Goal: Task Accomplishment & Management: Manage account settings

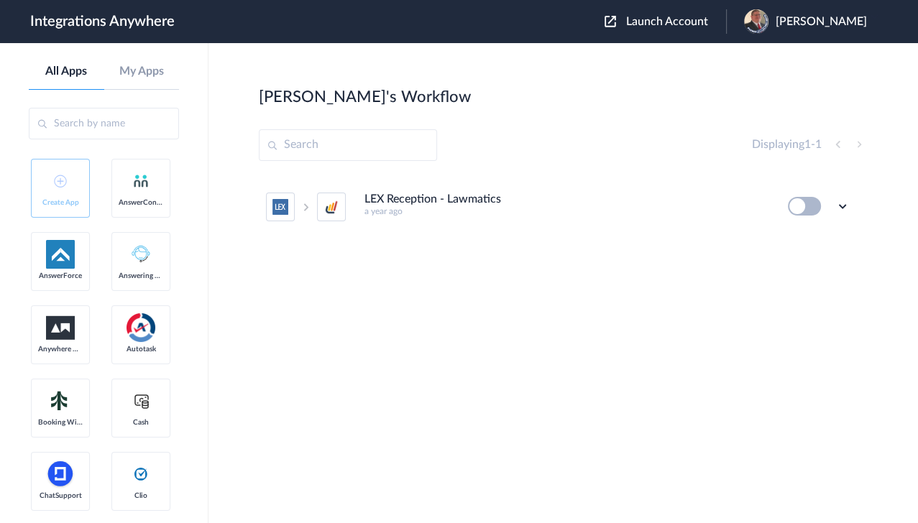
click at [690, 15] on button "Launch Account" at bounding box center [666, 22] width 122 height 14
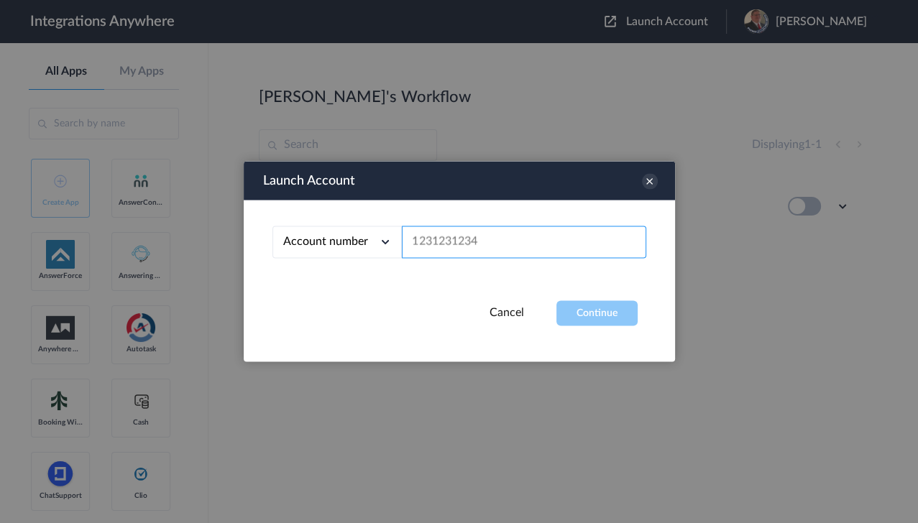
click at [488, 234] on input "text" at bounding box center [524, 242] width 244 height 32
paste input "8777920925"
type input "8777920925"
click at [590, 311] on button "Continue" at bounding box center [596, 313] width 81 height 25
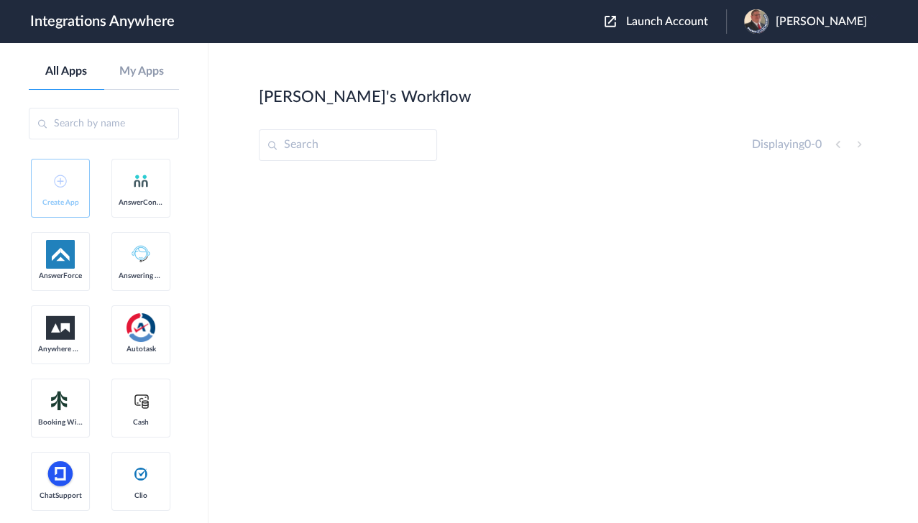
click at [773, 32] on div "[PERSON_NAME]" at bounding box center [812, 21] width 137 height 24
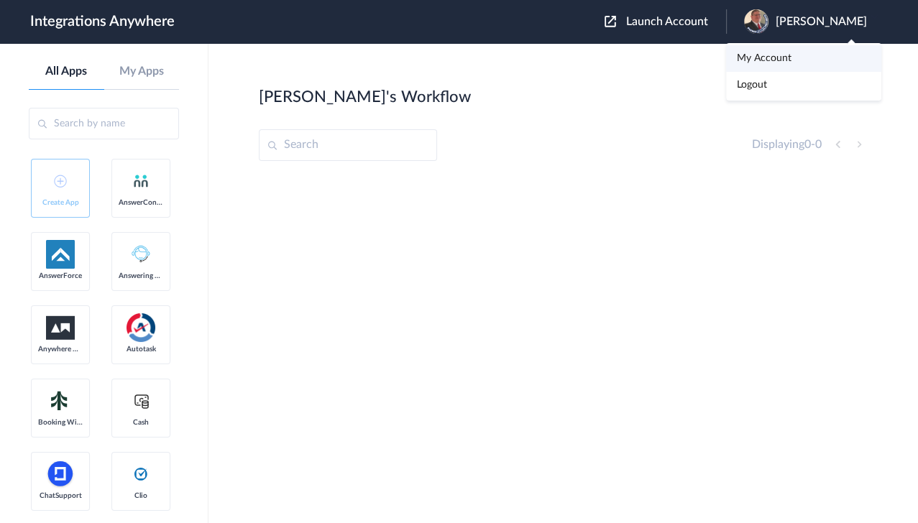
click at [768, 64] on li "My Account" at bounding box center [803, 58] width 155 height 27
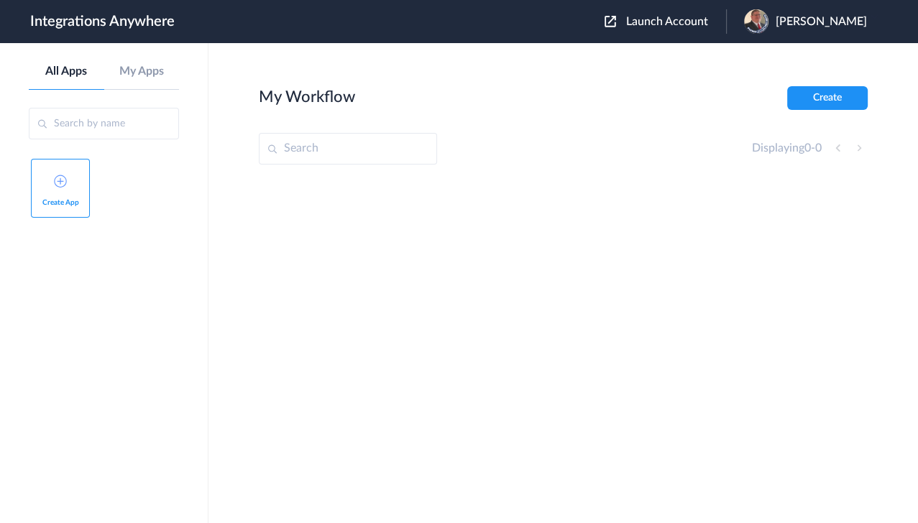
click at [769, 20] on img at bounding box center [756, 21] width 24 height 24
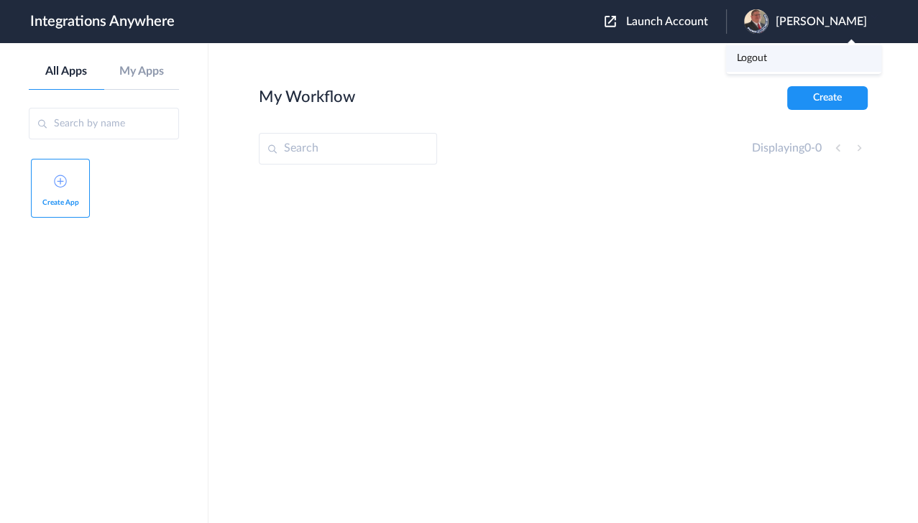
click at [764, 68] on li "Logout" at bounding box center [803, 58] width 155 height 27
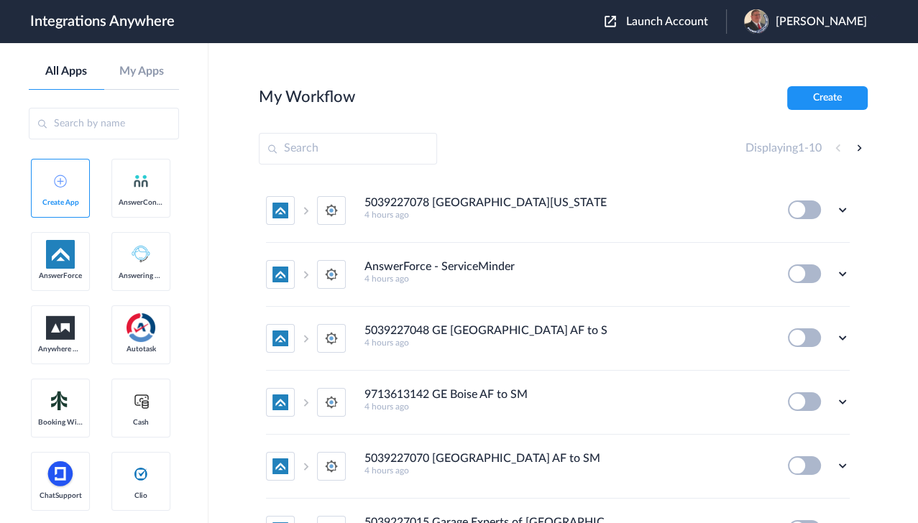
click at [679, 24] on span "Launch Account" at bounding box center [667, 22] width 82 height 12
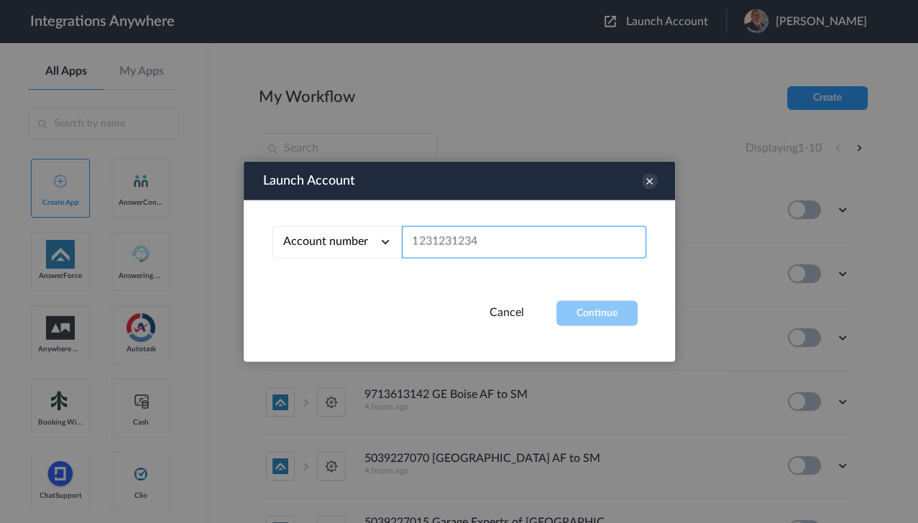
click at [457, 232] on input "text" at bounding box center [524, 242] width 244 height 32
paste input "8777920925"
click at [607, 325] on button "Continue" at bounding box center [596, 313] width 81 height 25
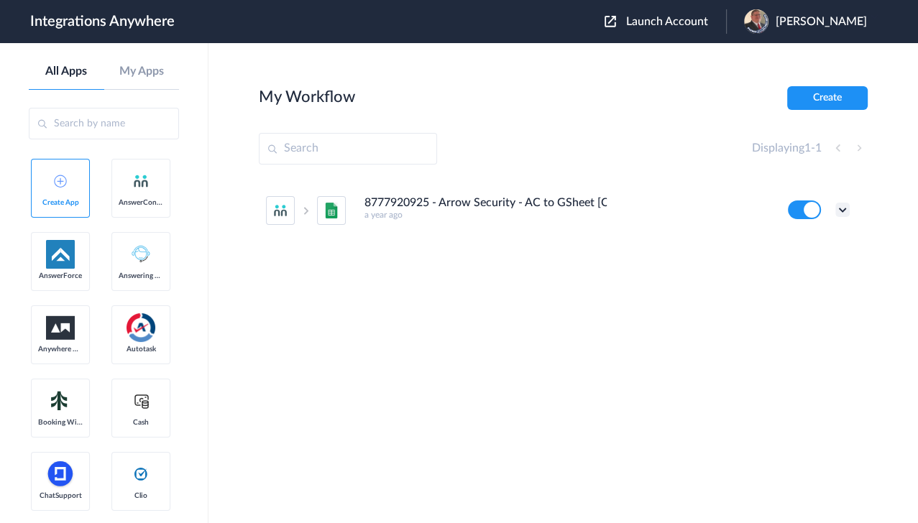
click at [843, 212] on icon at bounding box center [842, 210] width 14 height 14
click at [642, 12] on div "Launch Account [PERSON_NAME] My Account Logout" at bounding box center [743, 21] width 277 height 24
click at [644, 20] on span "Launch Account" at bounding box center [667, 22] width 82 height 12
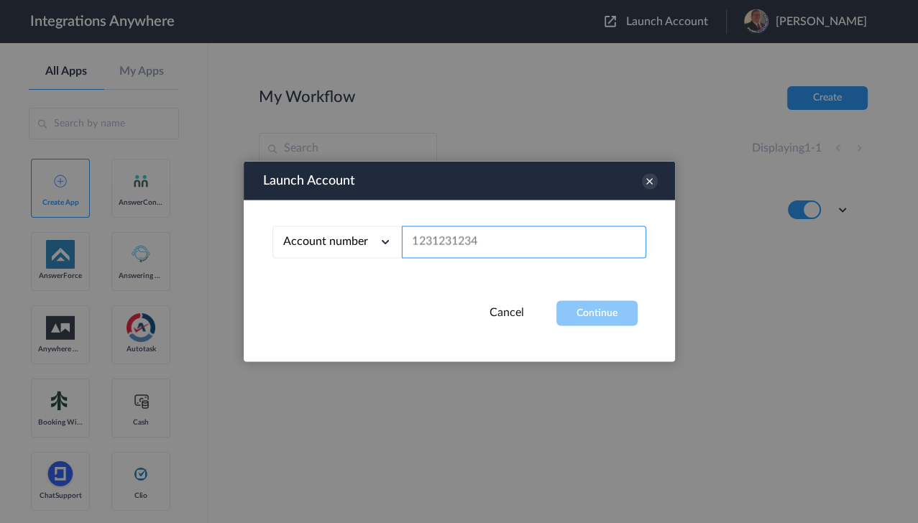
click at [470, 242] on input "text" at bounding box center [524, 242] width 244 height 32
paste input "8774353204"
type input "8774353204"
click at [585, 306] on button "Continue" at bounding box center [596, 313] width 81 height 25
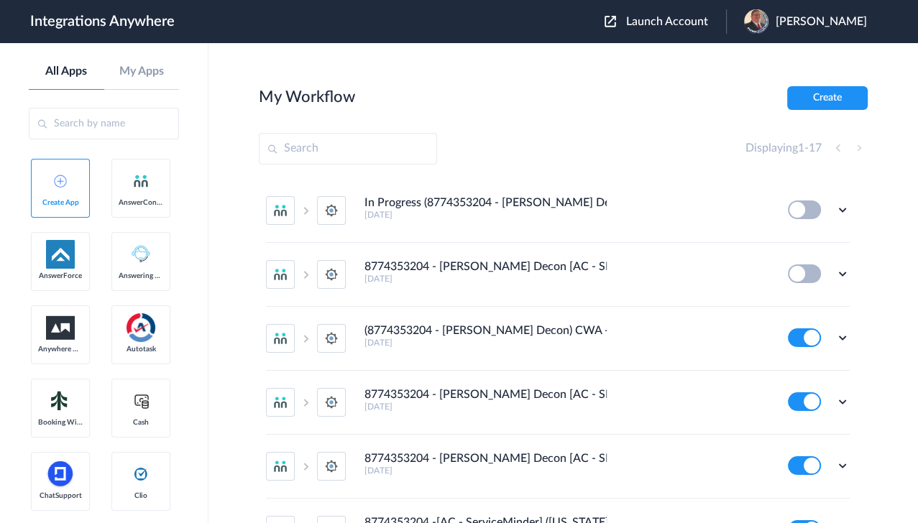
click at [592, 129] on section "My Workflow Create Displaying 1 - 17 In Progress (8774353204 - Spaulding Decon)…" at bounding box center [563, 326] width 609 height 480
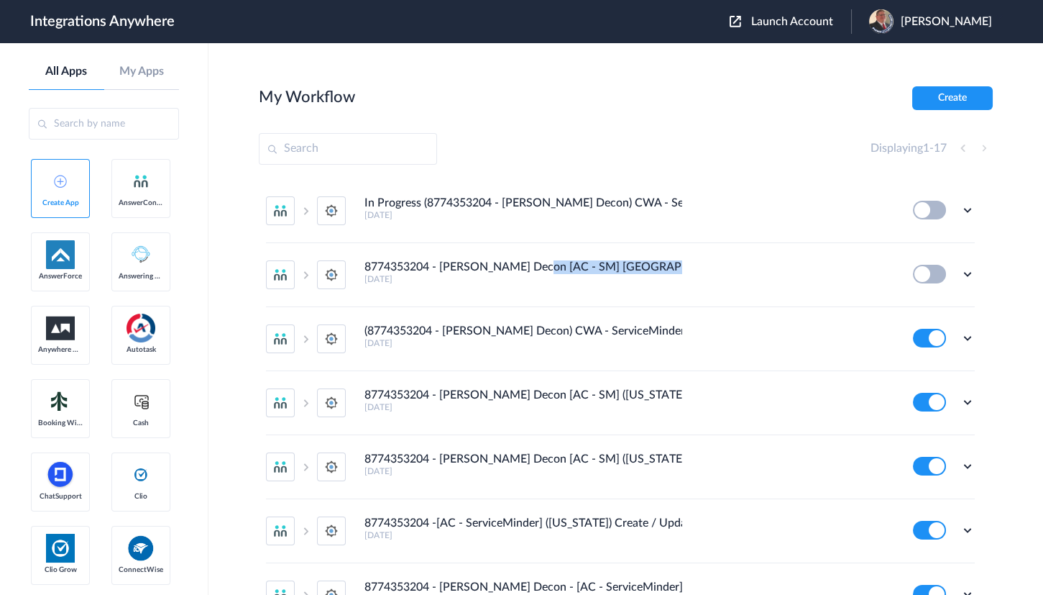
drag, startPoint x: 532, startPoint y: 261, endPoint x: 715, endPoint y: 244, distance: 183.4
click at [828, 261] on div "8774353204 - Spaulding Decon [AC - SM] Jacksonville FL ) Create/Update Contact …" at bounding box center [629, 272] width 529 height 24
click at [715, 244] on li "8774353204 - Spaulding Decon [AC - SM] Jacksonville FL ) Create/Update Contact …" at bounding box center [620, 275] width 709 height 64
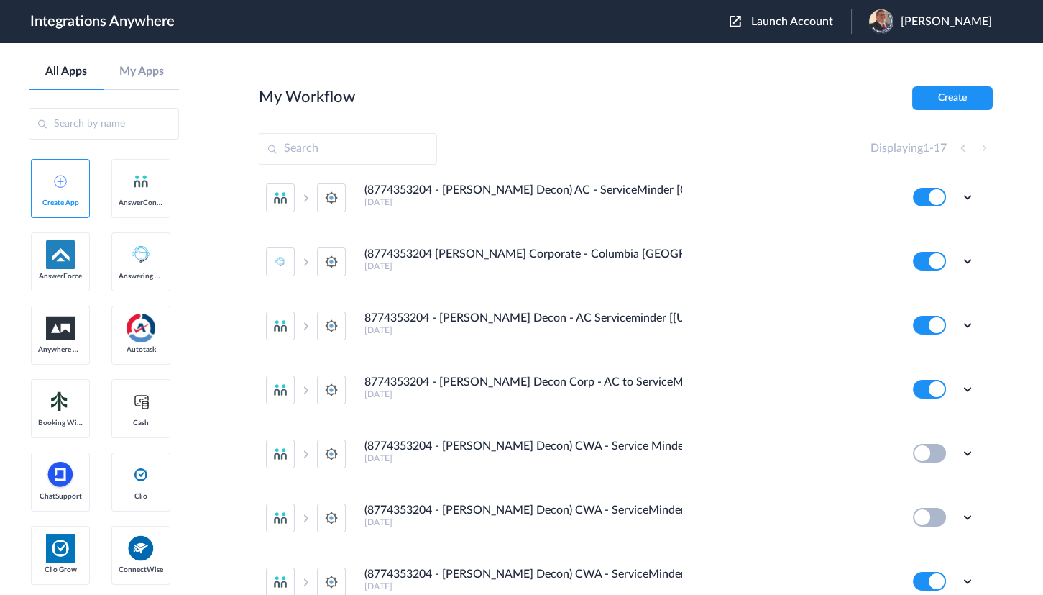
scroll to position [725, 0]
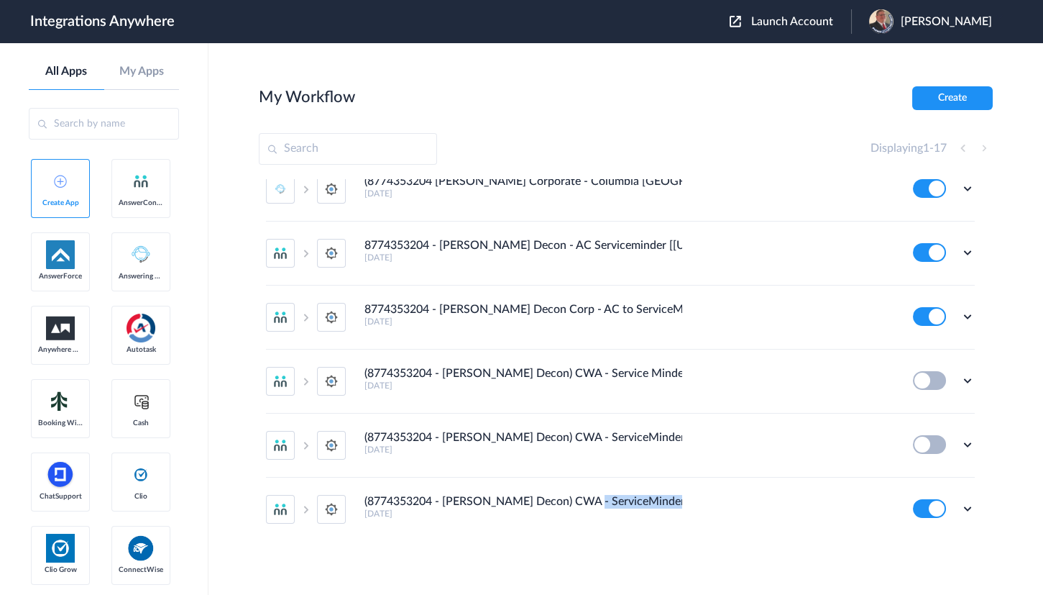
drag, startPoint x: 583, startPoint y: 499, endPoint x: 754, endPoint y: 497, distance: 171.1
click at [754, 497] on div "(8774353204 - Spaulding Decon) CWA - ServiceMinder [Tampa - Create Contact] 7 y…" at bounding box center [629, 507] width 529 height 24
click at [635, 440] on h4 "(8774353204 - Spaulding Decon) CWA - ServiceMinder [California - Create Contact]" at bounding box center [524, 438] width 318 height 14
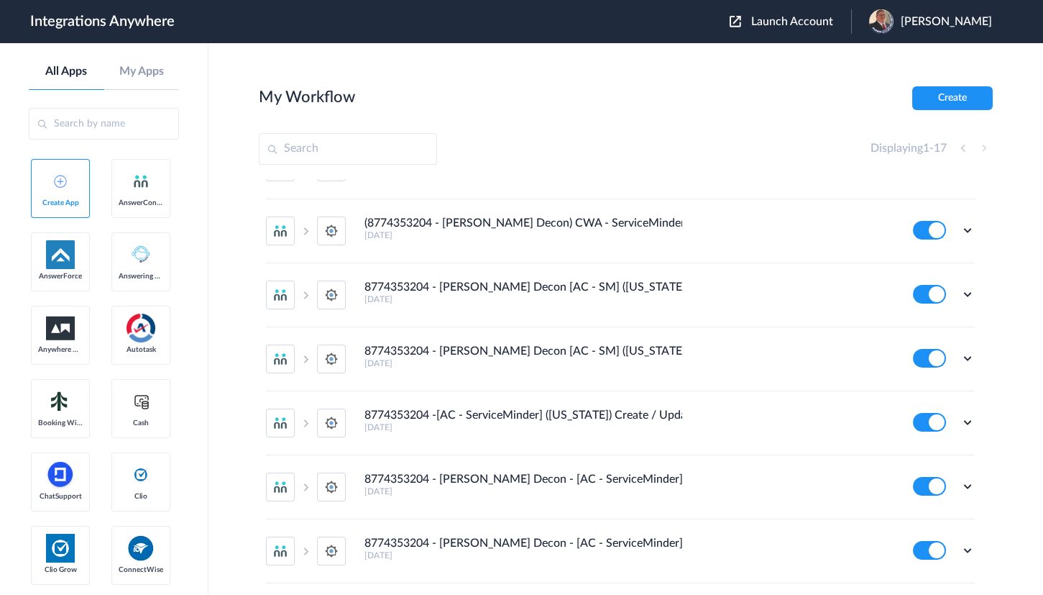
scroll to position [0, 0]
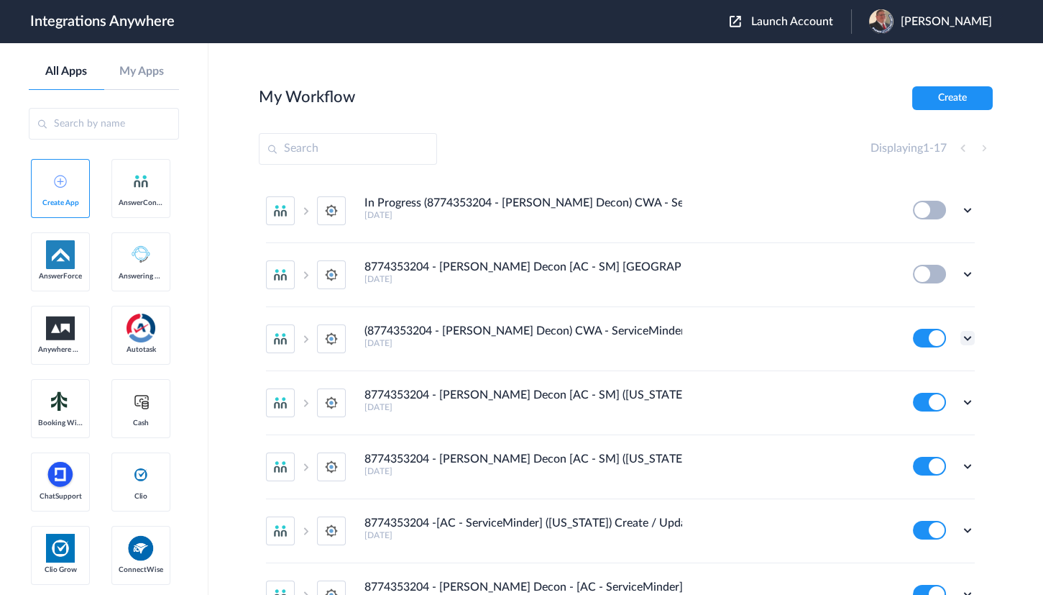
click at [917, 342] on icon at bounding box center [968, 338] width 14 height 14
click at [917, 366] on li "Edit" at bounding box center [927, 371] width 93 height 27
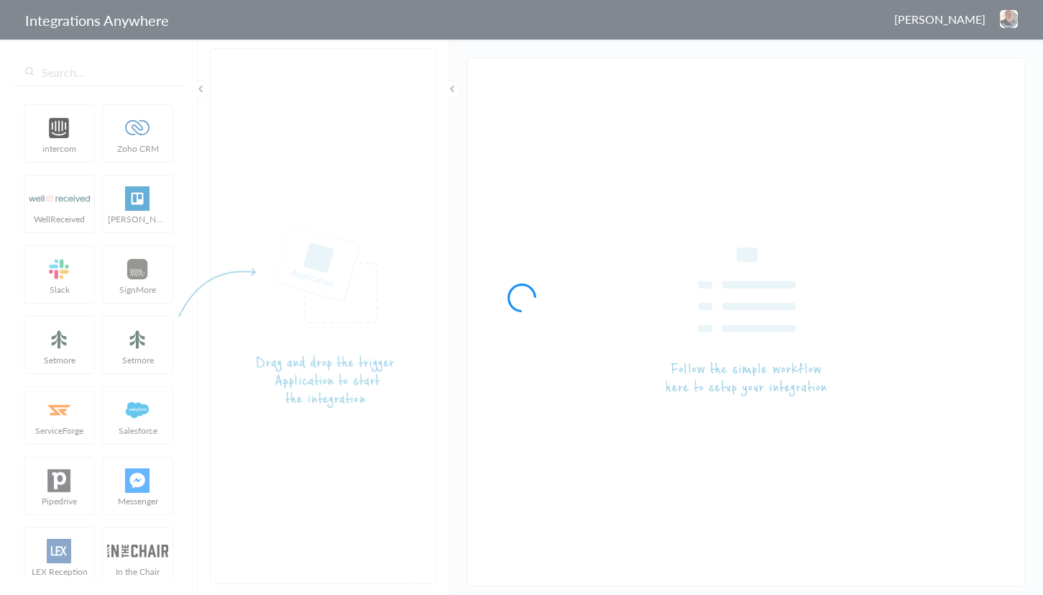
type input "(8774353204 - Spaulding Decon) CWA - ServiceMinder [Miami Beach - Create Contac…"
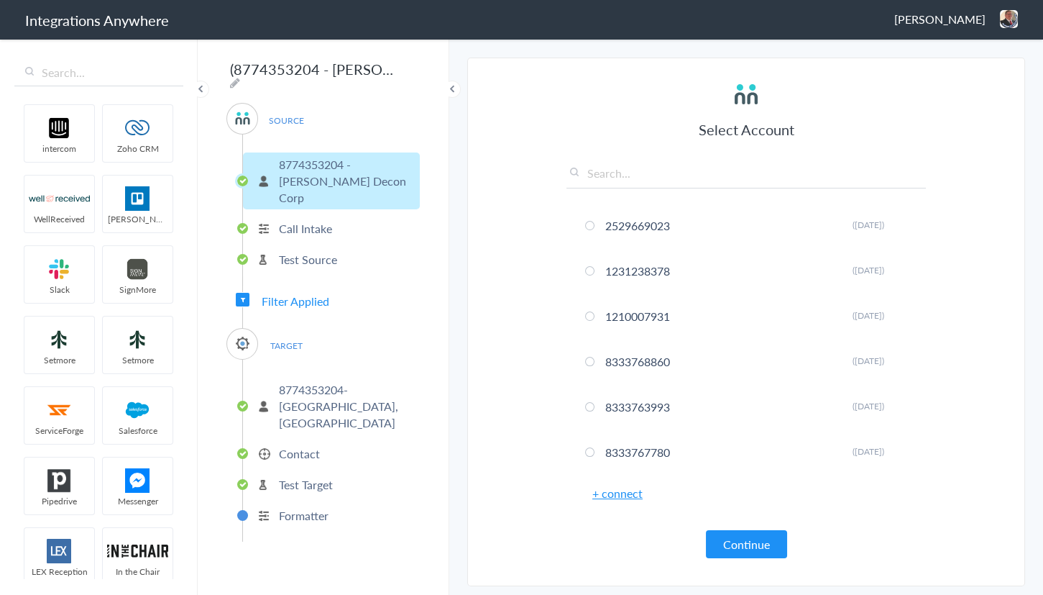
click at [295, 293] on span "Filter Applied" at bounding box center [296, 301] width 68 height 17
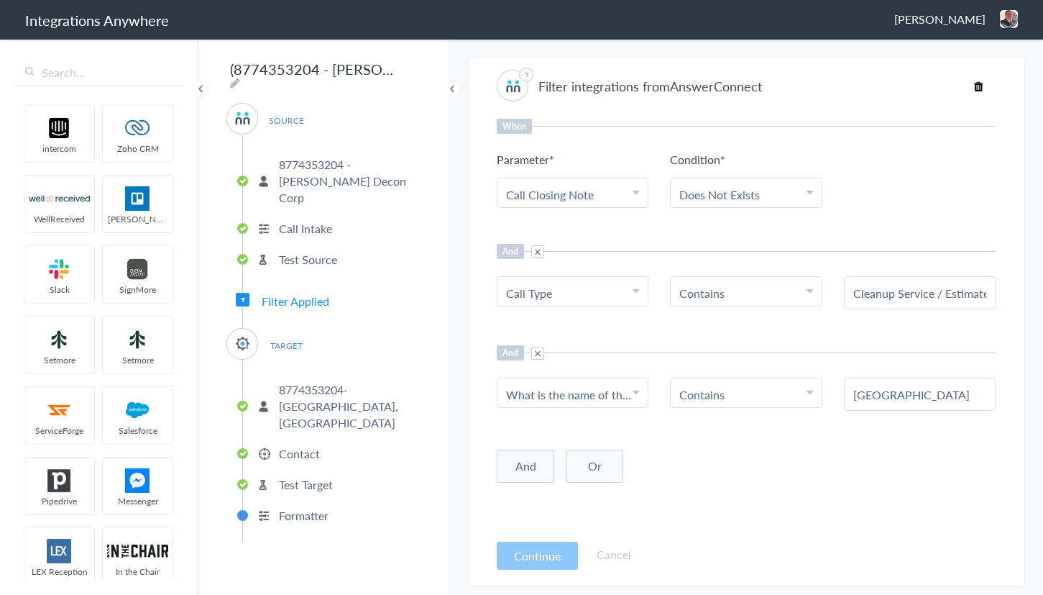
click at [294, 445] on p "Contact" at bounding box center [299, 453] width 41 height 17
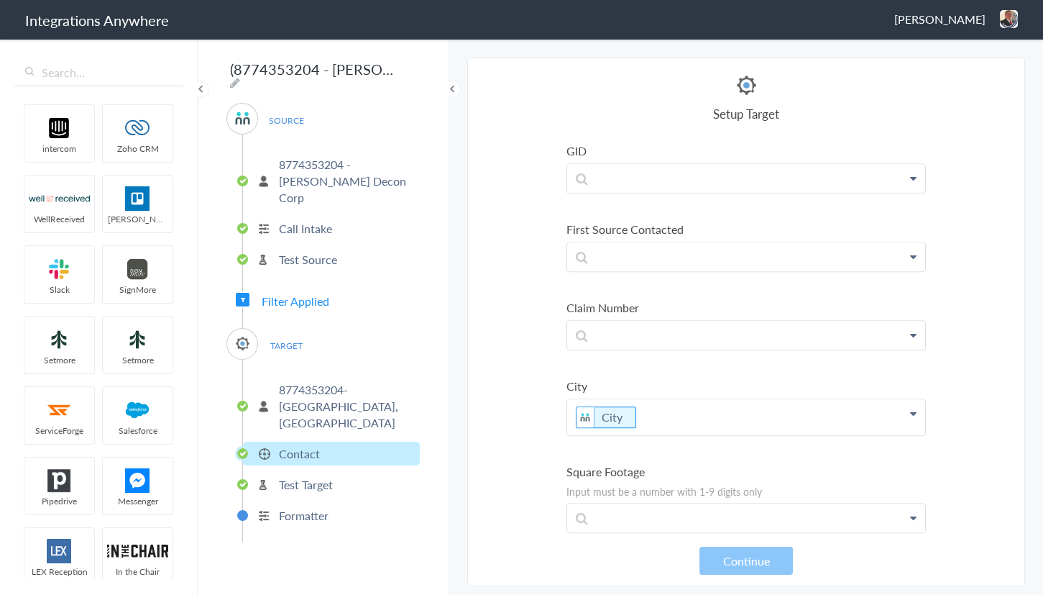
scroll to position [2287, 0]
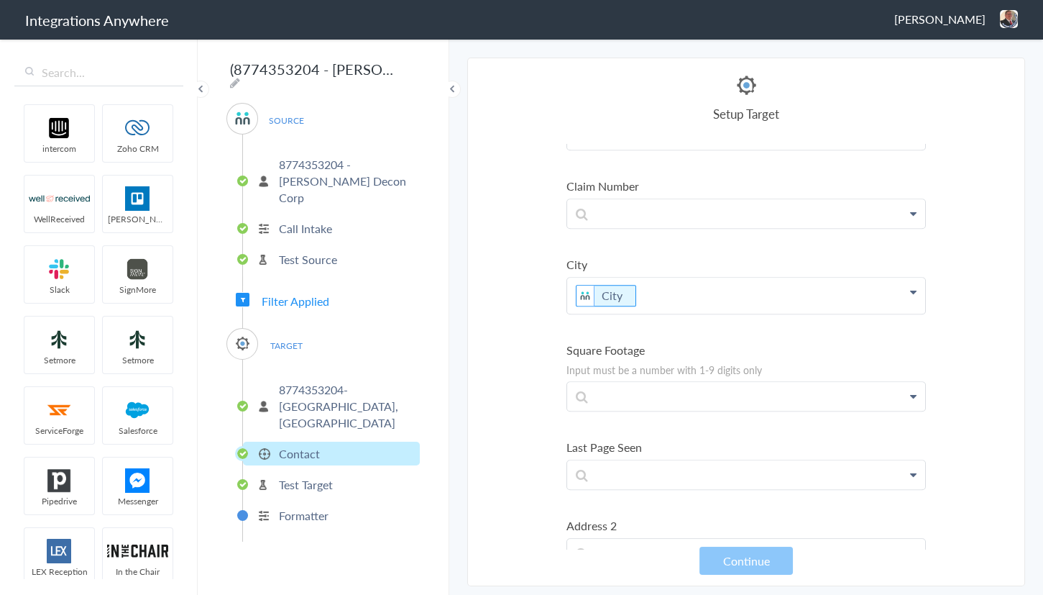
click at [301, 476] on p "Test Target" at bounding box center [306, 484] width 54 height 17
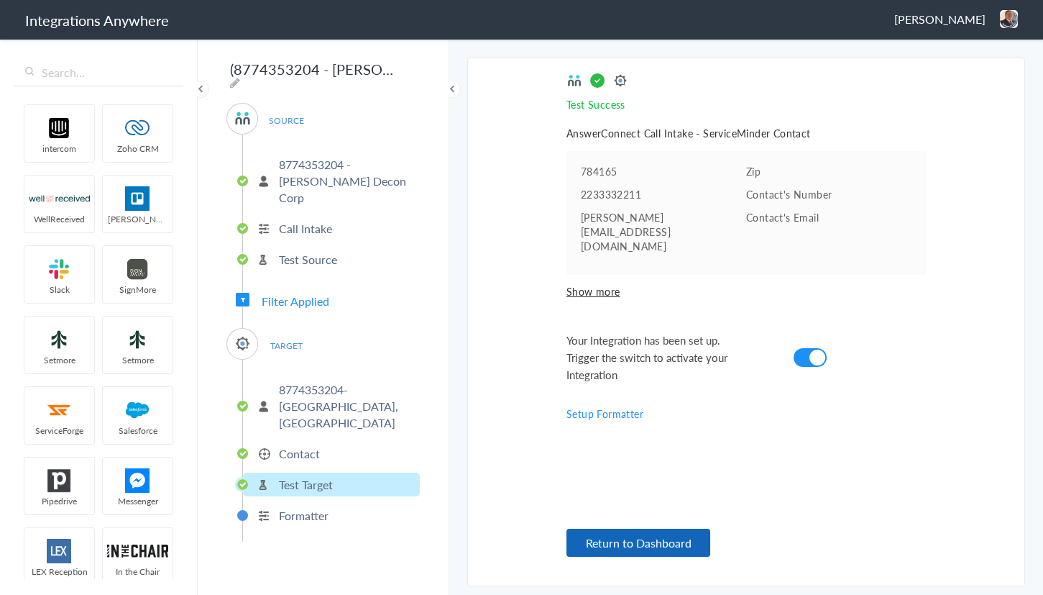
click at [620, 534] on button "Return to Dashboard" at bounding box center [639, 542] width 144 height 28
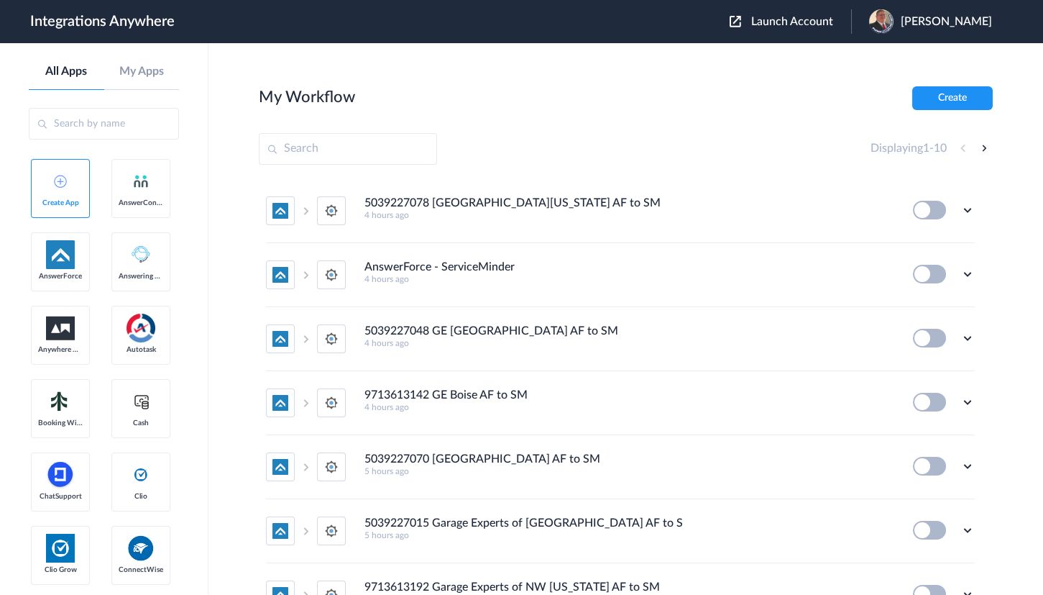
click at [805, 21] on span "Launch Account" at bounding box center [792, 22] width 82 height 12
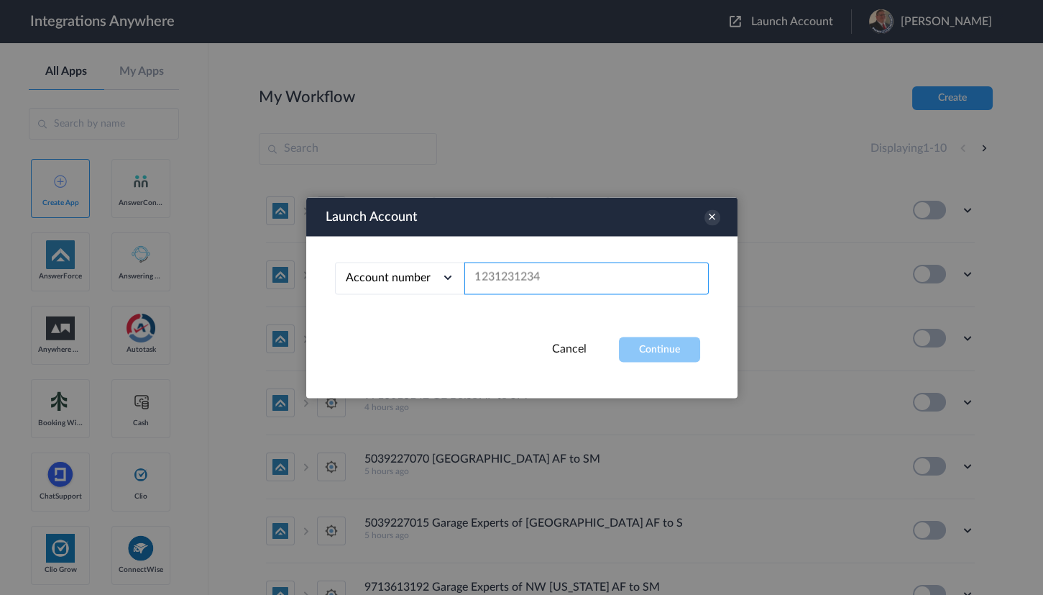
click at [551, 270] on input "text" at bounding box center [586, 278] width 244 height 32
paste input "8774353204"
type input "8774353204"
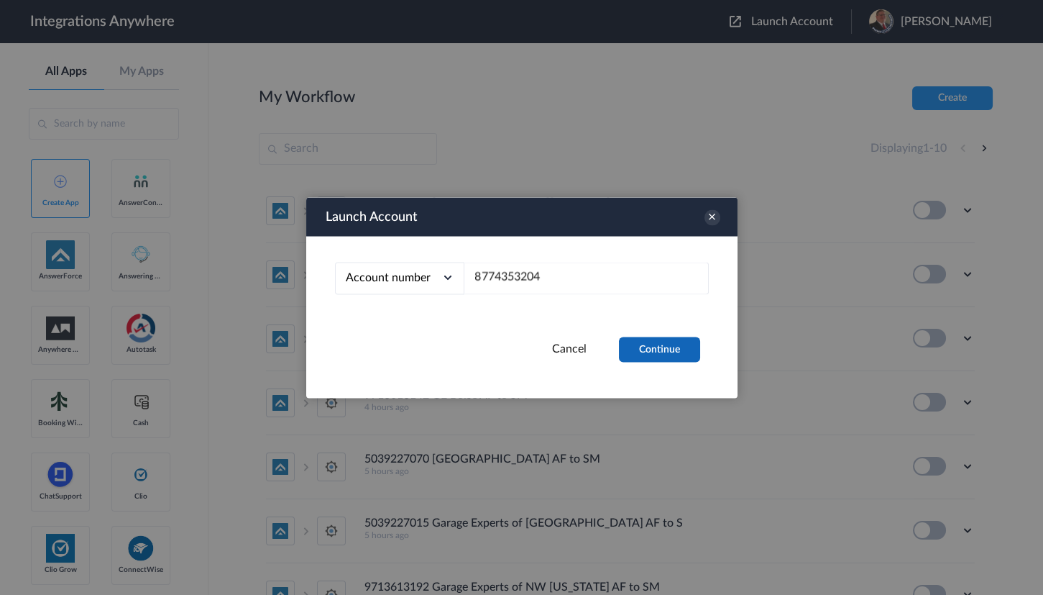
click at [639, 353] on button "Continue" at bounding box center [659, 348] width 81 height 25
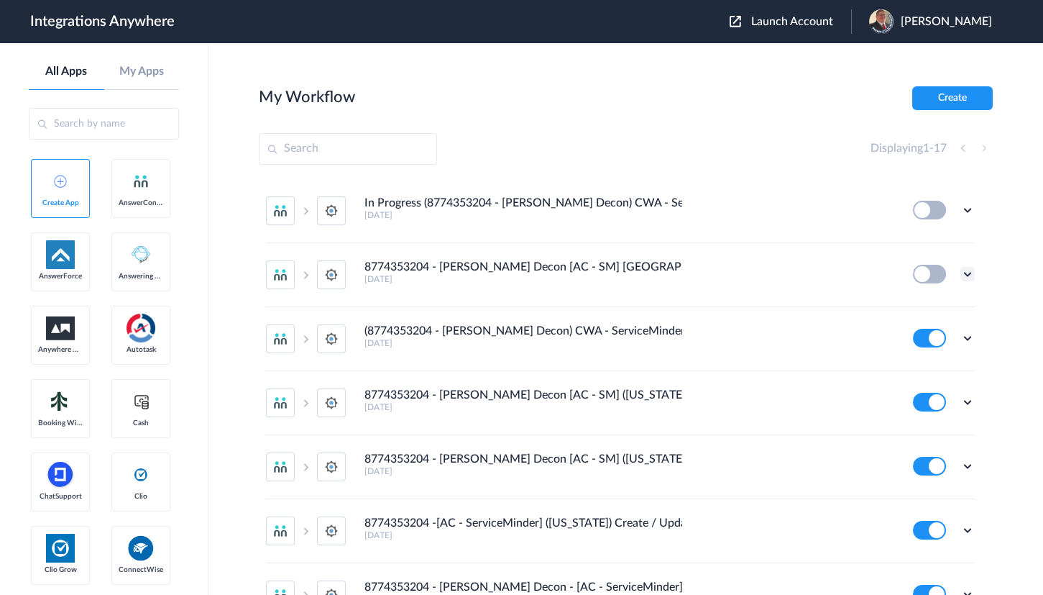
click at [961, 268] on icon at bounding box center [968, 274] width 14 height 14
click at [904, 297] on li "Edit" at bounding box center [927, 307] width 93 height 27
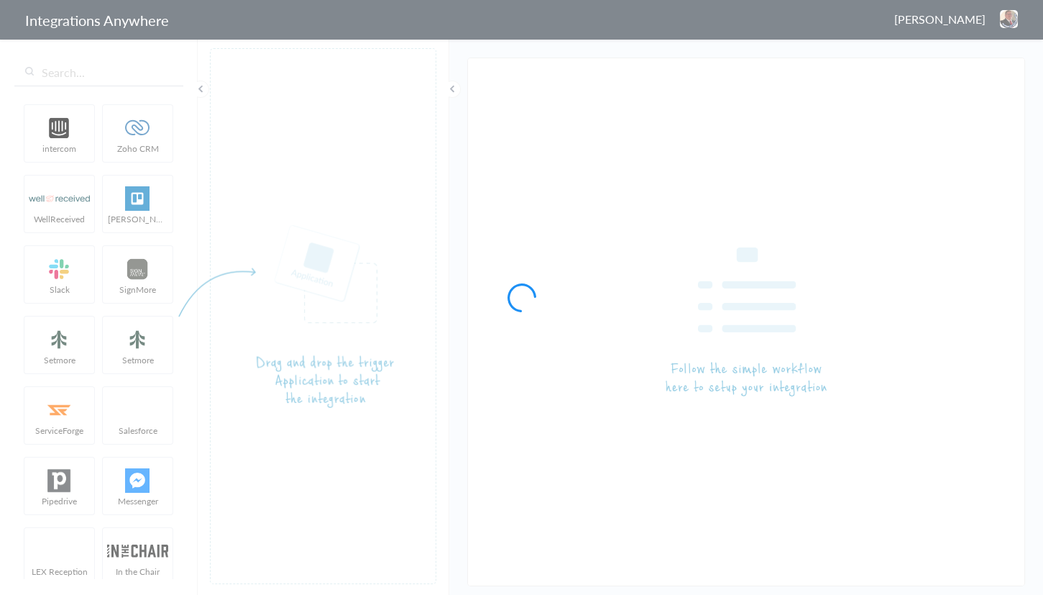
type input "8774353204 - [PERSON_NAME] Decon [AC - SM] [GEOGRAPHIC_DATA] [GEOGRAPHIC_DATA] …"
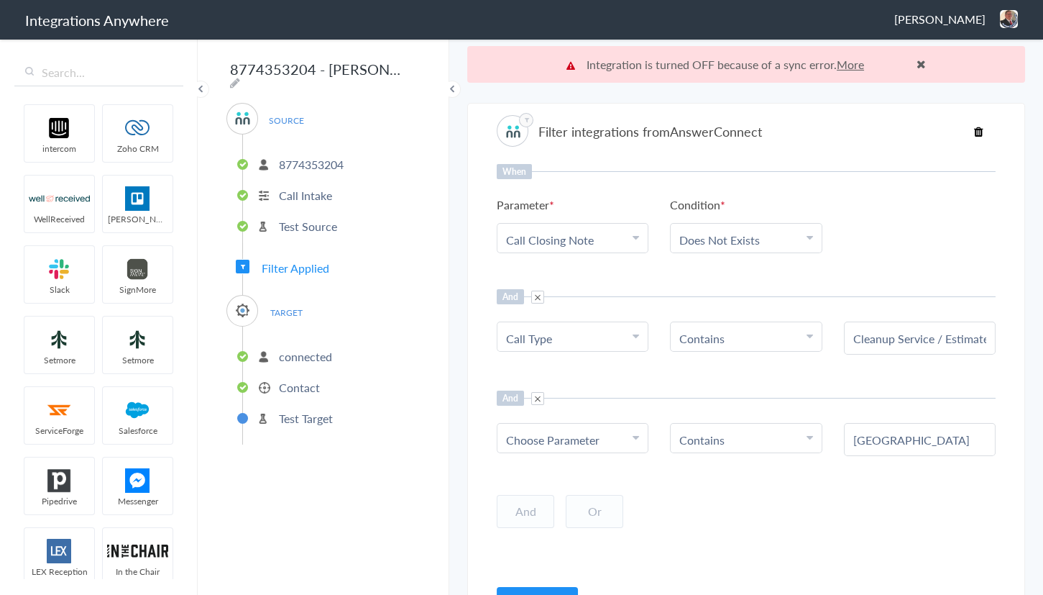
click at [293, 380] on p "Contact" at bounding box center [299, 387] width 41 height 17
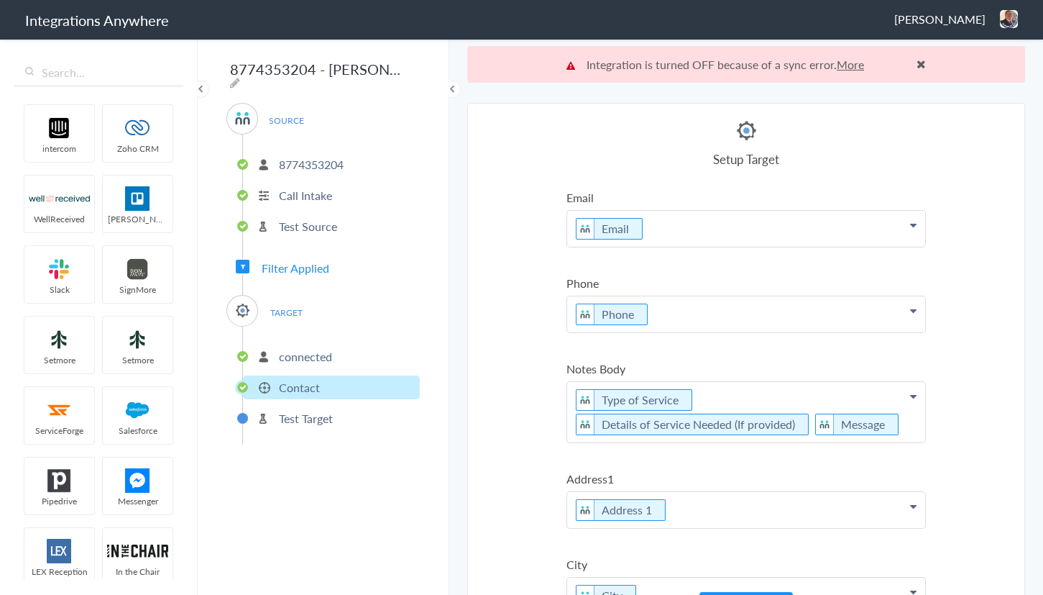
click at [279, 416] on p "Test Target" at bounding box center [306, 418] width 54 height 17
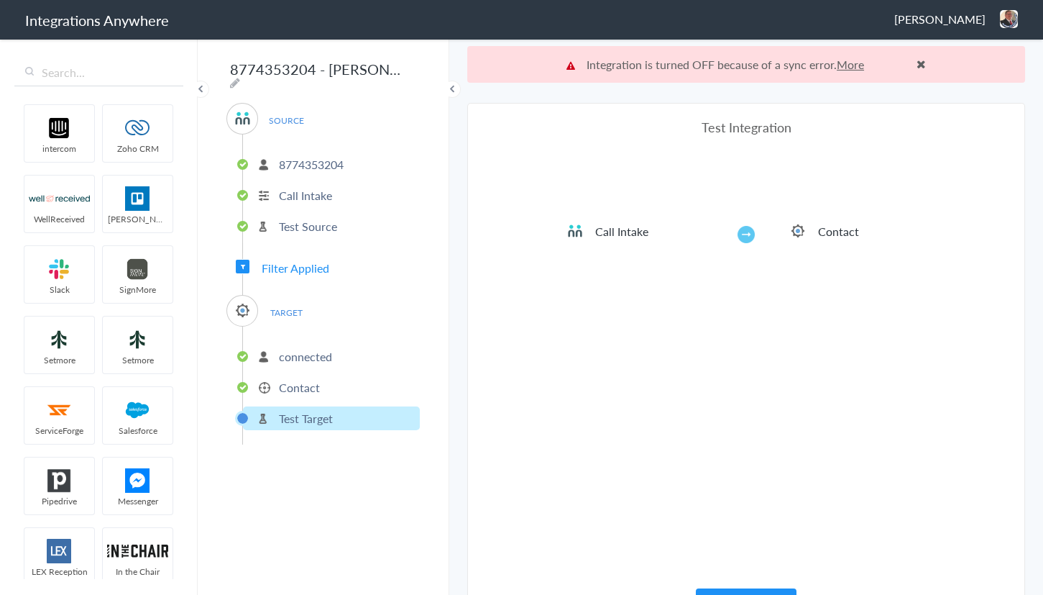
click at [996, 14] on div "[PERSON_NAME] Logout Dashboard" at bounding box center [956, 19] width 124 height 18
click at [998, 14] on div "[PERSON_NAME] Logout Dashboard" at bounding box center [956, 19] width 124 height 18
click at [1012, 2] on header "Integrations Anywhere [PERSON_NAME] Logout Dashboard" at bounding box center [521, 20] width 1043 height 40
click at [1007, 25] on img at bounding box center [1009, 19] width 18 height 18
click at [971, 70] on li "Dashboard" at bounding box center [978, 74] width 99 height 22
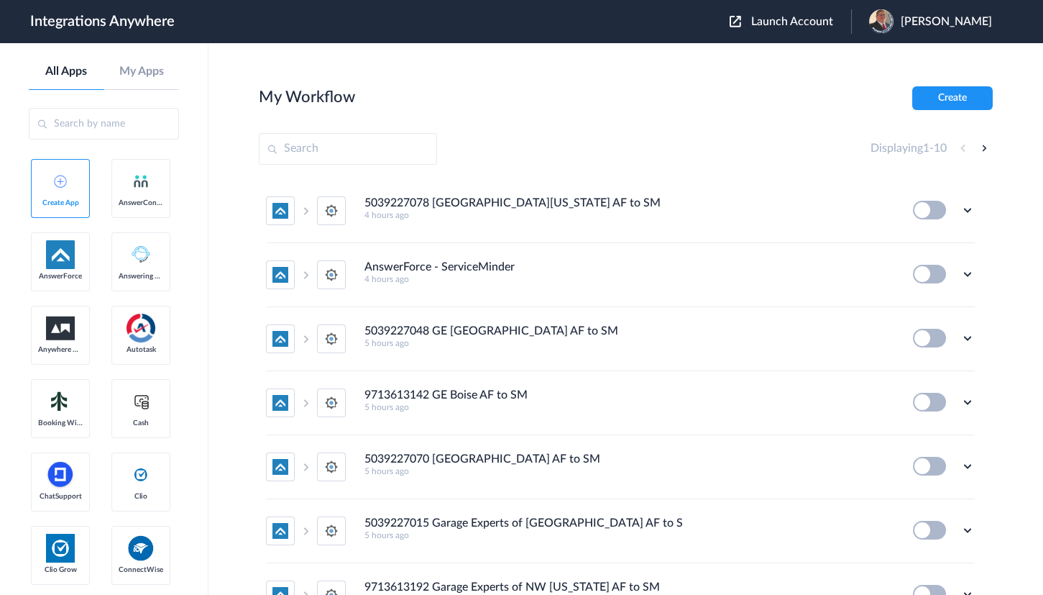
click at [784, 24] on span "Launch Account" at bounding box center [792, 22] width 82 height 12
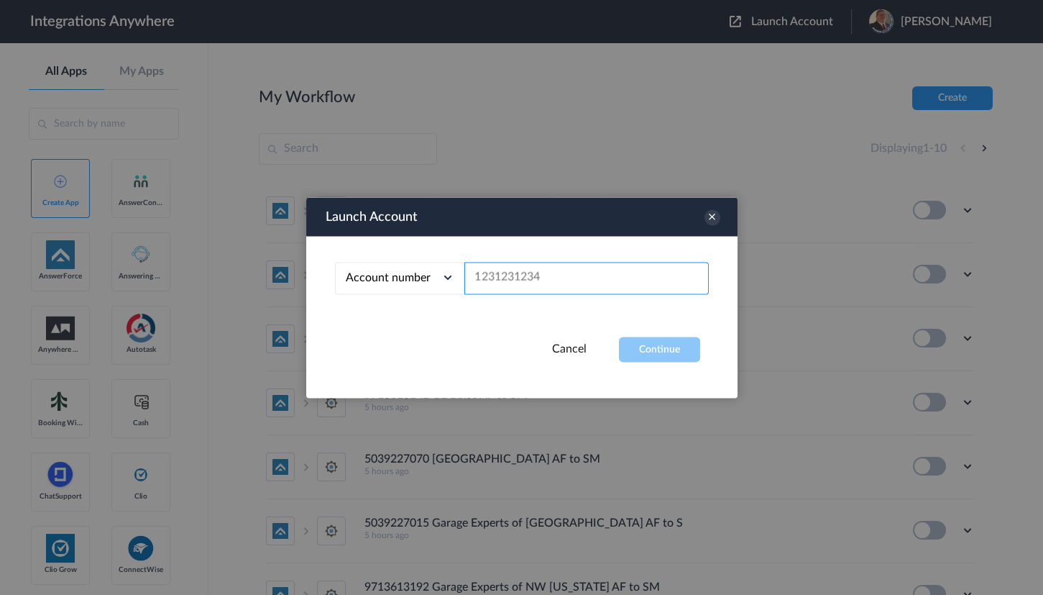
click at [527, 285] on input "text" at bounding box center [586, 278] width 244 height 32
paste input "8774353204"
type input "8774353204"
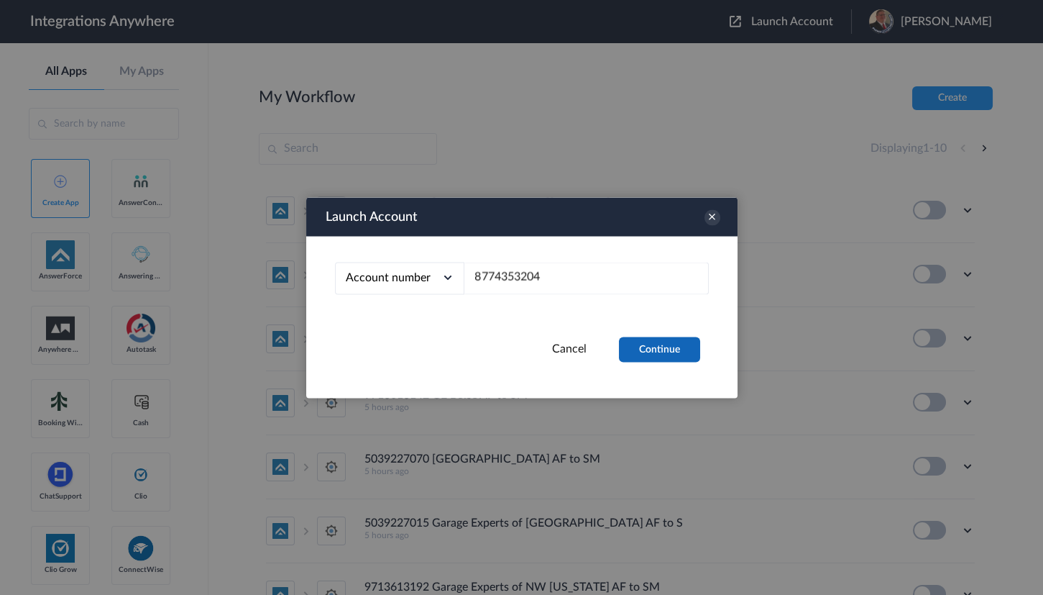
click at [677, 355] on button "Continue" at bounding box center [659, 348] width 81 height 25
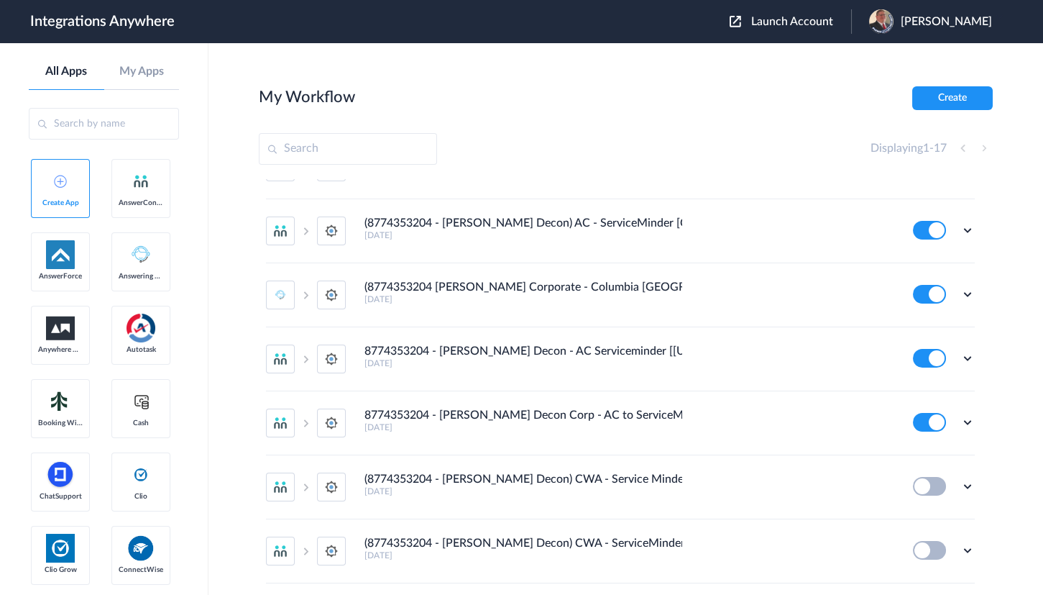
scroll to position [725, 0]
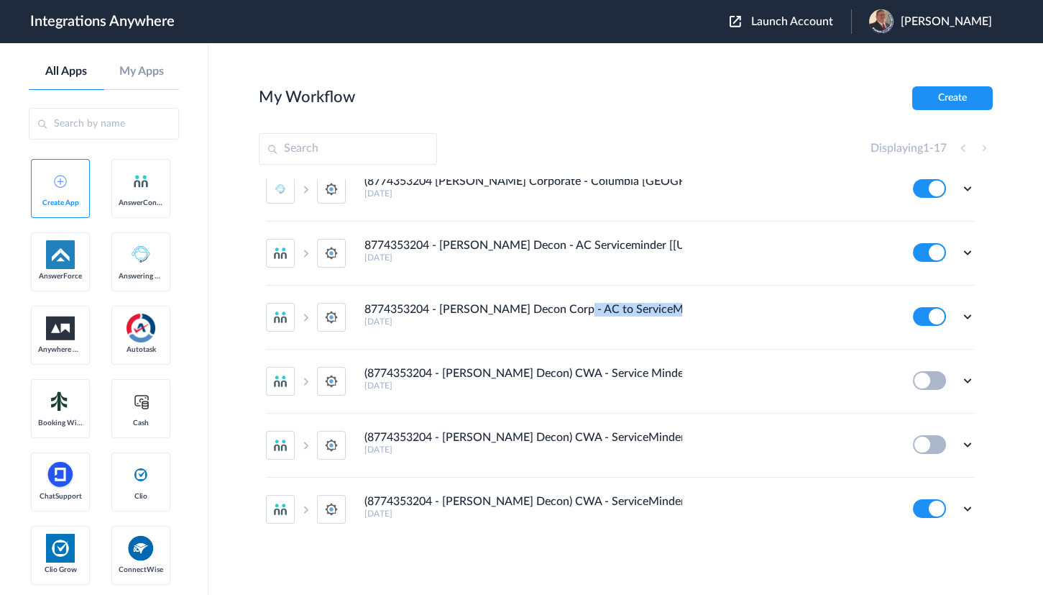
drag, startPoint x: 568, startPoint y: 309, endPoint x: 732, endPoint y: 311, distance: 163.9
click at [743, 311] on div "8774353204 - [PERSON_NAME] Decon Corp - AC to ServiceMinder (Plano/Flower Mound…" at bounding box center [629, 315] width 529 height 24
click at [579, 311] on h4 "8774353204 - [PERSON_NAME] Decon Corp - AC to ServiceMinder (Plano/Flower Mound…" at bounding box center [524, 310] width 318 height 14
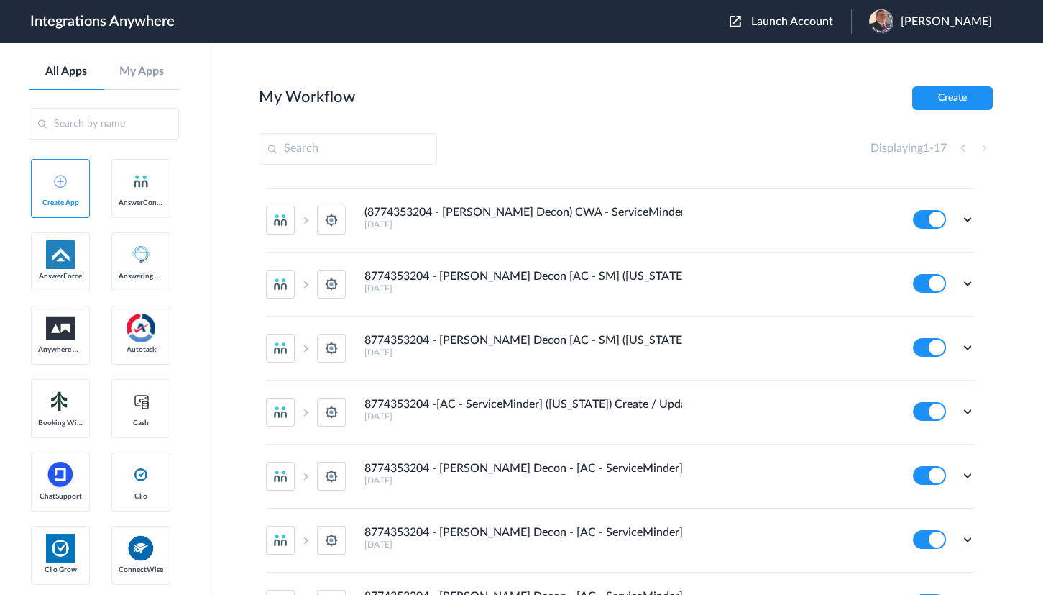
scroll to position [0, 0]
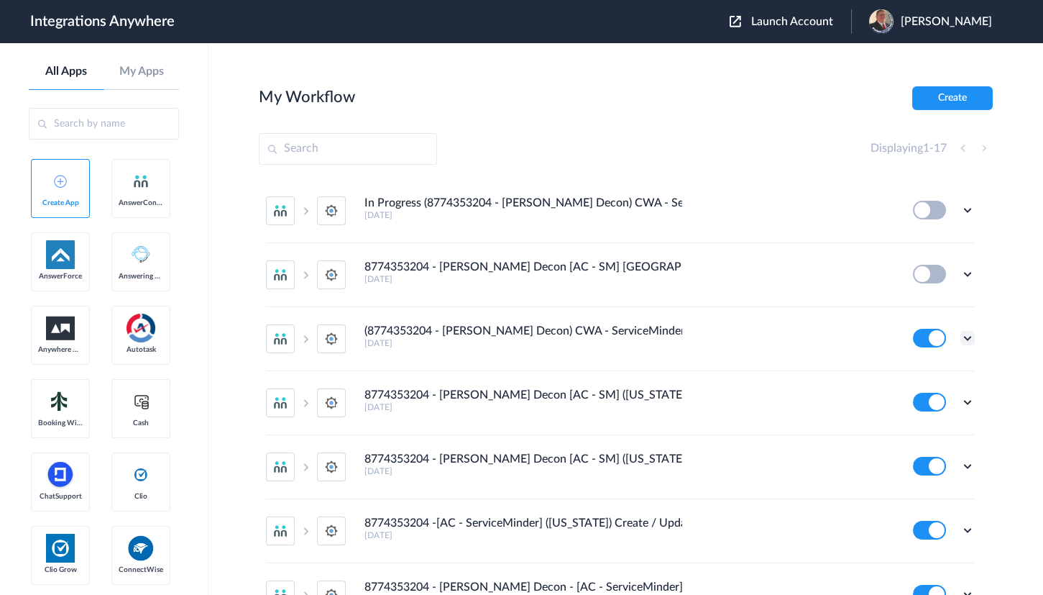
click at [961, 336] on icon at bounding box center [968, 338] width 14 height 14
click at [915, 397] on link "Task history" at bounding box center [926, 398] width 69 height 10
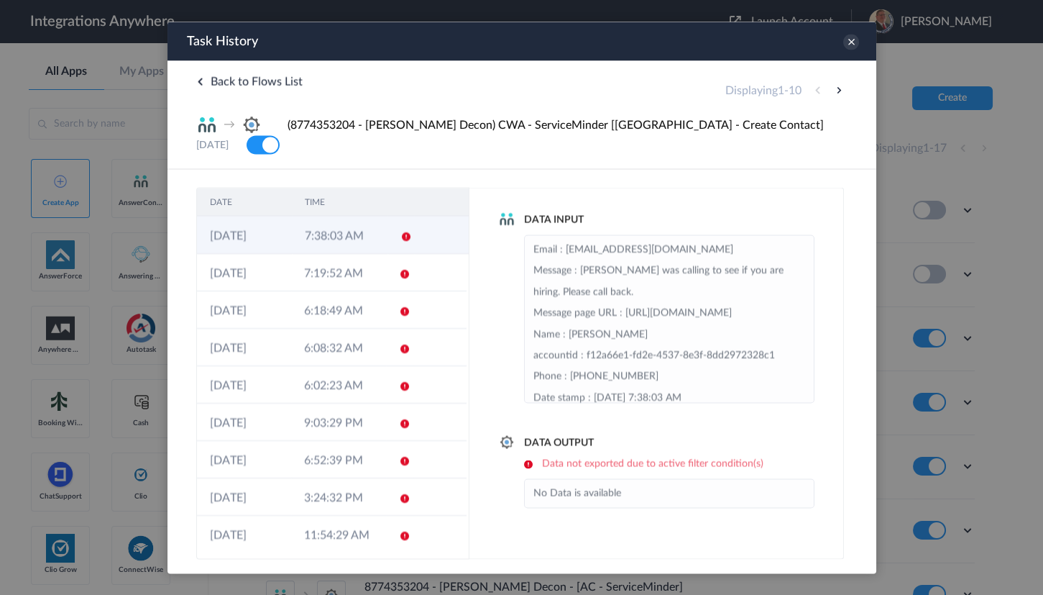
click at [303, 236] on td "7:38:03 AM" at bounding box center [338, 234] width 95 height 37
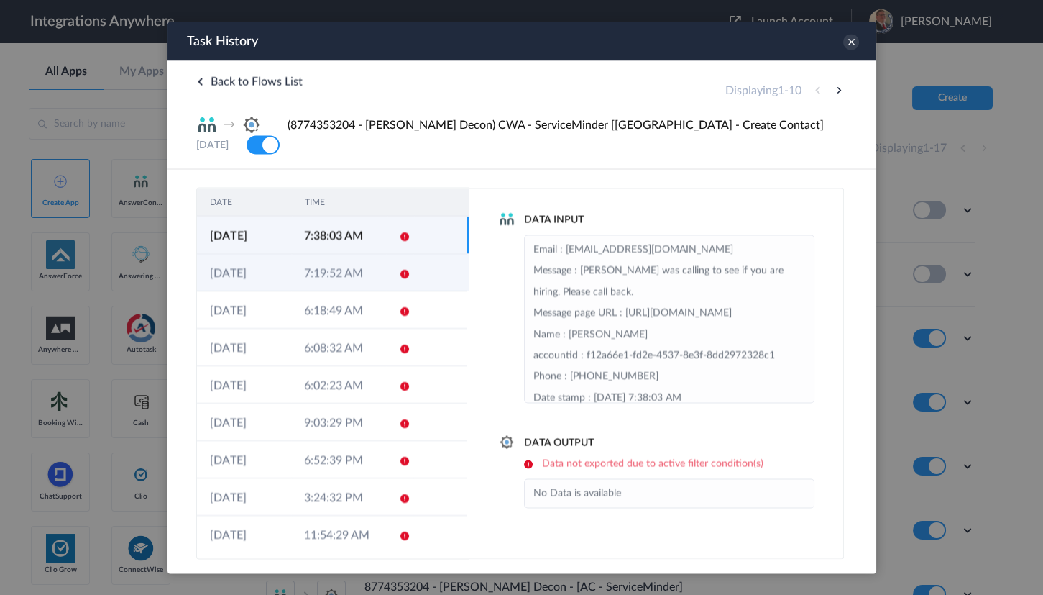
click at [345, 275] on td "7:19:52 AM" at bounding box center [337, 271] width 94 height 37
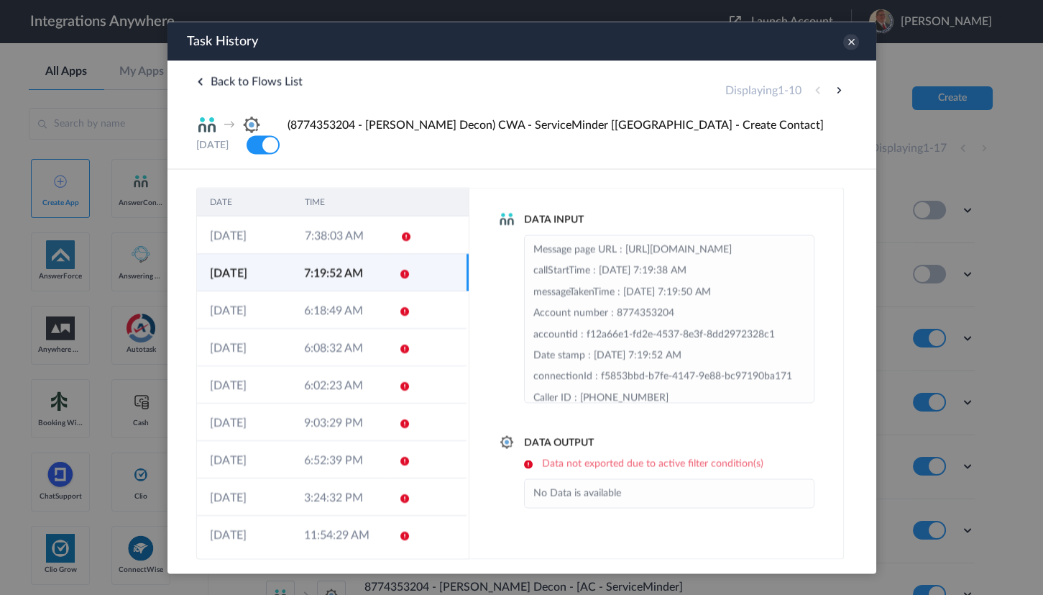
click at [345, 286] on td "7:19:52 AM" at bounding box center [337, 271] width 94 height 37
click at [846, 42] on icon at bounding box center [851, 42] width 16 height 16
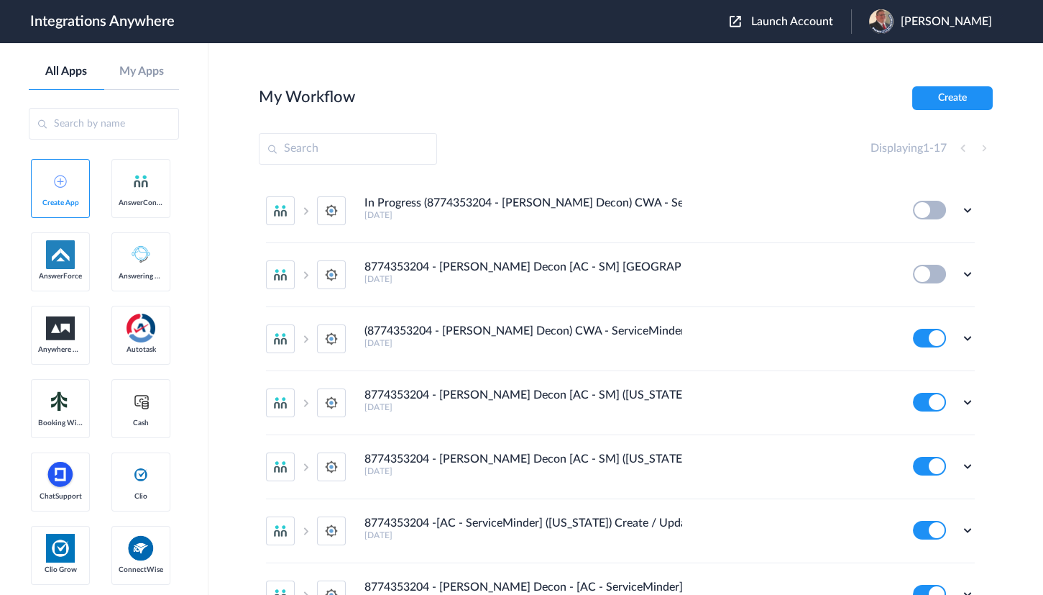
click at [550, 116] on section "My Workflow Create Displaying 1 - 17 In Progress (8774353204 - Spaulding Decon)…" at bounding box center [626, 361] width 734 height 551
drag, startPoint x: 547, startPoint y: 204, endPoint x: 769, endPoint y: 196, distance: 222.3
click at [769, 196] on div "In Progress (8774353204 - Spaulding Decon) CWA - ServiceMinder [Tampa (All Othe…" at bounding box center [629, 208] width 529 height 24
click at [633, 139] on div "Displaying 1 - 17" at bounding box center [626, 149] width 734 height 32
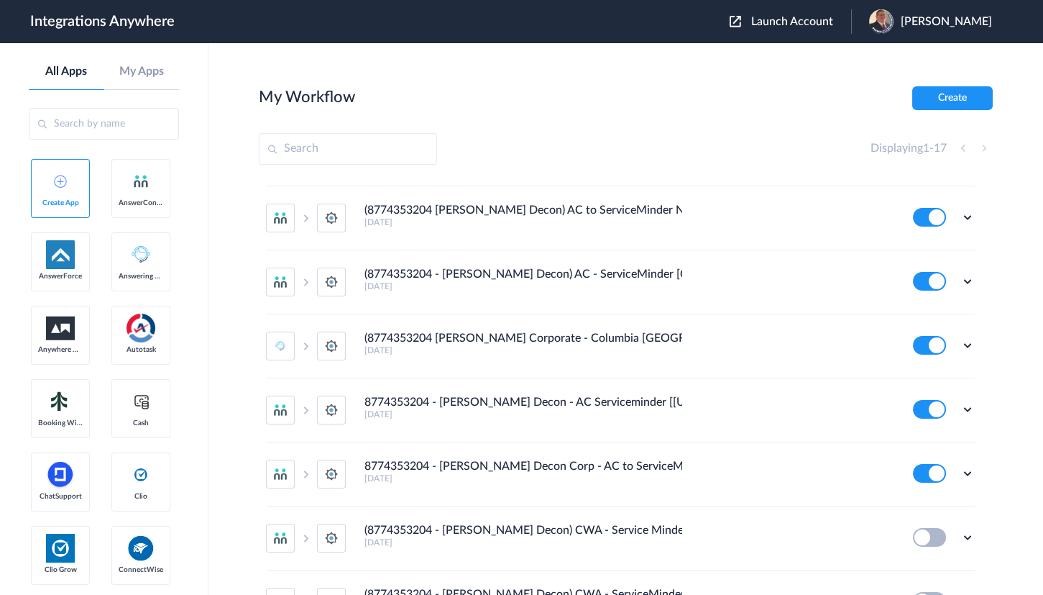
scroll to position [725, 0]
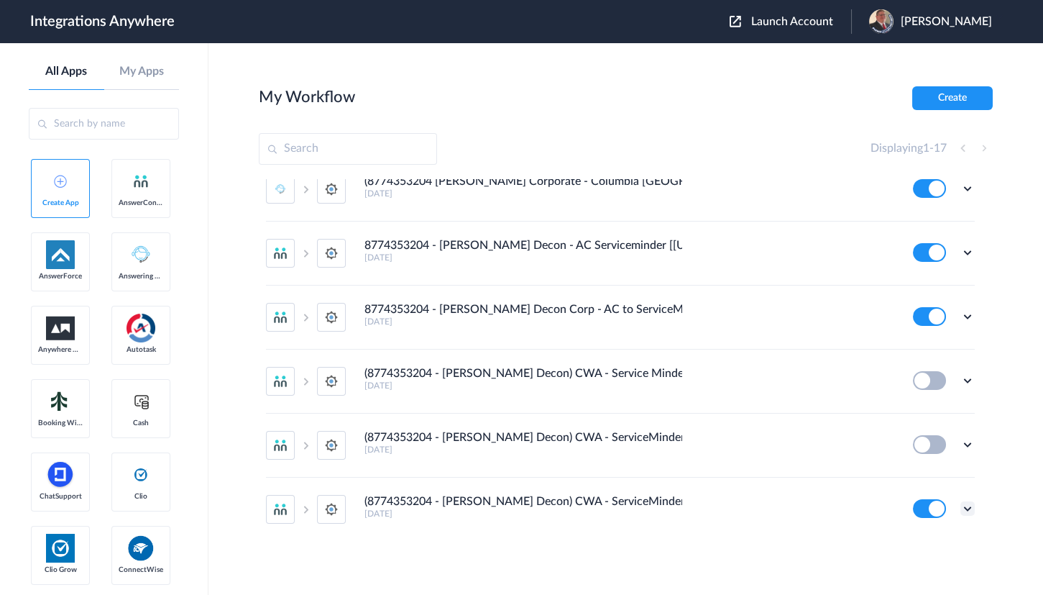
click at [961, 509] on icon at bounding box center [968, 508] width 14 height 14
click at [920, 418] on li "Edit" at bounding box center [927, 420] width 93 height 27
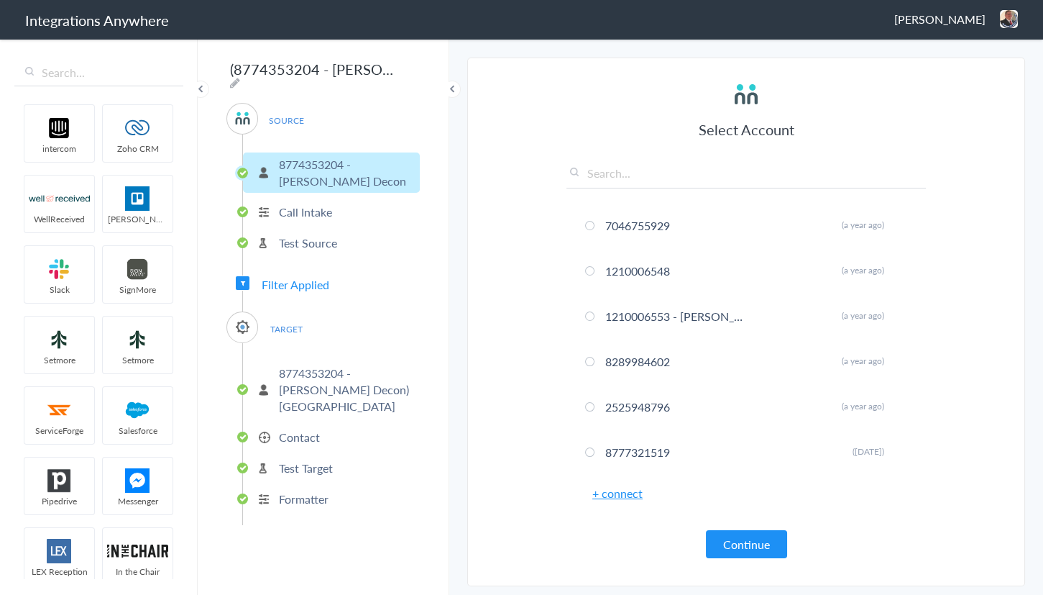
click at [305, 278] on span "Filter Applied" at bounding box center [296, 284] width 68 height 17
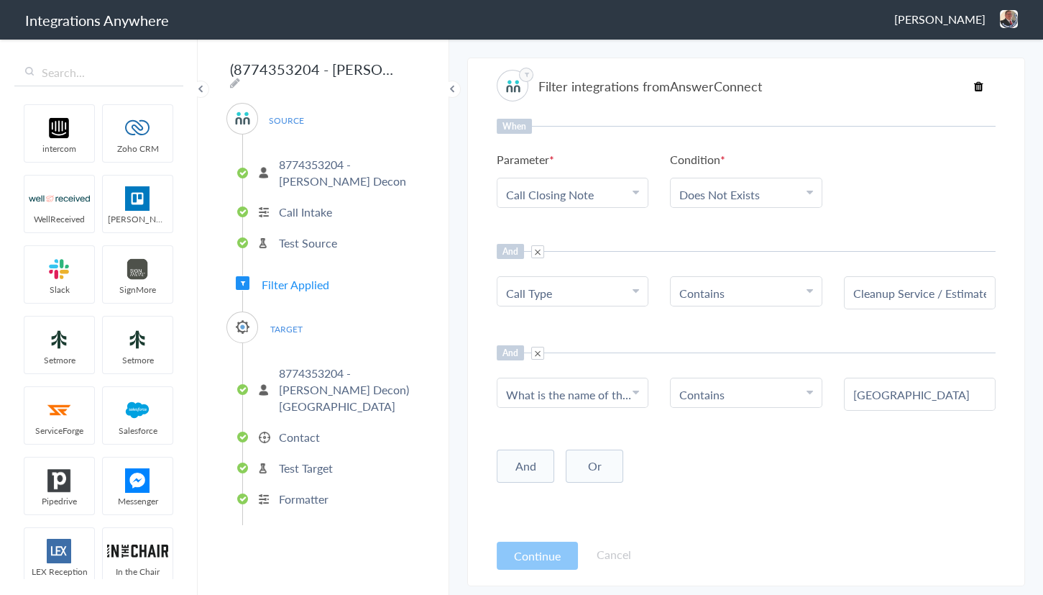
click at [228, 68] on input "(8774353204 - Spaulding Decon) CWA - ServiceMinder [Tampa - Create Contact]" at bounding box center [315, 68] width 178 height 27
click at [240, 77] on icon at bounding box center [235, 83] width 10 height 12
click at [232, 75] on input "(8774353204 - Spaulding Decon) CWA - ServiceMinder [Tampa - Create Contact]" at bounding box center [315, 68] width 178 height 27
drag, startPoint x: 346, startPoint y: 70, endPoint x: 328, endPoint y: 73, distance: 18.3
click at [328, 73] on input "8774353204 - Spaulding Decon) CWA - ServiceMinder [Tampa - Create Contact]" at bounding box center [315, 68] width 178 height 27
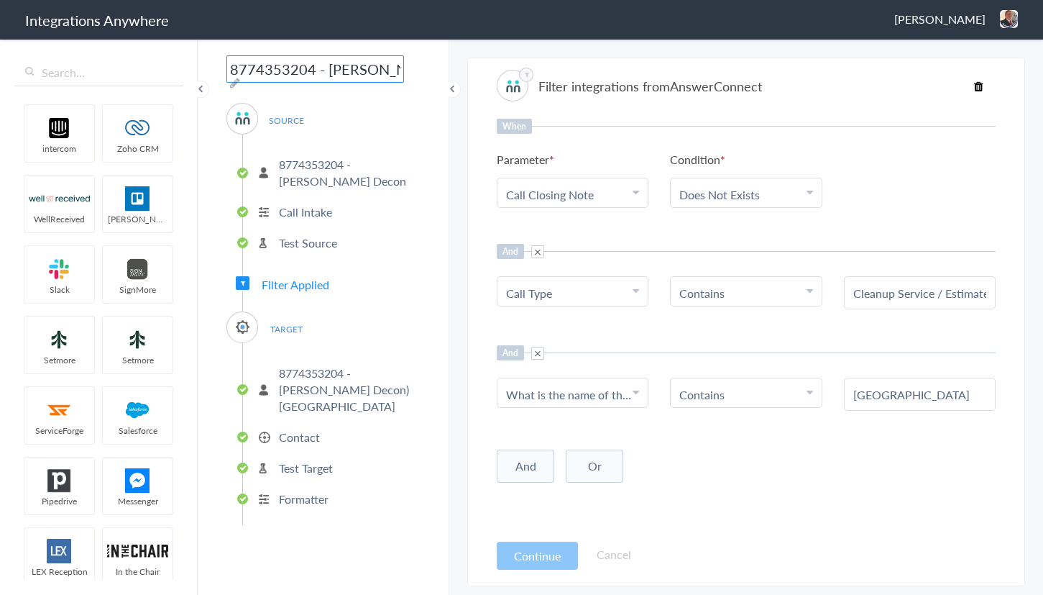
click at [370, 75] on input "8774353204 - Spaulding Decon) CWA - ServiceMinder [Tampa - Create Contact]" at bounding box center [315, 68] width 178 height 27
type input "8774353204 - Spaulding - AC - SM [Tampa - Create Contact]"
click at [311, 179] on p "8774353204 - Spaulding Decon" at bounding box center [347, 172] width 137 height 33
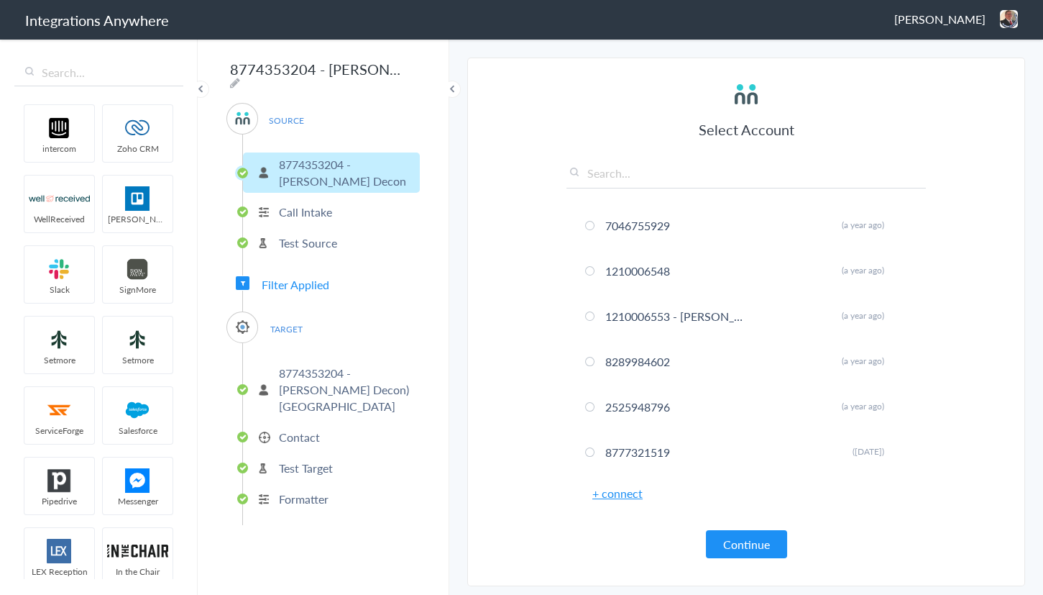
click at [1006, 21] on img at bounding box center [1009, 19] width 18 height 18
click at [964, 67] on li "Dashboard" at bounding box center [978, 74] width 99 height 22
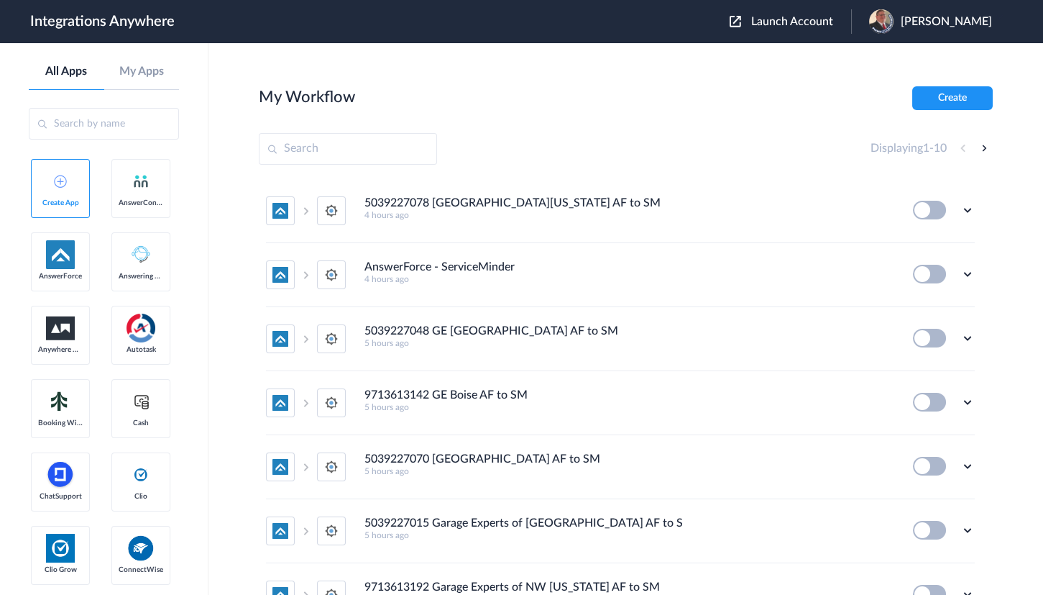
click at [791, 17] on span "Launch Account" at bounding box center [792, 22] width 82 height 12
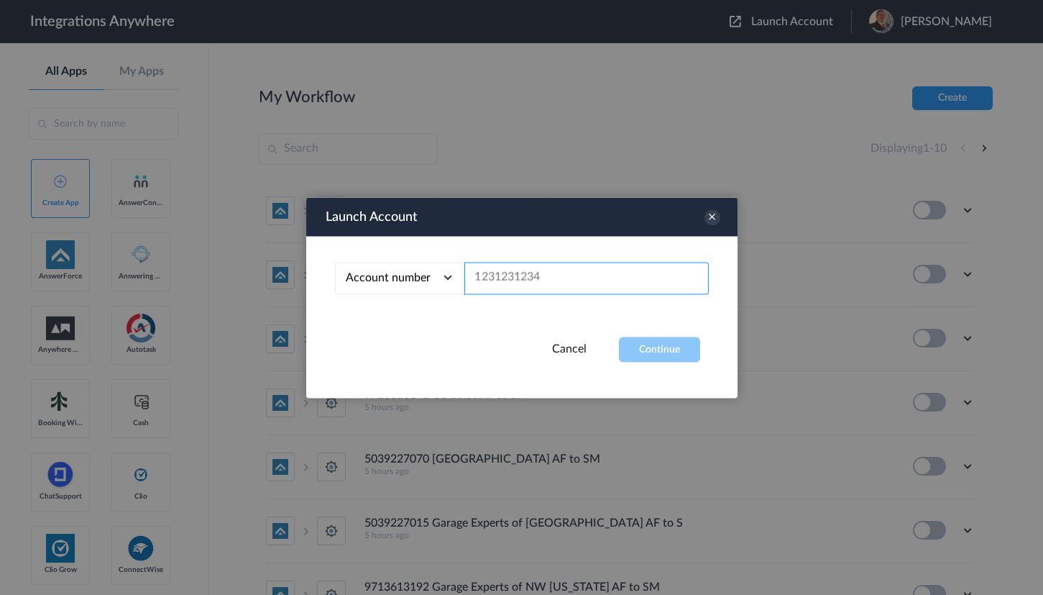
click at [510, 282] on input "text" at bounding box center [586, 278] width 244 height 32
paste input "8774353204"
type input "8774353204"
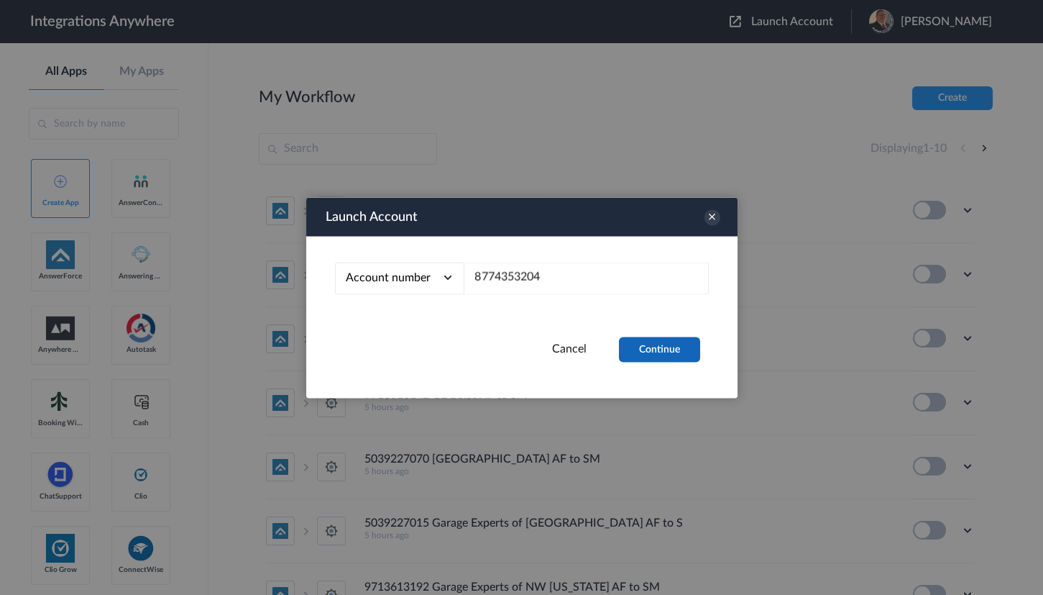
click at [671, 343] on button "Continue" at bounding box center [659, 348] width 81 height 25
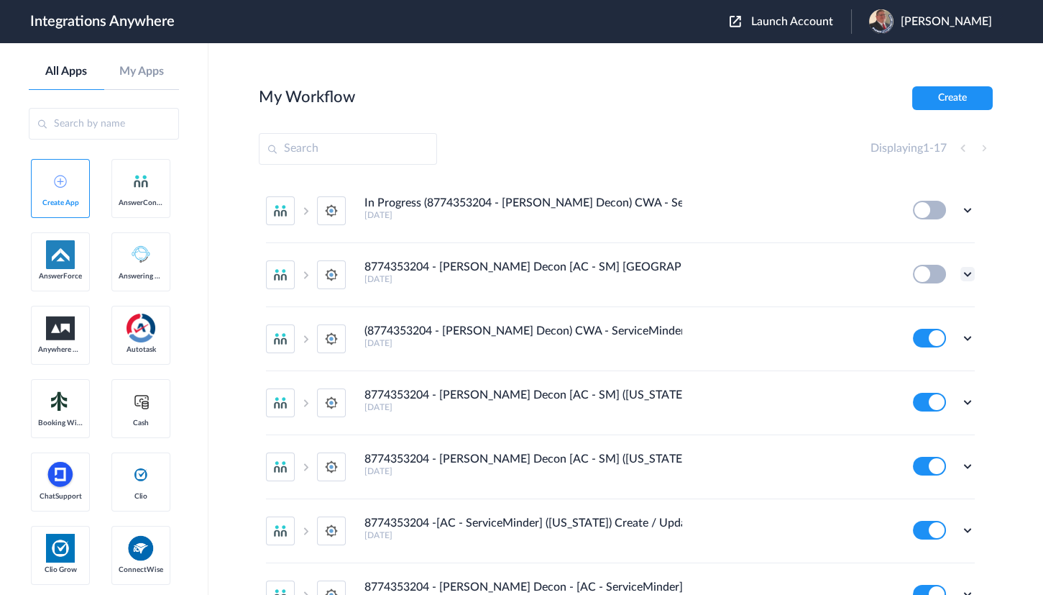
click at [961, 274] on icon at bounding box center [968, 274] width 14 height 14
click at [912, 308] on link "Edit" at bounding box center [909, 307] width 35 height 10
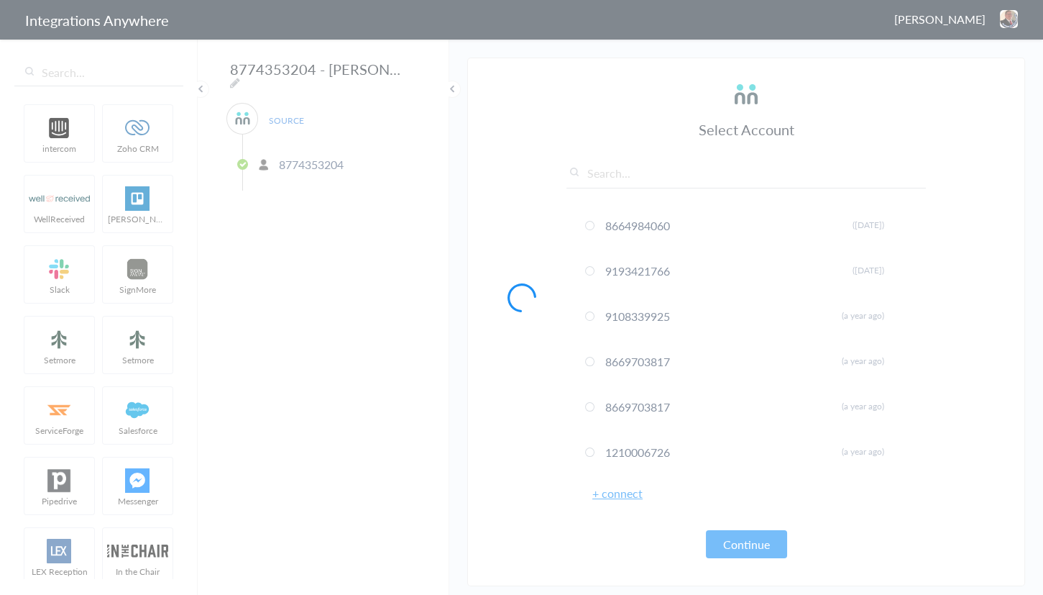
click at [413, 70] on div at bounding box center [521, 297] width 1043 height 595
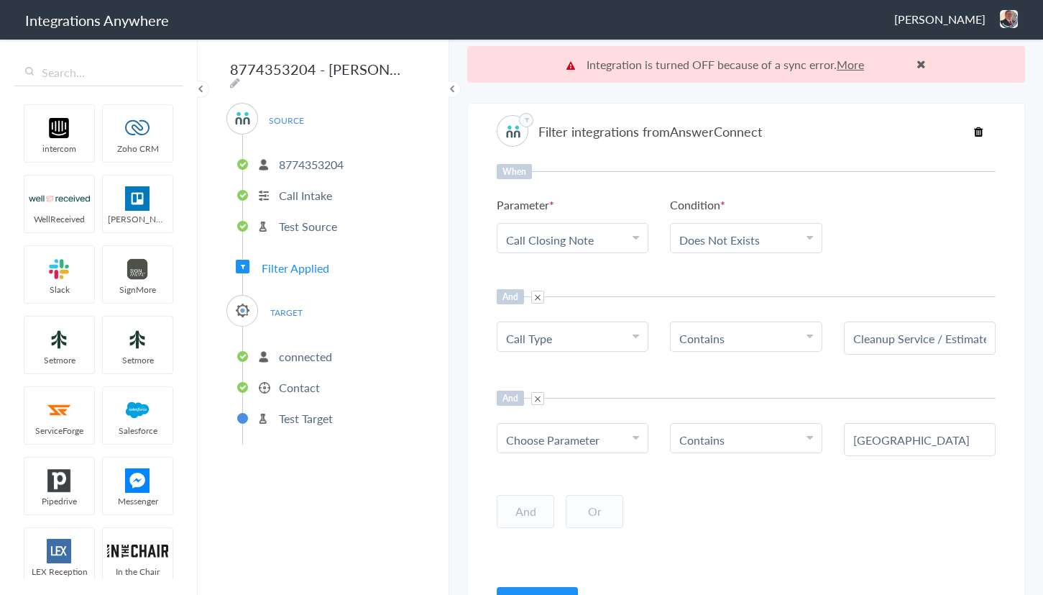
click at [240, 77] on icon at bounding box center [235, 83] width 10 height 12
click at [301, 70] on input "8774353204 - Spaulding Decon [AC - SM] Jacksonville FL ) Create/Update Contact" at bounding box center [315, 68] width 178 height 27
drag, startPoint x: 249, startPoint y: 70, endPoint x: 586, endPoint y: 101, distance: 338.6
click at [586, 0] on body "Integrations Anywhere Jason Marsteller Logout Dashboard intercom Zoho CRM WellR…" at bounding box center [521, 0] width 1043 height 0
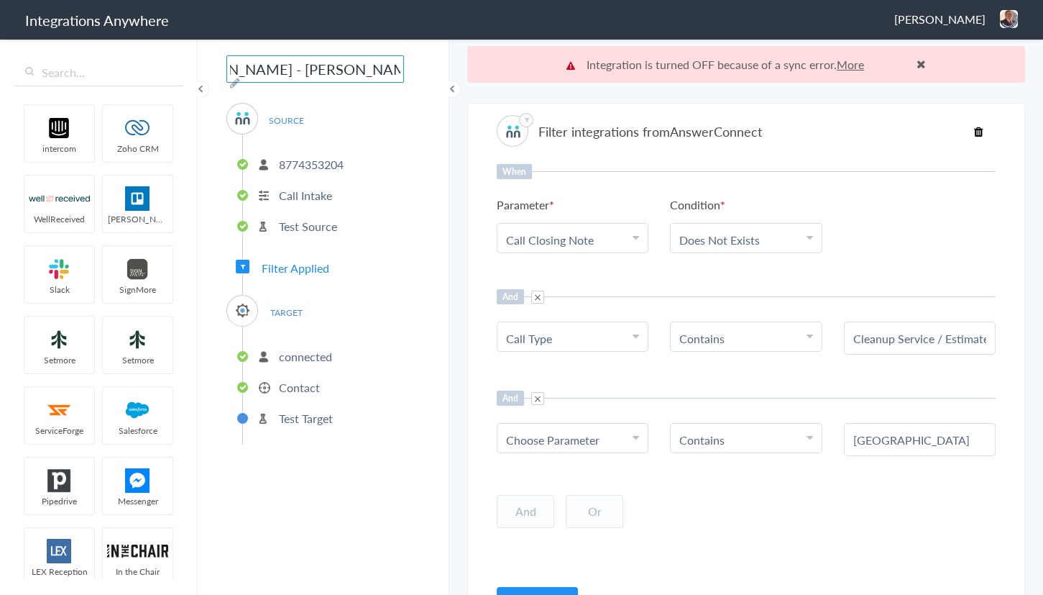
scroll to position [0, 147]
type input "8774353204 - [PERSON_NAME] - [PERSON_NAME] ([GEOGRAPHIC_DATA])"
click li "8774353204"
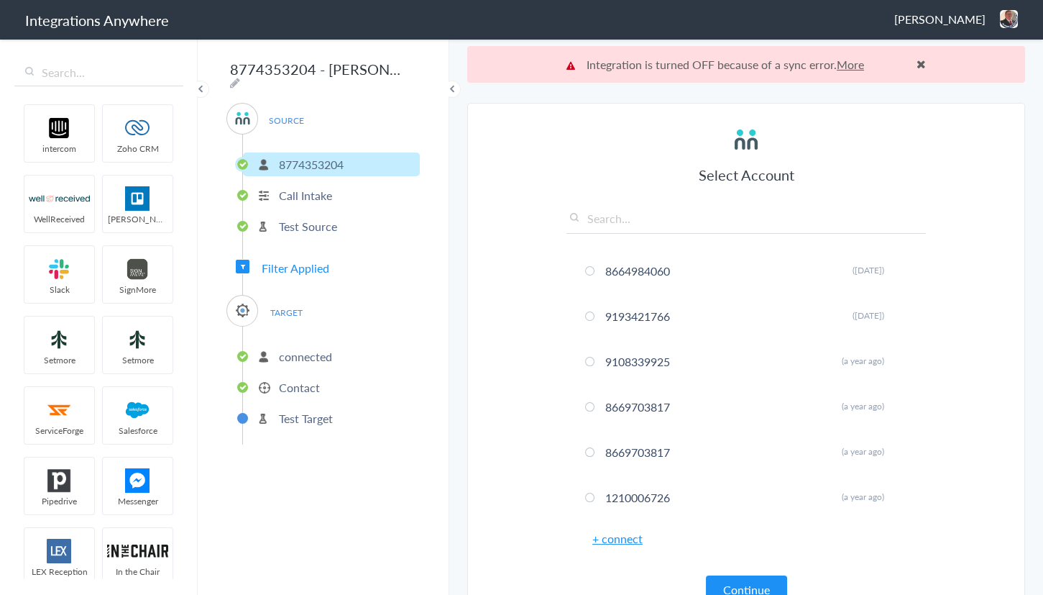
click img
click li "Dashboard"
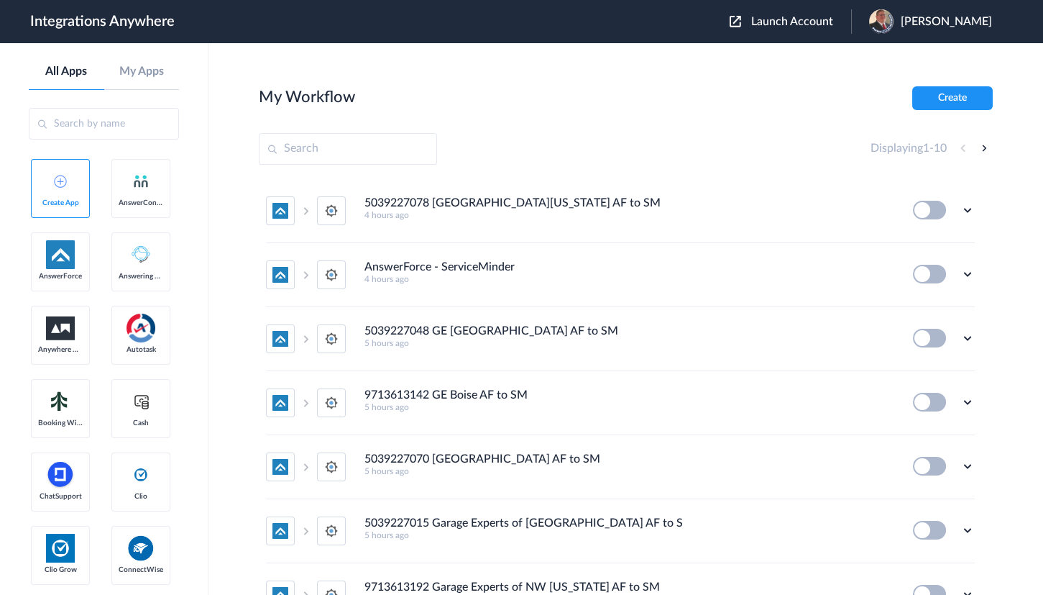
click at [786, 17] on span "Launch Account" at bounding box center [792, 22] width 82 height 12
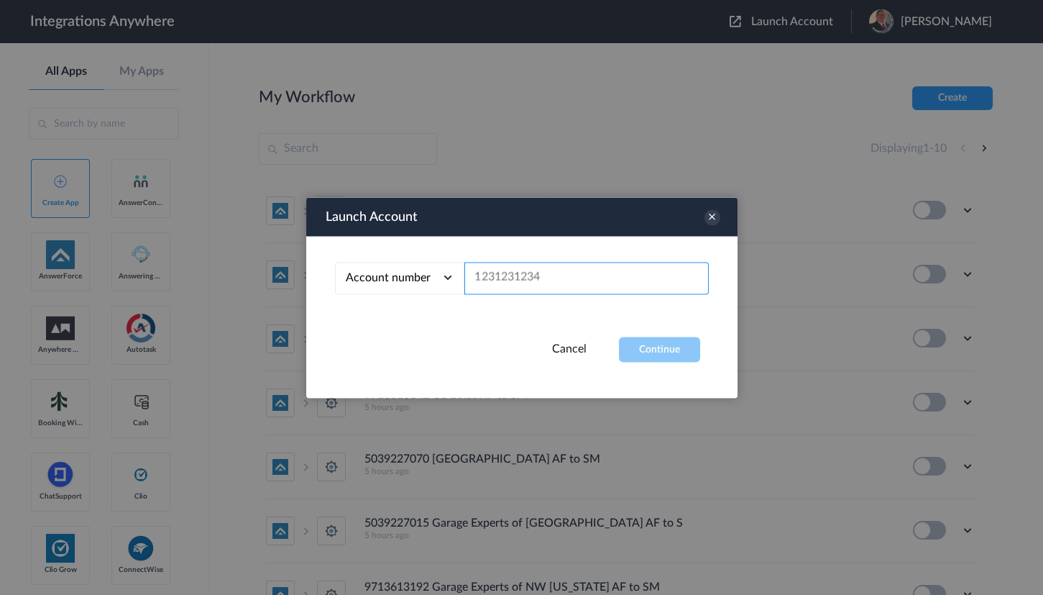
click at [518, 270] on input "text" at bounding box center [586, 278] width 244 height 32
paste input "8774353204"
type input "8774353204"
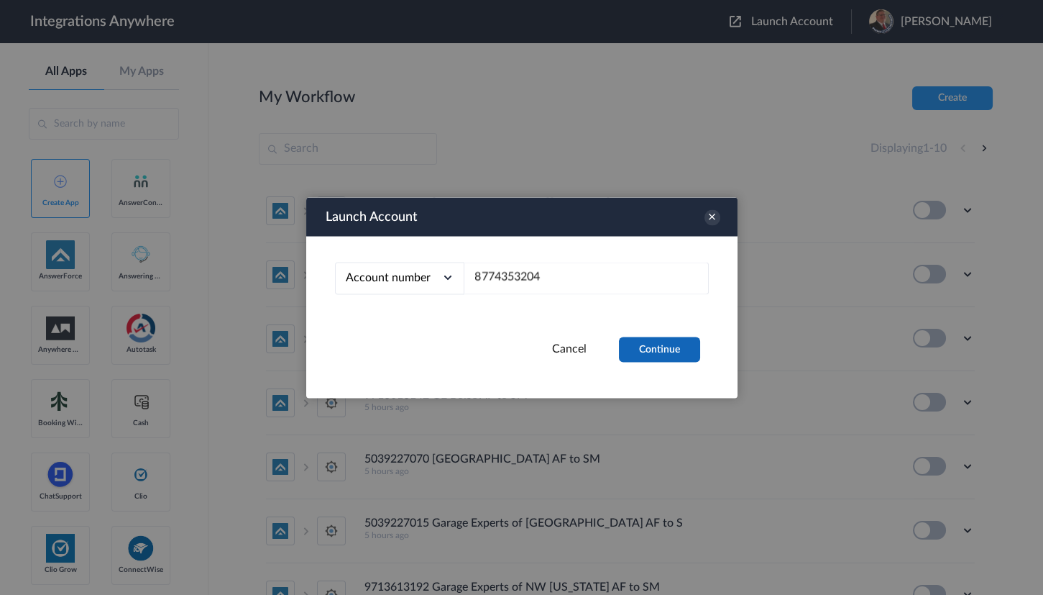
click at [674, 354] on button "Continue" at bounding box center [659, 348] width 81 height 25
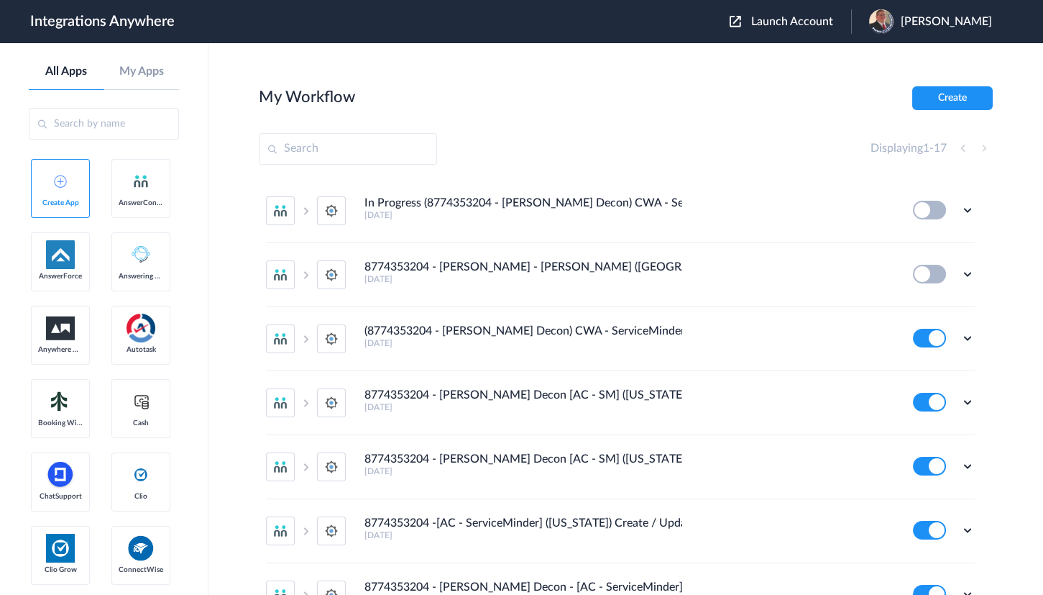
click at [647, 98] on div "My Workflow Create" at bounding box center [626, 98] width 734 height 24
click at [961, 335] on icon at bounding box center [968, 338] width 14 height 14
click at [906, 361] on li "Edit" at bounding box center [927, 371] width 93 height 27
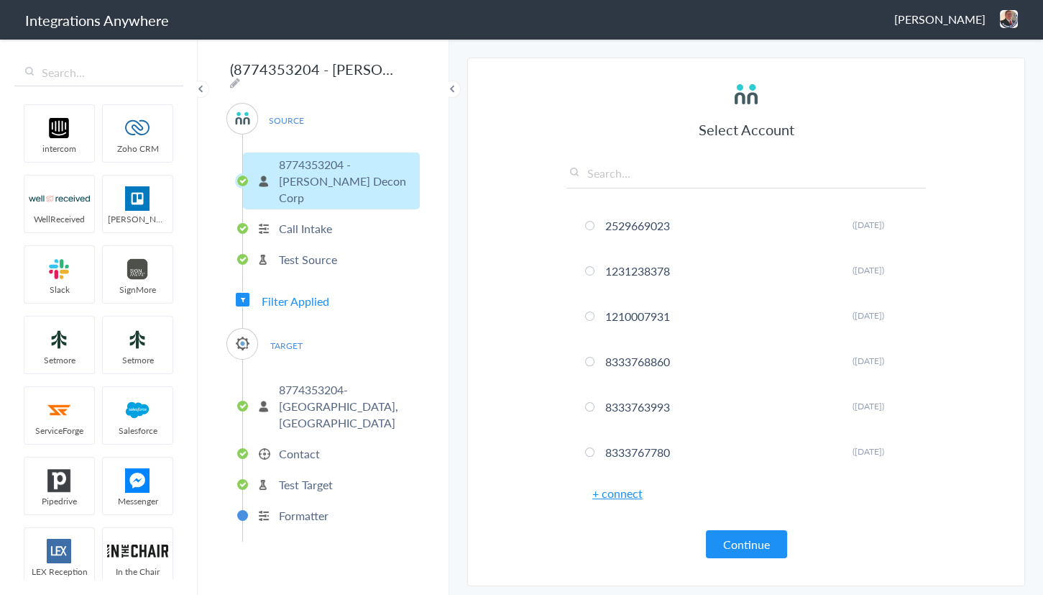
click at [240, 77] on icon at bounding box center [235, 83] width 10 height 12
drag, startPoint x: 270, startPoint y: 70, endPoint x: 111, endPoint y: 70, distance: 158.2
click at [111, 0] on body "Integrations Anywhere [PERSON_NAME] Logout Dashboard intercom Zoho CRM WellRece…" at bounding box center [521, 0] width 1043 height 0
click at [247, 72] on input "(8774353204 - [PERSON_NAME] Decon) CWA - ServiceMinder [[GEOGRAPHIC_DATA] - Cre…" at bounding box center [315, 68] width 178 height 27
click at [232, 71] on input "(8774353204 - Spaulding Decon) CWA - ServiceMinder [Miami Beach - Create Contac…" at bounding box center [315, 68] width 178 height 27
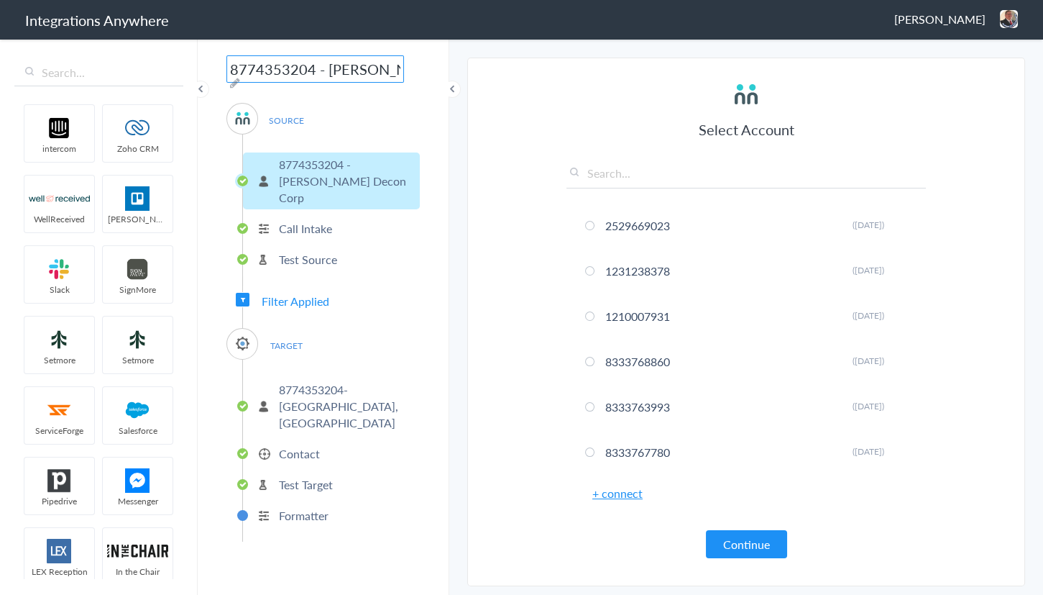
click at [383, 68] on input "8774353204 - Spaulding Decon) CWA - ServiceMinder [Miami Beach - Create Contact]" at bounding box center [315, 68] width 178 height 27
drag, startPoint x: 367, startPoint y: 68, endPoint x: 264, endPoint y: 72, distance: 103.6
click at [273, 72] on input "8774353204 - Spaulding Decon) CWA - ServiceMinder [Miami Beach - Create Contact]" at bounding box center [315, 68] width 178 height 27
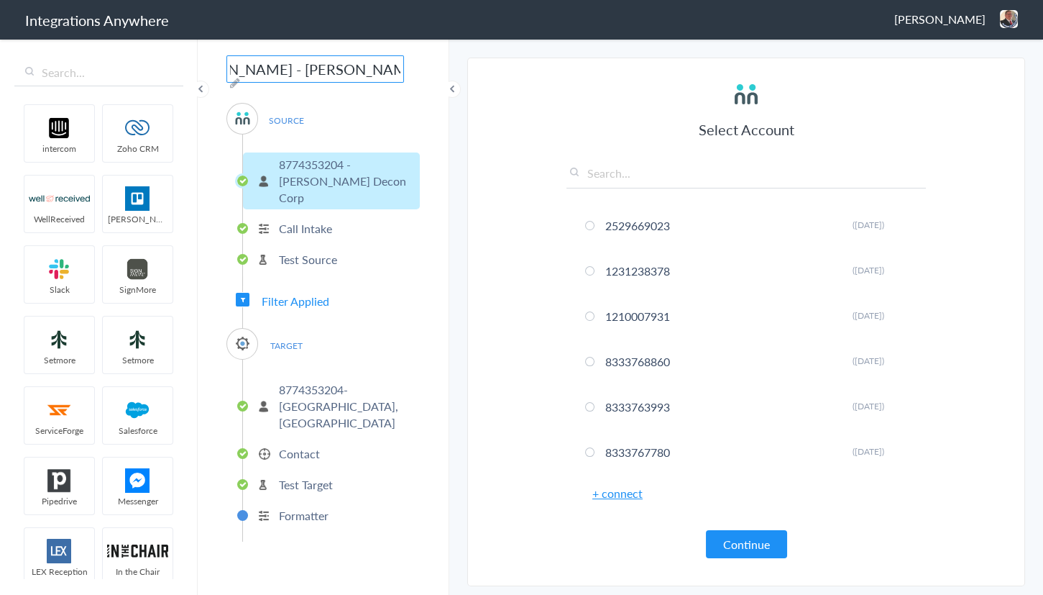
type input "8774353204 - [PERSON_NAME] - [PERSON_NAME] ([GEOGRAPHIC_DATA])"
click div "8774353204 - Spaulding - AC - SM (Miami Beach) SOURCE 8774353204 - Spaulding De…"
click span "Filter Applied"
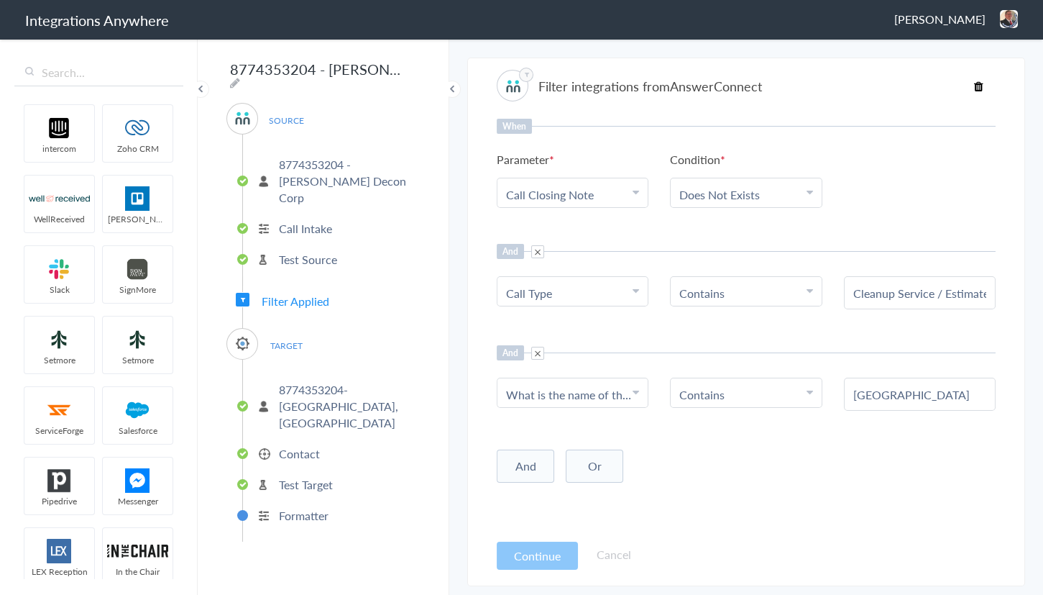
click input "8774353204 - [PERSON_NAME] - [PERSON_NAME] ([GEOGRAPHIC_DATA])"
click img
click li "Dashboard"
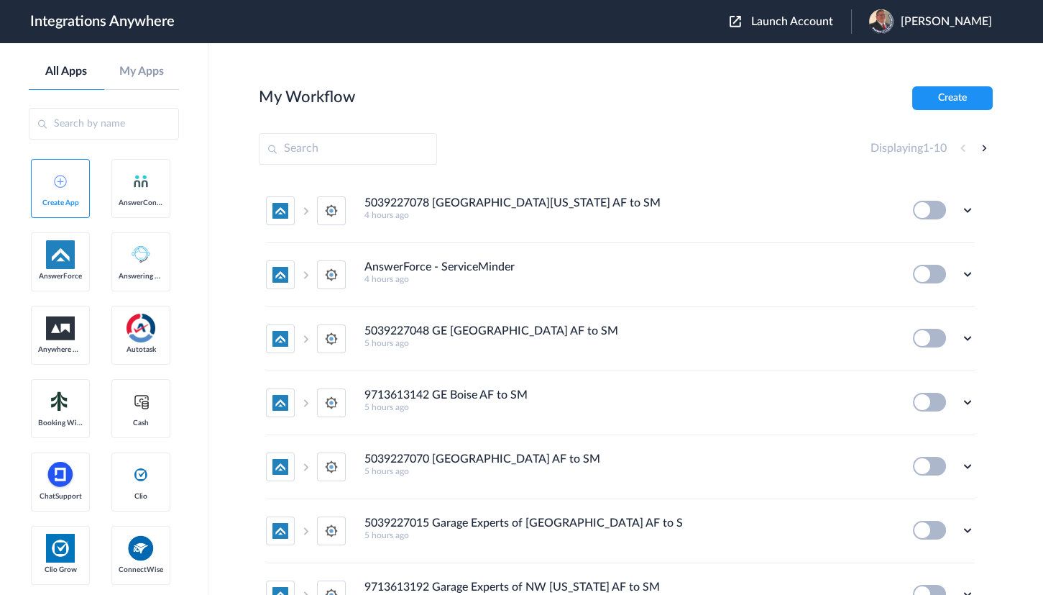
click at [797, 28] on button "Launch Account" at bounding box center [791, 22] width 122 height 14
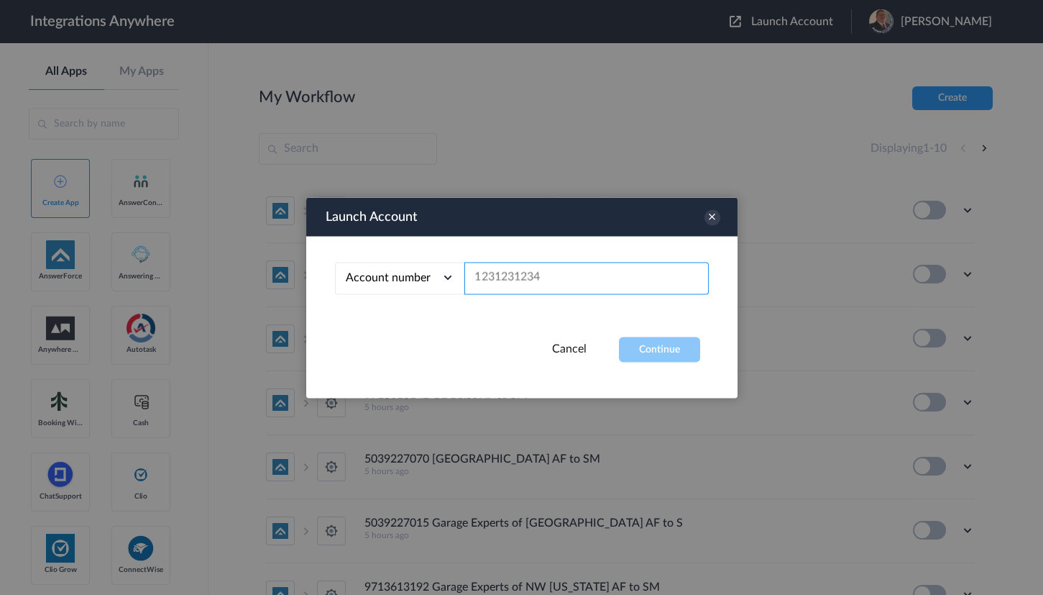
click at [560, 262] on input "text" at bounding box center [586, 278] width 244 height 32
paste input "8774353204"
type input "8774353204"
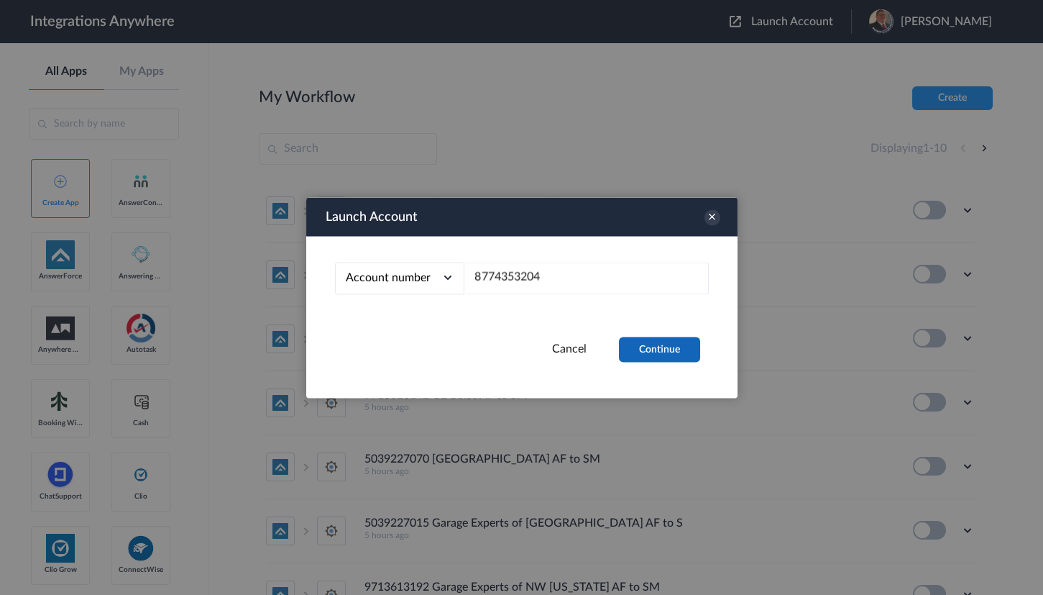
click at [654, 343] on button "Continue" at bounding box center [659, 348] width 81 height 25
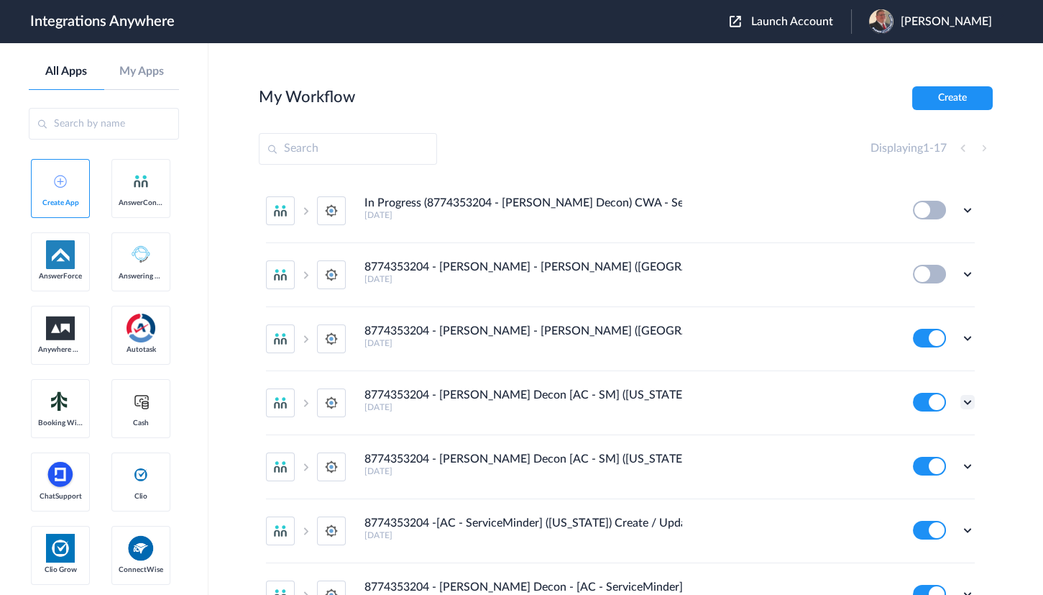
click at [961, 404] on icon at bounding box center [968, 402] width 14 height 14
click at [913, 431] on link "Edit" at bounding box center [909, 435] width 35 height 10
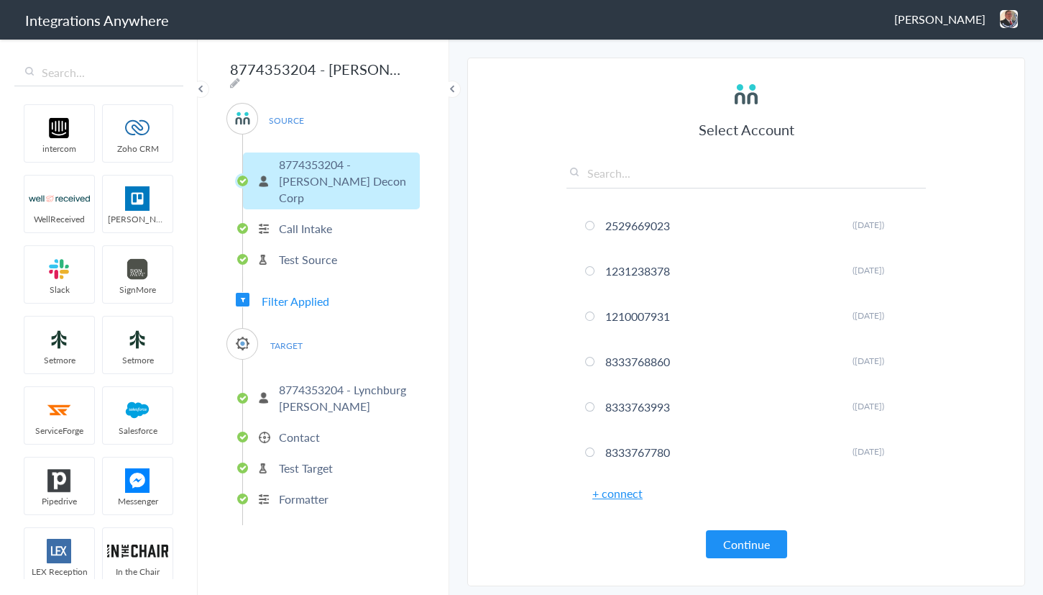
click at [240, 77] on icon at bounding box center [235, 83] width 10 height 12
click at [290, 72] on input "8774353204 - [PERSON_NAME] Decon [AC - SM] ([US_STATE]) Create/Update Contact" at bounding box center [315, 68] width 178 height 27
type input "8774353204 - [PERSON_NAME] - [PERSON_NAME] ([US_STATE])"
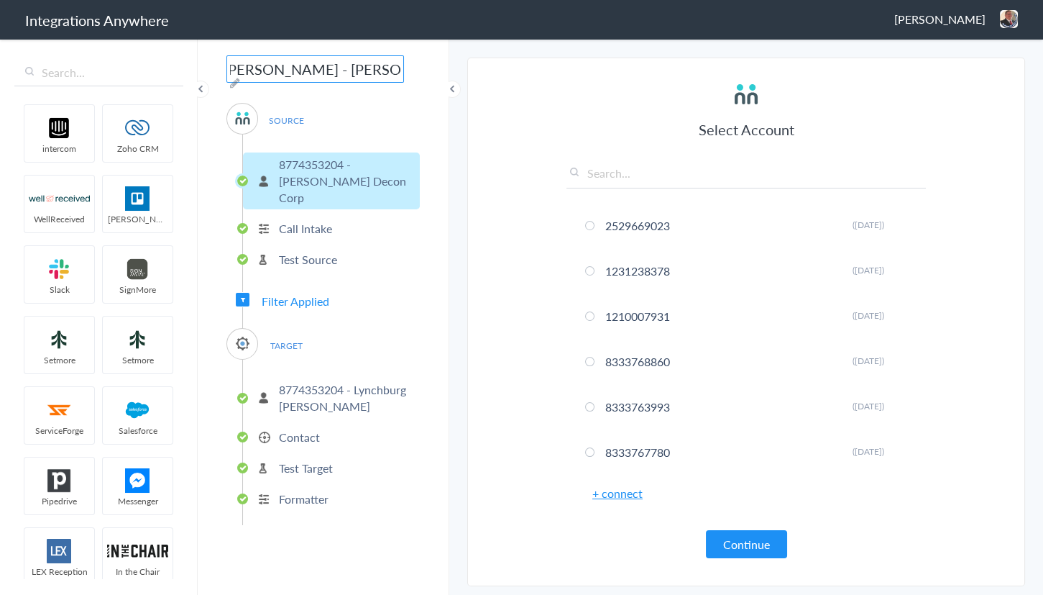
click at [514, 110] on section "Select Account 2529669023 Rename Delete ([DATE]) 1231238378 Rename Delete ([DAT…" at bounding box center [746, 322] width 558 height 528
click at [986, 18] on div "[PERSON_NAME] Logout Dashboard" at bounding box center [956, 19] width 124 height 18
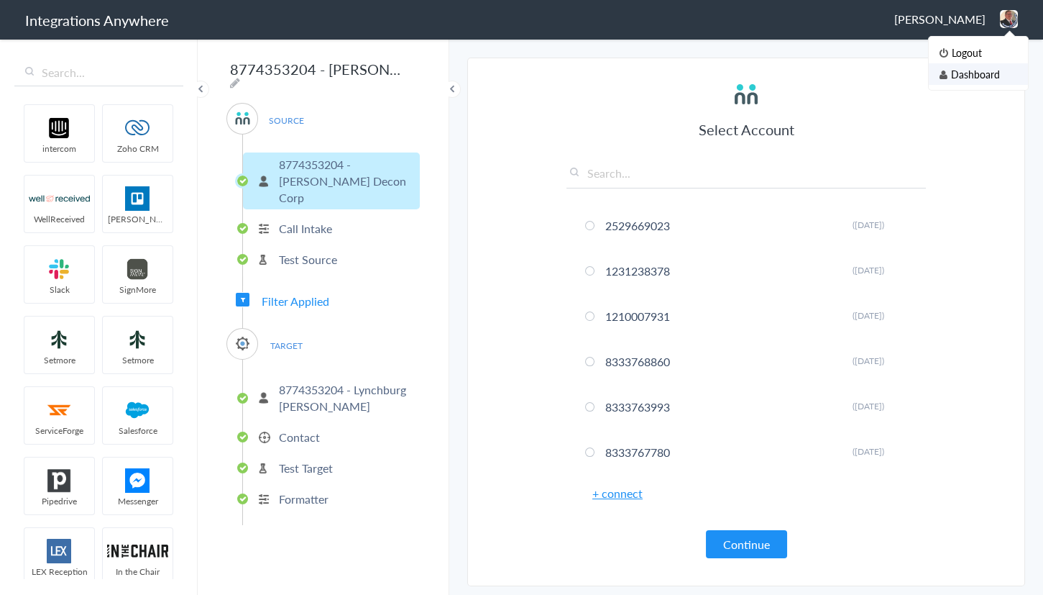
click at [966, 75] on li "Dashboard" at bounding box center [978, 74] width 99 height 22
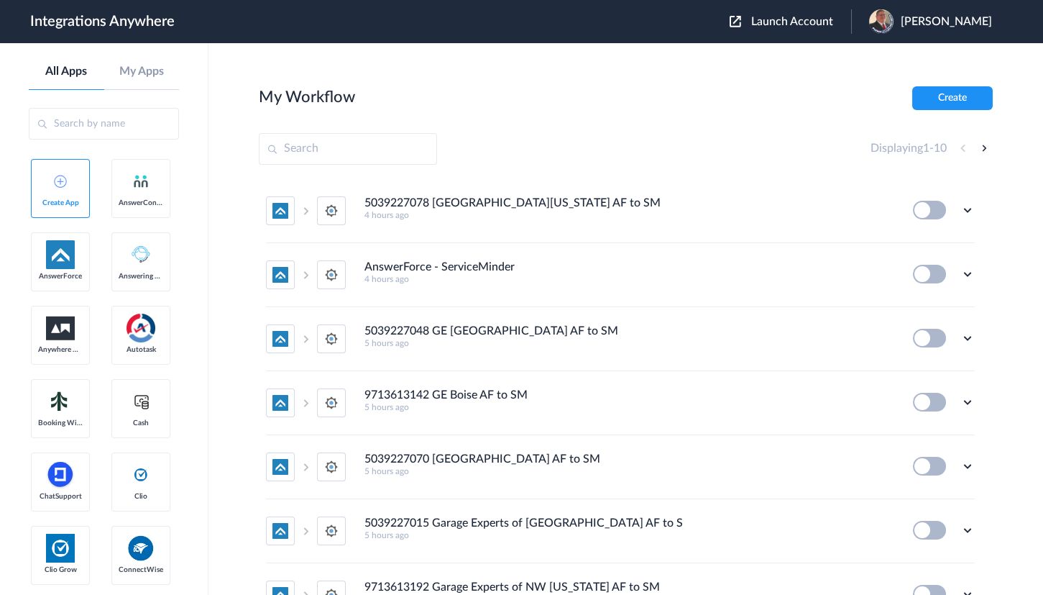
click span "Launch Account"
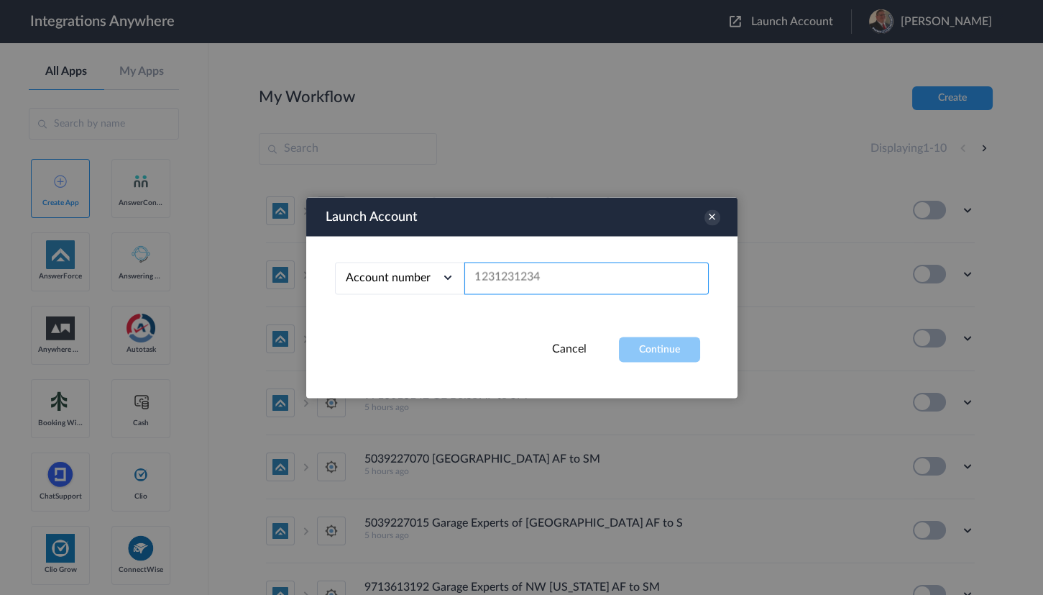
click input "text"
paste input "8774353204"
type input "8774353204"
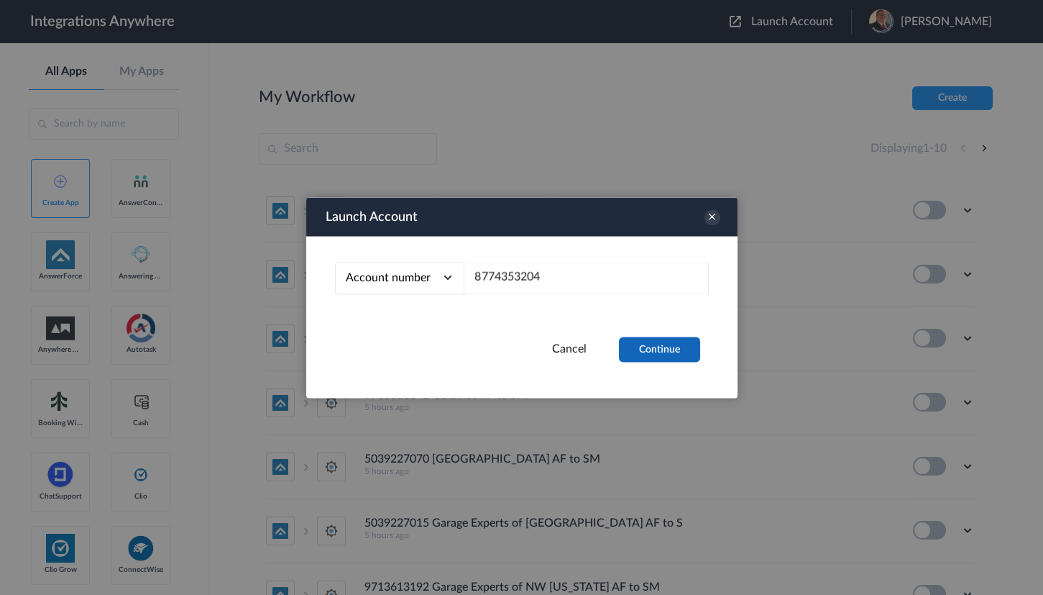
click button "Continue"
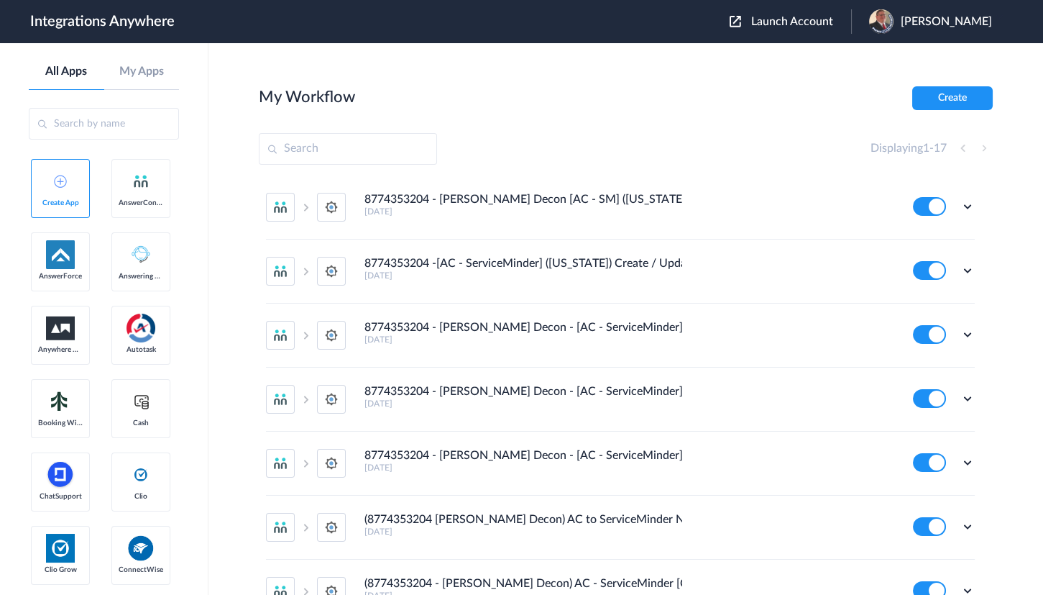
scroll to position [261, 0]
click icon
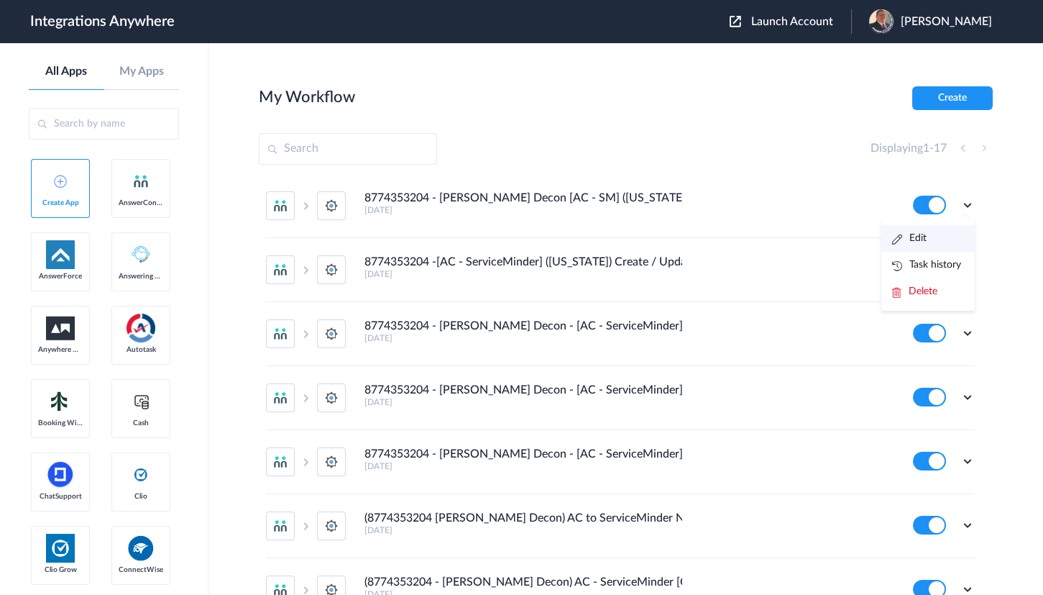
click link "Edit"
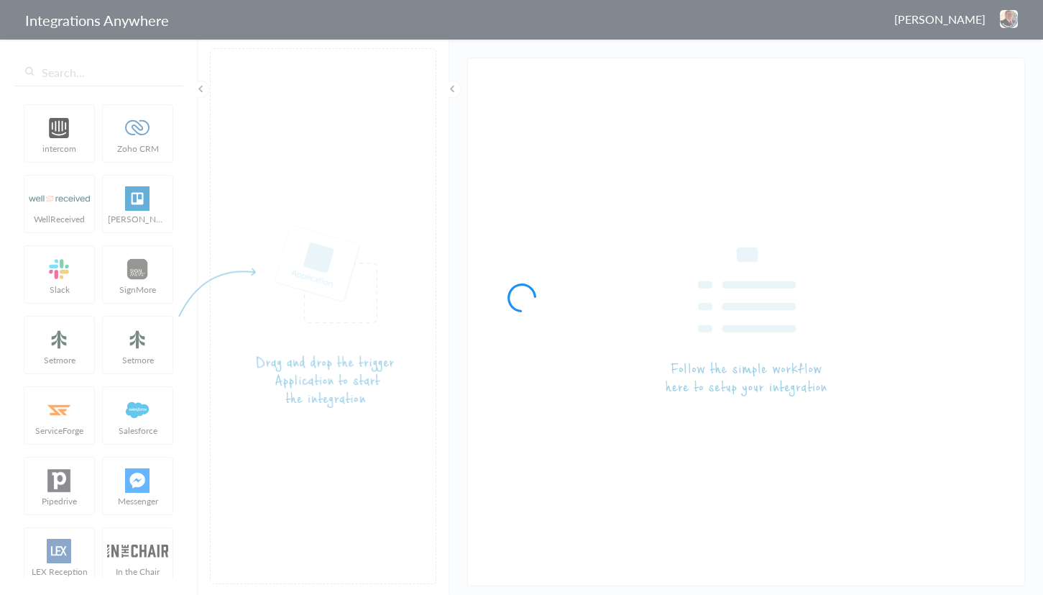
type input "8774353204 - Spaulding Decon [AC - SM] (Oklahoma) Create/Update"
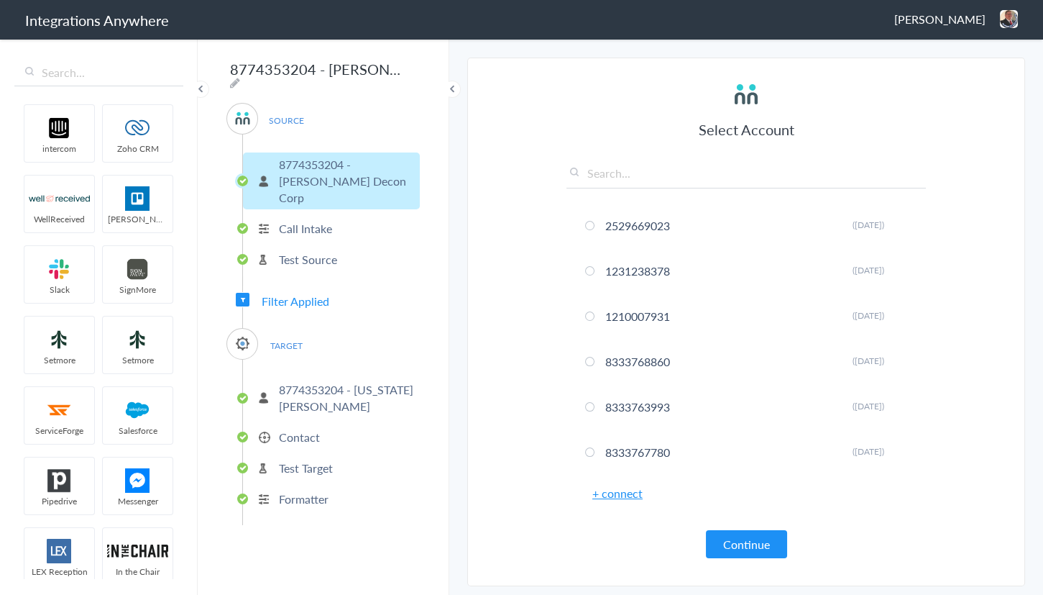
click at [301, 293] on span "Filter Applied" at bounding box center [296, 301] width 68 height 17
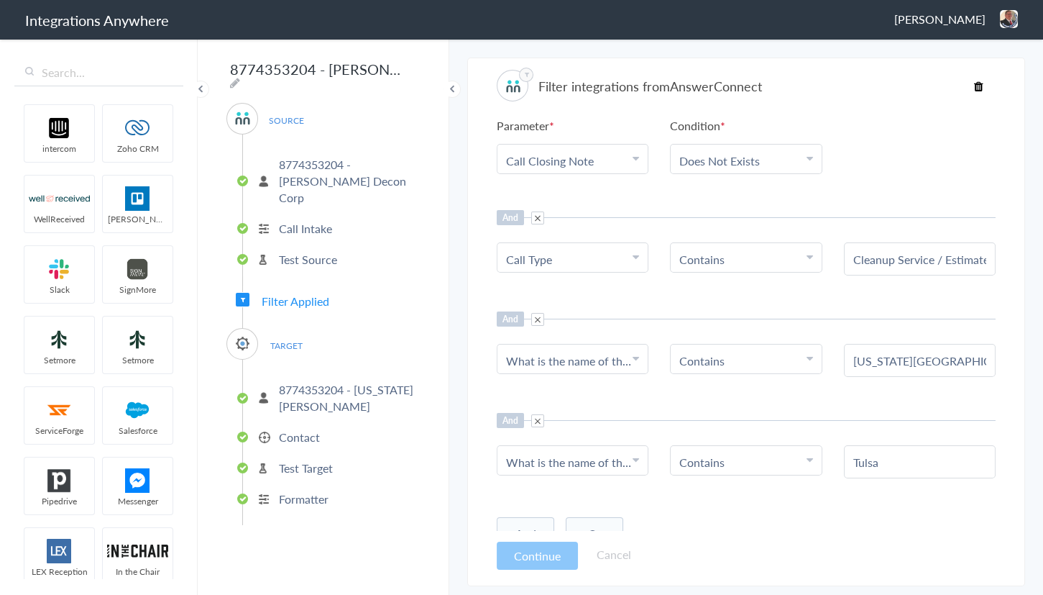
scroll to position [51, 0]
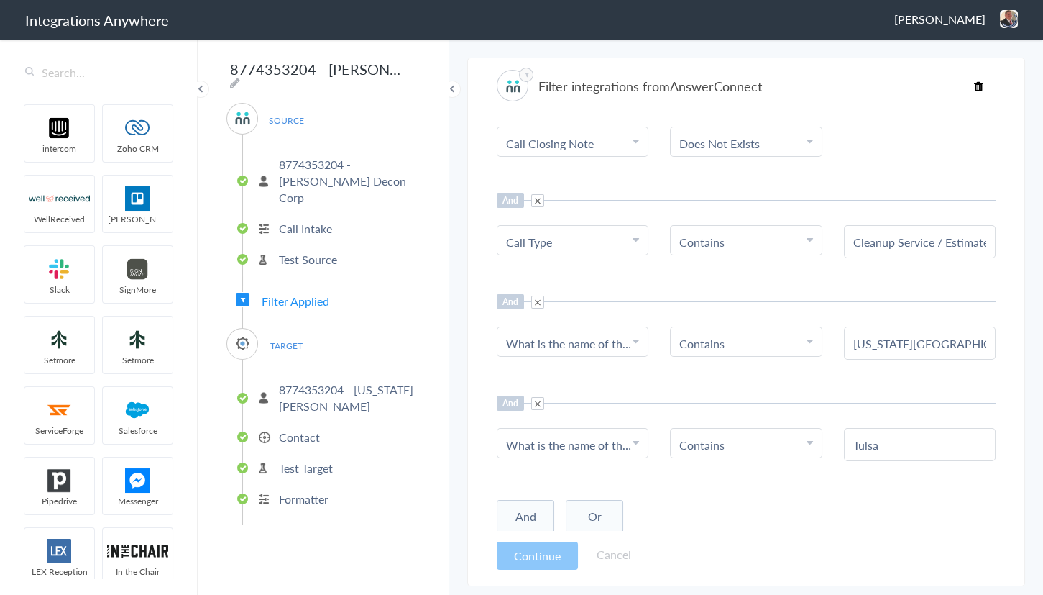
click at [603, 513] on button "Or" at bounding box center [595, 516] width 58 height 33
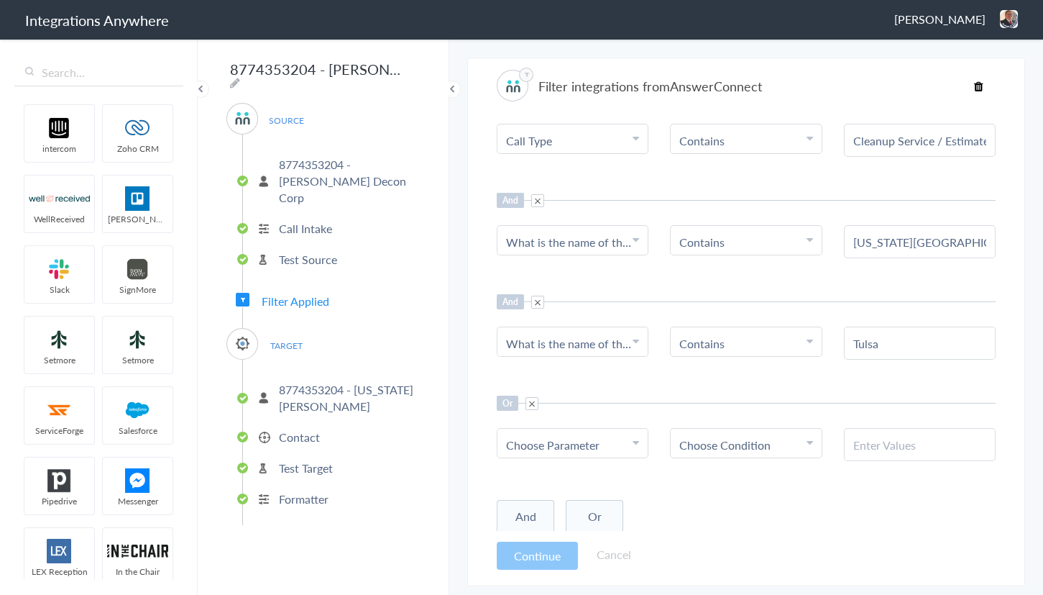
click at [533, 398] on span at bounding box center [532, 403] width 13 height 13
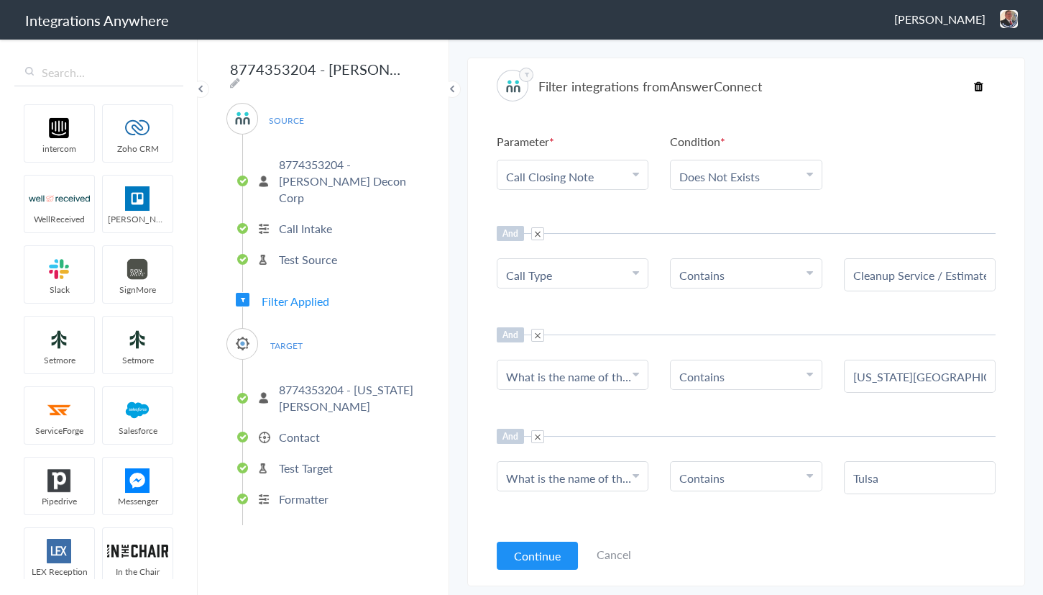
scroll to position [0, 0]
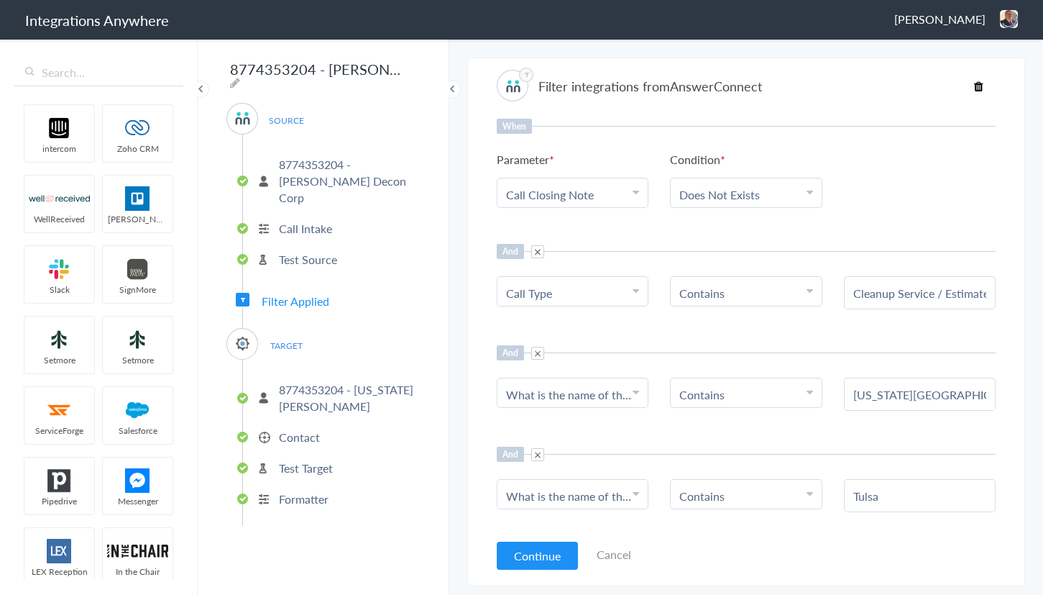
click at [539, 452] on span at bounding box center [537, 454] width 13 height 13
click at [597, 458] on button "Or" at bounding box center [595, 465] width 58 height 33
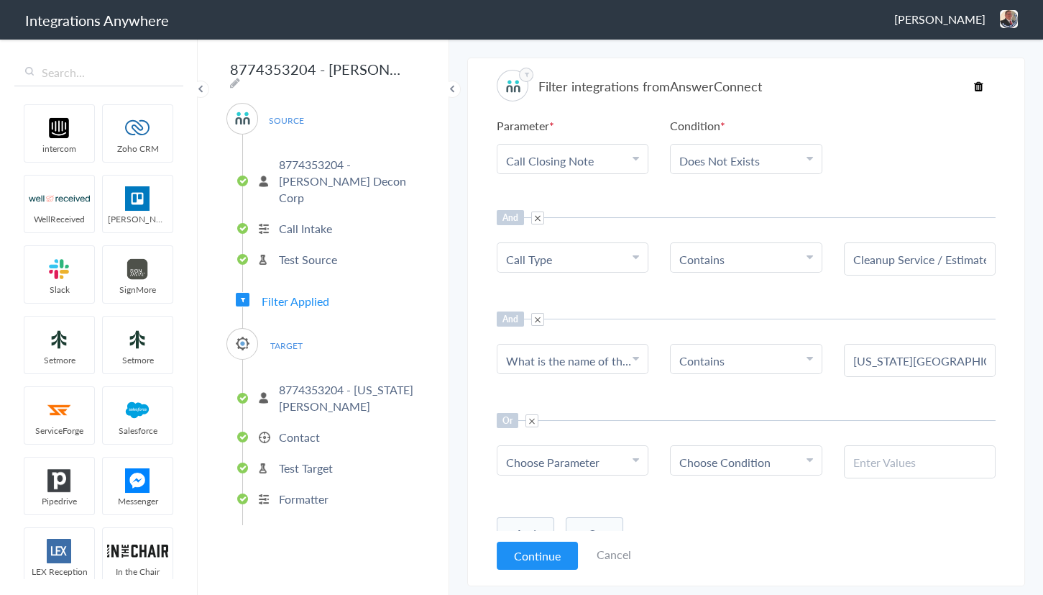
scroll to position [51, 0]
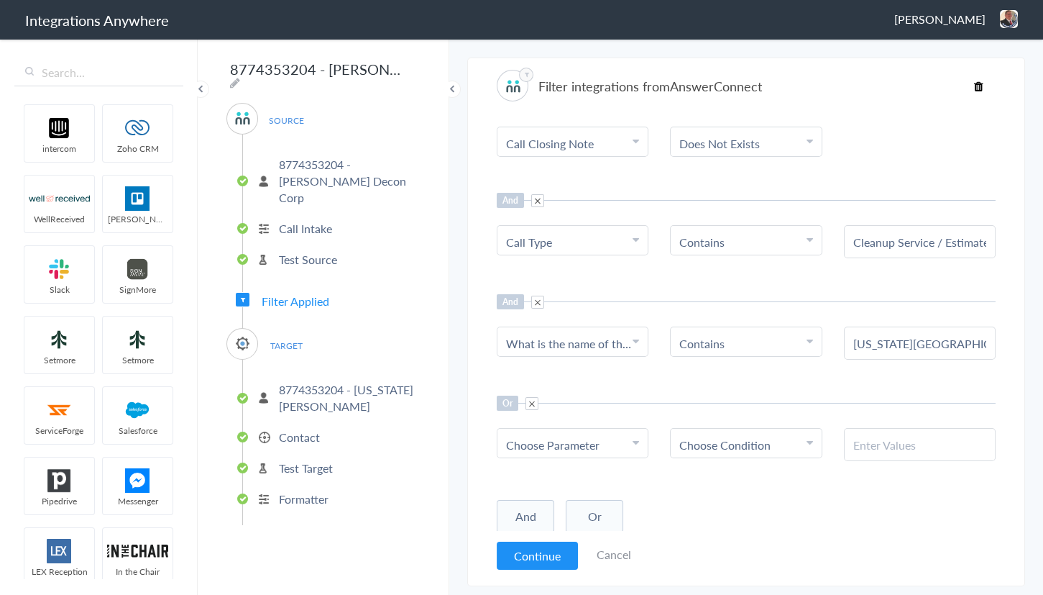
click at [585, 451] on span "Choose Parameter" at bounding box center [552, 444] width 93 height 17
click at [568, 481] on input "text" at bounding box center [573, 484] width 150 height 31
type input "what is"
click at [558, 523] on link "What is the name of the City?" at bounding box center [573, 523] width 150 height 47
click at [712, 449] on span "Choose Condition" at bounding box center [724, 444] width 91 height 17
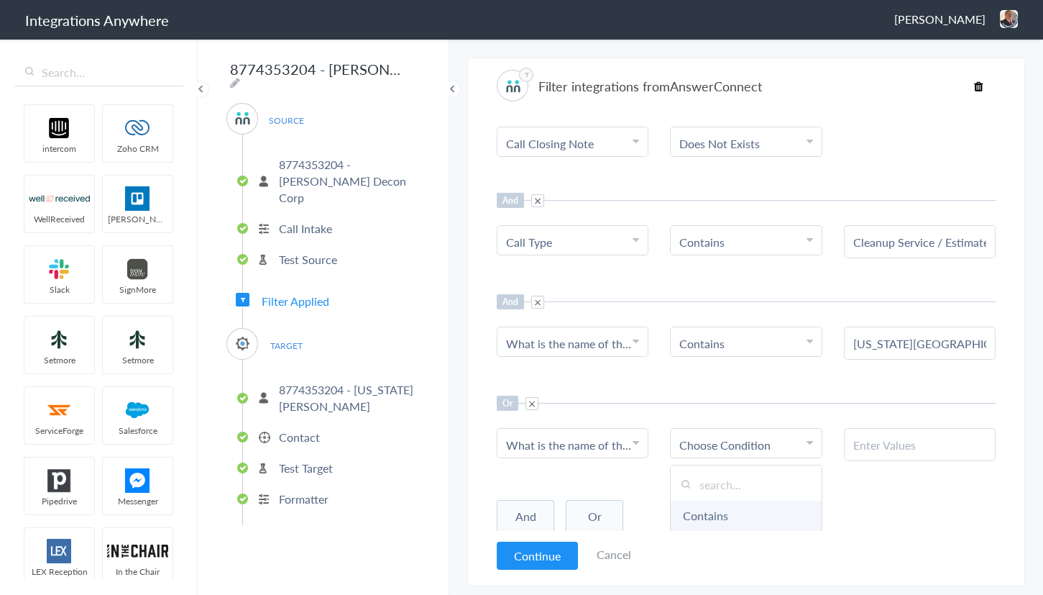
click at [709, 516] on link "Contains" at bounding box center [746, 515] width 150 height 31
click at [873, 444] on input "text" at bounding box center [919, 444] width 133 height 17
type input "Tulsa"
click at [658, 393] on div "When Parameter Choose Parameter Call Closing Note Name Email Phone Was the call…" at bounding box center [746, 325] width 499 height 412
click at [534, 556] on button "Continue" at bounding box center [537, 555] width 81 height 28
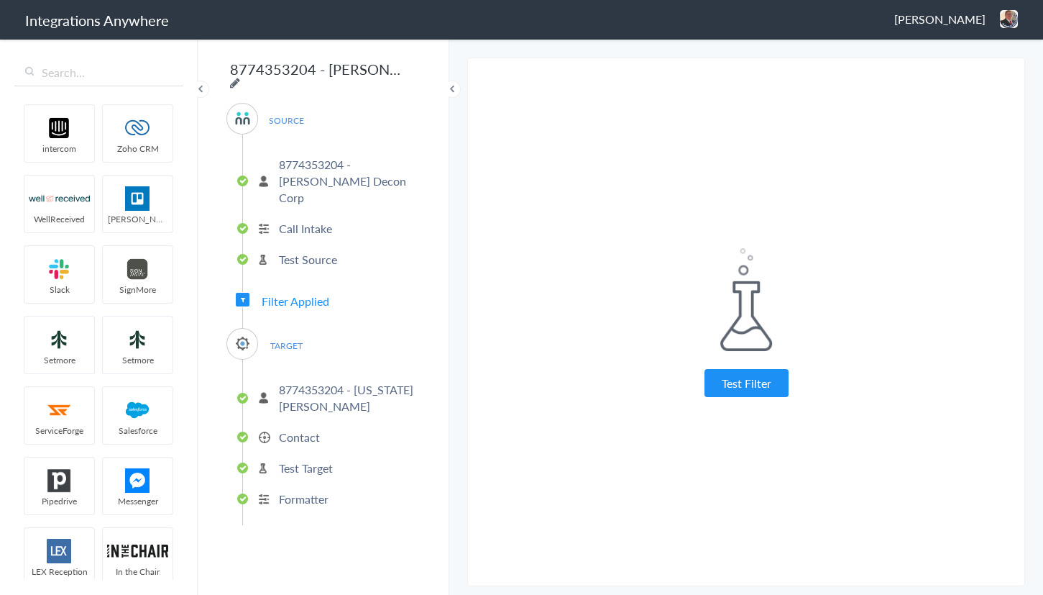
click at [240, 77] on icon at bounding box center [235, 83] width 10 height 12
drag, startPoint x: 298, startPoint y: 72, endPoint x: 611, endPoint y: 105, distance: 315.2
click at [611, 0] on body "Integrations Anywhere [PERSON_NAME] Logout Dashboard intercom Zoho CRM WellRece…" at bounding box center [521, 0] width 1043 height 0
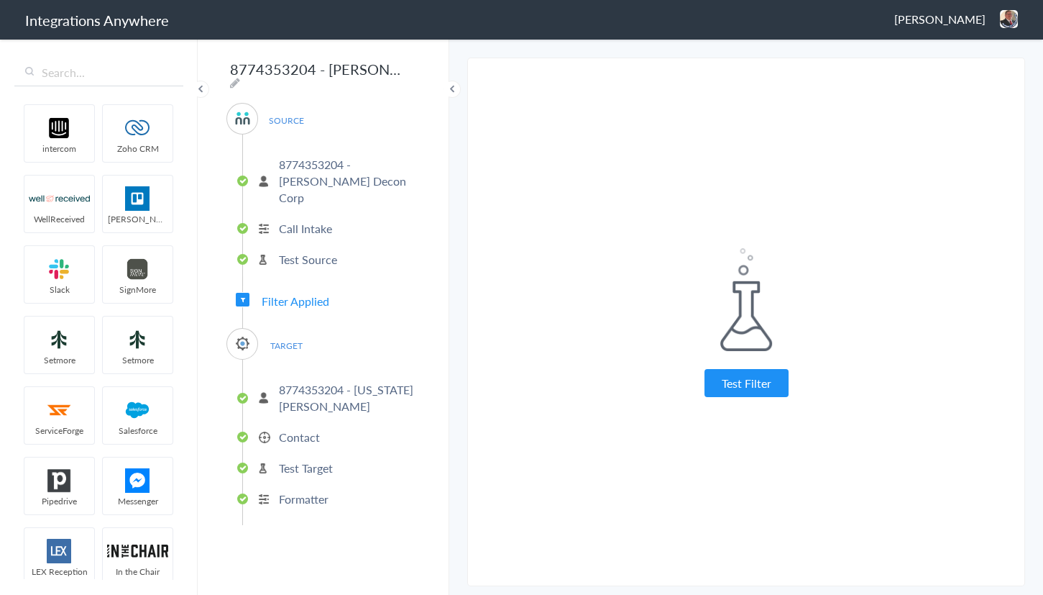
click at [415, 70] on div "8774353204 - Spaulding - AC - SM (Oklahoma) SOURCE 8774353204 - Spaulding Decon…" at bounding box center [324, 315] width 252 height 557
click at [240, 77] on icon at bounding box center [235, 83] width 10 height 12
drag, startPoint x: 333, startPoint y: 68, endPoint x: 526, endPoint y: 75, distance: 192.8
click at [526, 0] on body "Integrations Anywhere [PERSON_NAME] Logout Dashboard intercom Zoho CRM WellRece…" at bounding box center [521, 0] width 1043 height 0
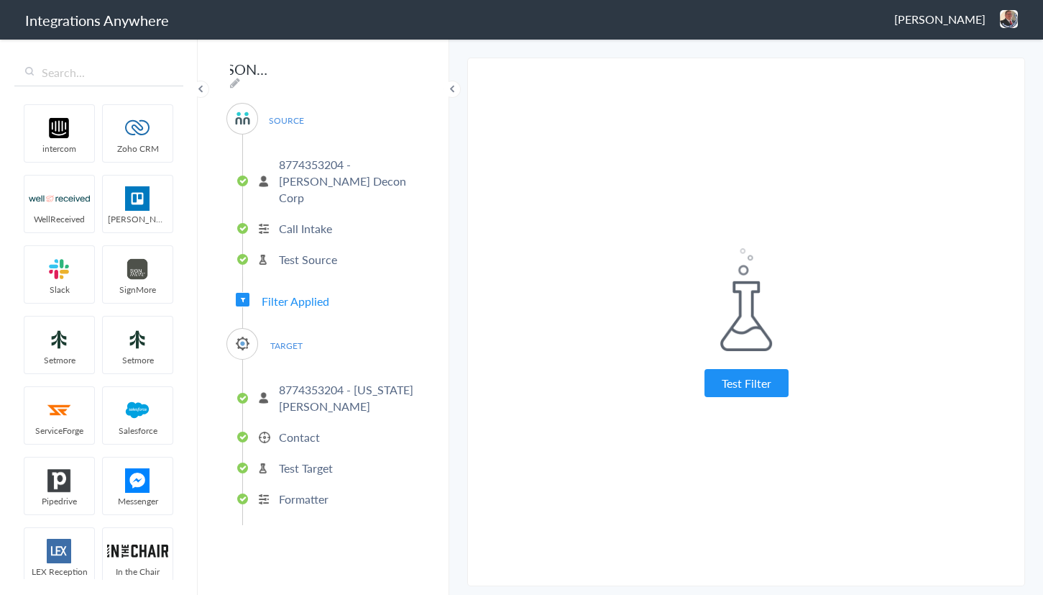
click at [419, 75] on div "8774353204 - Spaulding - AC - SM (Oklahoma) SOURCE 8774353204 - Spaulding Decon…" at bounding box center [324, 315] width 252 height 557
click at [380, 72] on input "8774353204 - Spaulding - AC - SM (Oklahoma)" at bounding box center [315, 68] width 178 height 27
click at [403, 69] on div "8774353204 - Spaulding - AC - SM (Oklahoma) SOURCE 8774353204 - Spaulding Decon…" at bounding box center [324, 315] width 252 height 557
click at [369, 70] on input "8774353204 - Spaulding - AC - SM (Oklahoma)" at bounding box center [315, 68] width 178 height 27
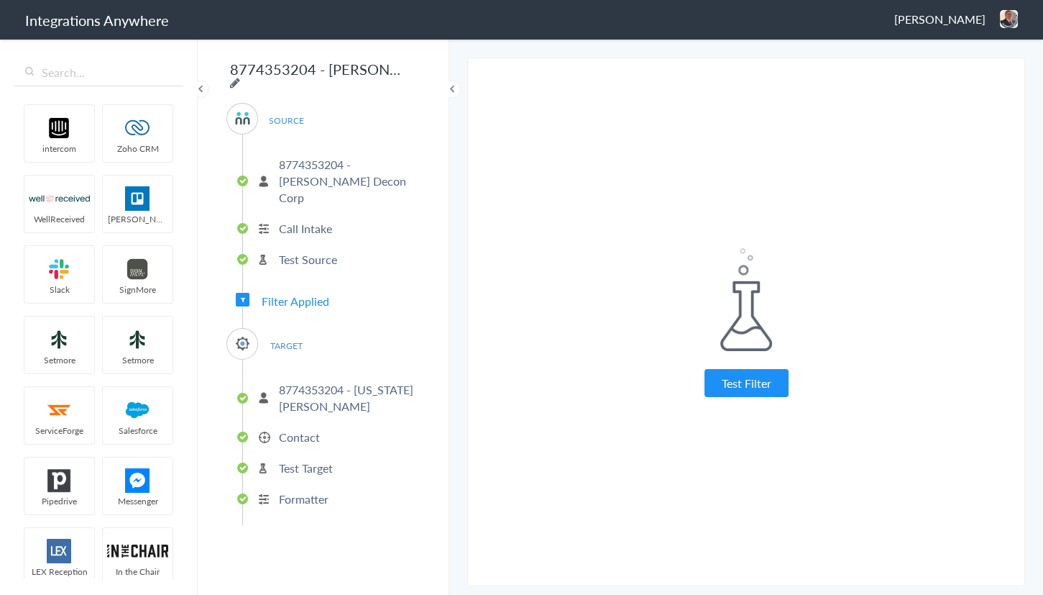
click at [240, 77] on icon at bounding box center [235, 83] width 10 height 12
click at [375, 68] on input "8774353204 - Spaulding - AC - SM (Oklahoma)" at bounding box center [315, 68] width 178 height 27
type input "8774353204 - [PERSON_NAME] - [PERSON_NAME] ([US_STATE][GEOGRAPHIC_DATA] / [GEOG…"
click at [598, 159] on div "Test Filter Test Successful Continue Test Failed" at bounding box center [746, 322] width 359 height 505
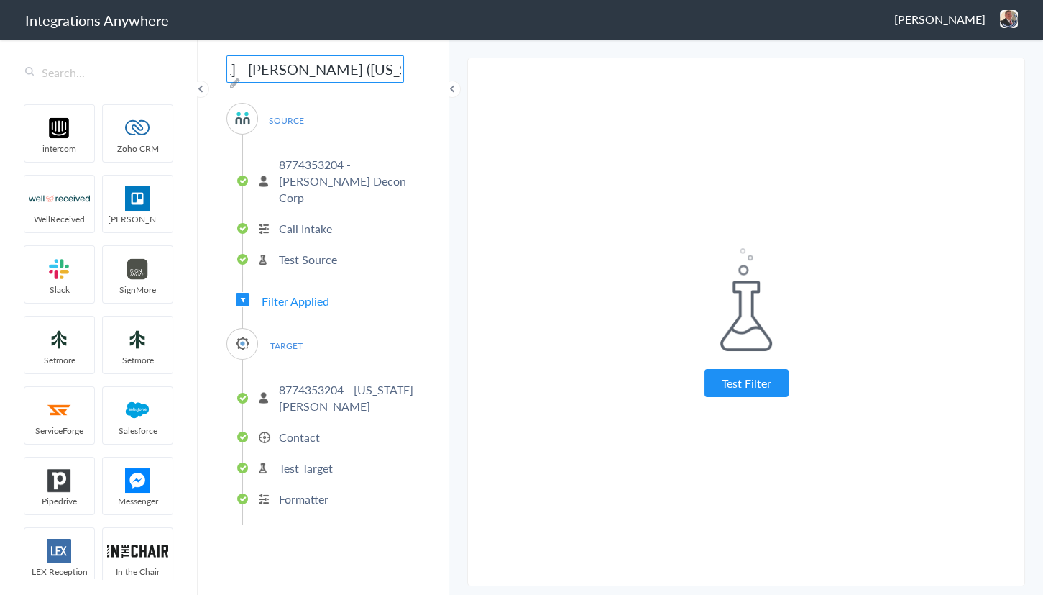
scroll to position [0, 0]
click at [1007, 13] on img at bounding box center [1009, 19] width 18 height 18
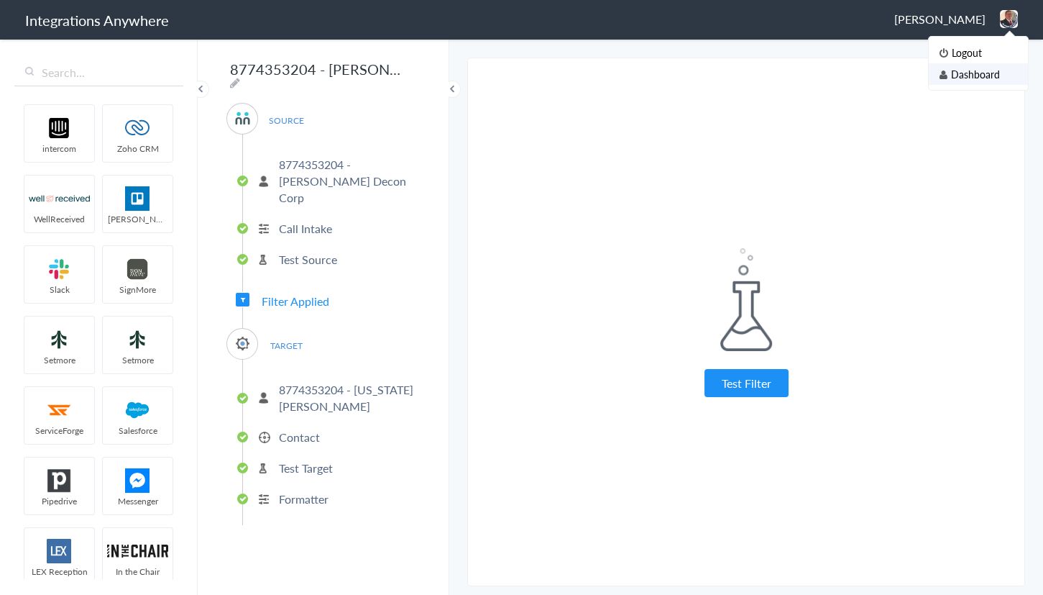
click at [973, 78] on li "Dashboard" at bounding box center [978, 74] width 99 height 22
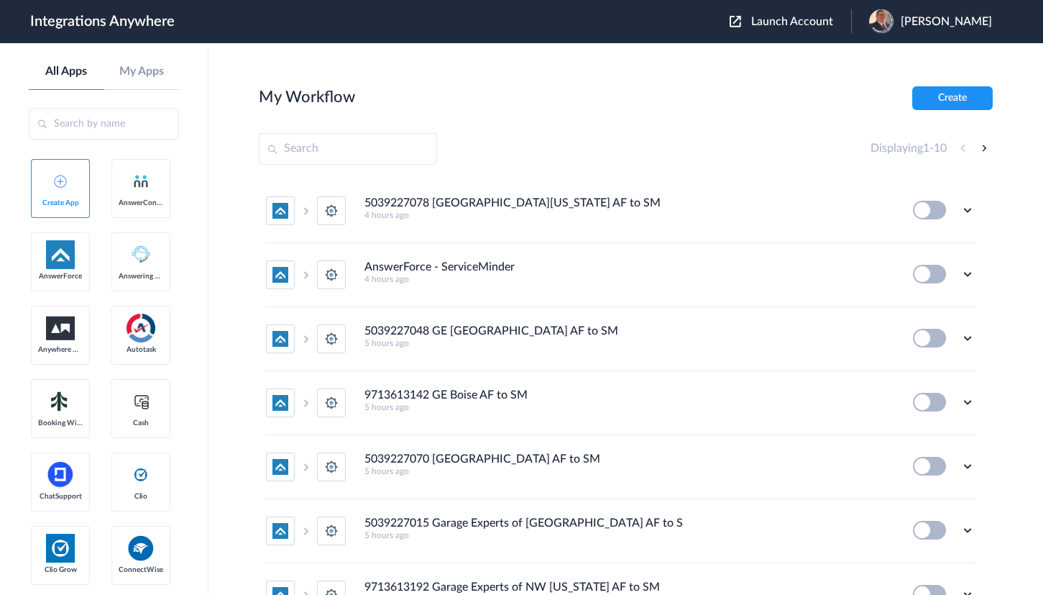
click at [612, 73] on main "My Workflow Create Displaying 1 - 10 5039227078 GE Virginia Peninsula AF to SM …" at bounding box center [626, 318] width 835 height 551
click at [793, 20] on span "Launch Account" at bounding box center [792, 22] width 82 height 12
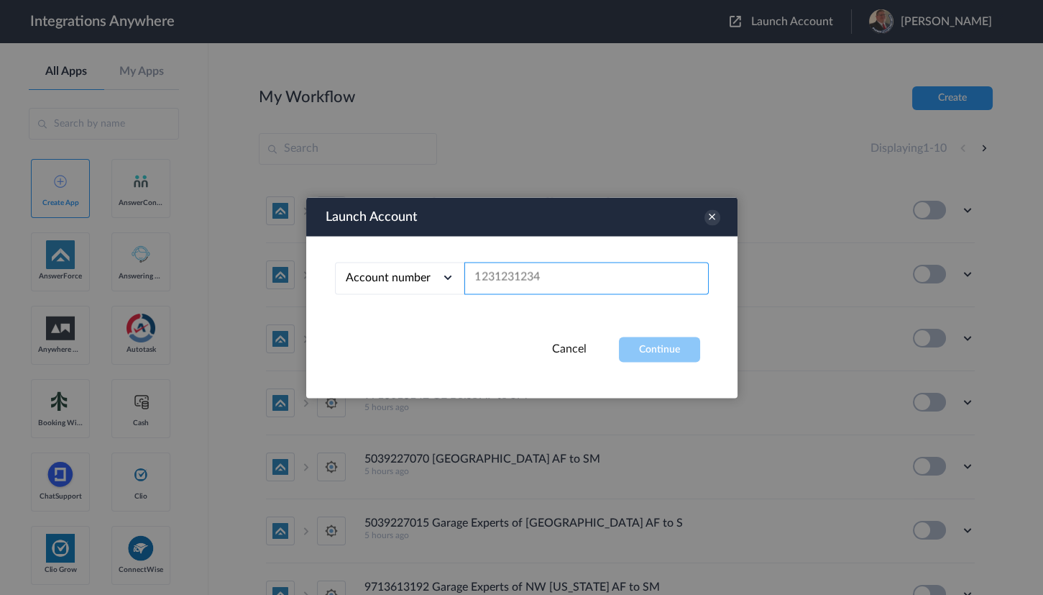
click at [516, 277] on input "text" at bounding box center [586, 278] width 244 height 32
paste input "8774353204"
type input "8774353204"
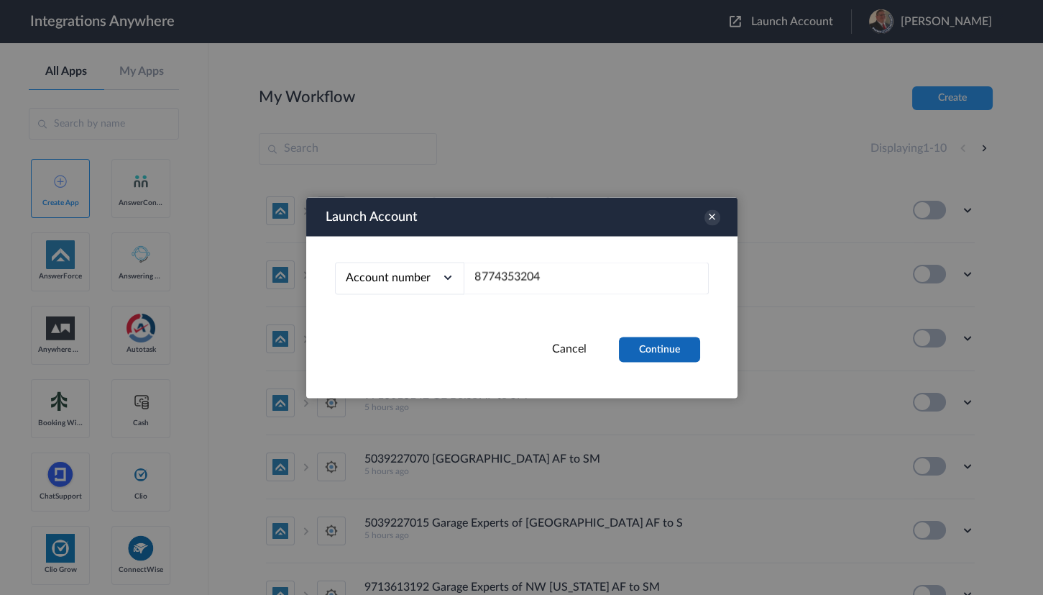
click at [659, 350] on button "Continue" at bounding box center [659, 348] width 81 height 25
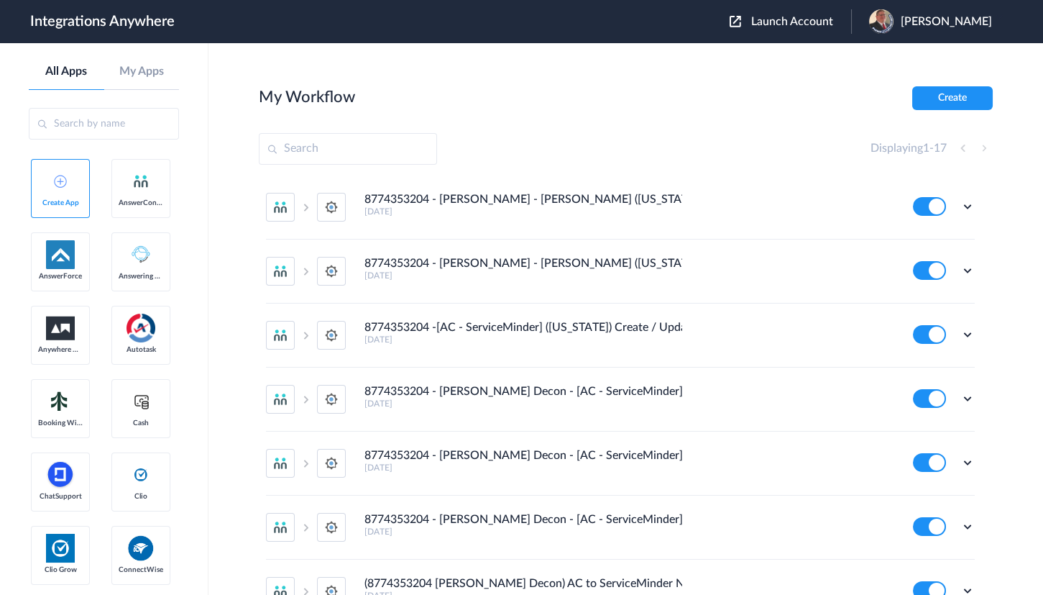
scroll to position [261, 0]
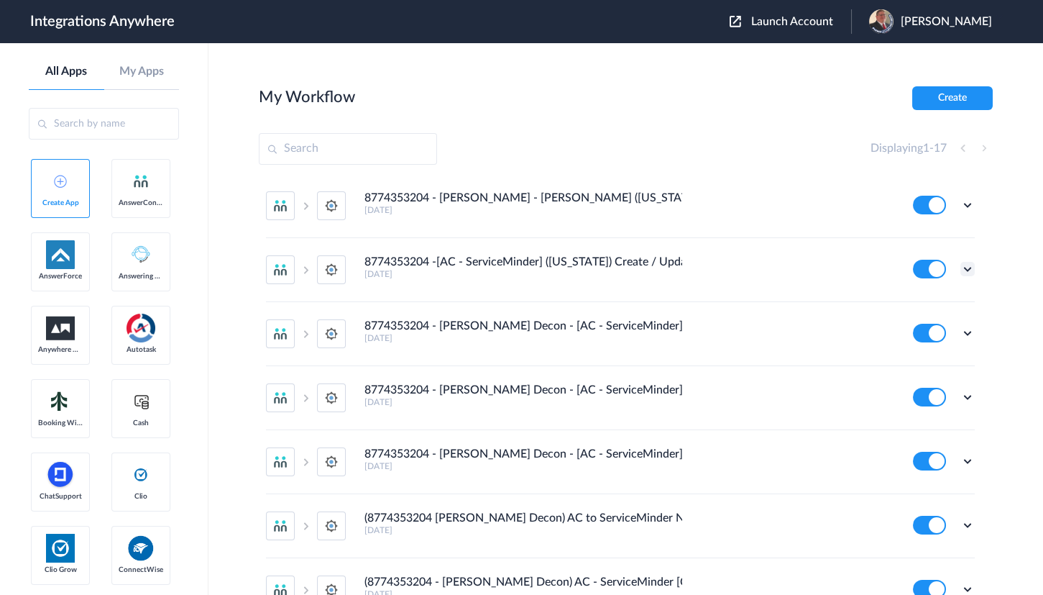
click at [961, 265] on icon at bounding box center [968, 269] width 14 height 14
click at [915, 302] on link "Edit" at bounding box center [909, 302] width 35 height 10
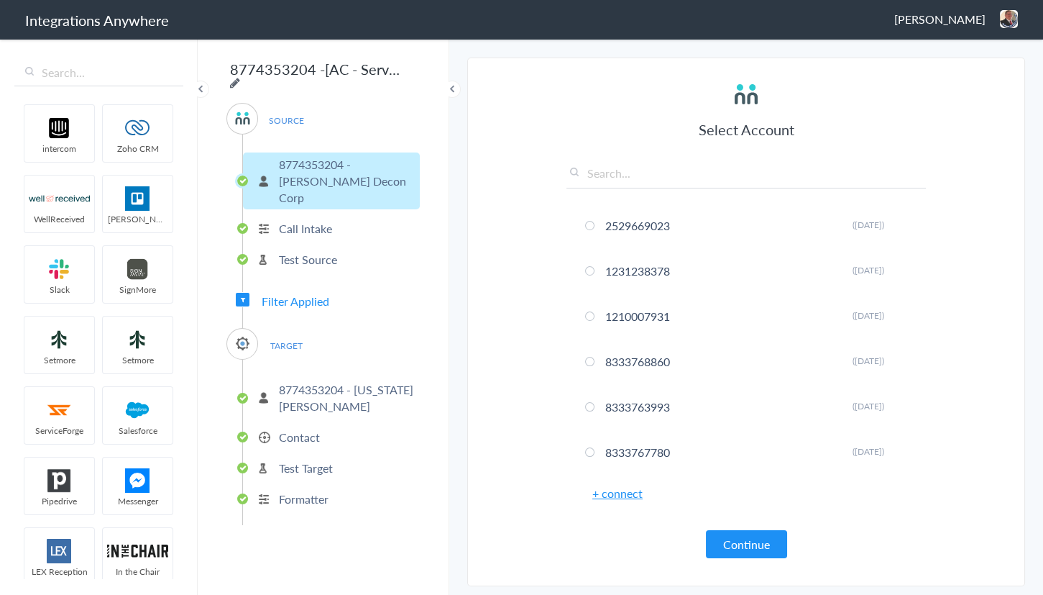
click at [240, 77] on icon at bounding box center [235, 83] width 10 height 12
type input "8774353204 - [PERSON_NAME] - [PERSON_NAME] ([US_STATE])"
click at [457, 124] on main "The system encountered four errors. Check More Trigger Connect Action Setup Tes…" at bounding box center [746, 315] width 594 height 557
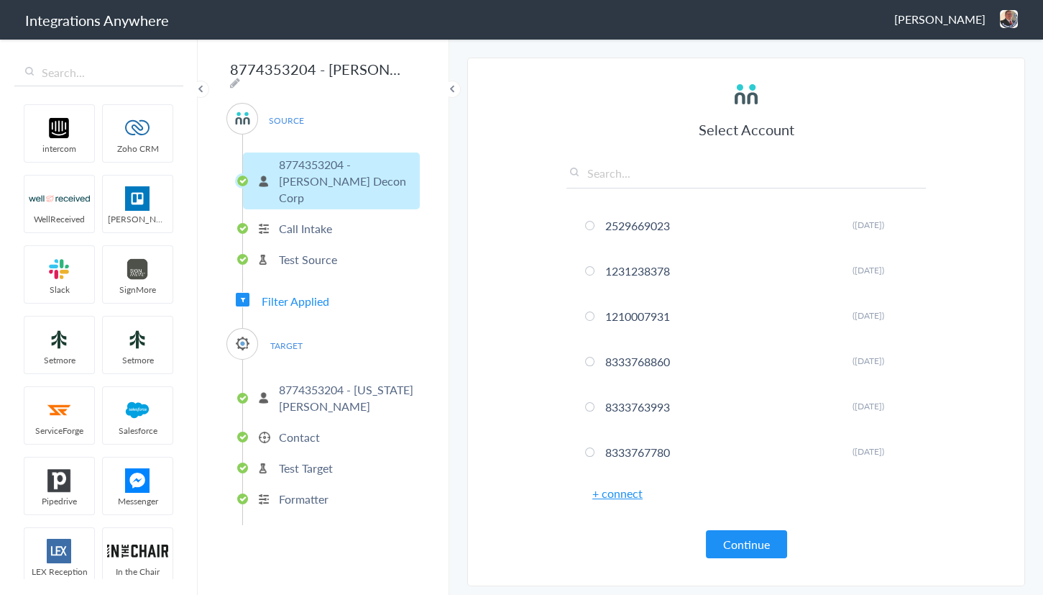
click at [296, 293] on span "Filter Applied" at bounding box center [296, 301] width 68 height 17
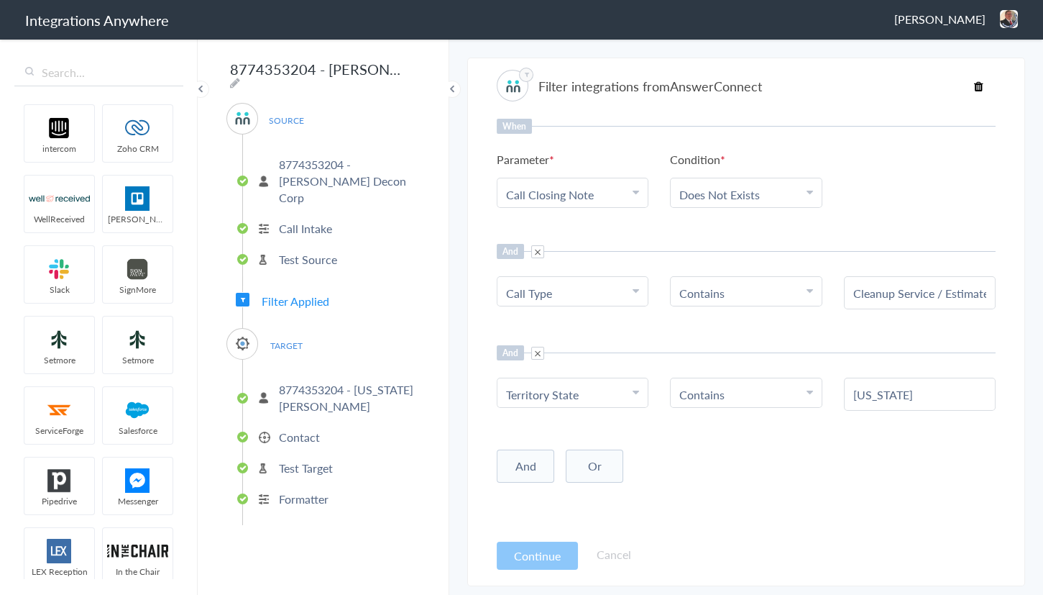
click at [961, 18] on span "[PERSON_NAME]" at bounding box center [939, 19] width 91 height 17
click at [963, 73] on li "Dashboard" at bounding box center [978, 74] width 99 height 22
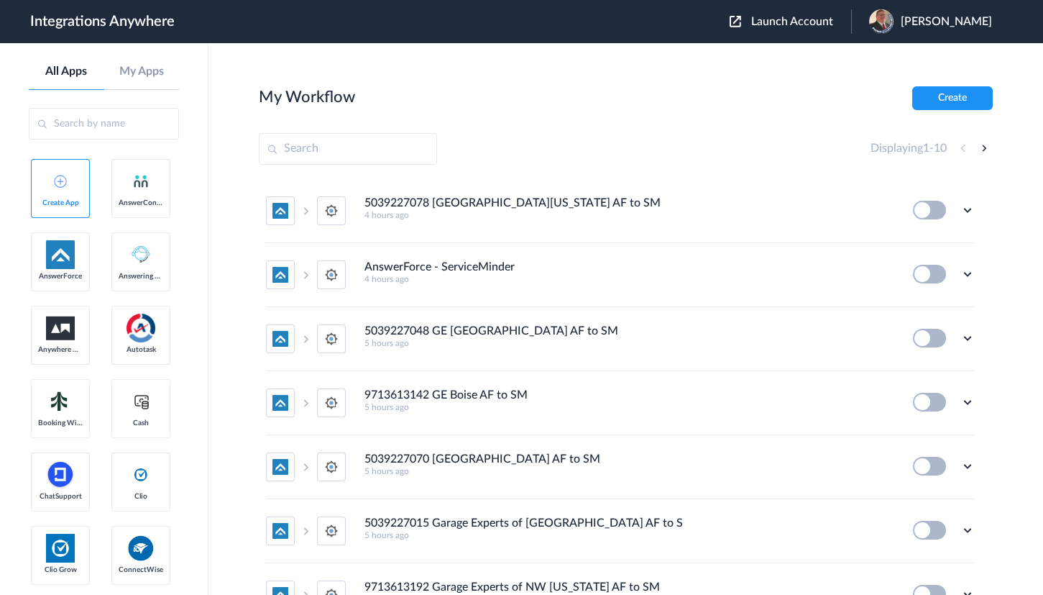
click at [809, 27] on button "Launch Account" at bounding box center [791, 22] width 122 height 14
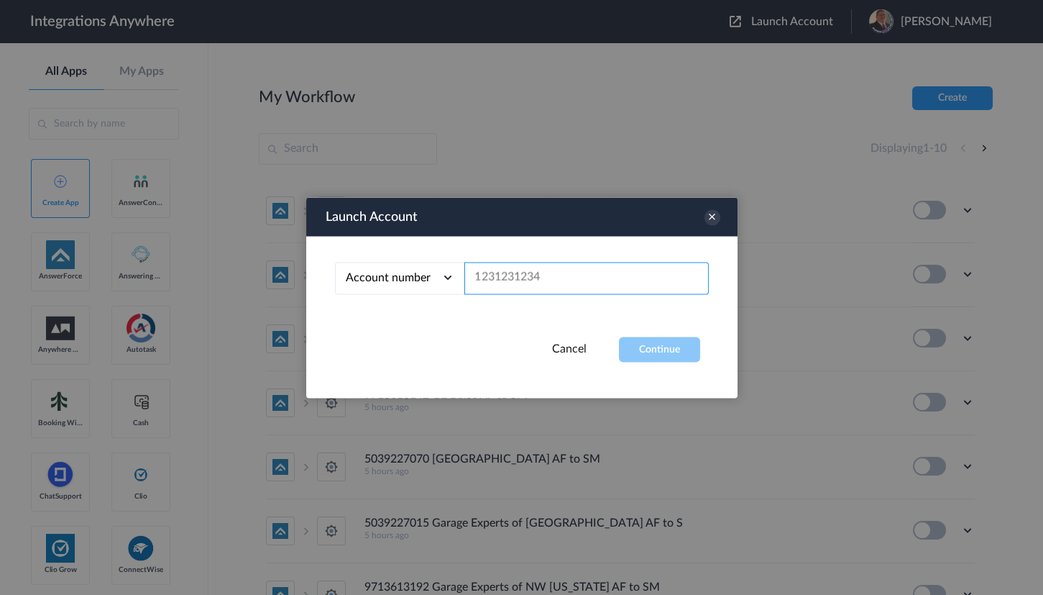
click at [516, 283] on input "text" at bounding box center [586, 278] width 244 height 32
paste input "8774353204"
type input "8774353204"
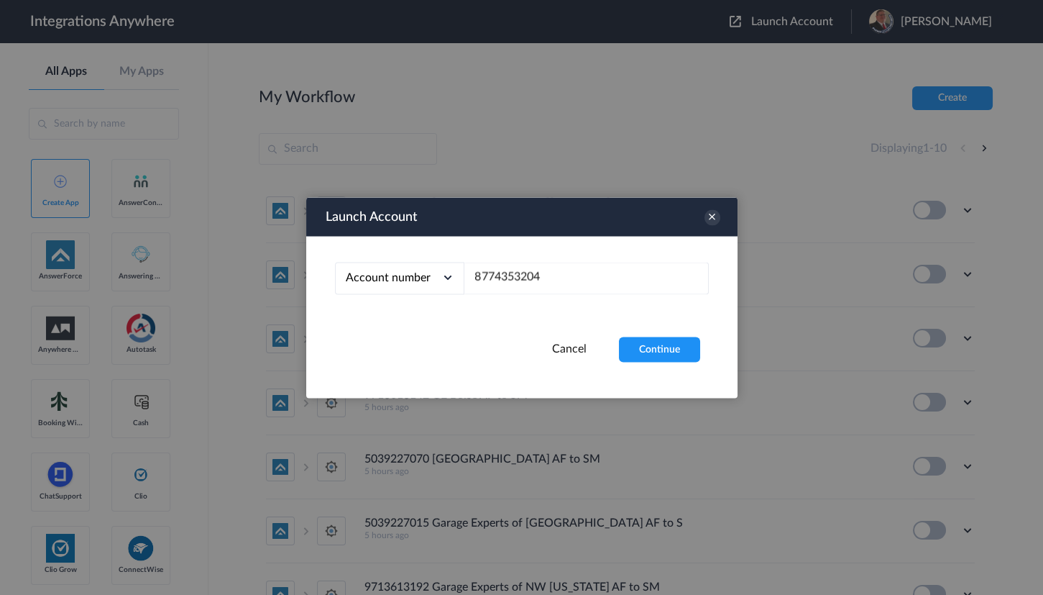
click at [668, 331] on div "Account number Account number Email address 8774353204" at bounding box center [521, 286] width 431 height 101
click at [661, 338] on button "Continue" at bounding box center [659, 348] width 81 height 25
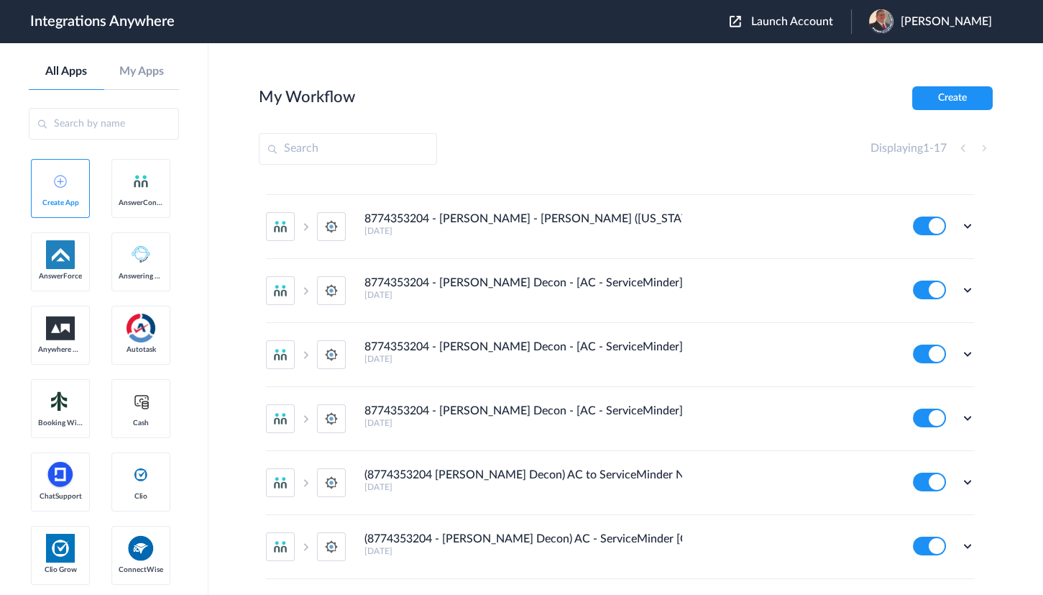
scroll to position [326, 0]
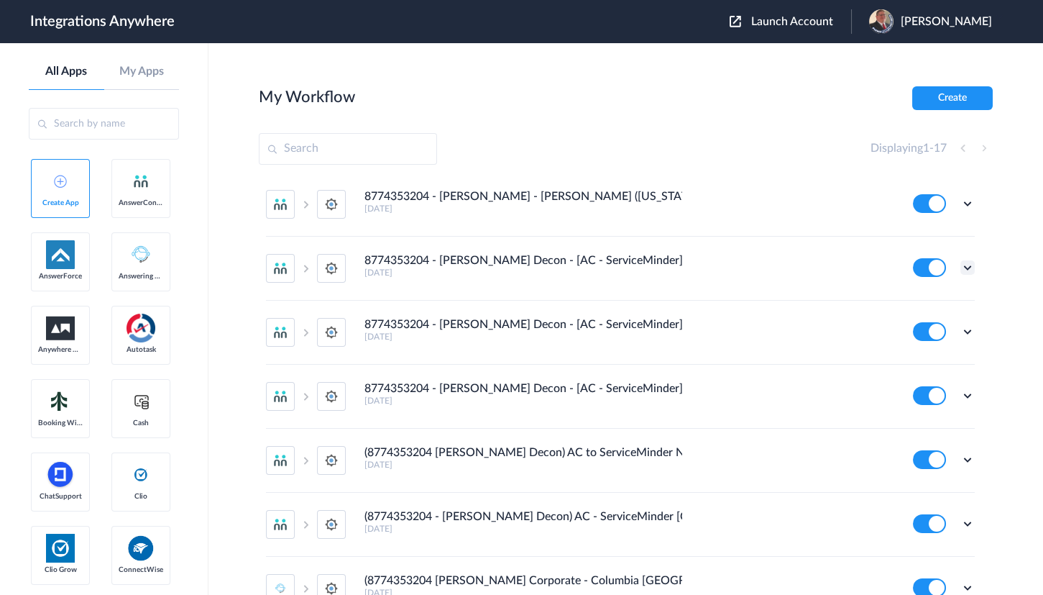
click at [961, 266] on icon at bounding box center [968, 267] width 14 height 14
click at [913, 293] on li "Edit" at bounding box center [927, 301] width 93 height 27
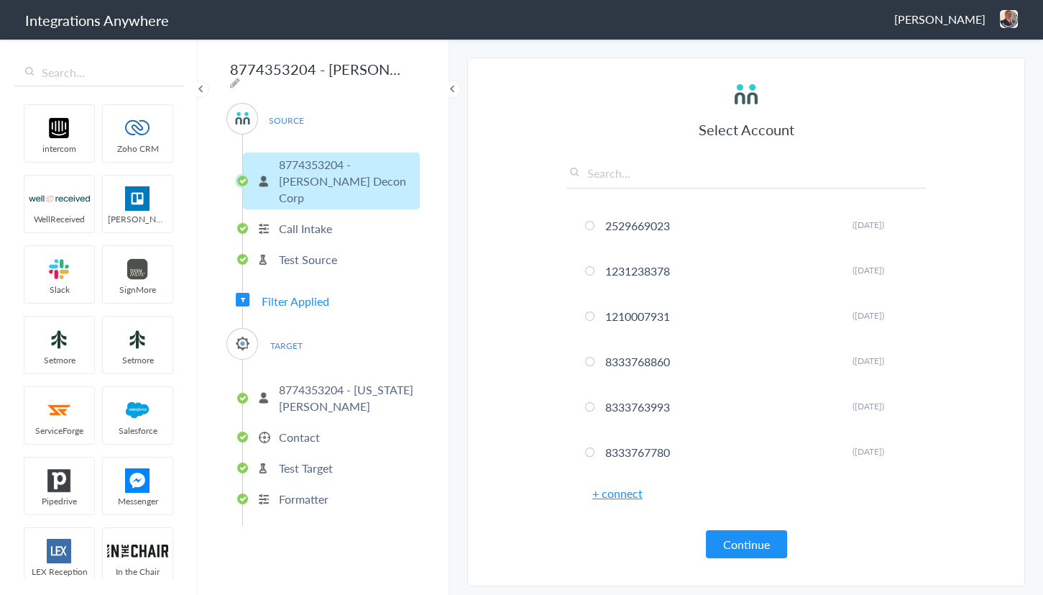
click at [240, 77] on icon at bounding box center [235, 83] width 10 height 12
click at [293, 69] on input "8774353204 - Spaulding Decon - [AC - ServiceMinder] (Kentucky) Create /Update" at bounding box center [315, 68] width 178 height 27
click at [472, 192] on section "Select Account 2529669023 Rename Delete (4 days ago) 1231238378 Rename Delete (…" at bounding box center [746, 322] width 558 height 528
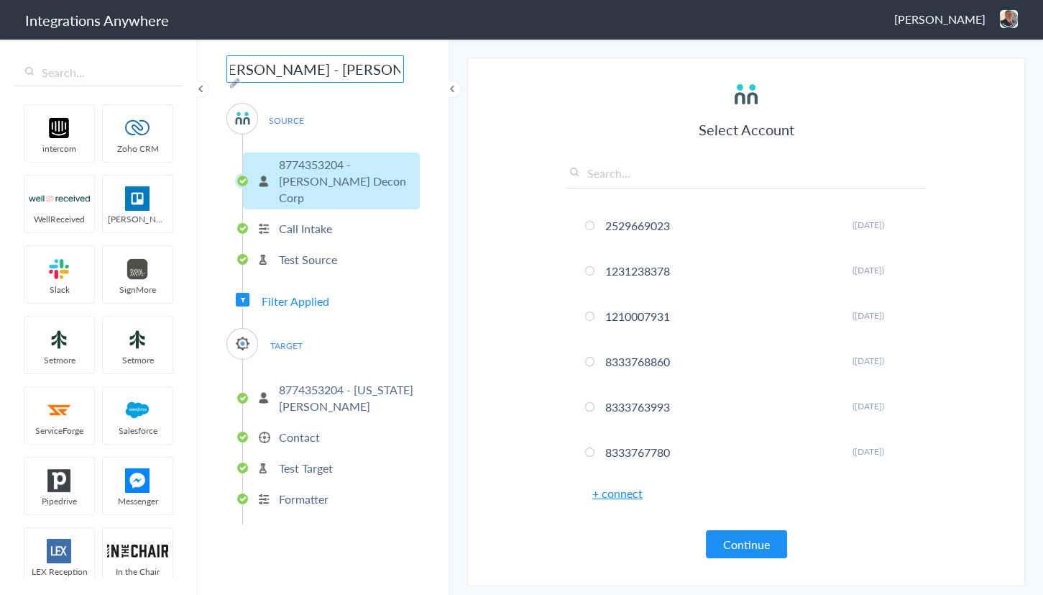
scroll to position [0, 0]
click at [308, 293] on span "Filter Applied" at bounding box center [296, 301] width 68 height 17
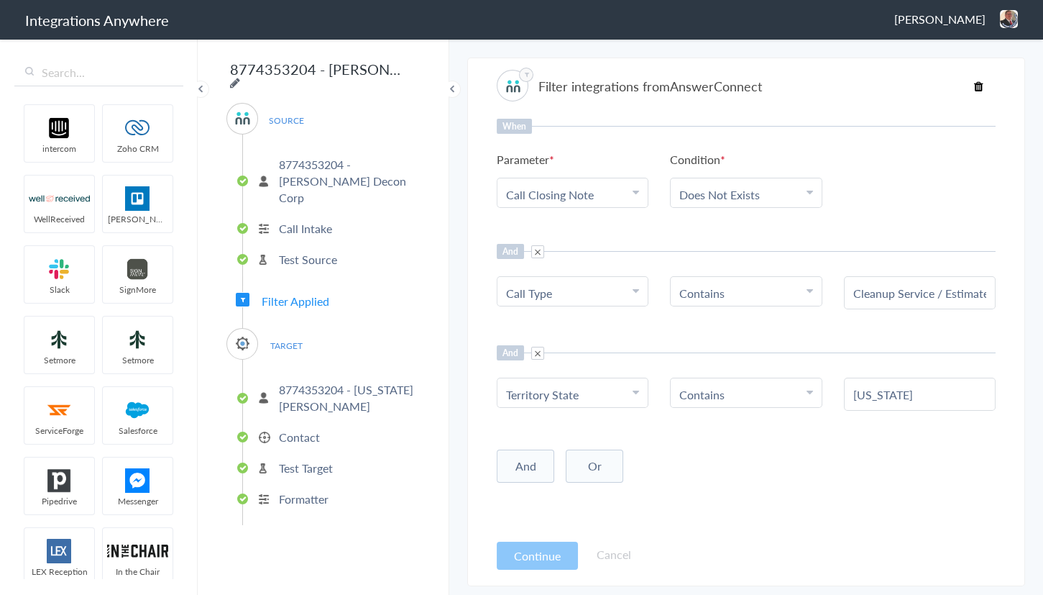
click at [240, 77] on icon at bounding box center [235, 83] width 10 height 12
type input "8774353204 - [PERSON_NAME] - [PERSON_NAME] ([US_STATE])"
drag, startPoint x: 308, startPoint y: 74, endPoint x: 567, endPoint y: 67, distance: 258.9
click at [567, 0] on body "Integrations Anywhere Jason Marsteller Logout Dashboard intercom Zoho CRM WellR…" at bounding box center [521, 0] width 1043 height 0
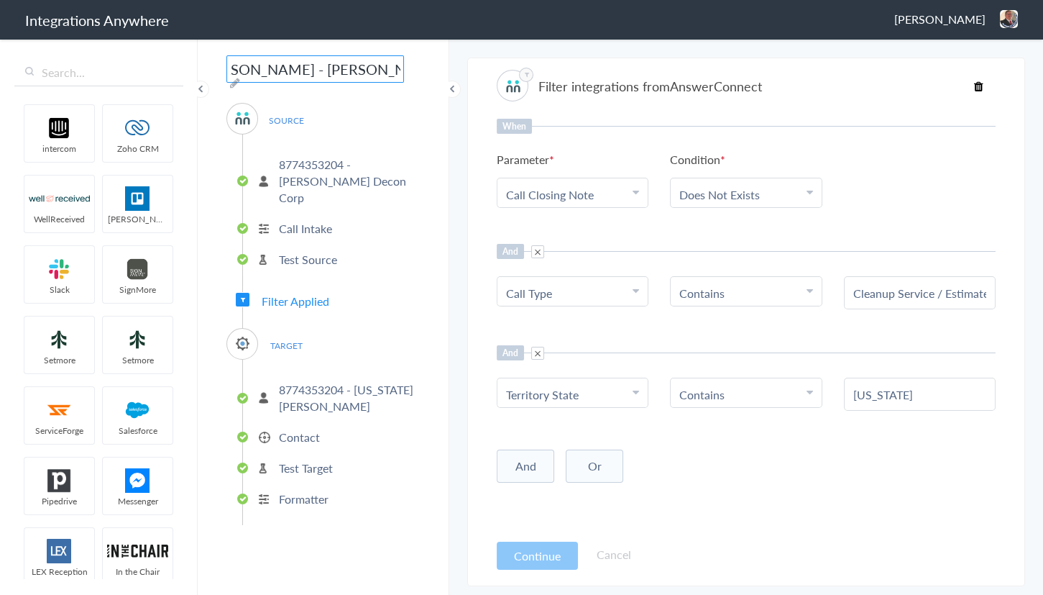
scroll to position [0, 0]
click at [978, 14] on span "[PERSON_NAME]" at bounding box center [939, 19] width 91 height 17
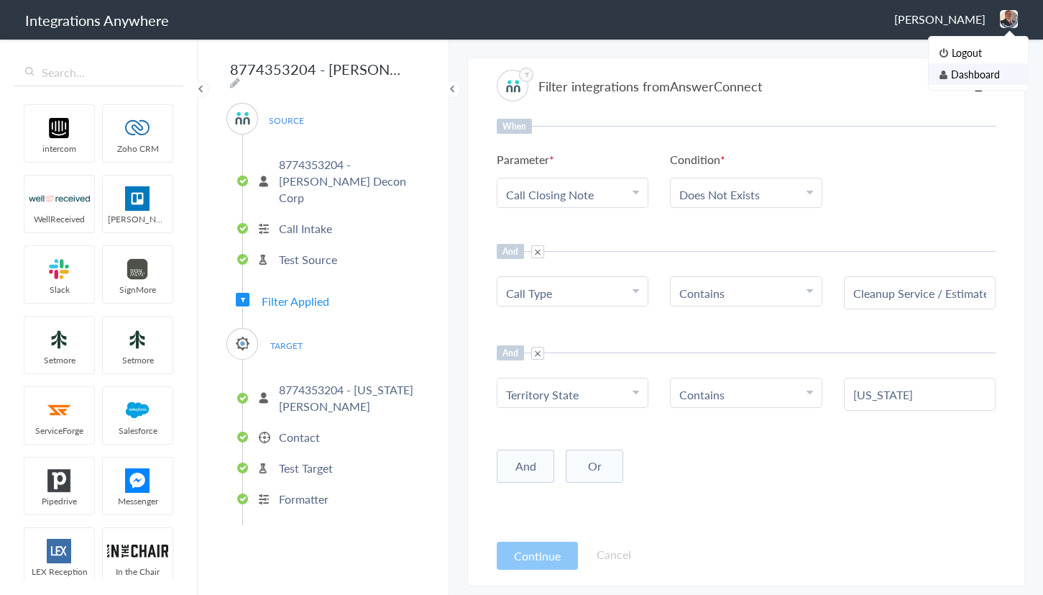
click at [968, 75] on li "Dashboard" at bounding box center [978, 74] width 99 height 22
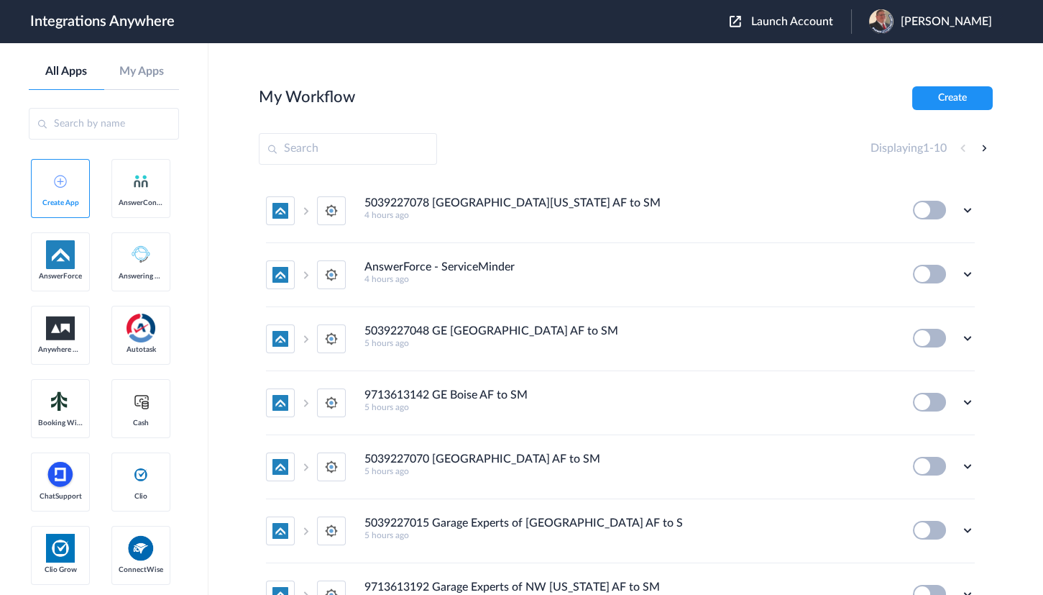
click at [803, 21] on span "Launch Account" at bounding box center [792, 22] width 82 height 12
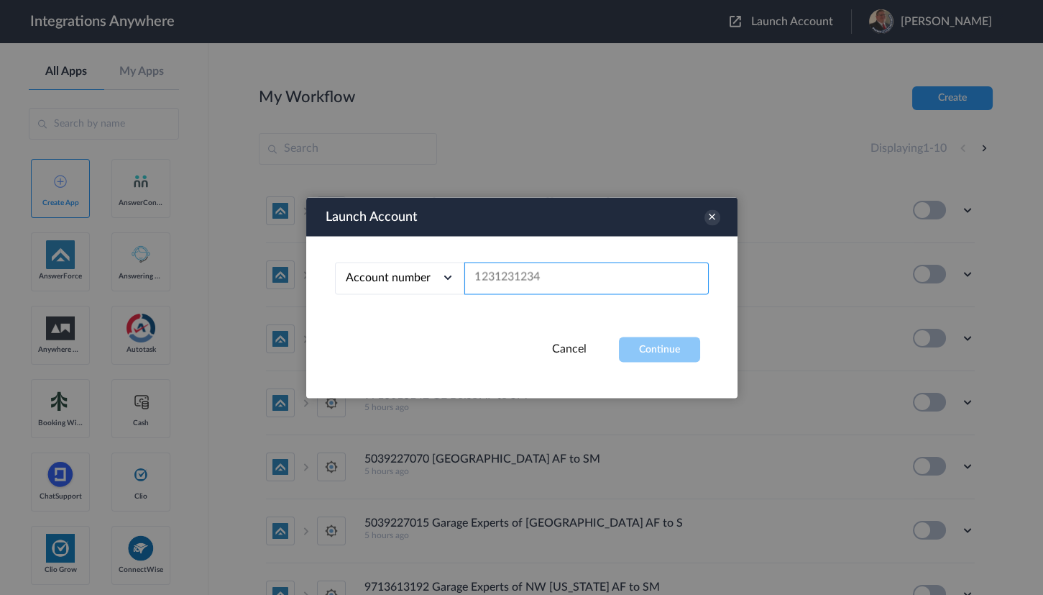
click at [538, 274] on input "text" at bounding box center [586, 278] width 244 height 32
paste input "8774353204"
type input "8774353204"
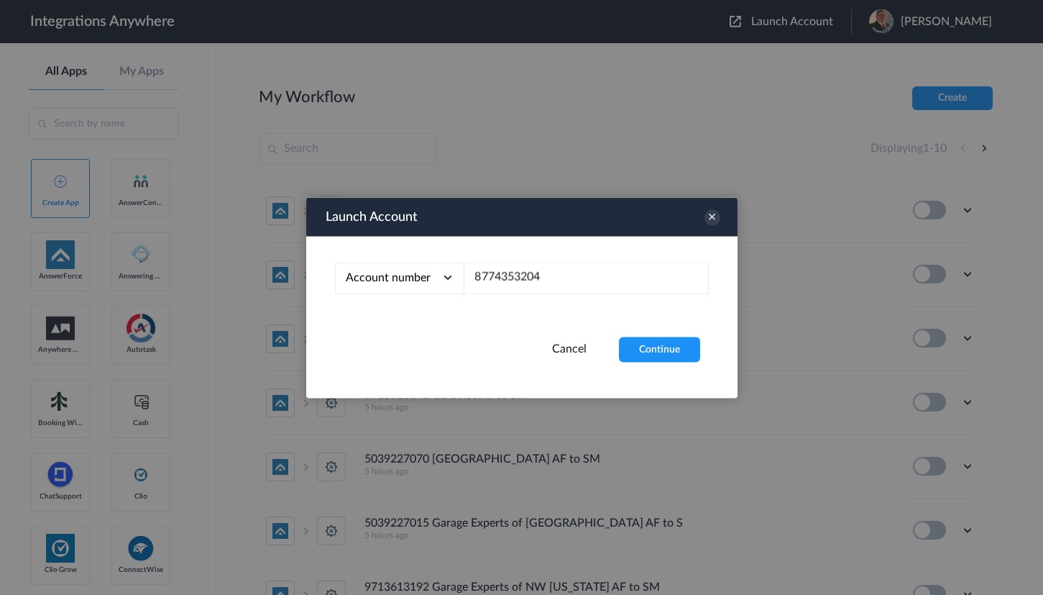
drag, startPoint x: 664, startPoint y: 349, endPoint x: 707, endPoint y: 167, distance: 187.6
click at [664, 348] on button "Continue" at bounding box center [659, 348] width 81 height 25
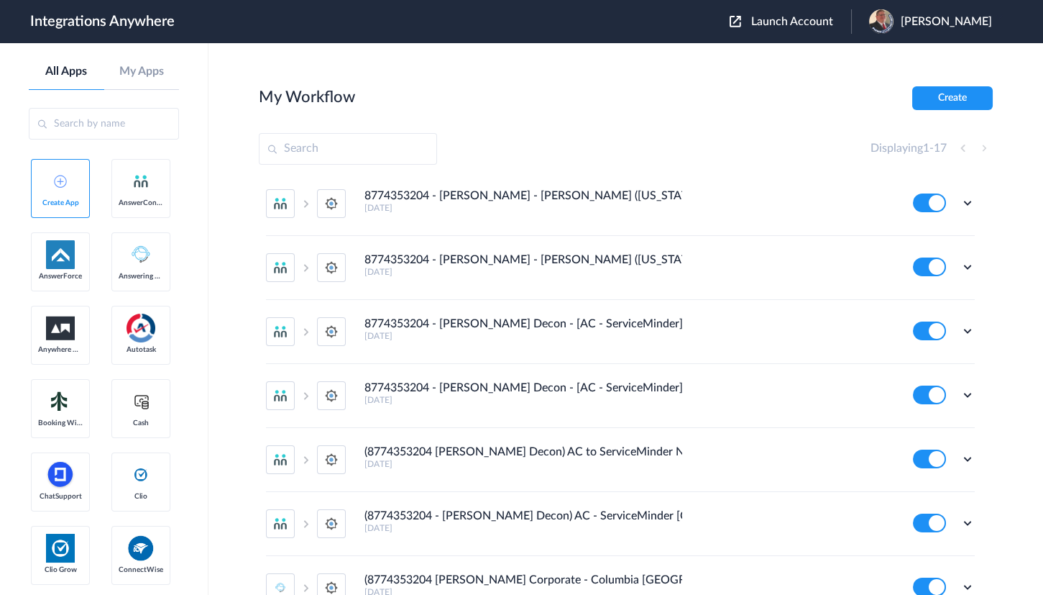
scroll to position [326, 0]
click at [961, 326] on icon at bounding box center [968, 331] width 14 height 14
click at [902, 366] on link "Edit" at bounding box center [909, 364] width 35 height 10
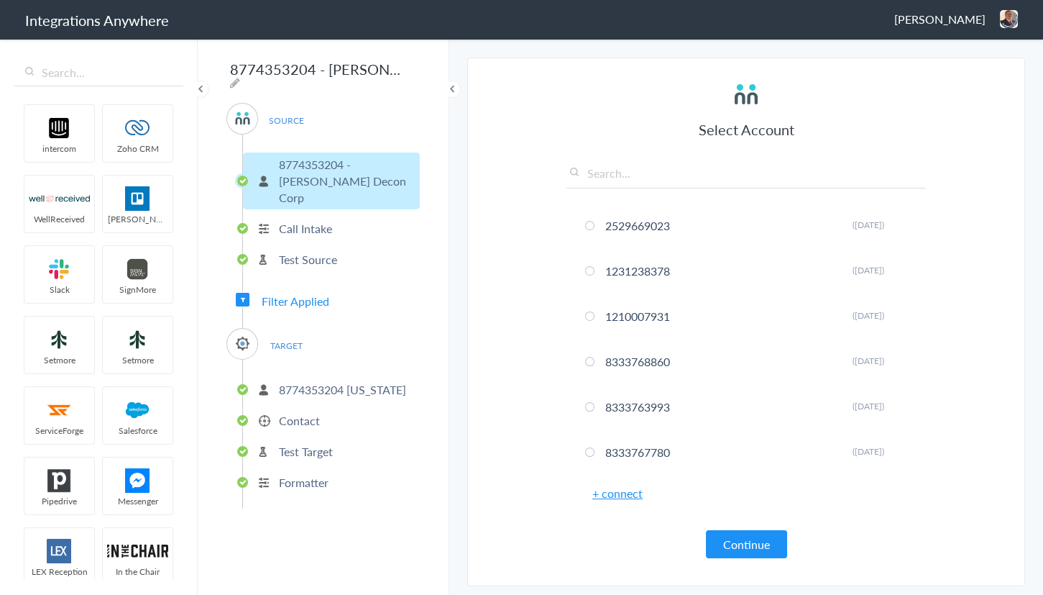
click at [240, 77] on icon at bounding box center [235, 83] width 10 height 12
drag, startPoint x: 297, startPoint y: 71, endPoint x: 568, endPoint y: 88, distance: 271.6
click at [568, 0] on body "Integrations Anywhere Jason Marsteller Logout Dashboard intercom Zoho CRM WellR…" at bounding box center [521, 0] width 1043 height 0
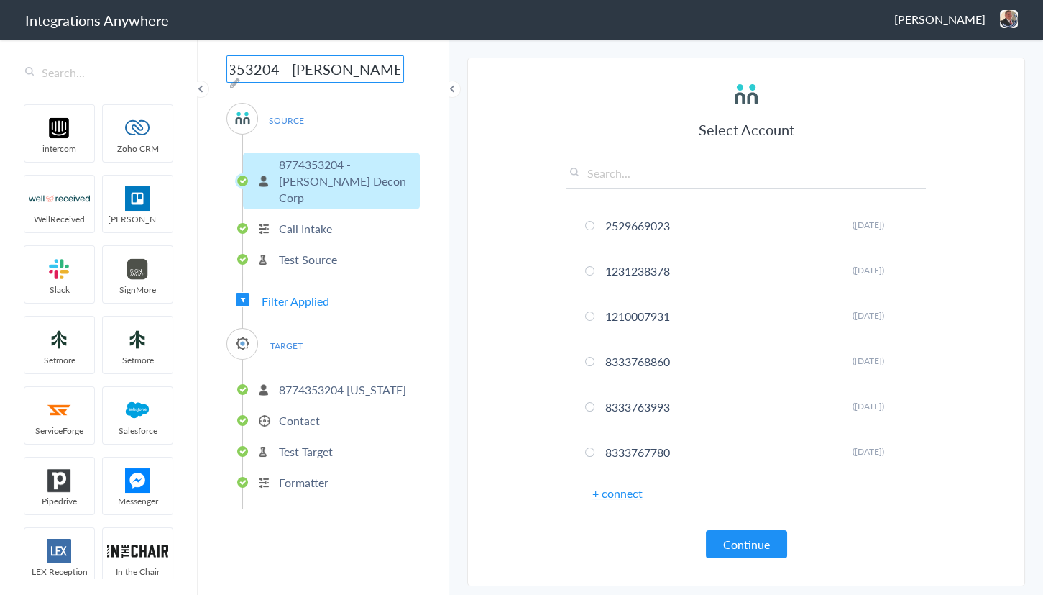
drag, startPoint x: 343, startPoint y: 68, endPoint x: 358, endPoint y: 85, distance: 22.4
click at [358, 85] on div "8774353204 - Spaulding Decon - [AC - ServiceMinder] (Illinois) SOURCE 877435320…" at bounding box center [324, 315] width 252 height 557
type input "8774353204 - [PERSON_NAME] - [PERSON_NAME] ([US_STATE])"
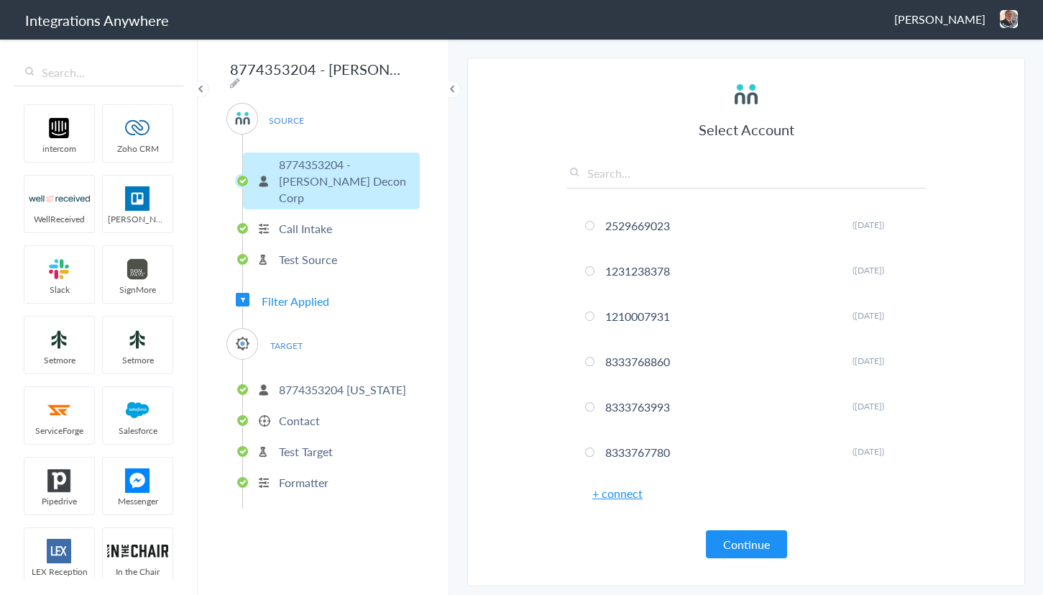
click at [394, 263] on div "SOURCE 8774353204 - Spaulding Decon Corp Call Intake Test Source Filter Applied…" at bounding box center [322, 306] width 193 height 406
click at [332, 273] on div "SOURCE 8774353204 - Spaulding Decon Corp Call Intake Test Source Filter Applied…" at bounding box center [322, 306] width 193 height 406
click at [330, 275] on div "SOURCE 8774353204 - Spaulding Decon Corp Call Intake Test Source Filter Applied…" at bounding box center [322, 306] width 193 height 406
click at [293, 293] on span "Filter Applied" at bounding box center [296, 301] width 68 height 17
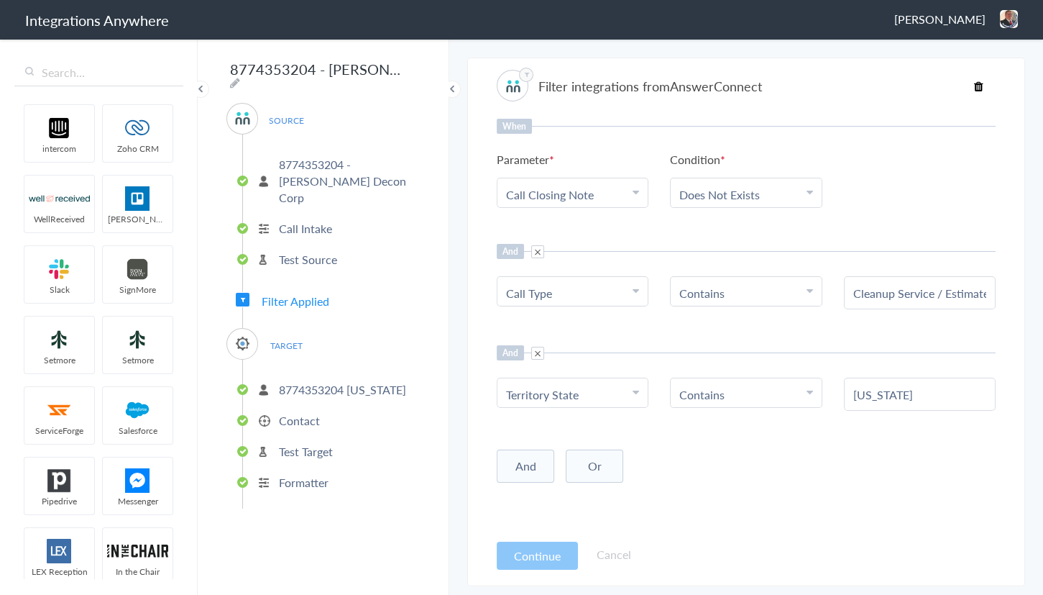
click at [1008, 26] on img at bounding box center [1009, 19] width 18 height 18
click at [968, 69] on li "Dashboard" at bounding box center [978, 74] width 99 height 22
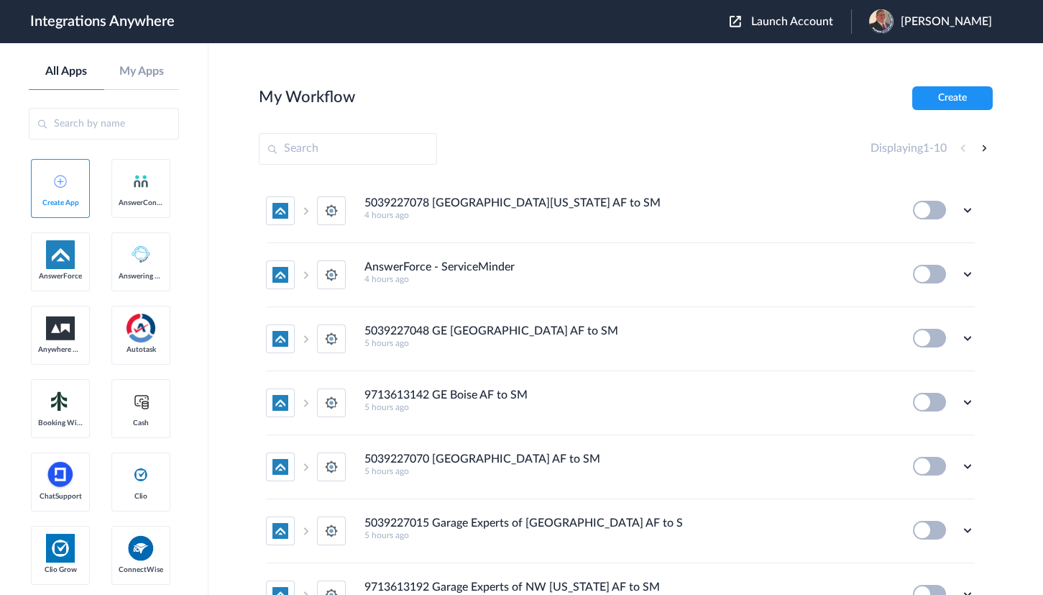
click at [800, 25] on span "Launch Account" at bounding box center [792, 22] width 82 height 12
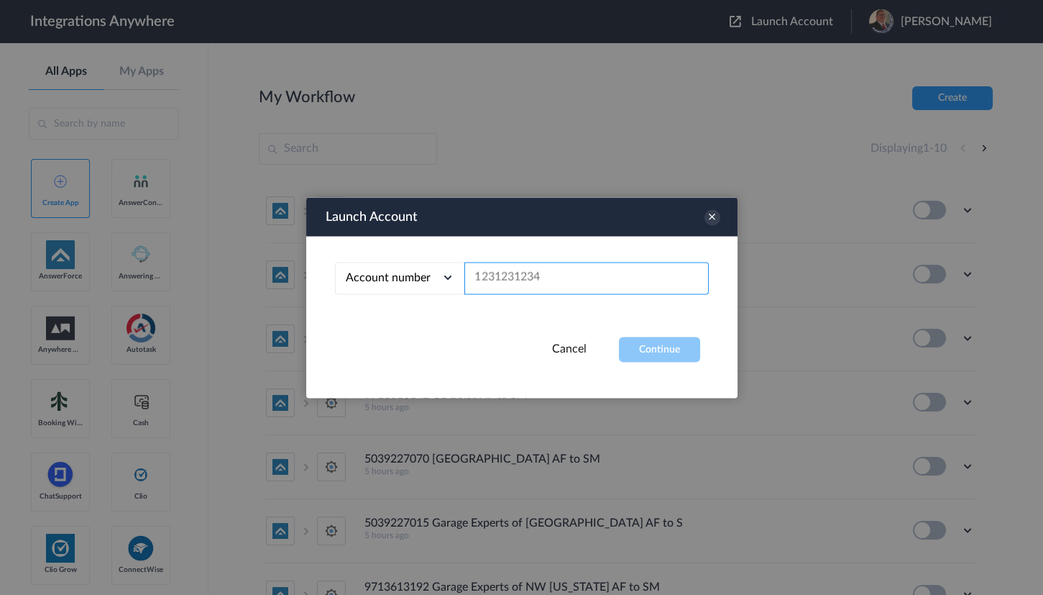
click at [537, 273] on input "text" at bounding box center [586, 278] width 244 height 32
paste input "8774353204"
type input "8774353204"
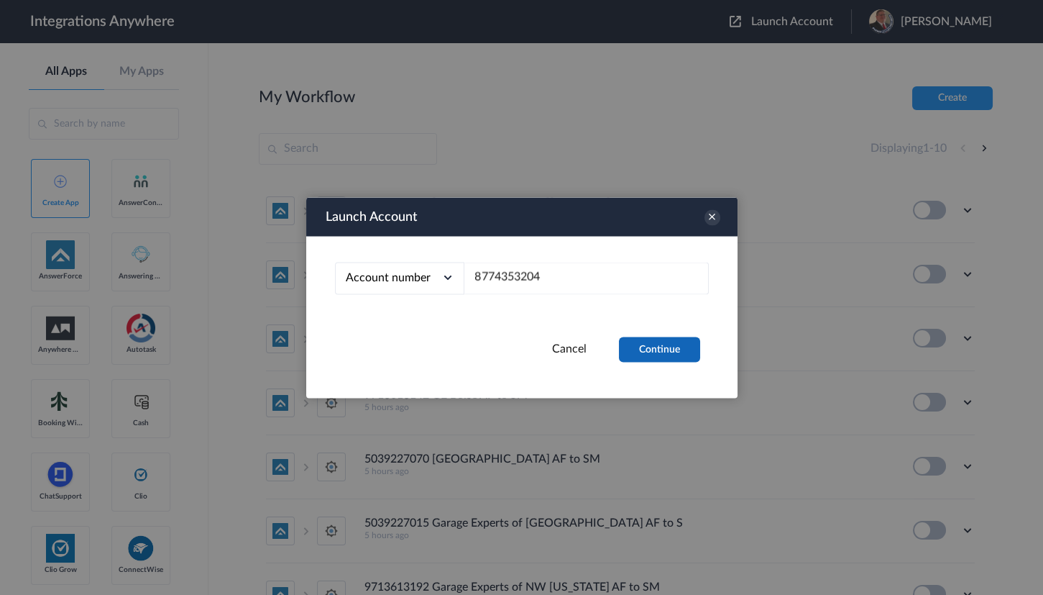
click at [646, 343] on button "Continue" at bounding box center [659, 348] width 81 height 25
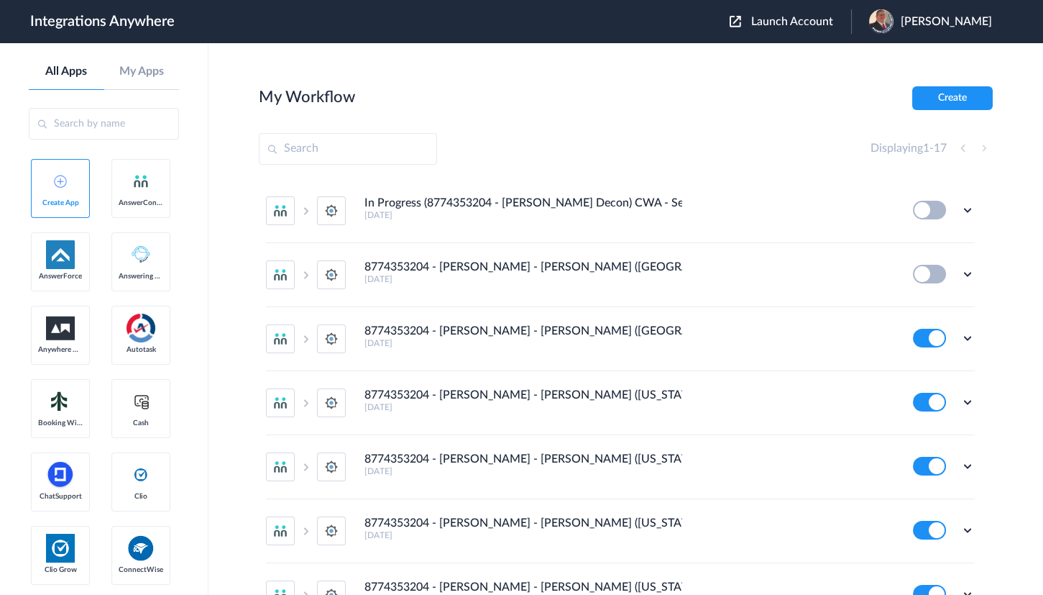
drag, startPoint x: 945, startPoint y: 0, endPoint x: 626, endPoint y: 101, distance: 334.7
click at [626, 101] on div "My Workflow Create" at bounding box center [626, 98] width 734 height 24
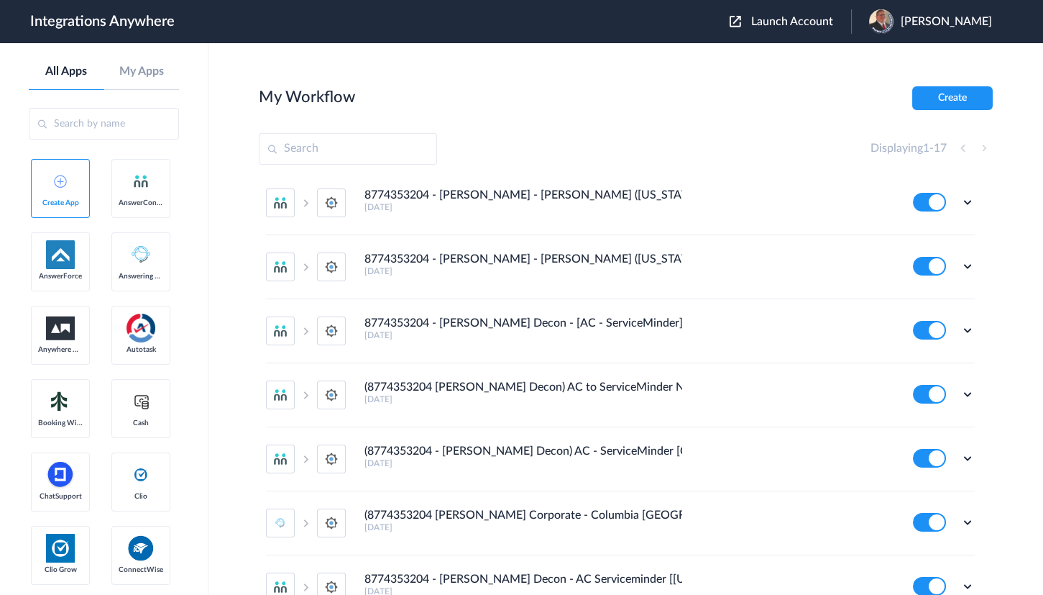
scroll to position [457, 0]
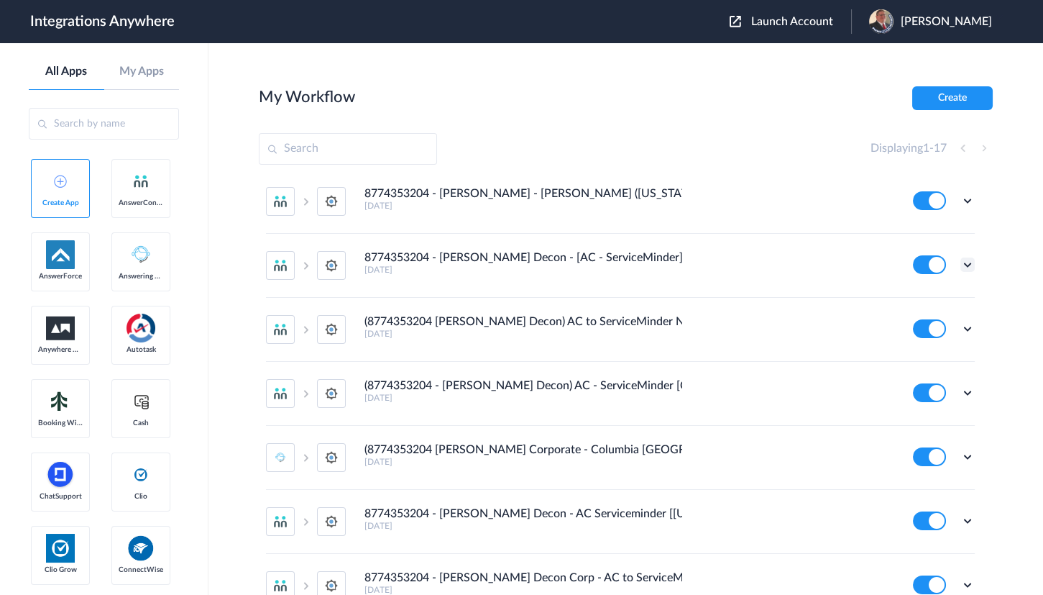
click at [961, 257] on icon at bounding box center [968, 264] width 14 height 14
click at [907, 295] on link "Edit" at bounding box center [909, 298] width 35 height 10
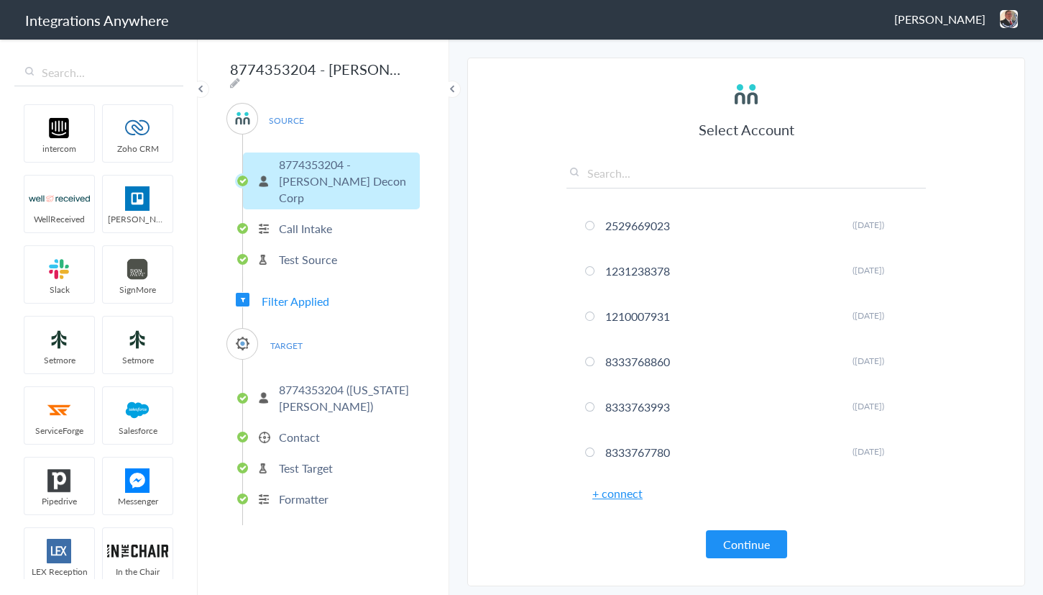
click at [597, 101] on div "Select Account 2529669023 Rename Delete (4 days ago) 1231238378 Rename Delete (…" at bounding box center [746, 319] width 359 height 478
click at [240, 77] on icon at bounding box center [235, 83] width 10 height 12
drag, startPoint x: 298, startPoint y: 70, endPoint x: 577, endPoint y: 83, distance: 279.2
click at [577, 0] on body "Integrations Anywhere Jason Marsteller Logout Dashboard intercom Zoho CRM WellR…" at bounding box center [521, 0] width 1043 height 0
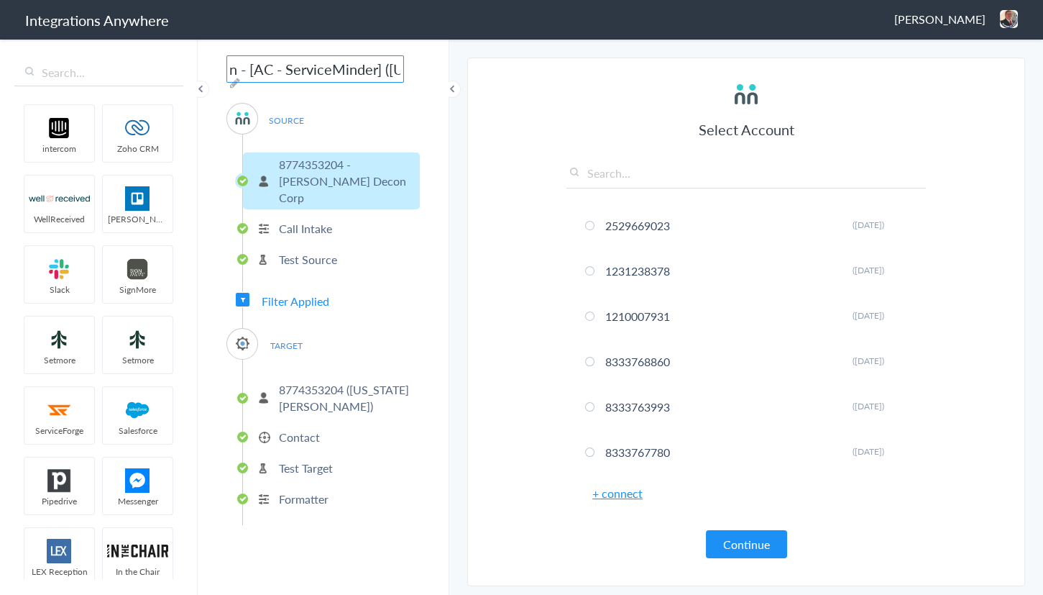
scroll to position [0, 247]
click at [327, 73] on input "8774353204 - Spaulding Decon - [AC - ServiceMinder] (Alabama)" at bounding box center [315, 68] width 178 height 27
type input "8774353204 - Spaulding - AC - SM (Alabama)"
click at [520, 168] on section "Select Account 2529669023 Rename Delete (4 days ago) 1231238378 Rename Delete (…" at bounding box center [746, 322] width 558 height 528
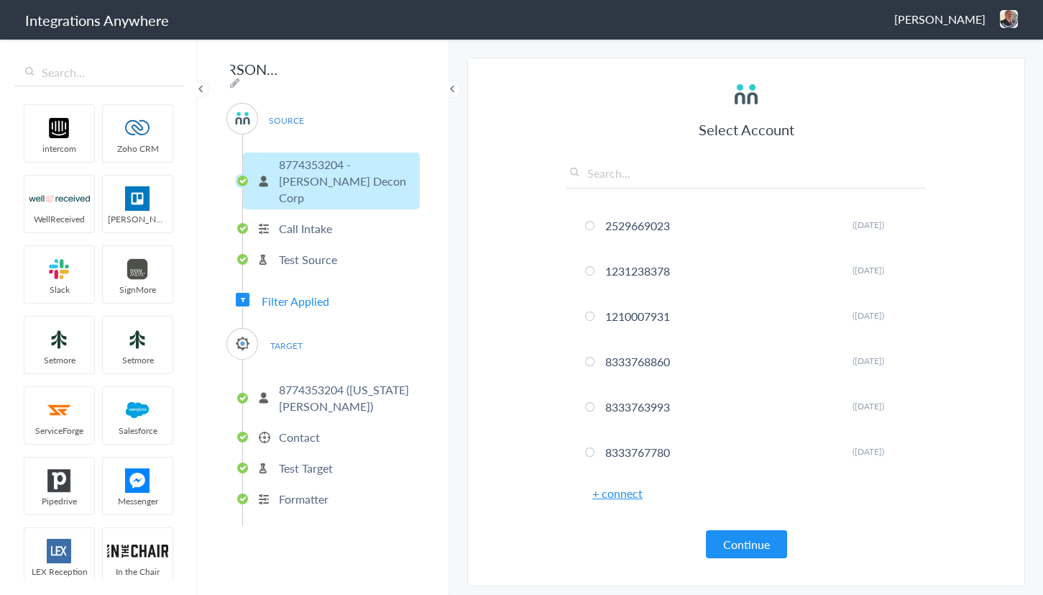
scroll to position [0, 0]
click at [293, 293] on span "Filter Applied" at bounding box center [296, 301] width 68 height 17
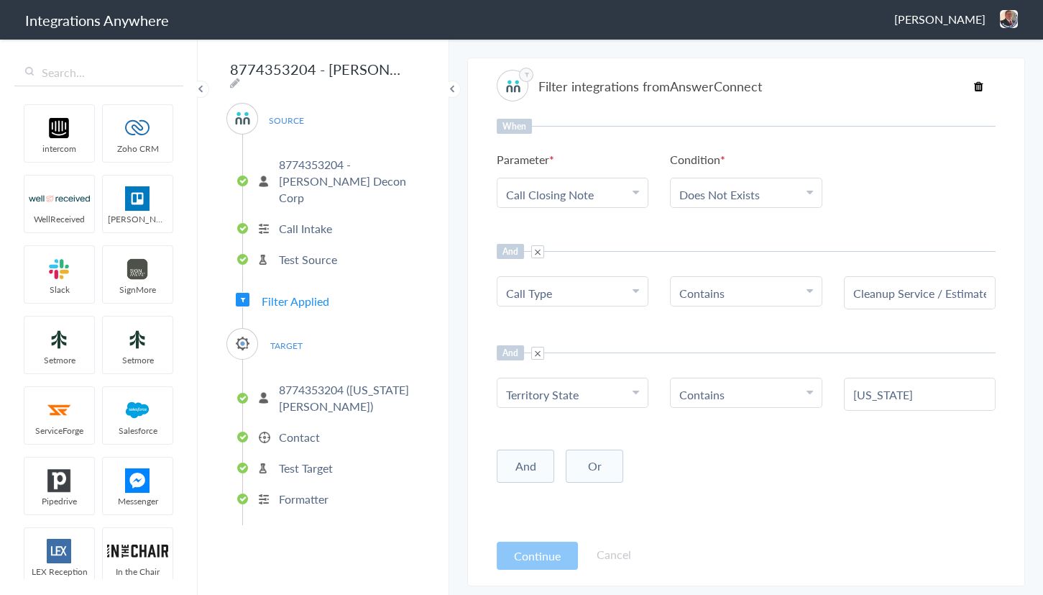
click at [999, 26] on div "Jason Marsteller Logout Dashboard" at bounding box center [956, 19] width 124 height 18
click at [956, 78] on li "Dashboard" at bounding box center [978, 74] width 99 height 22
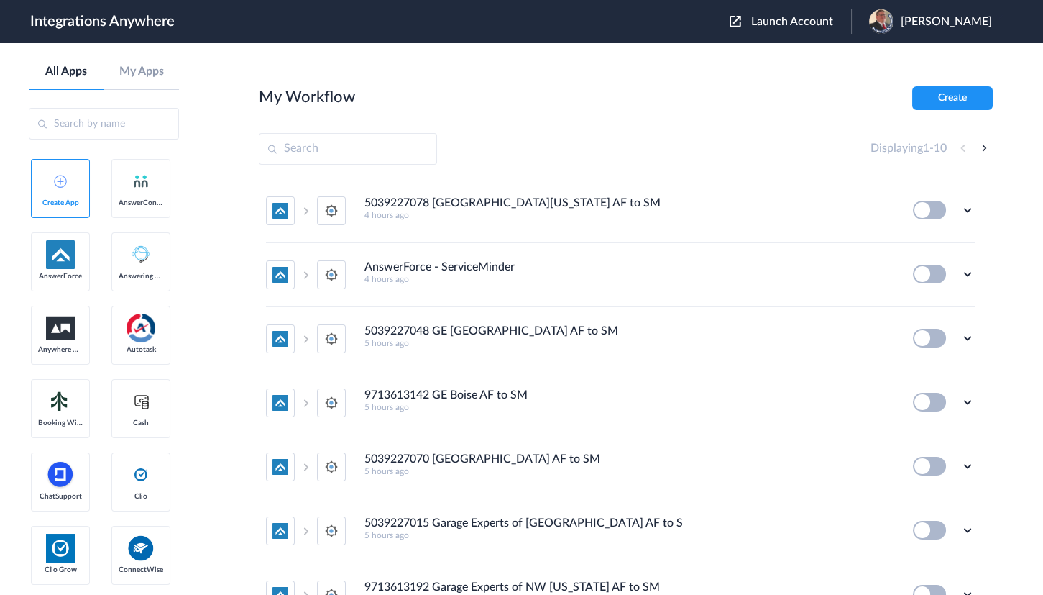
click at [820, 24] on span "Launch Account" at bounding box center [792, 22] width 82 height 12
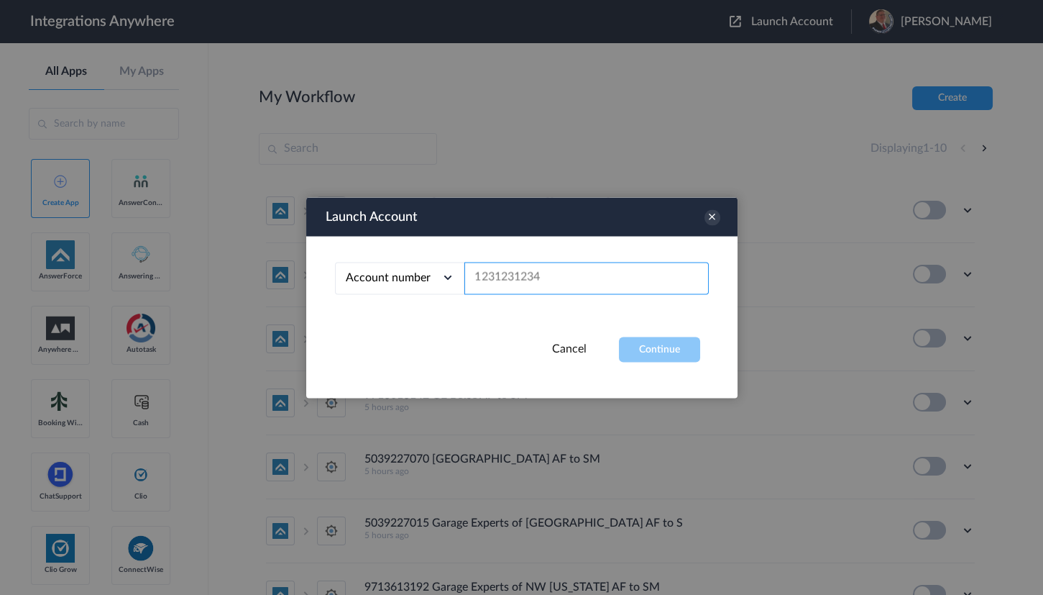
click at [555, 275] on input "text" at bounding box center [586, 278] width 244 height 32
paste input "8774353204"
type input "8774353204"
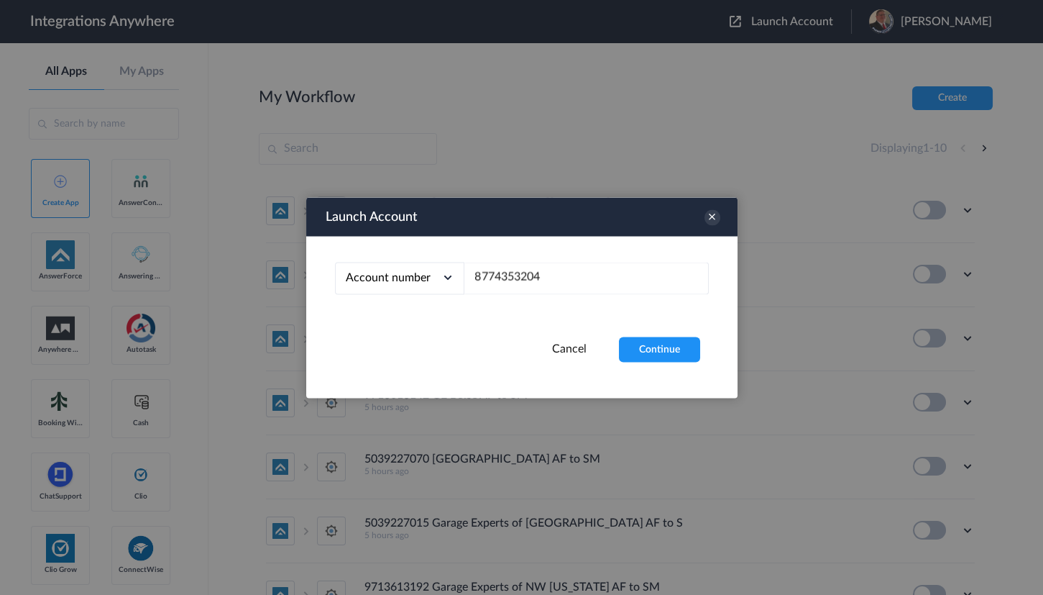
click at [654, 345] on button "Continue" at bounding box center [659, 348] width 81 height 25
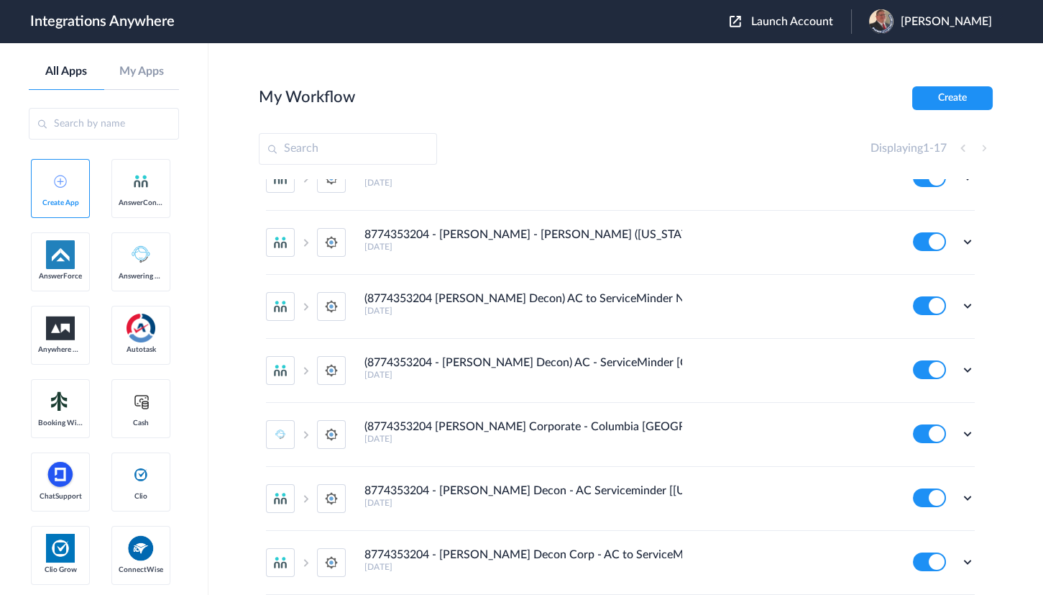
scroll to position [457, 0]
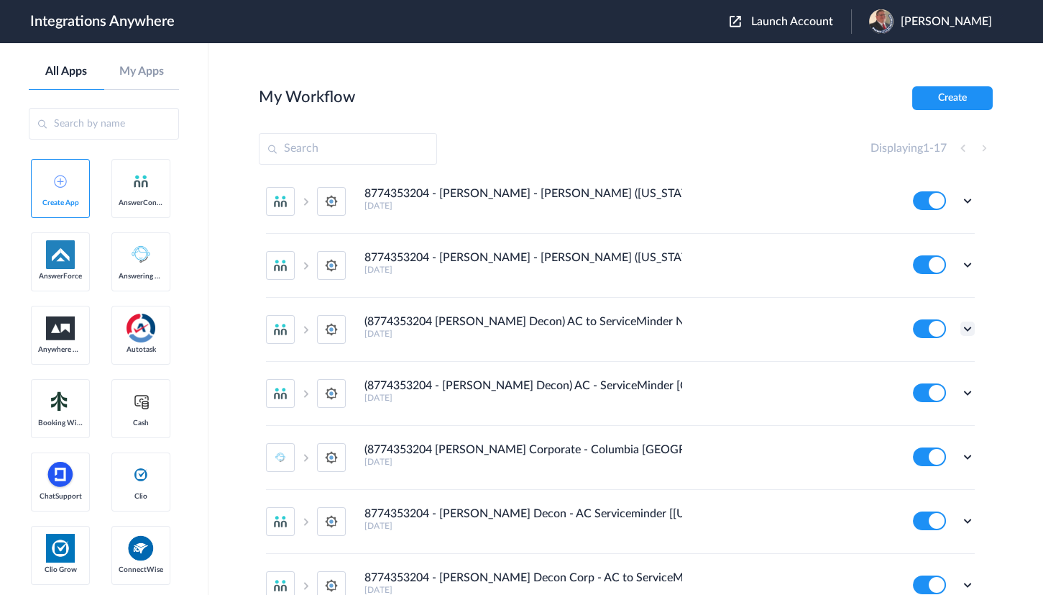
click at [961, 322] on icon at bounding box center [968, 328] width 14 height 14
click at [917, 356] on li "Edit" at bounding box center [927, 362] width 93 height 27
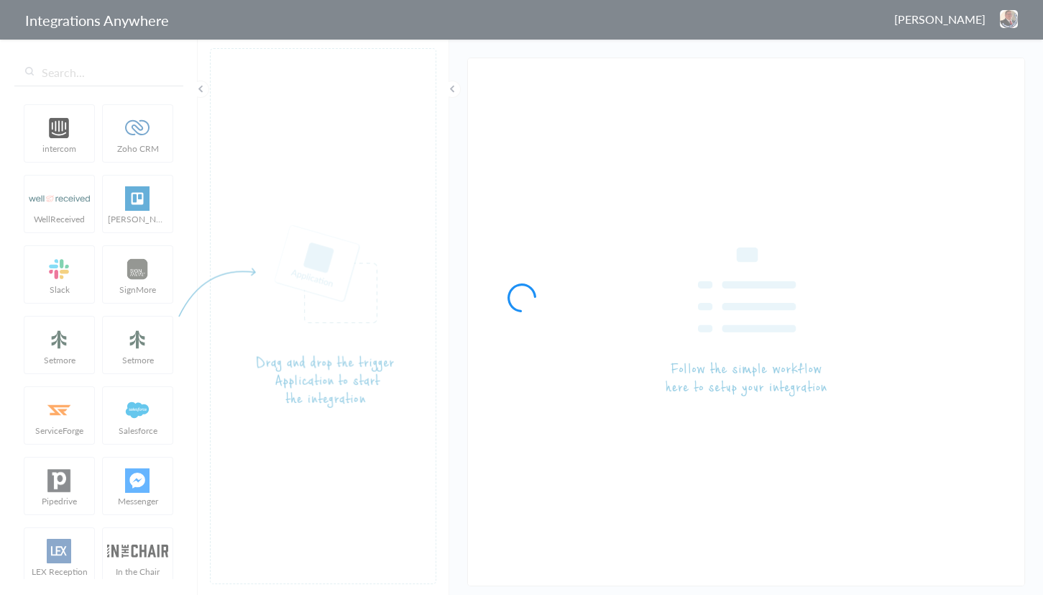
type input "(8774353204 [PERSON_NAME] Decon) AC to ServiceMinder No Location Found [create/…"
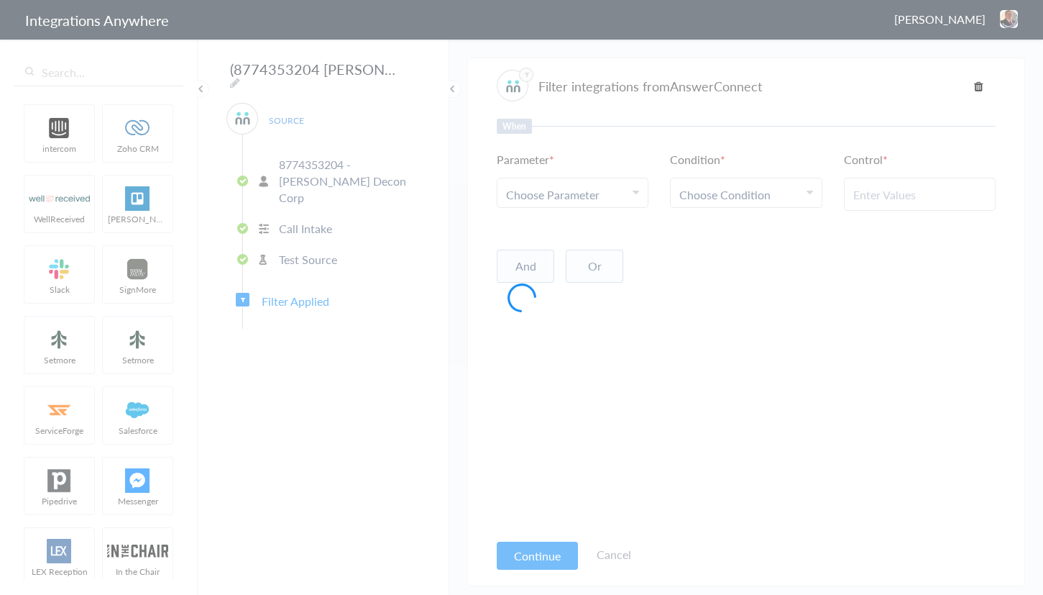
type input "Cleanup Service / Estimate (Schedule / Cancel Appointment)"
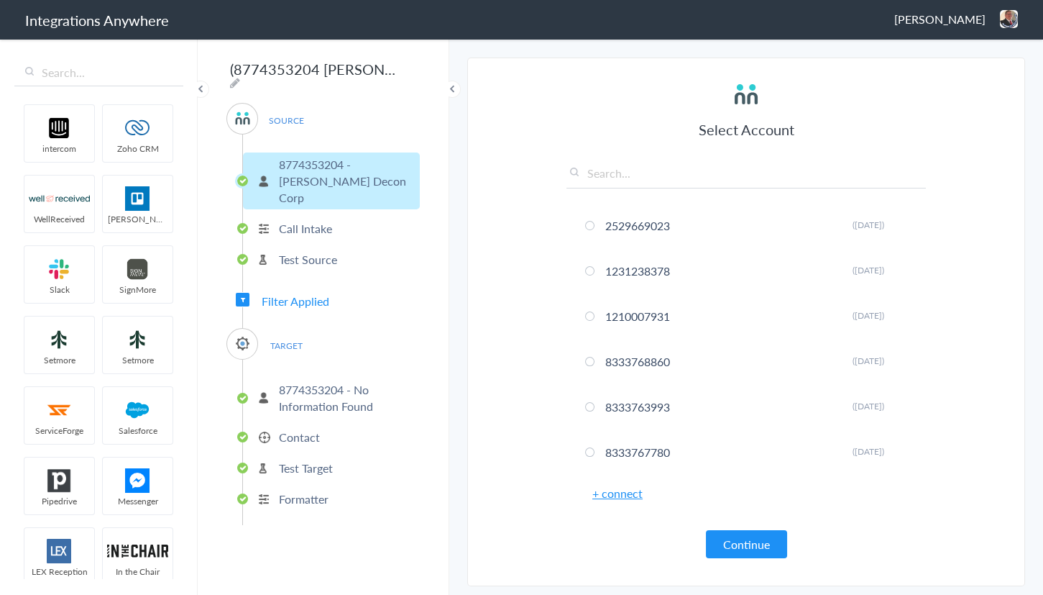
click at [323, 293] on span "Filter Applied" at bounding box center [296, 301] width 68 height 17
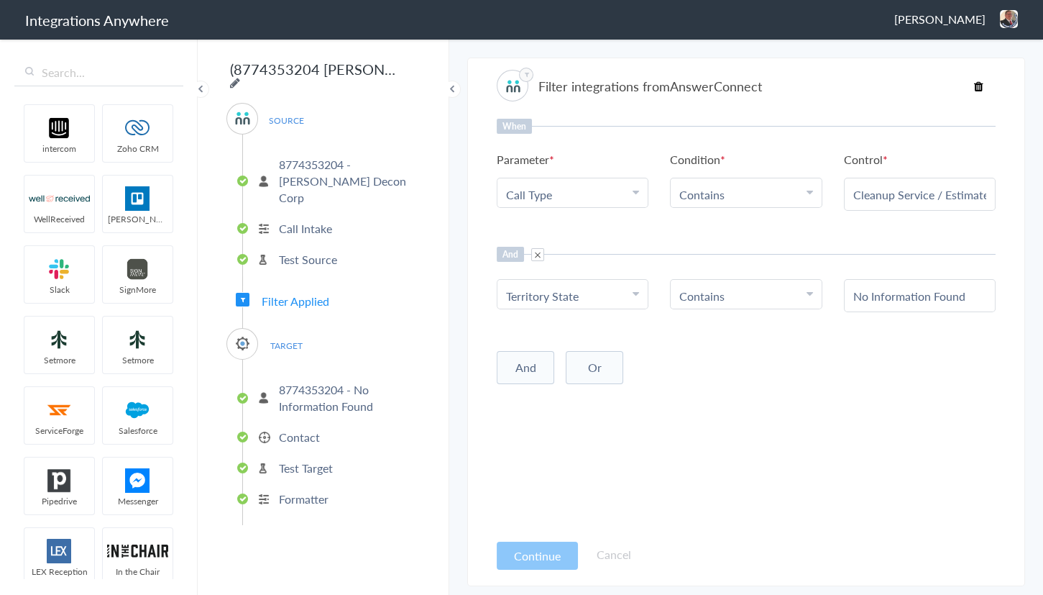
click at [240, 77] on icon at bounding box center [235, 83] width 10 height 12
drag, startPoint x: 246, startPoint y: 70, endPoint x: 498, endPoint y: 69, distance: 252.4
click at [498, 0] on body "Integrations Anywhere Jason Marsteller Logout Dashboard intercom Zoho CRM WellR…" at bounding box center [521, 0] width 1043 height 0
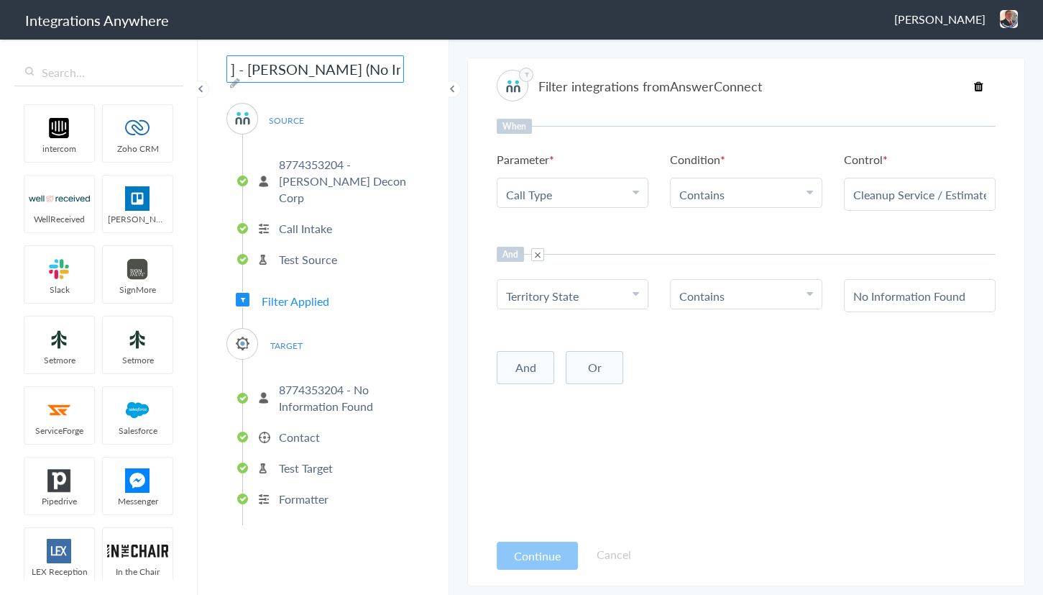
type input "8774353204 - [PERSON_NAME] - [PERSON_NAME] (No Information Found)"
click at [371, 158] on p "8774353204 - Spaulding Decon Corp" at bounding box center [347, 181] width 137 height 50
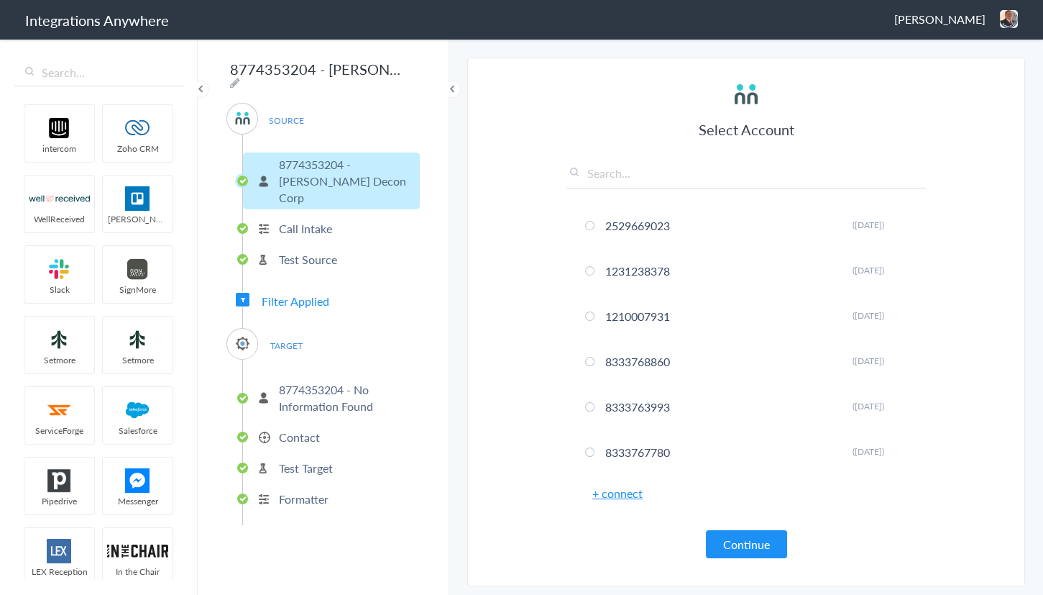
drag, startPoint x: 1018, startPoint y: 9, endPoint x: 1010, endPoint y: 13, distance: 8.7
click at [1017, 10] on header "Integrations Anywhere Jason Marsteller Logout Dashboard" at bounding box center [521, 20] width 1043 height 40
click at [1004, 24] on img at bounding box center [1009, 19] width 18 height 18
click at [963, 72] on li "Dashboard" at bounding box center [978, 74] width 99 height 22
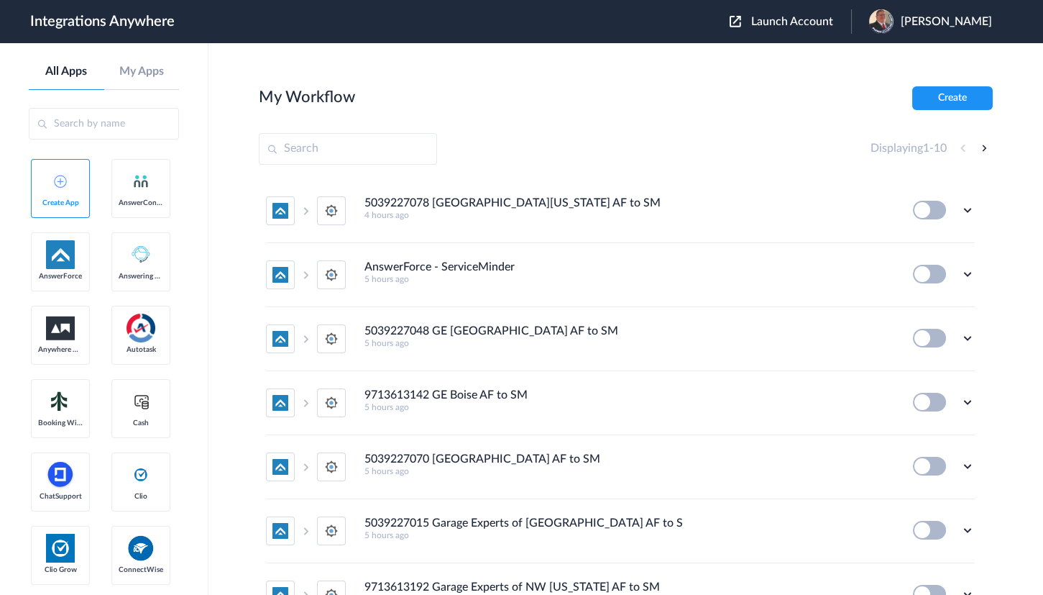
click at [787, 17] on span "Launch Account" at bounding box center [792, 22] width 82 height 12
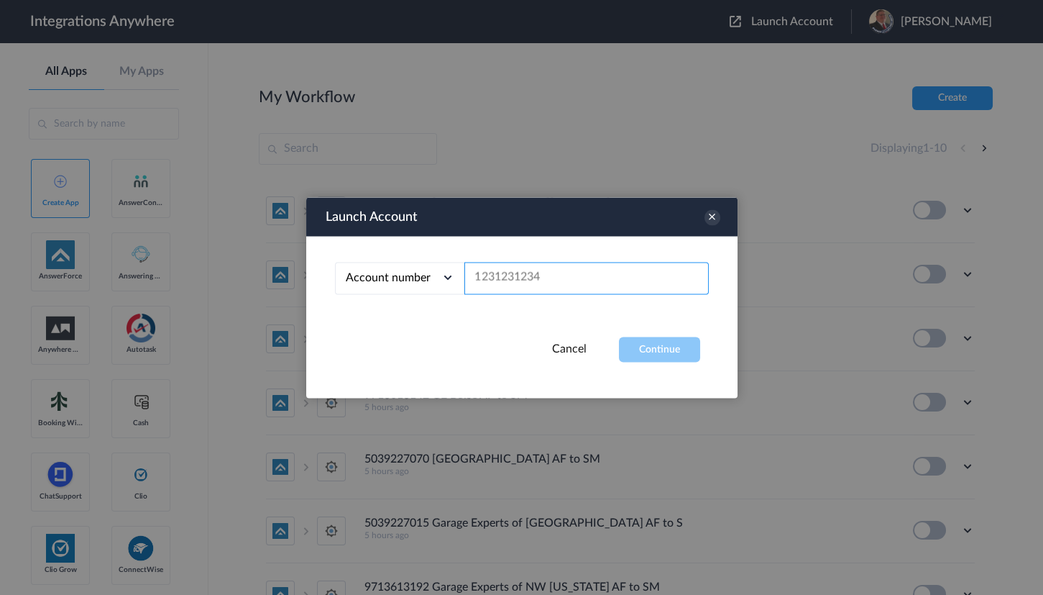
click at [524, 285] on input "text" at bounding box center [586, 278] width 244 height 32
paste input "8774353204"
type input "8774353204"
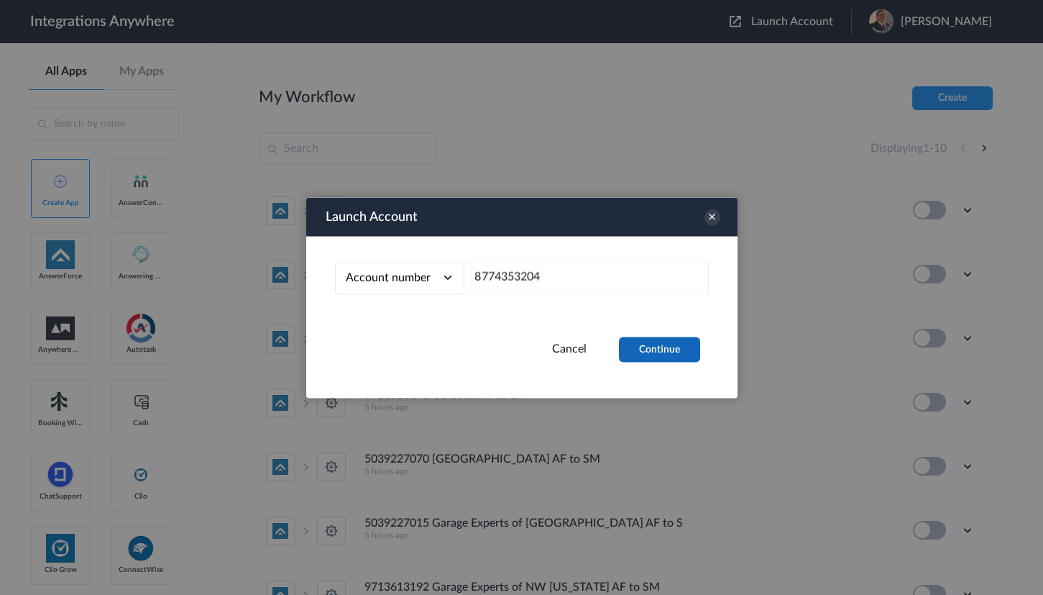
click at [662, 349] on button "Continue" at bounding box center [659, 348] width 81 height 25
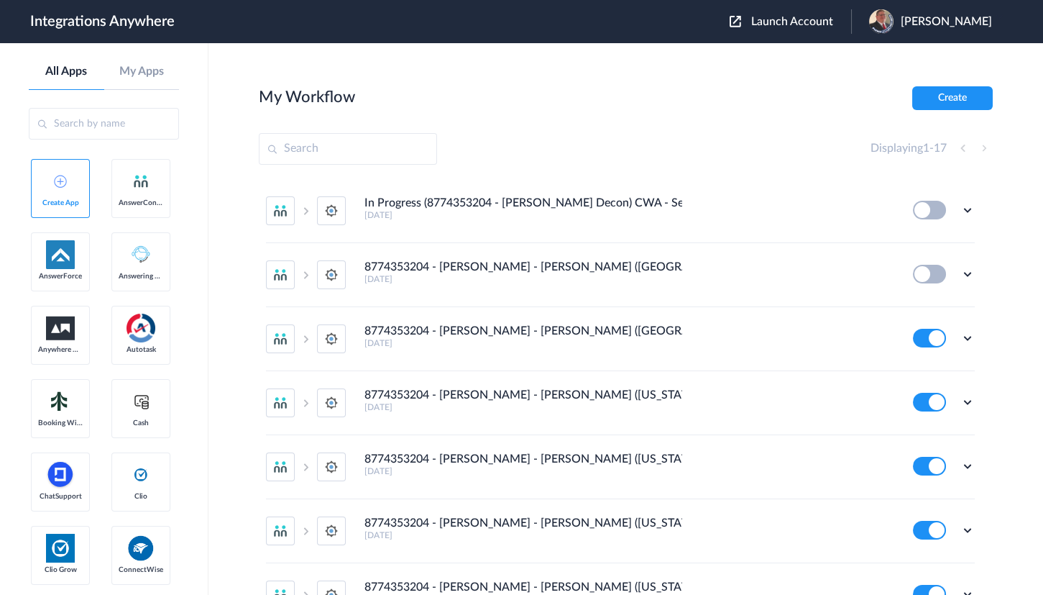
click at [661, 98] on div "My Workflow Create" at bounding box center [626, 98] width 734 height 24
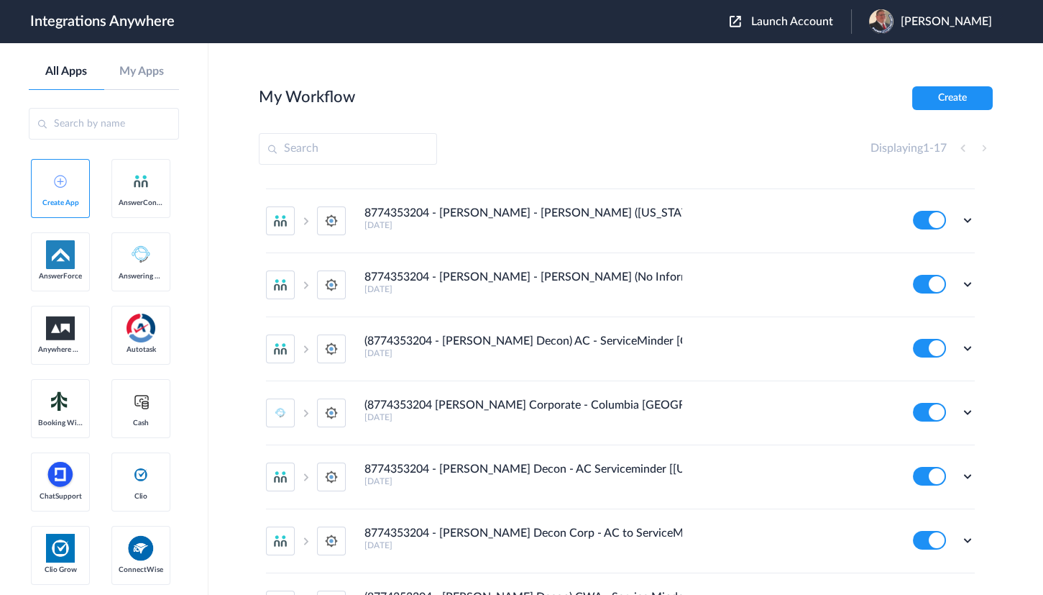
scroll to position [523, 0]
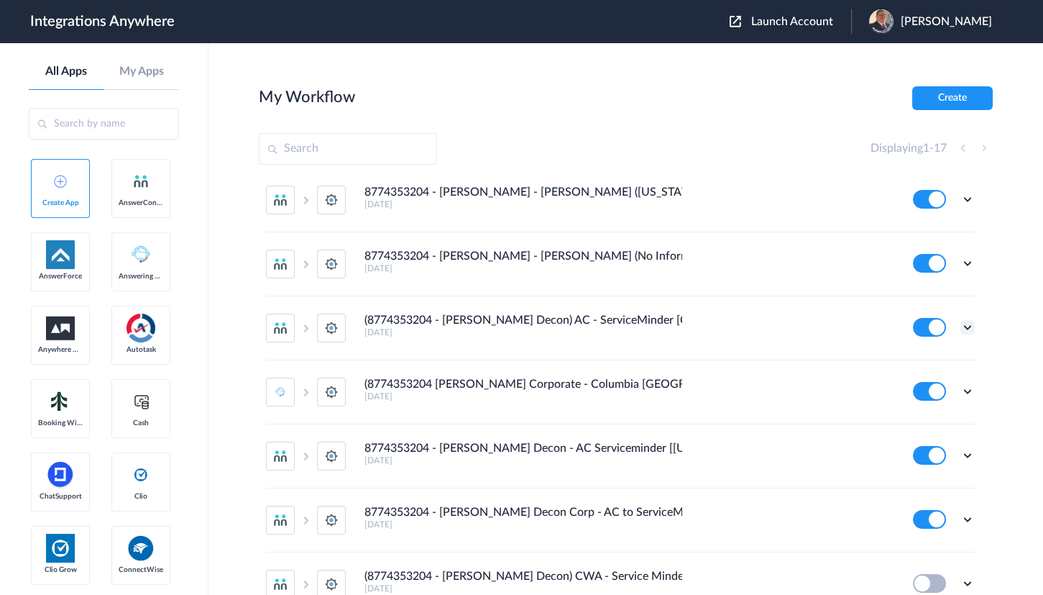
click at [961, 326] on icon at bounding box center [968, 327] width 14 height 14
click at [913, 349] on li "Edit" at bounding box center [927, 360] width 93 height 27
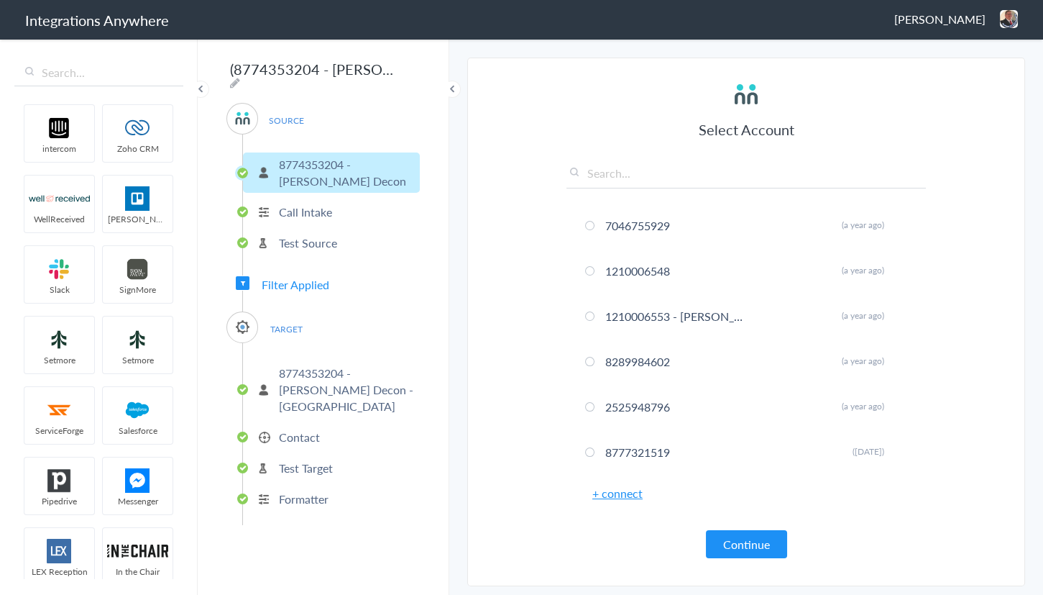
click at [240, 77] on icon at bounding box center [235, 83] width 10 height 12
click at [246, 70] on input "(8774353204 - Spaulding Decon) AC - ServiceMinder [Create/Update Contact - Mich…" at bounding box center [315, 68] width 178 height 27
drag, startPoint x: 330, startPoint y: 66, endPoint x: 265, endPoint y: 68, distance: 64.7
click at [265, 68] on input "(8774353204 - Spaulding Decon) AC - ServiceMinder [Create/Update Contact - Mich…" at bounding box center [315, 68] width 178 height 27
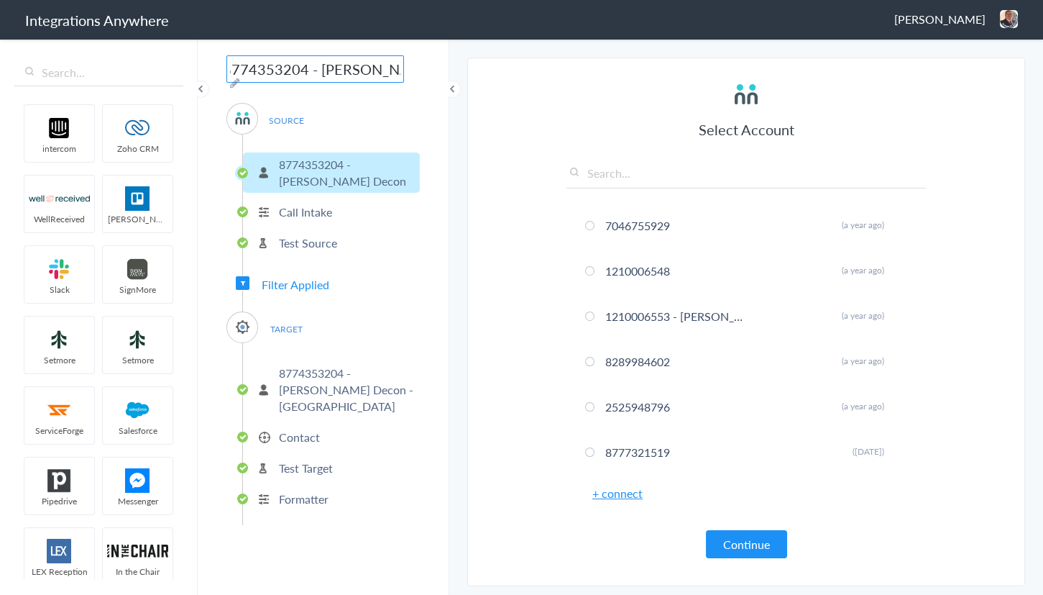
scroll to position [0, 127]
type input "8774353204 - [PERSON_NAME] - [PERSON_NAME] ([US_STATE])"
click at [459, 234] on main "The system encountered four errors. Check More Trigger Connect Action Setup Tes…" at bounding box center [746, 315] width 594 height 557
click at [314, 276] on span "Filter Applied" at bounding box center [296, 284] width 68 height 17
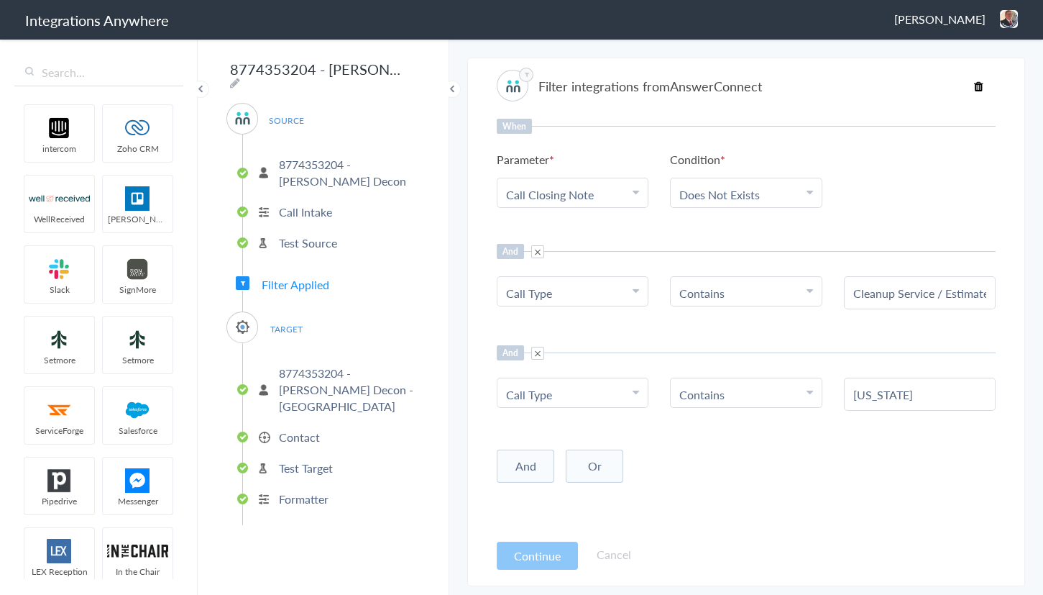
click at [592, 388] on Type "Call Type" at bounding box center [569, 394] width 127 height 17
click at [557, 426] on input "text" at bounding box center [573, 433] width 150 height 31
type input "territory stat"
click at [546, 466] on link "Territory State" at bounding box center [573, 464] width 150 height 31
click at [545, 554] on button "Continue" at bounding box center [537, 555] width 81 height 28
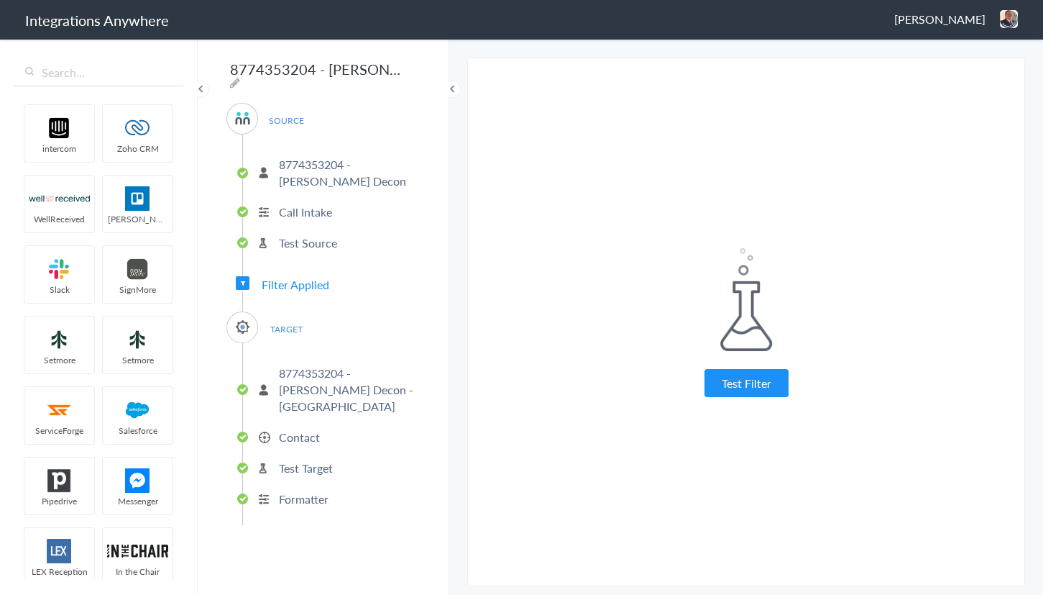
click at [745, 367] on div "Test Filter" at bounding box center [746, 322] width 359 height 148
click at [744, 380] on button "Test Filter" at bounding box center [747, 383] width 84 height 28
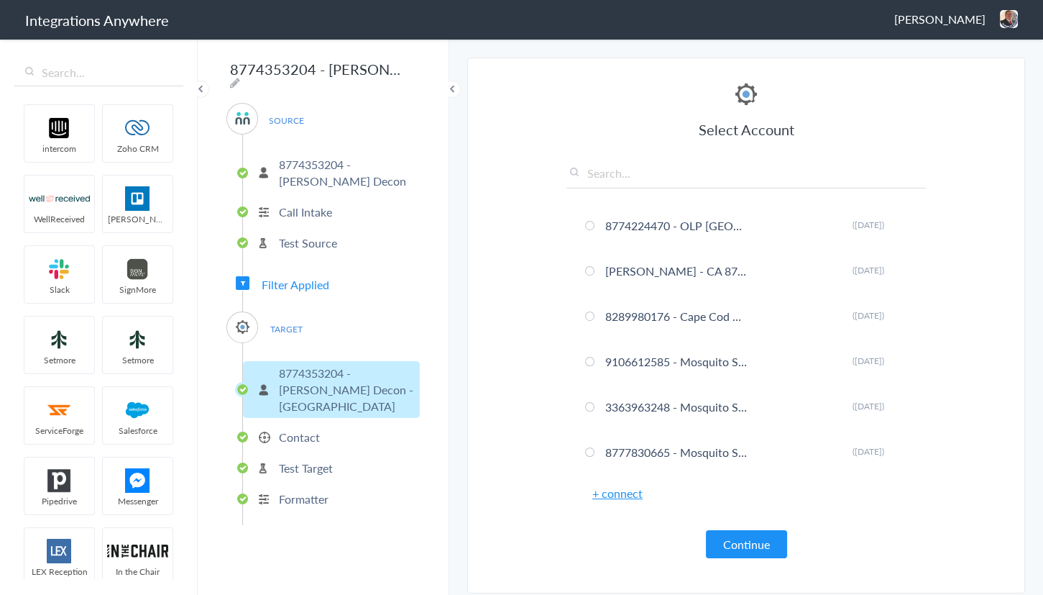
click at [1008, 20] on img at bounding box center [1009, 19] width 18 height 18
click at [971, 80] on li "Dashboard" at bounding box center [978, 74] width 99 height 22
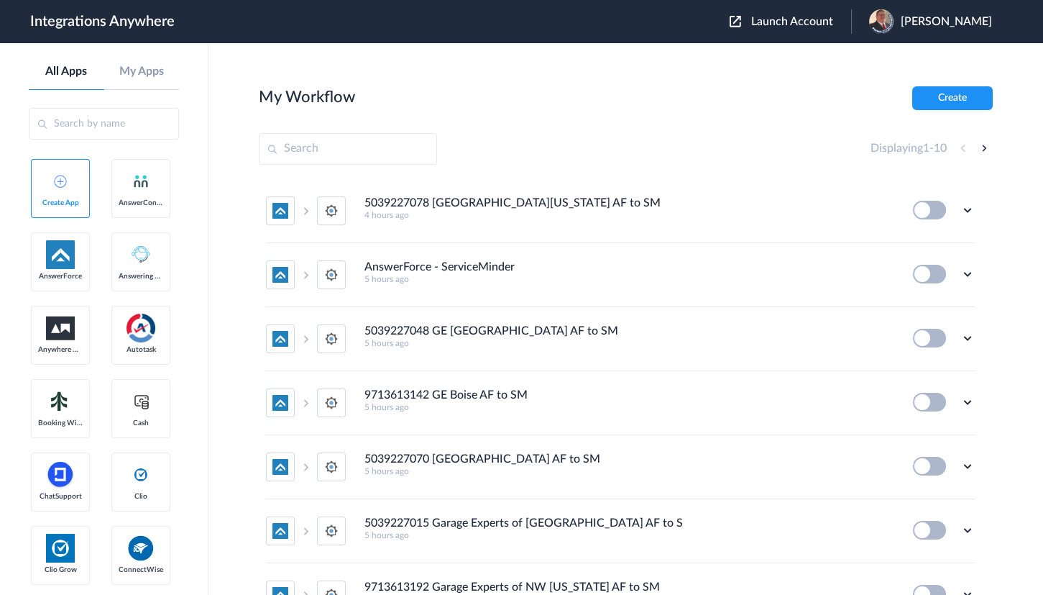
click at [597, 123] on section "My Workflow Create Displaying 1 - 10 5039227078 [GEOGRAPHIC_DATA][US_STATE] AF …" at bounding box center [626, 361] width 734 height 551
click at [779, 26] on span "Launch Account" at bounding box center [792, 22] width 82 height 12
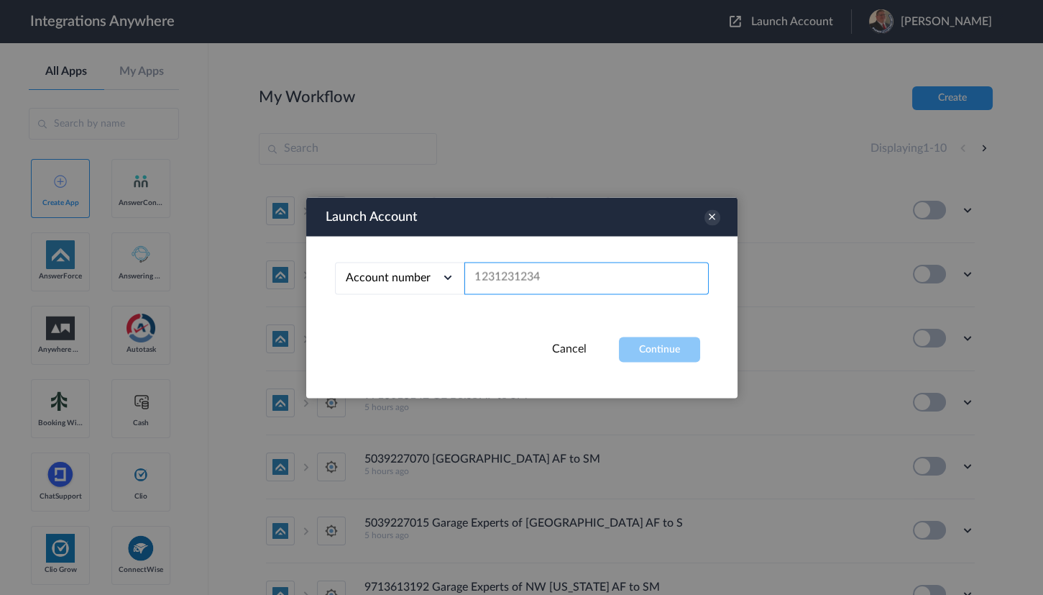
click at [536, 285] on input "text" at bounding box center [586, 278] width 244 height 32
paste input "8774353204"
type input "8774353204"
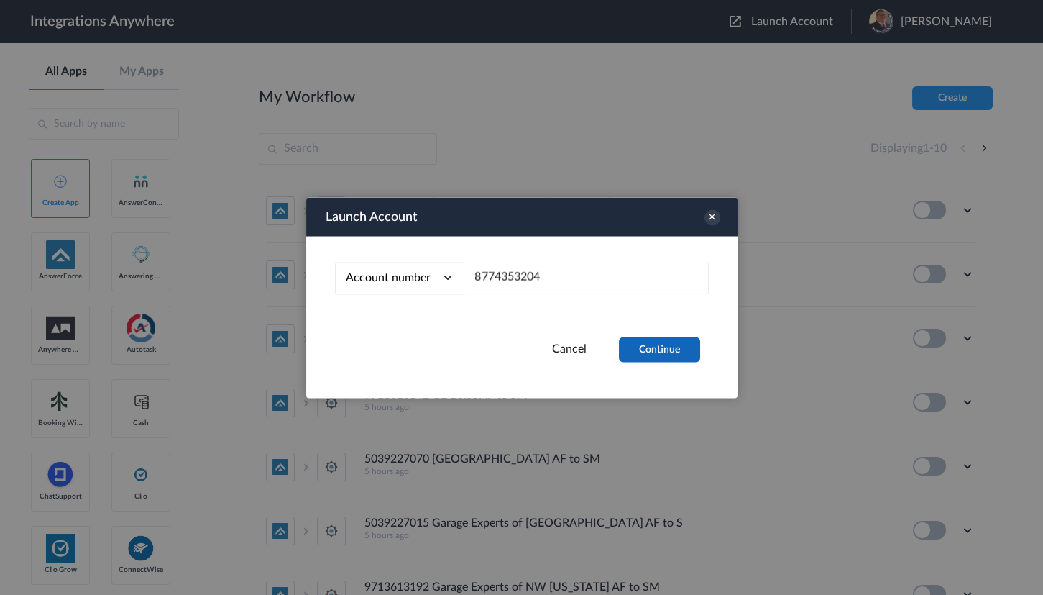
click at [619, 344] on button "Continue" at bounding box center [659, 348] width 81 height 25
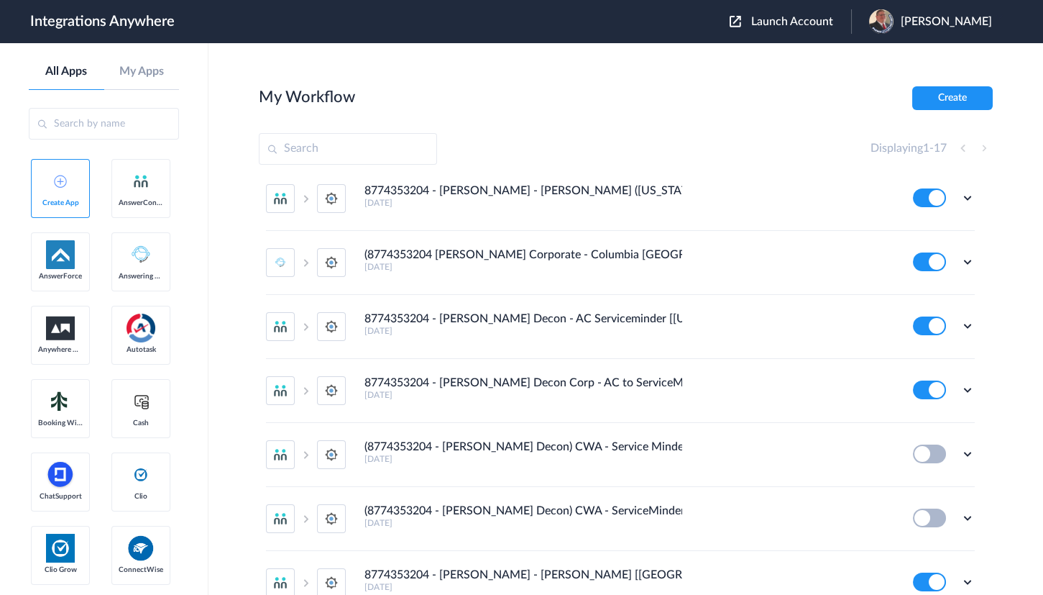
scroll to position [654, 0]
click at [962, 259] on icon at bounding box center [968, 260] width 14 height 14
click at [918, 283] on li "Edit" at bounding box center [927, 293] width 93 height 27
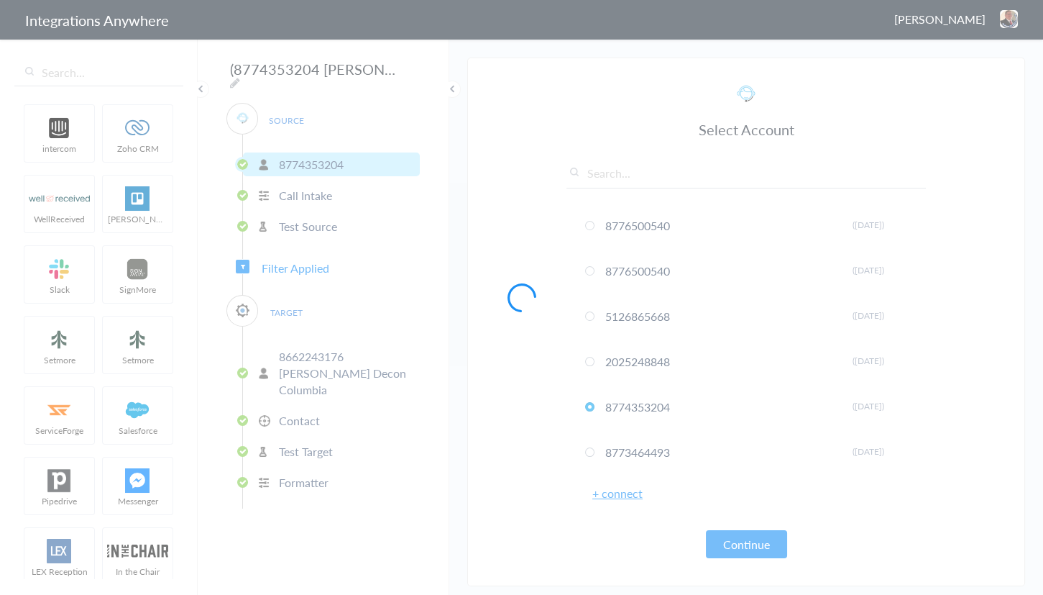
click at [304, 260] on span "Filter Applied" at bounding box center [296, 268] width 68 height 17
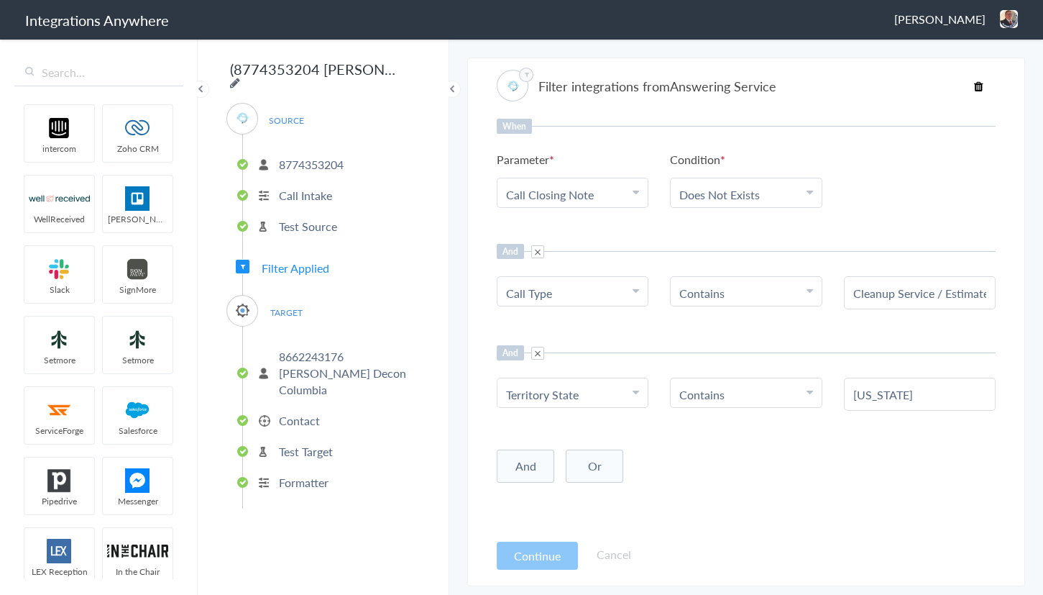
click at [240, 77] on icon at bounding box center [235, 83] width 10 height 12
drag, startPoint x: 295, startPoint y: 71, endPoint x: 559, endPoint y: 68, distance: 264.6
click at [559, 0] on body "Integrations Anywhere [PERSON_NAME] Logout Dashboard intercom Zoho CRM WellRece…" at bounding box center [521, 0] width 1043 height 0
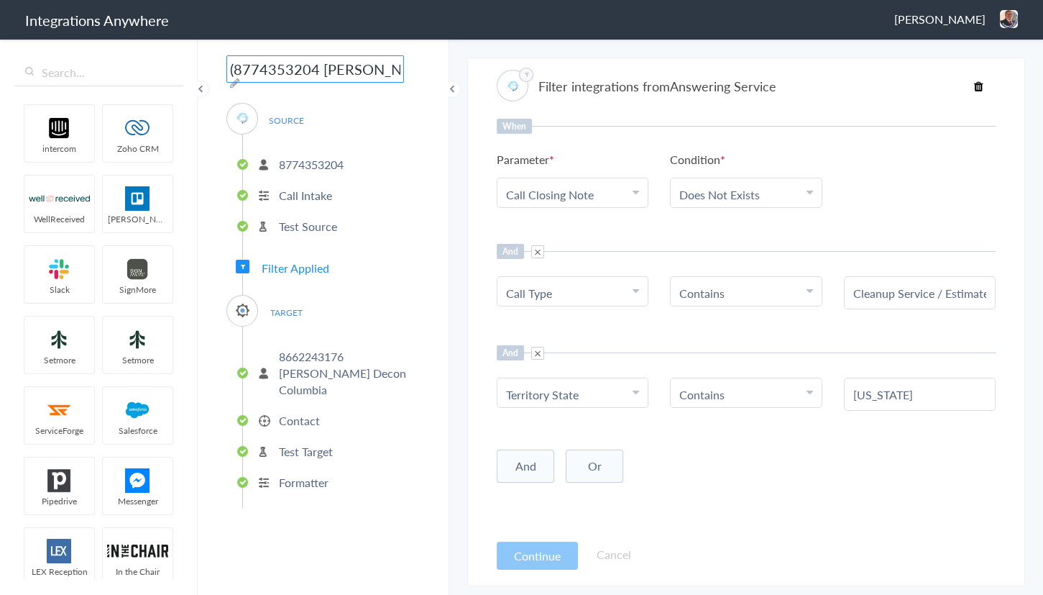
drag, startPoint x: 275, startPoint y: 68, endPoint x: 105, endPoint y: 68, distance: 169.7
click at [105, 0] on body "Integrations Anywhere [PERSON_NAME] Logout Dashboard intercom Zoho CRM WellRece…" at bounding box center [521, 0] width 1043 height 0
click at [244, 69] on input "(8774353204 [PERSON_NAME] Corporate - Columbia [GEOGRAPHIC_DATA]) AC to Service…" at bounding box center [315, 68] width 178 height 27
click at [234, 72] on input "(8774353204 [PERSON_NAME] Corporate - Columbia [GEOGRAPHIC_DATA]) AC to Service…" at bounding box center [315, 68] width 178 height 27
click at [319, 71] on input "8774353204 [PERSON_NAME] Corporate - Columbia [GEOGRAPHIC_DATA]) AC to ServiceM…" at bounding box center [315, 68] width 178 height 27
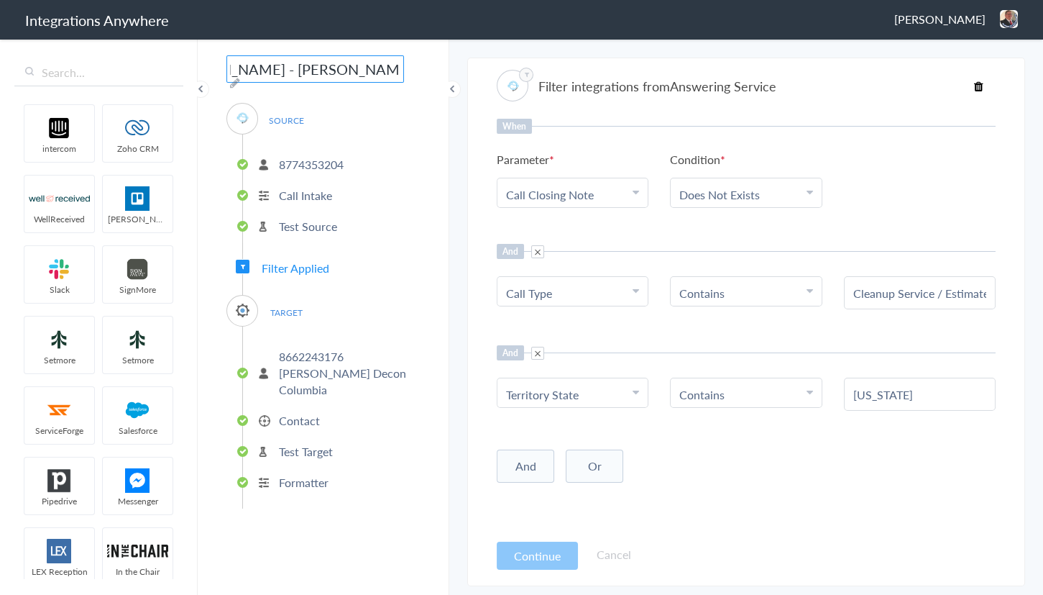
scroll to position [0, 162]
type input "8774353204 - [PERSON_NAME] - [PERSON_NAME] ([US_STATE])"
click at [480, 144] on section "Filter integrations from Answering Service When Parameter Choose Parameter Call…" at bounding box center [746, 322] width 558 height 528
click at [1005, 13] on img at bounding box center [1009, 19] width 18 height 18
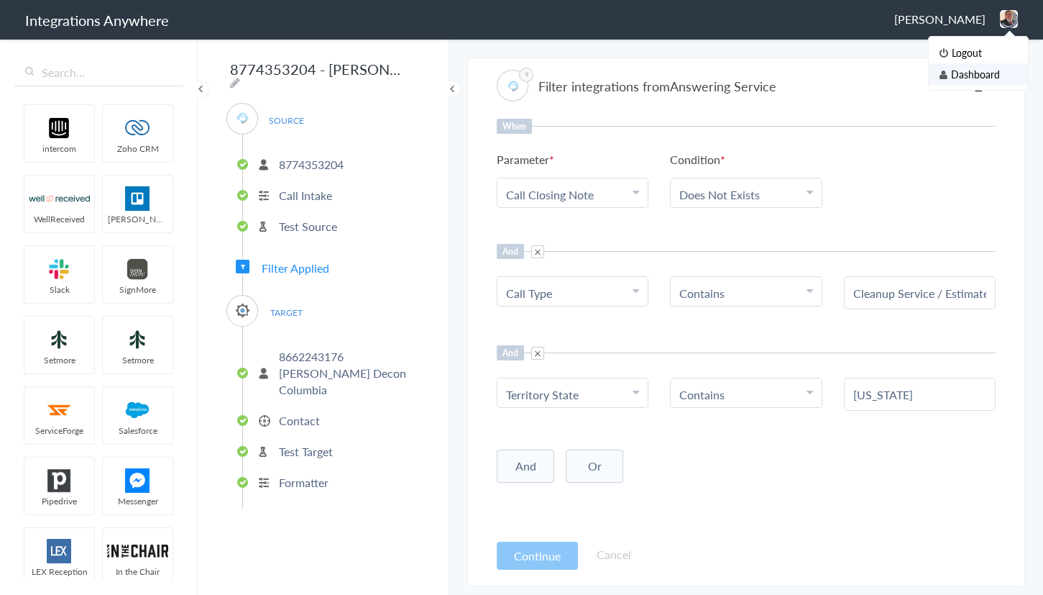
click at [966, 80] on li "Dashboard" at bounding box center [978, 74] width 99 height 22
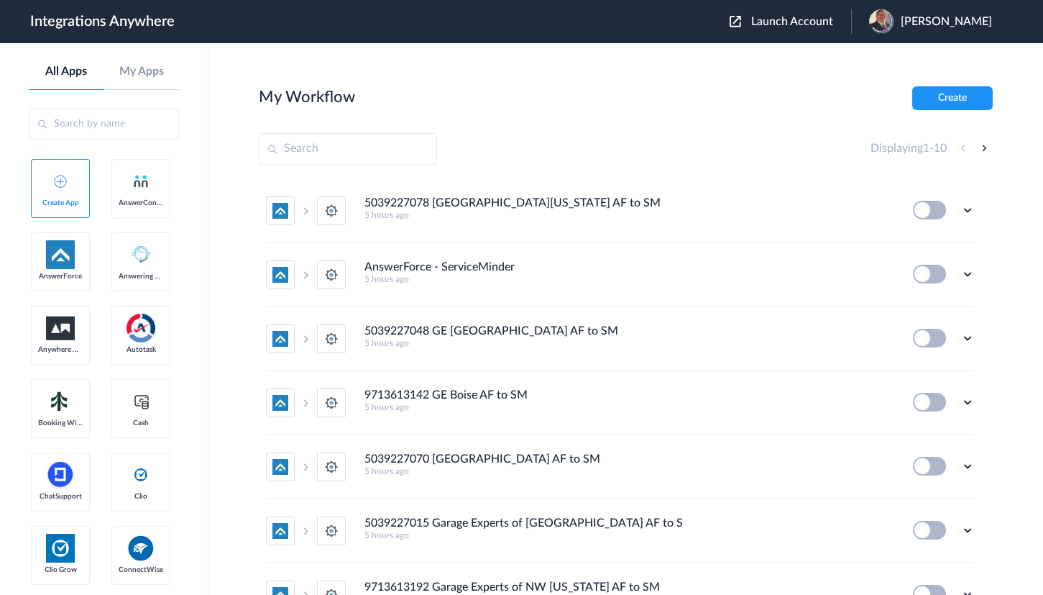
click at [792, 22] on span "Launch Account" at bounding box center [792, 22] width 82 height 12
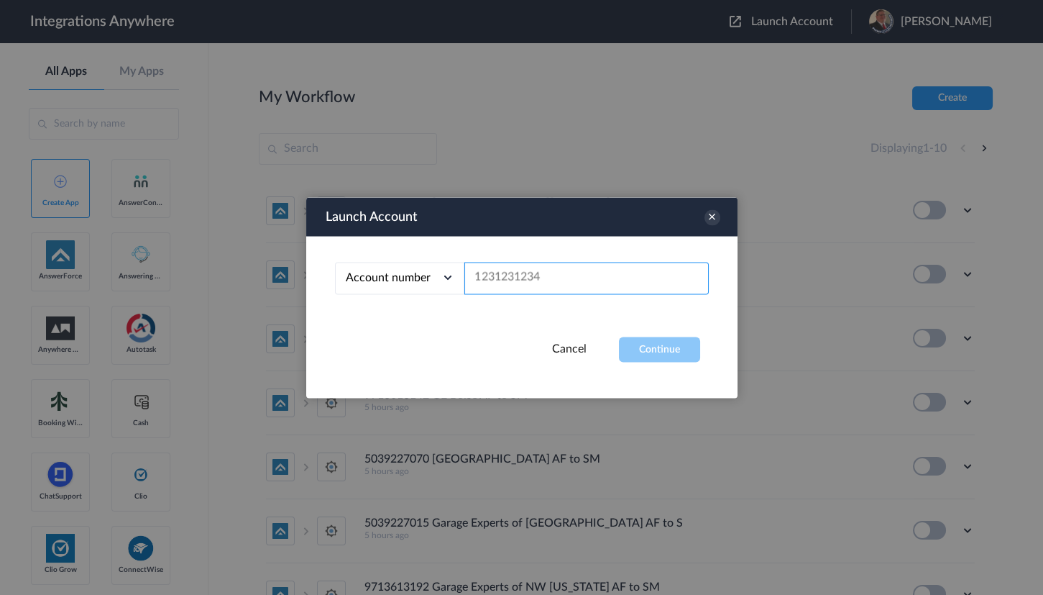
click at [520, 265] on input "text" at bounding box center [586, 278] width 244 height 32
paste input "8774353204"
type input "8774353204"
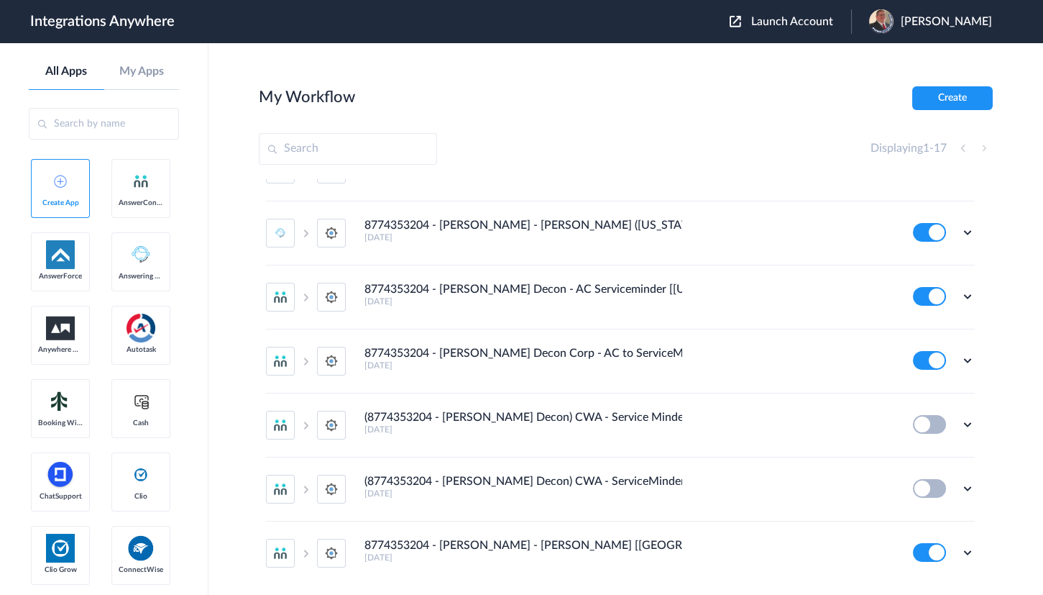
scroll to position [660, 0]
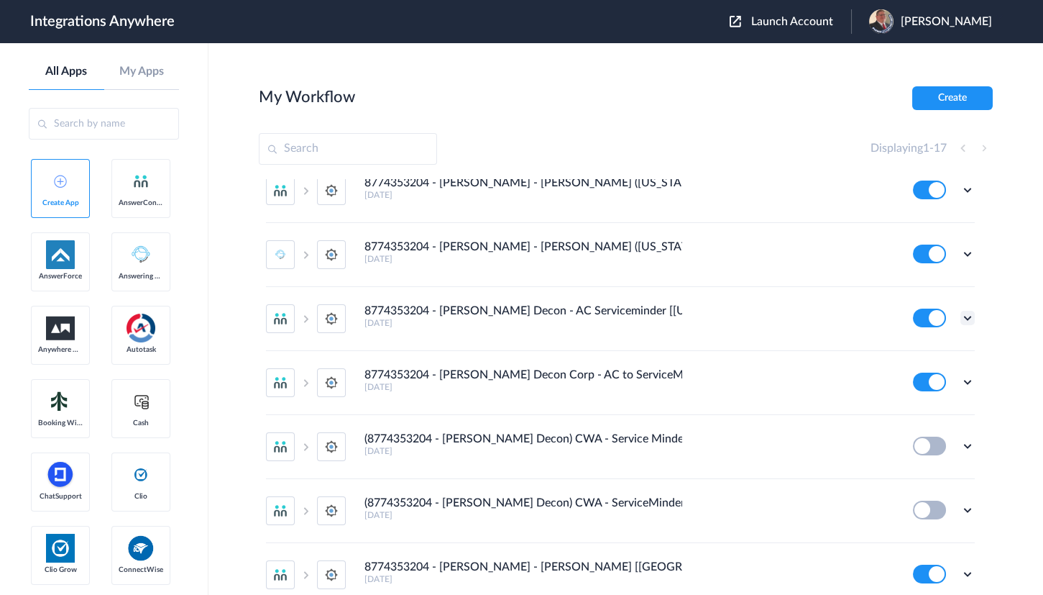
click at [961, 315] on icon at bounding box center [968, 318] width 14 height 14
click at [913, 343] on li "Edit" at bounding box center [927, 351] width 93 height 27
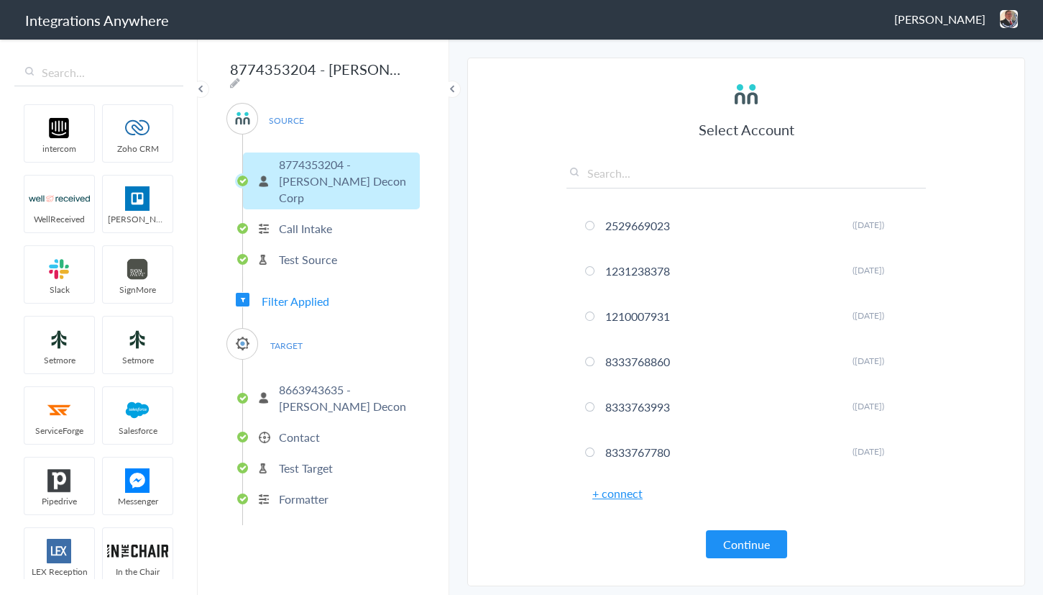
click at [415, 68] on div "8774353204 - Spaulding Decon - AC Serviceminder [Pennsylvania Create/Update Con…" at bounding box center [324, 315] width 252 height 557
click at [240, 77] on icon at bounding box center [235, 83] width 10 height 12
drag, startPoint x: 244, startPoint y: 65, endPoint x: 461, endPoint y: 72, distance: 216.5
click at [461, 0] on body "Integrations Anywhere Jason Marsteller Logout Dashboard intercom Zoho CRM WellR…" at bounding box center [521, 0] width 1043 height 0
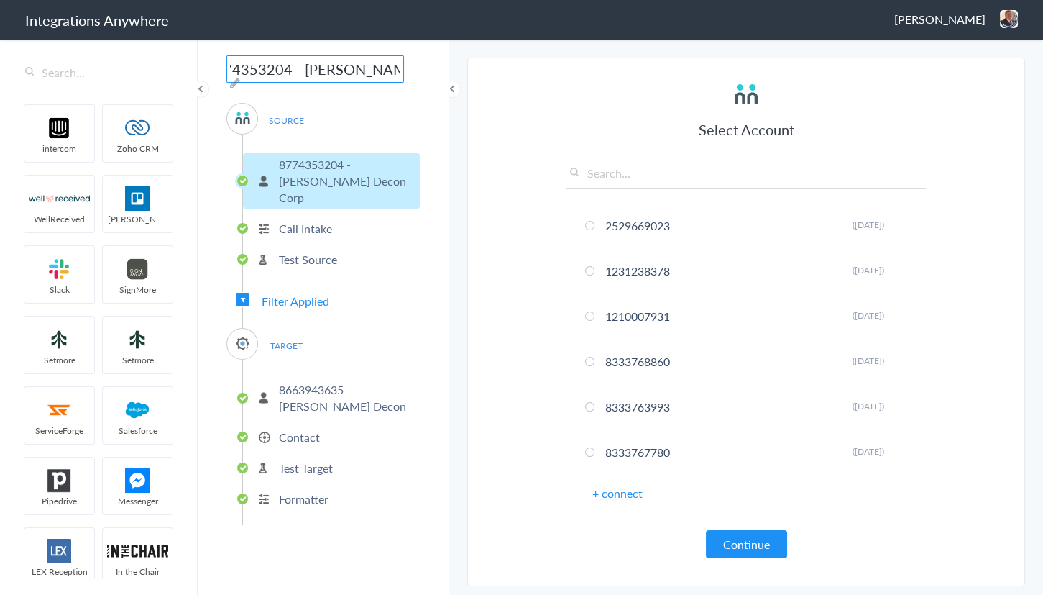
scroll to position [0, 0]
type input "8774353204 - [PERSON_NAME] - [PERSON_NAME] ([US_STATE])"
click at [467, 244] on section "Select Account 2529669023 Rename Delete ([DATE]) 1231238378 Rename Delete ([DAT…" at bounding box center [746, 322] width 558 height 528
click at [293, 293] on span "Filter Applied" at bounding box center [296, 301] width 68 height 17
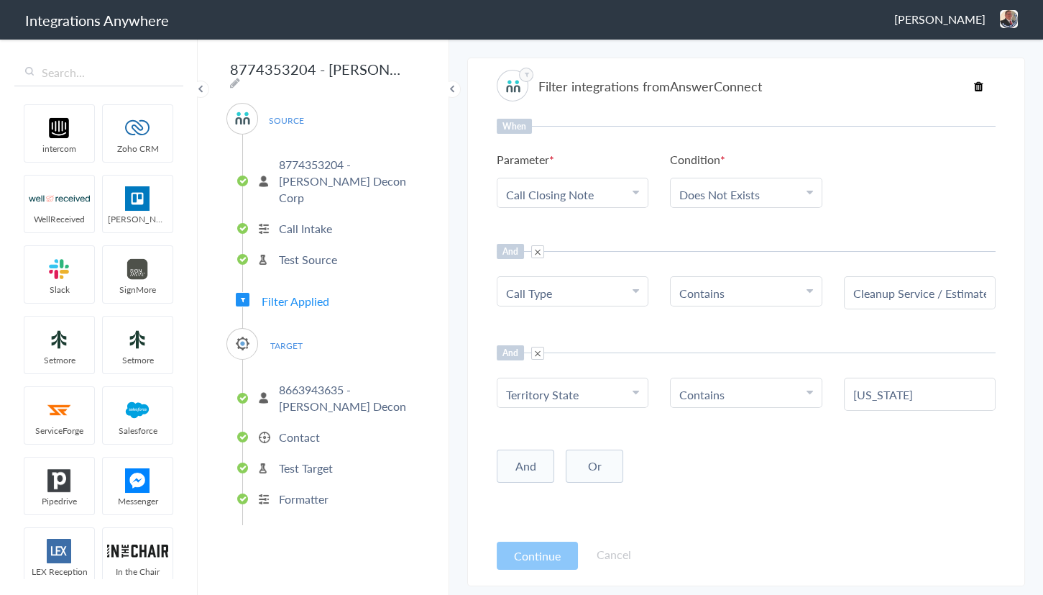
click at [1010, 22] on img at bounding box center [1009, 19] width 18 height 18
click at [958, 71] on li "Dashboard" at bounding box center [978, 74] width 99 height 22
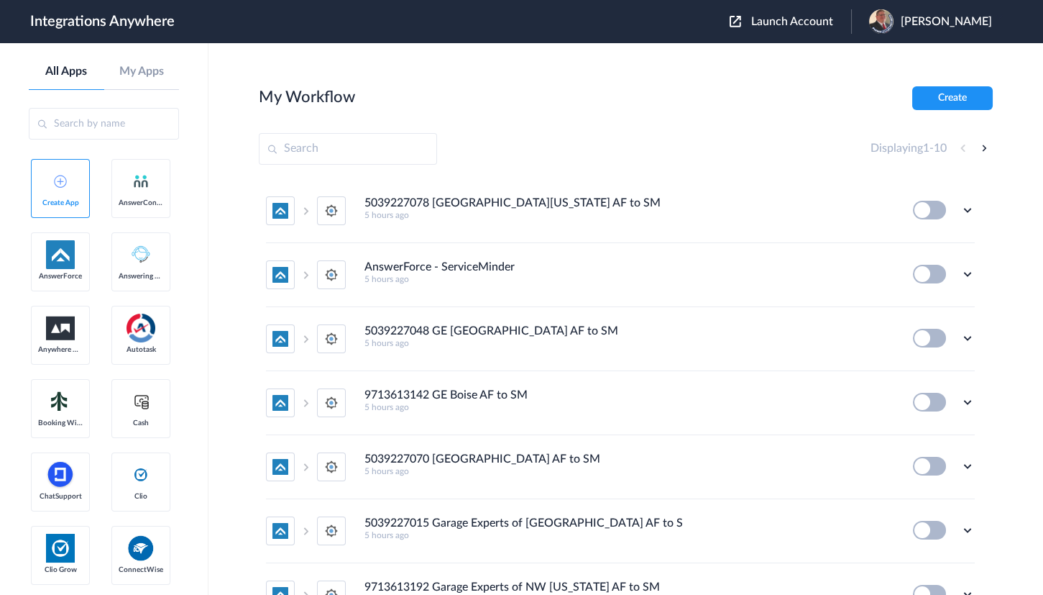
click at [776, 27] on button "Launch Account" at bounding box center [791, 22] width 122 height 14
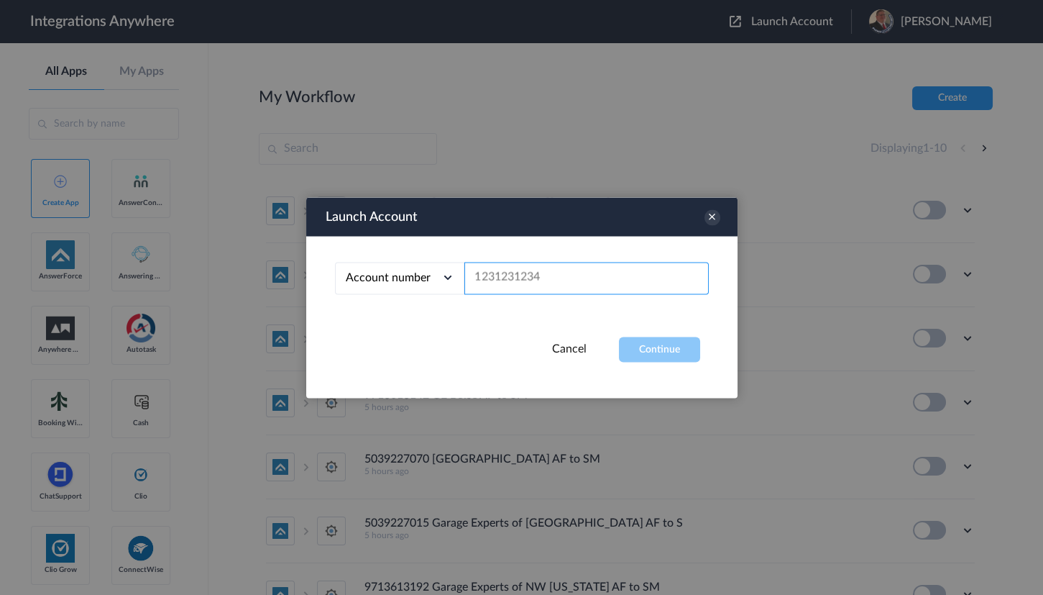
click at [525, 273] on input "text" at bounding box center [586, 278] width 244 height 32
paste input "8774353204"
type input "8774353204"
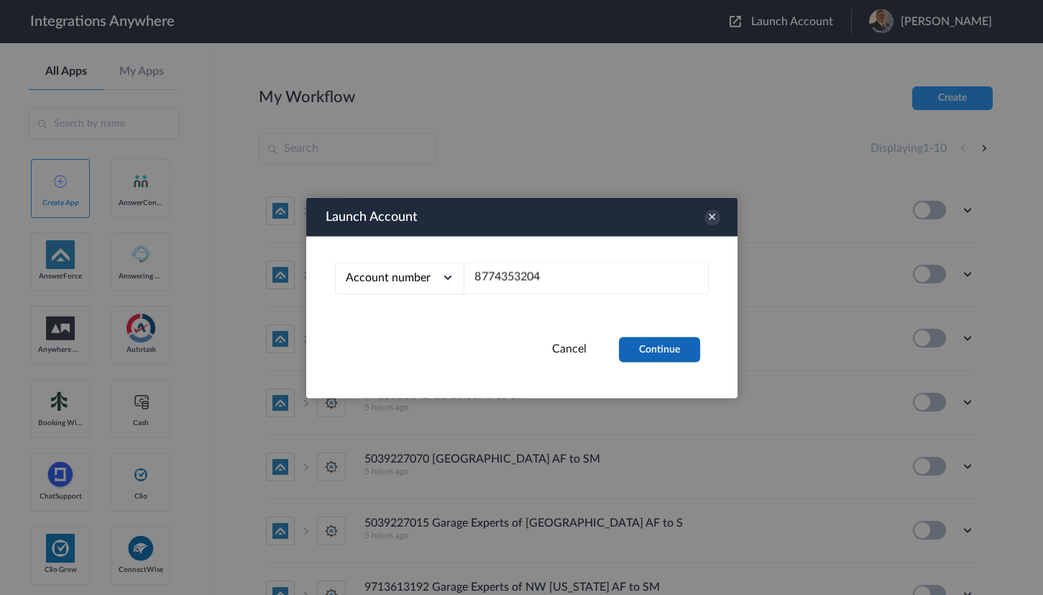
drag, startPoint x: 652, startPoint y: 344, endPoint x: 724, endPoint y: 117, distance: 238.3
click at [652, 344] on button "Continue" at bounding box center [659, 348] width 81 height 25
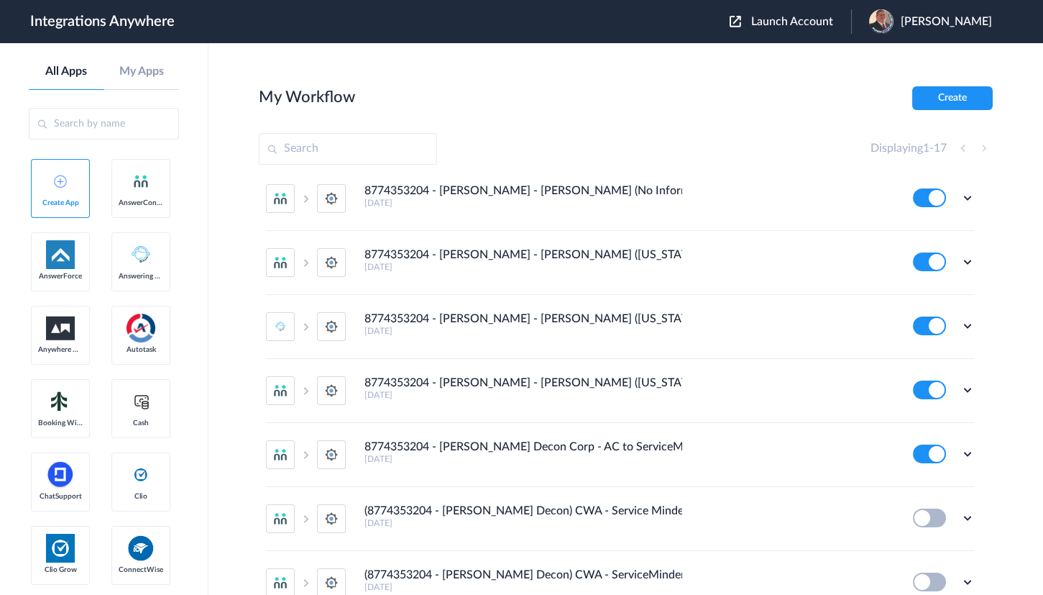
scroll to position [725, 0]
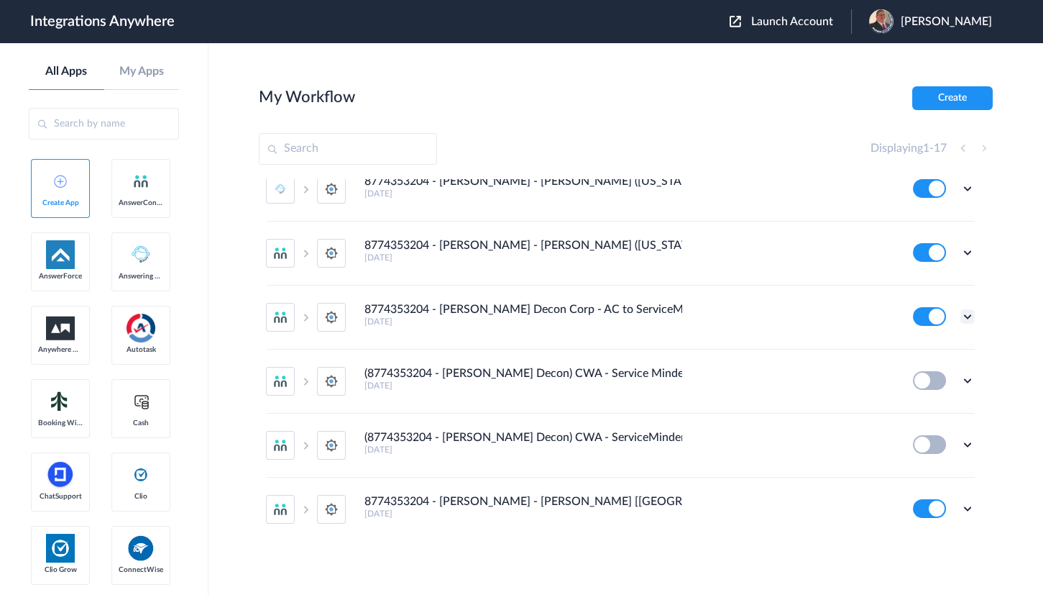
click at [961, 311] on icon at bounding box center [968, 316] width 14 height 14
click at [899, 346] on link "Edit" at bounding box center [909, 349] width 35 height 10
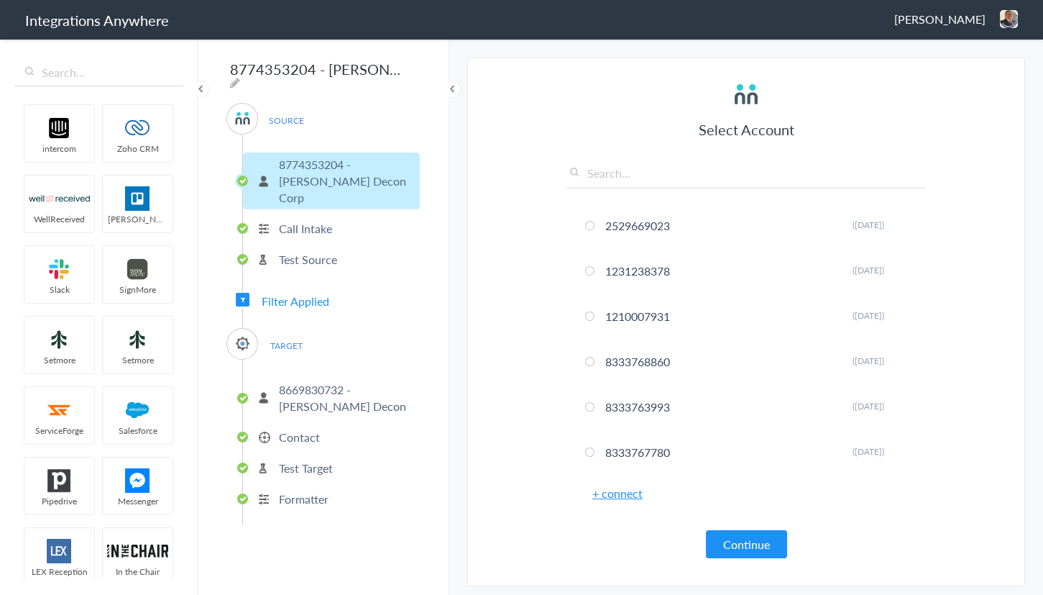
click at [240, 77] on icon at bounding box center [235, 83] width 10 height 12
drag, startPoint x: 242, startPoint y: 69, endPoint x: 495, endPoint y: 91, distance: 254.8
click at [495, 0] on body "Integrations Anywhere Jason Marsteller Logout Dashboard intercom Zoho CRM WellR…" at bounding box center [521, 0] width 1043 height 0
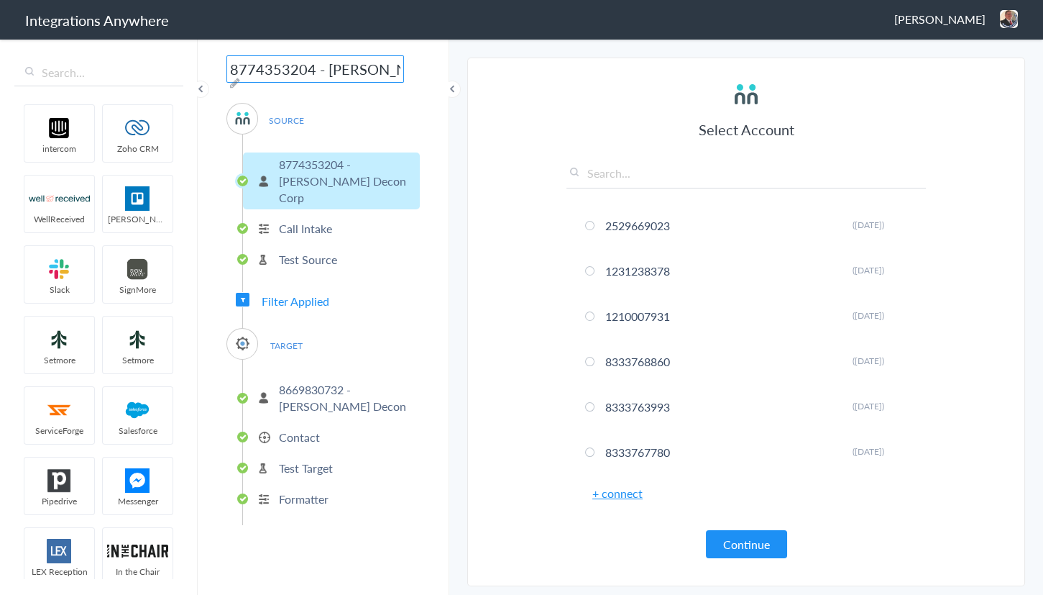
drag, startPoint x: 256, startPoint y: 71, endPoint x: 340, endPoint y: 75, distance: 84.2
click at [83, 0] on body "Integrations Anywhere Jason Marsteller Logout Dashboard intercom Zoho CRM WellR…" at bounding box center [521, 0] width 1043 height 0
click at [340, 75] on input "8774353204 - Spaulding Decon Corp - AC to ServiceMinder (Plano/Flower Mound" at bounding box center [315, 68] width 178 height 27
type input "8774353204 - Spaulding - AC - SM (Plano/Flower Mound"
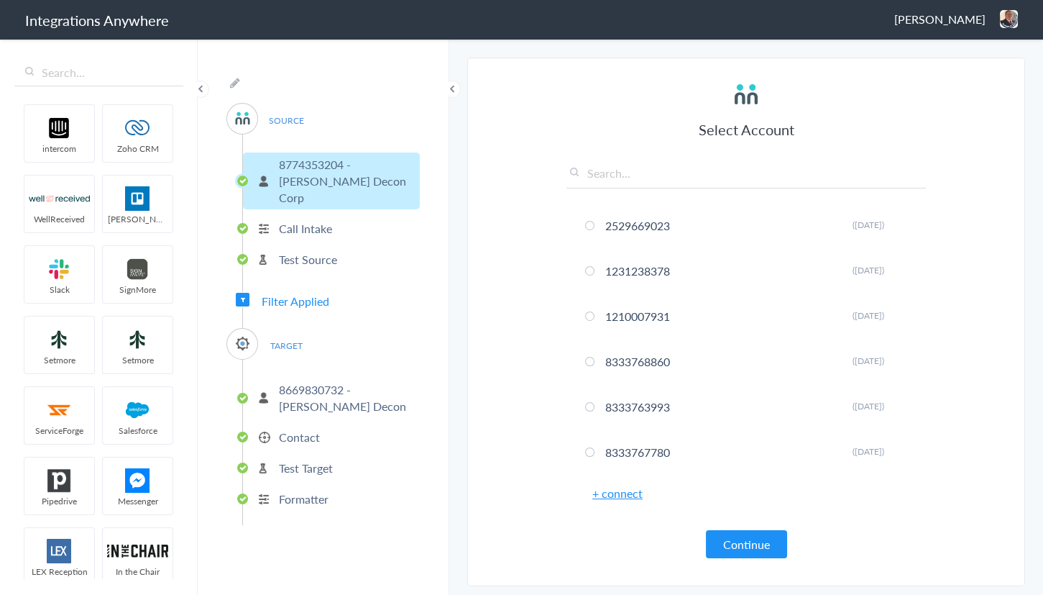
click at [503, 196] on section "Select Account 2529669023 Rename Delete (4 days ago) 1231238378 Rename Delete (…" at bounding box center [746, 322] width 558 height 528
click at [313, 293] on span "Filter Applied" at bounding box center [296, 301] width 68 height 17
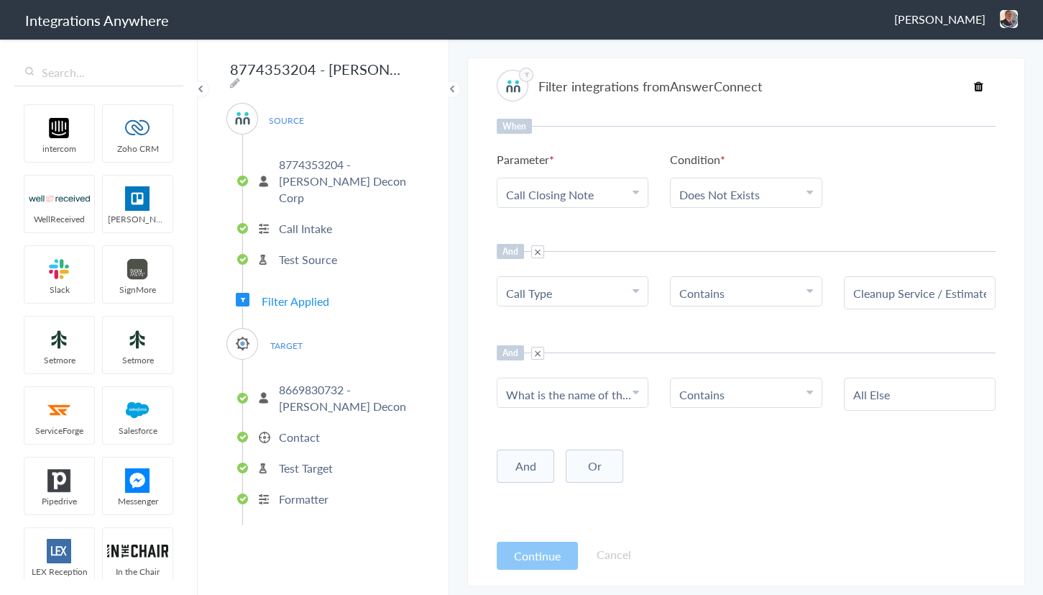
click at [526, 463] on button "And" at bounding box center [526, 465] width 58 height 33
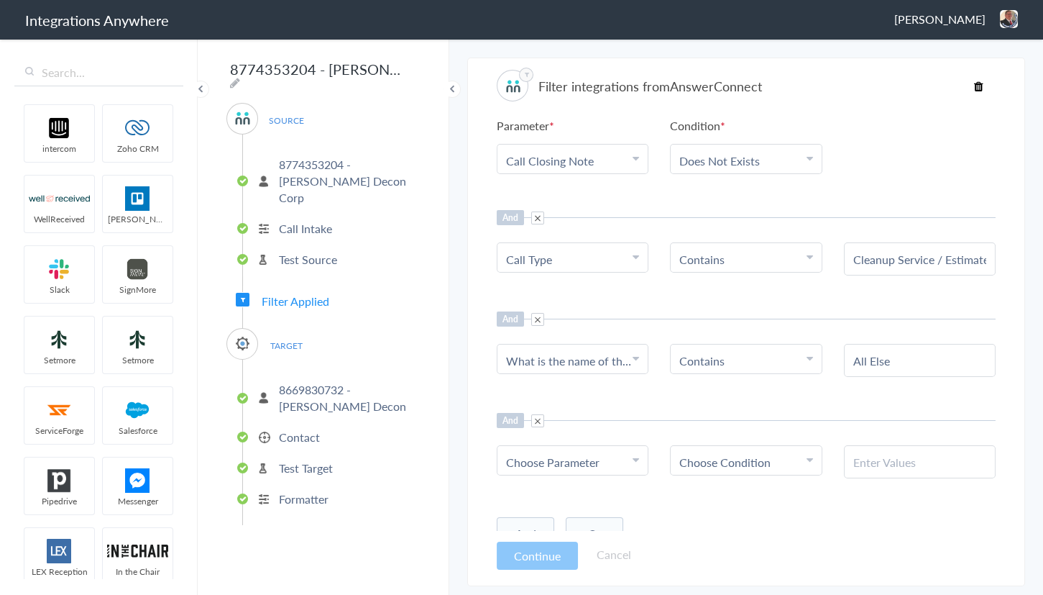
scroll to position [51, 0]
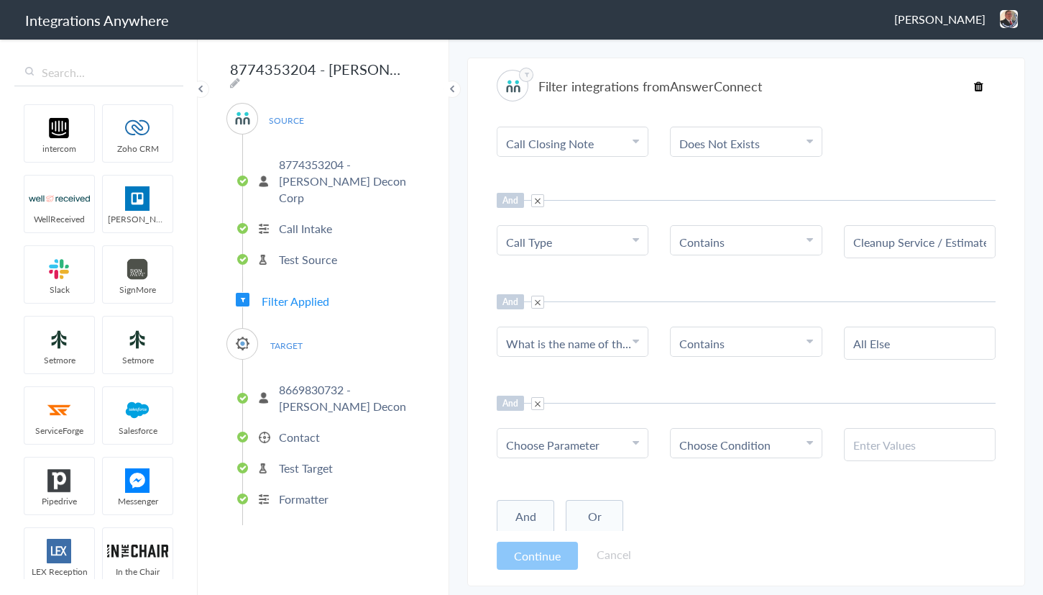
click at [583, 452] on link "Choose Parameter" at bounding box center [573, 443] width 150 height 29
drag, startPoint x: 559, startPoint y: 475, endPoint x: 567, endPoint y: 469, distance: 9.8
click at [559, 475] on input "text" at bounding box center [573, 484] width 150 height 31
type input "territory st"
click at [568, 518] on link "Territory State" at bounding box center [573, 515] width 150 height 31
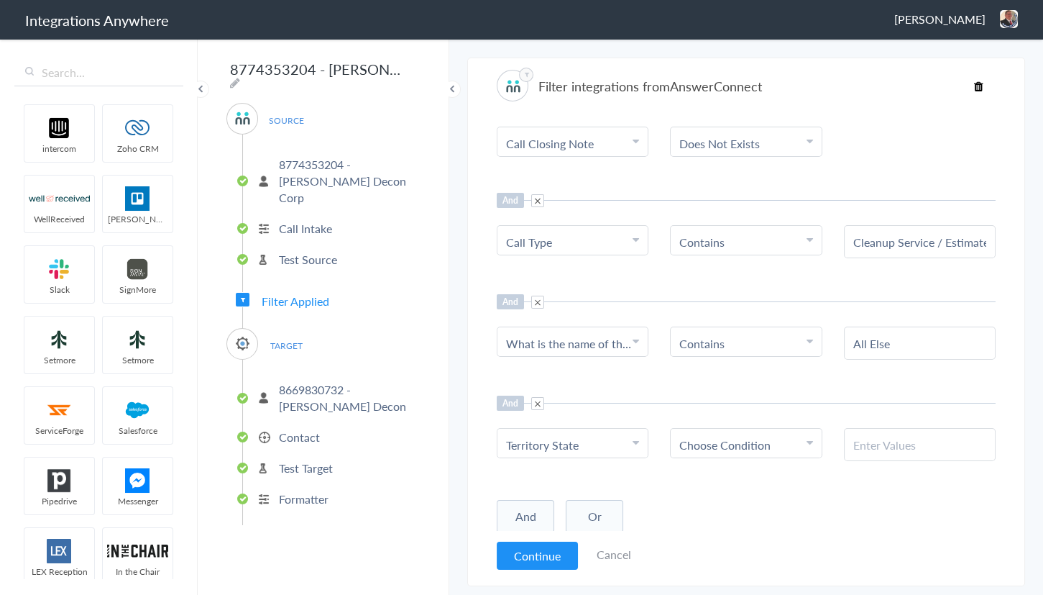
click at [736, 439] on span "Choose Condition" at bounding box center [724, 444] width 91 height 17
drag, startPoint x: 710, startPoint y: 507, endPoint x: 772, endPoint y: 489, distance: 65.1
click at [710, 507] on link "Contains" at bounding box center [746, 515] width 150 height 31
click at [874, 446] on input "text" at bounding box center [919, 444] width 133 height 17
type input "[US_STATE]"
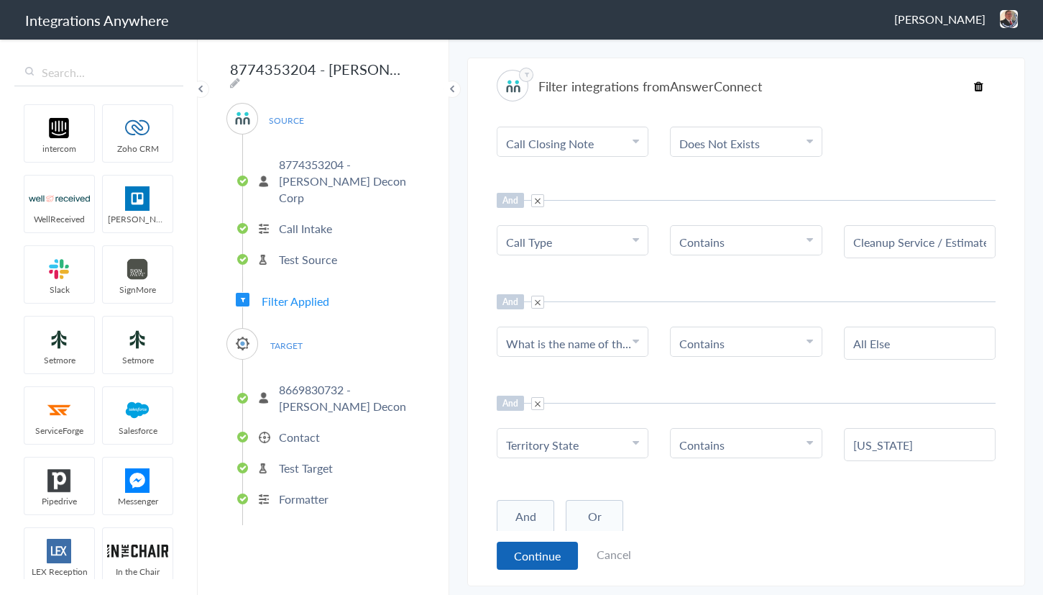
click at [542, 553] on button "Continue" at bounding box center [537, 555] width 81 height 28
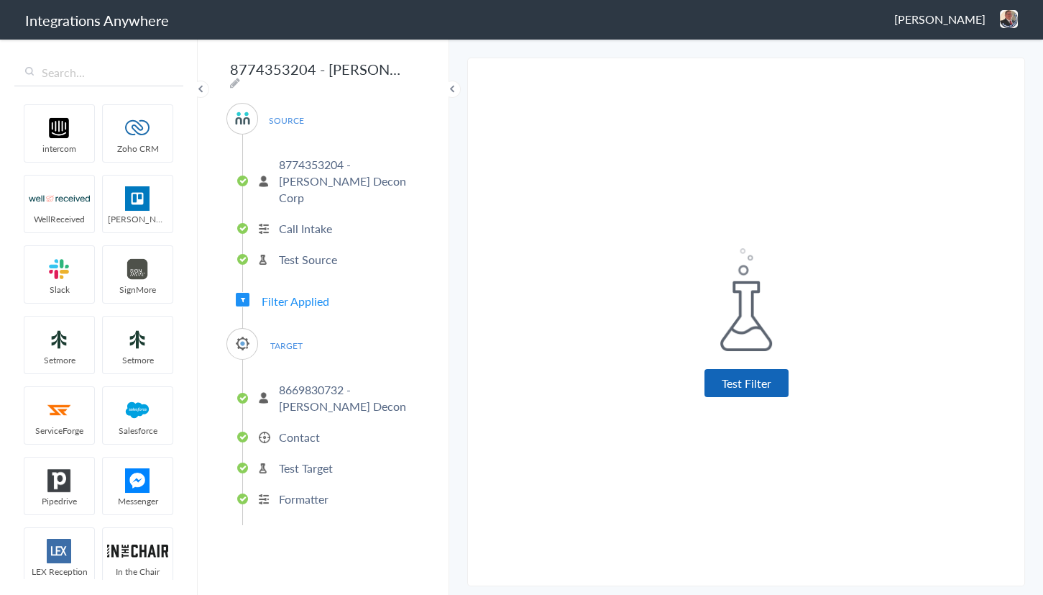
click at [756, 375] on button "Test Filter" at bounding box center [747, 383] width 84 height 28
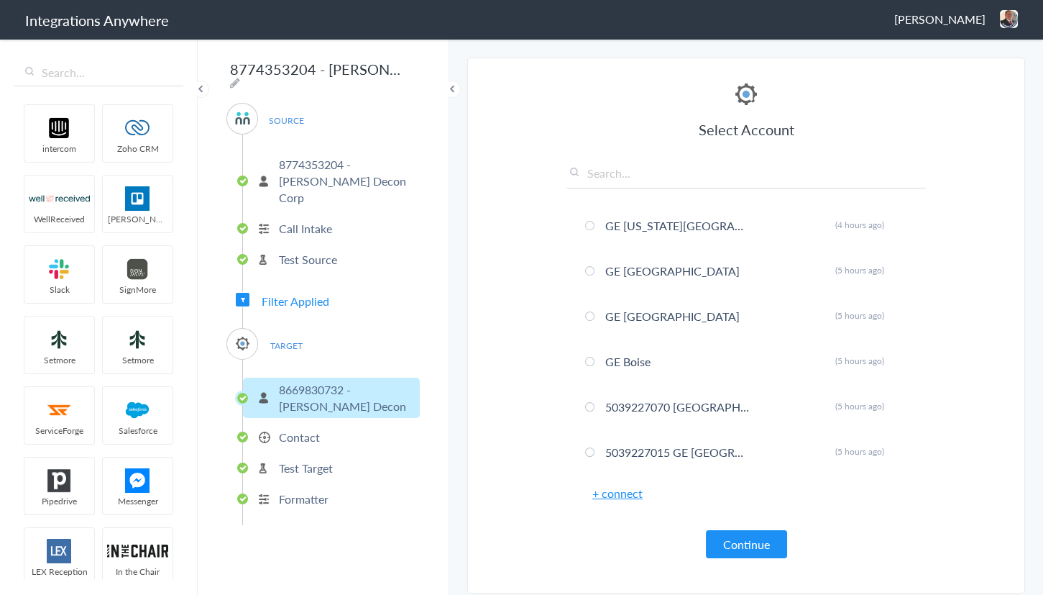
click at [968, 19] on span "[PERSON_NAME]" at bounding box center [939, 19] width 91 height 17
click at [956, 66] on li "Dashboard" at bounding box center [978, 74] width 99 height 22
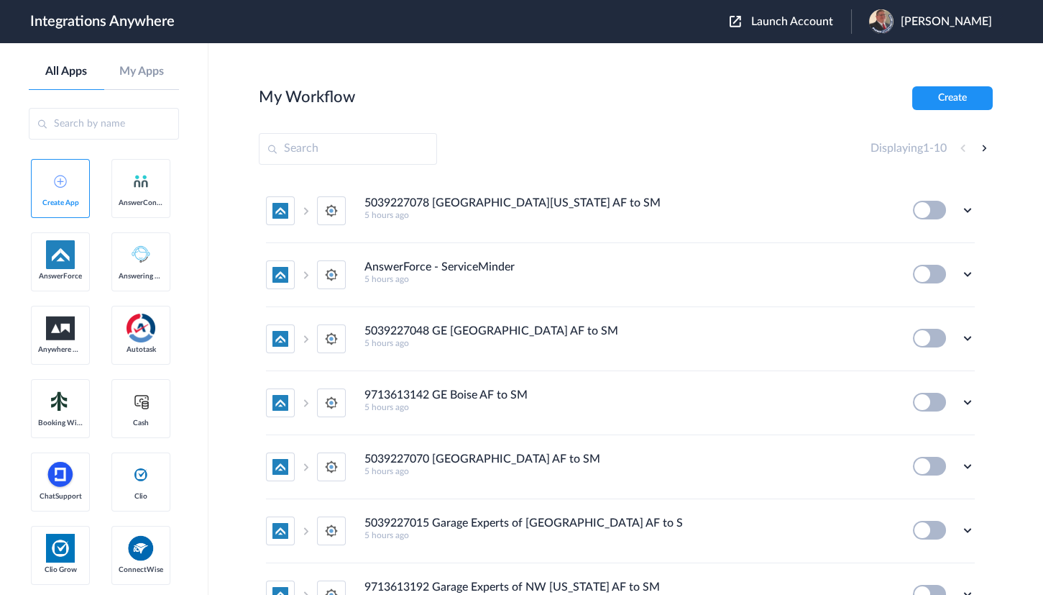
click at [782, 25] on span "Launch Account" at bounding box center [792, 22] width 82 height 12
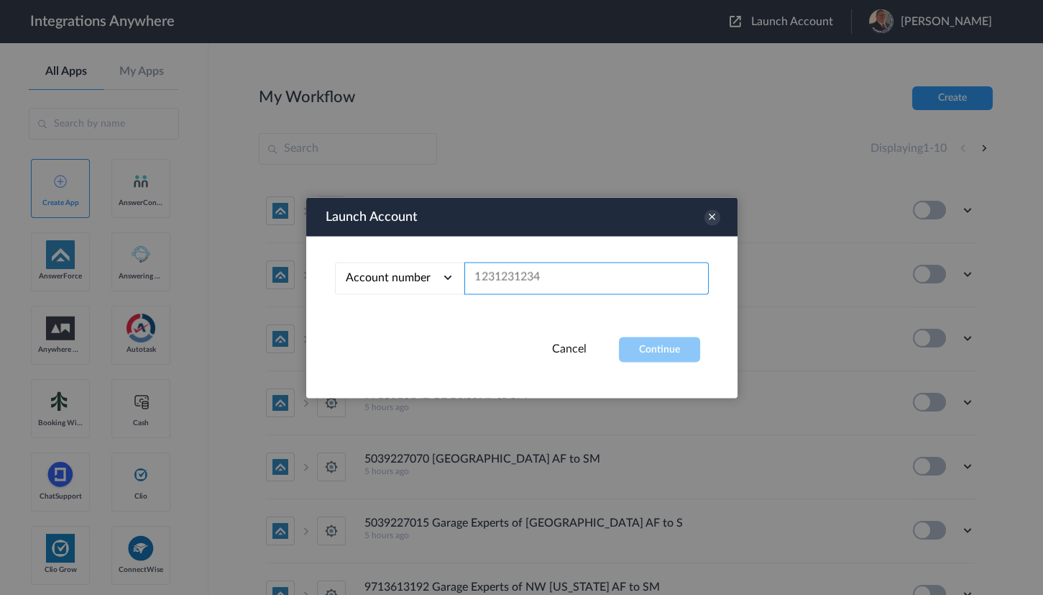
drag, startPoint x: 540, startPoint y: 278, endPoint x: 566, endPoint y: 296, distance: 31.5
click at [540, 280] on input "text" at bounding box center [586, 278] width 244 height 32
paste input "8774353204"
type input "8774353204"
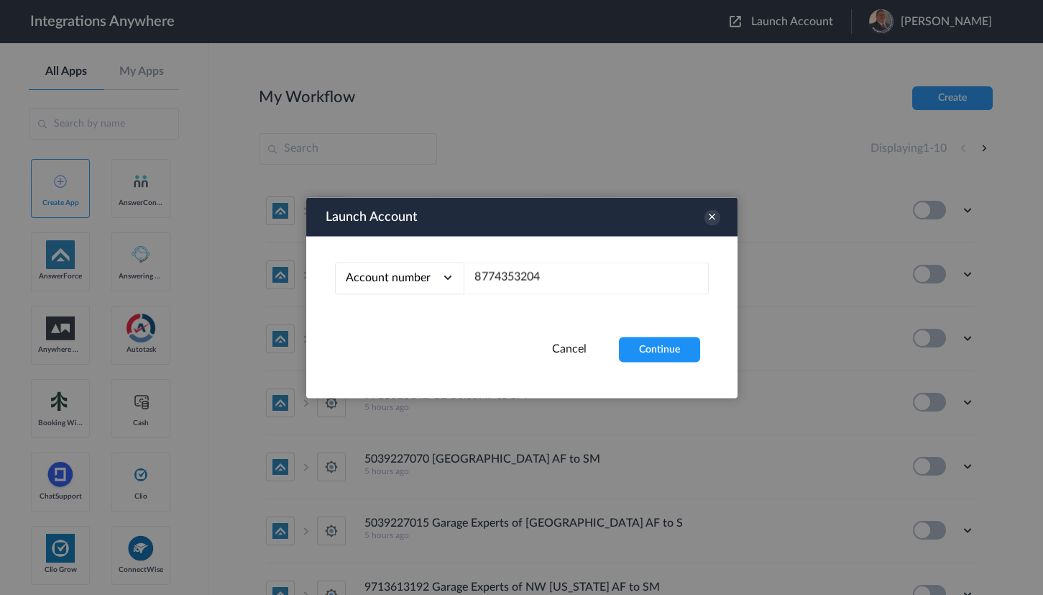
click at [691, 352] on button "Continue" at bounding box center [659, 348] width 81 height 25
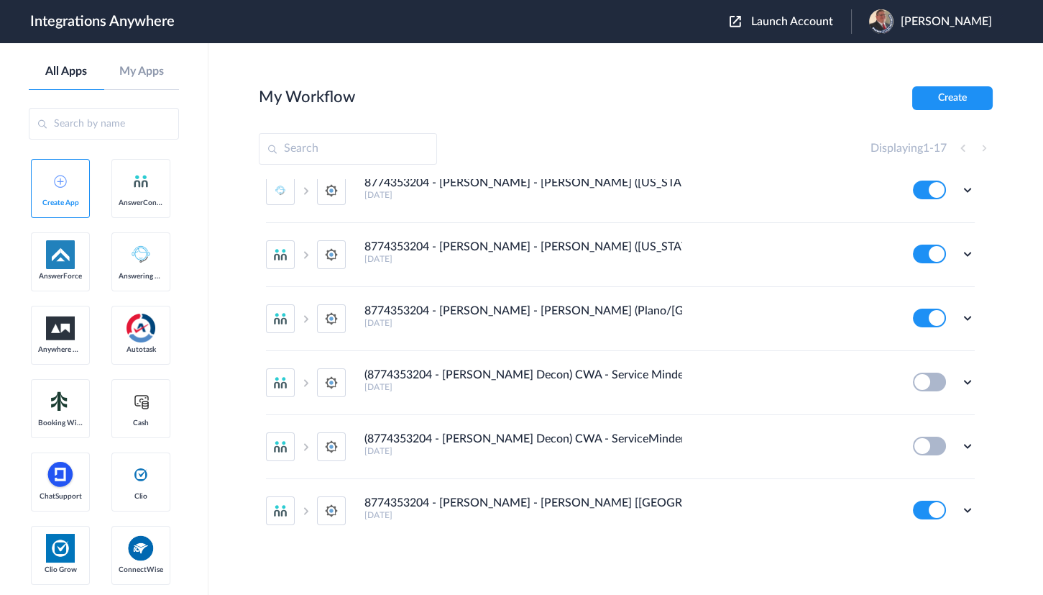
scroll to position [725, 0]
click at [961, 311] on icon at bounding box center [968, 316] width 14 height 14
click at [912, 351] on link "Edit" at bounding box center [909, 349] width 35 height 10
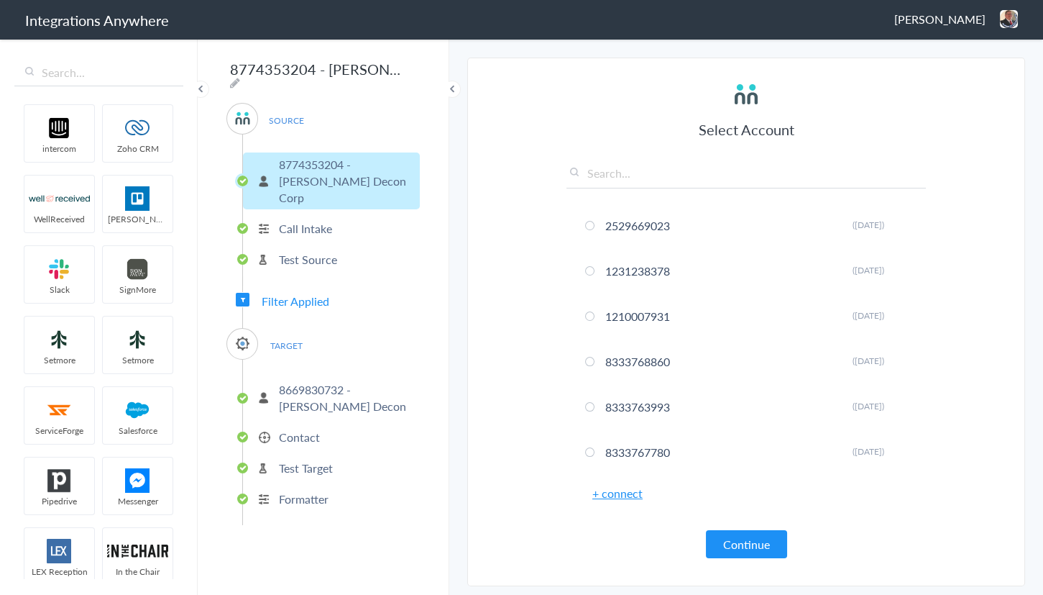
click at [240, 77] on icon at bounding box center [235, 83] width 10 height 12
type input "8774353204 - [PERSON_NAME] - [PERSON_NAME] (Plano/[GEOGRAPHIC_DATA])"
click at [535, 168] on section "Select Account 2529669023 Rename Delete ([DATE]) 1231238378 Rename Delete ([DAT…" at bounding box center [746, 322] width 558 height 528
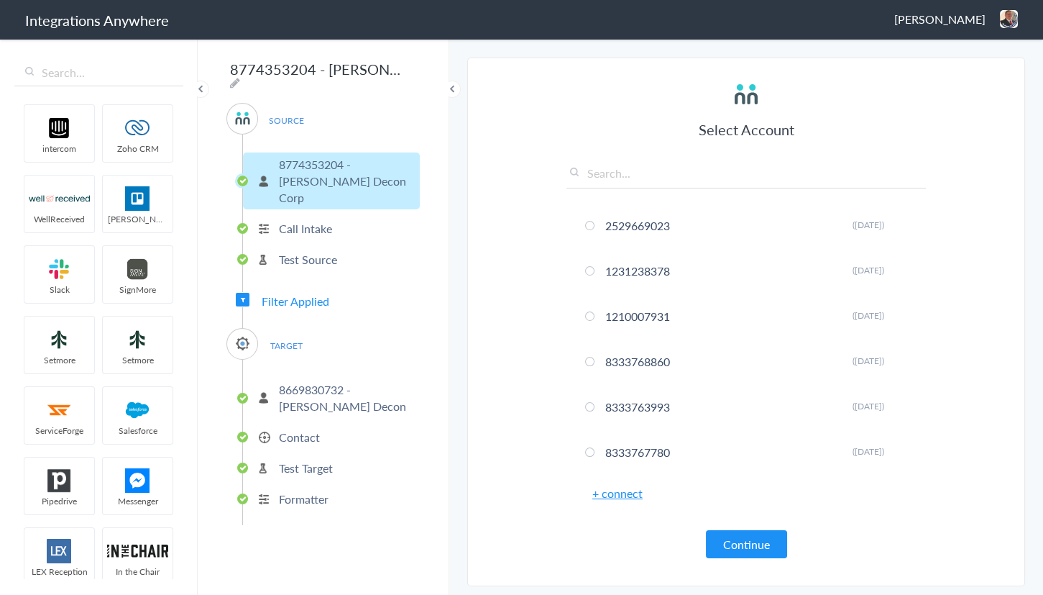
click at [1004, 18] on img at bounding box center [1009, 19] width 18 height 18
click at [962, 77] on li "Dashboard" at bounding box center [978, 74] width 99 height 22
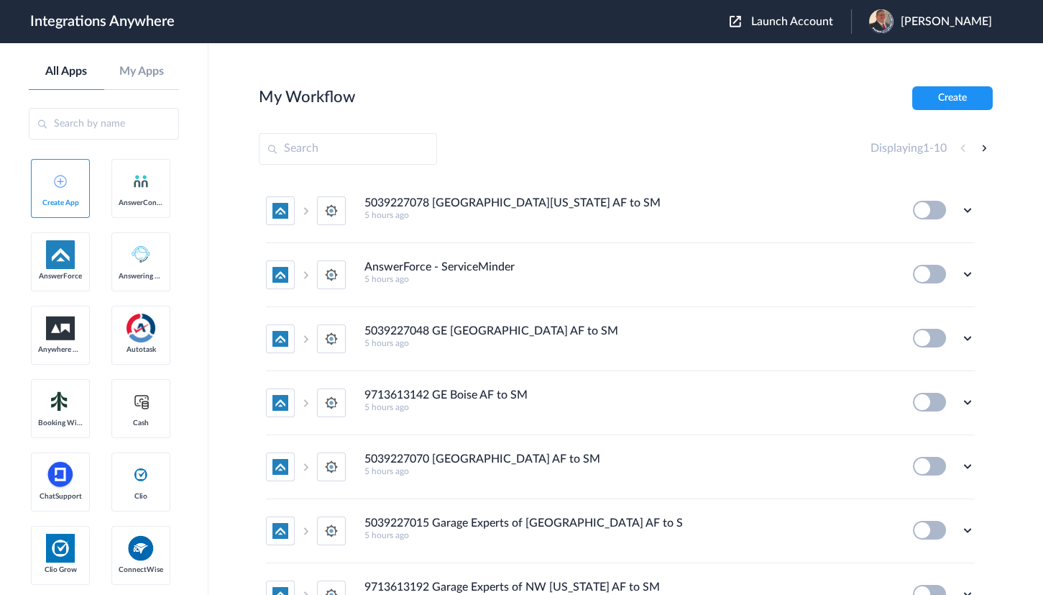
click at [793, 10] on div "Launch Account Jason Marsteller My Account Logout" at bounding box center [868, 21] width 277 height 24
click at [791, 29] on div "Launch Account Jason Marsteller My Account Logout" at bounding box center [868, 21] width 277 height 24
click at [782, 21] on span "Launch Account" at bounding box center [792, 22] width 82 height 12
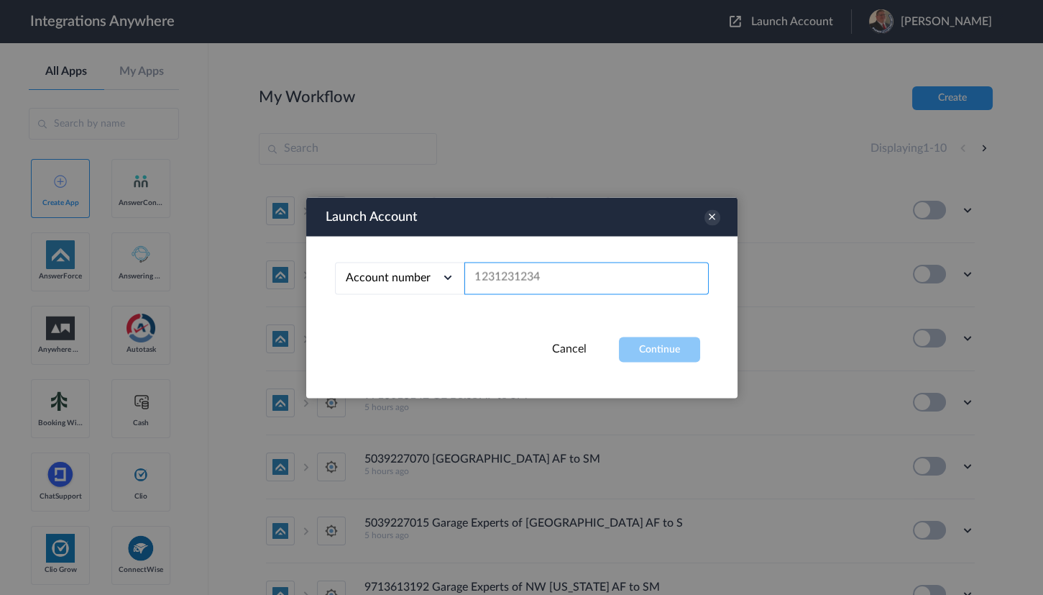
click at [549, 279] on input "text" at bounding box center [586, 278] width 244 height 32
paste input "8774353204"
type input "8774353204"
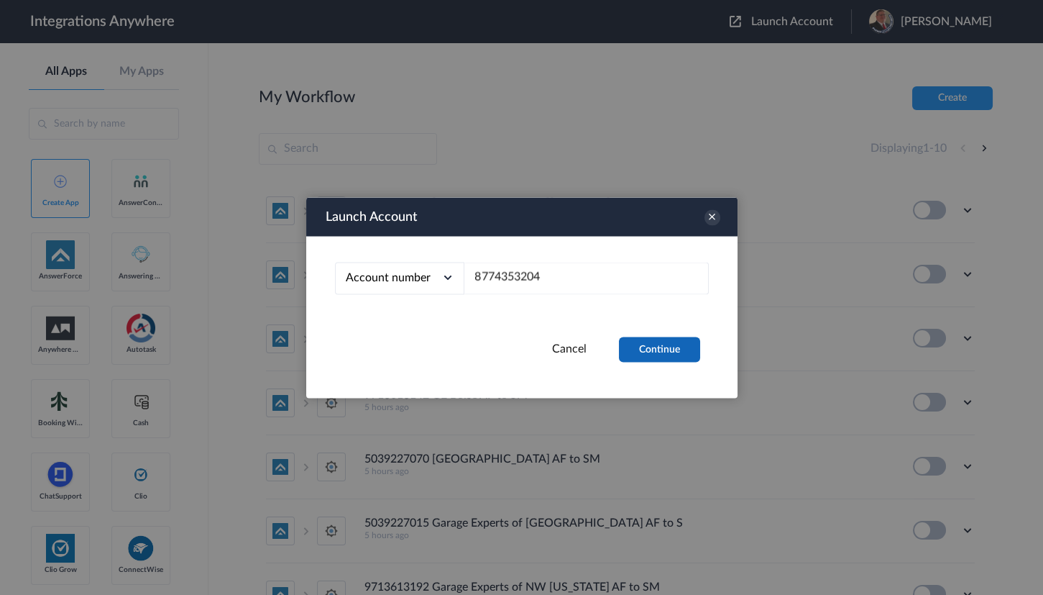
click at [646, 354] on button "Continue" at bounding box center [659, 348] width 81 height 25
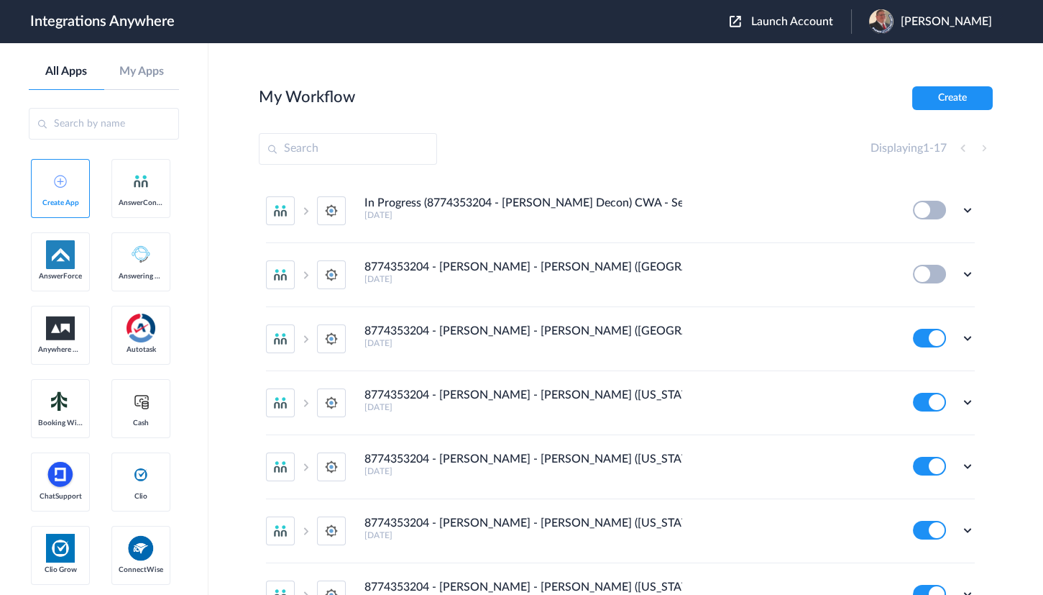
click at [562, 91] on div "My Workflow Create" at bounding box center [626, 98] width 734 height 24
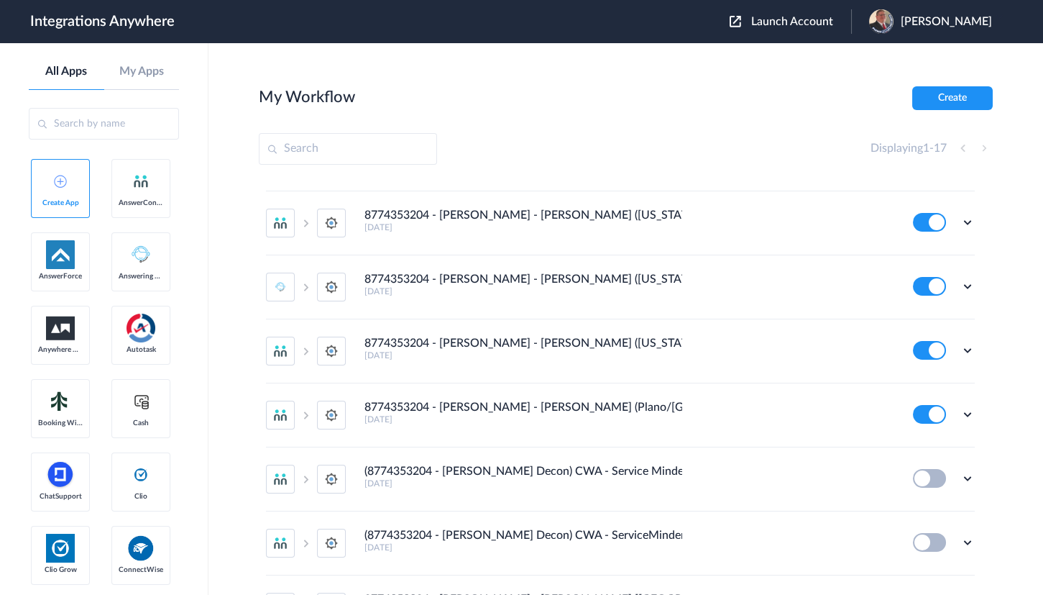
scroll to position [725, 0]
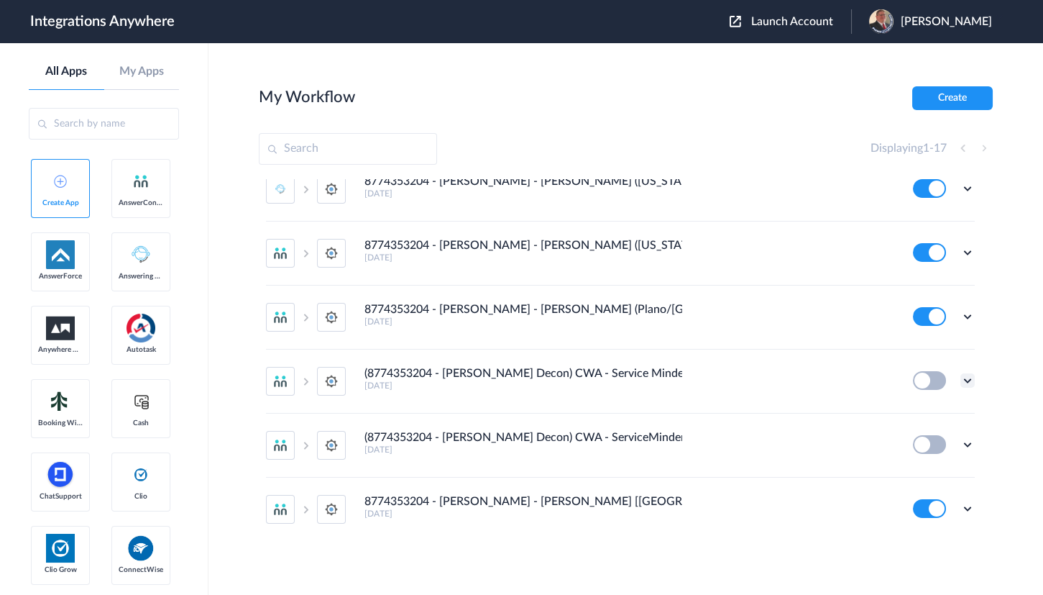
click at [961, 377] on icon at bounding box center [968, 380] width 14 height 14
click at [896, 408] on link "Edit" at bounding box center [909, 413] width 35 height 10
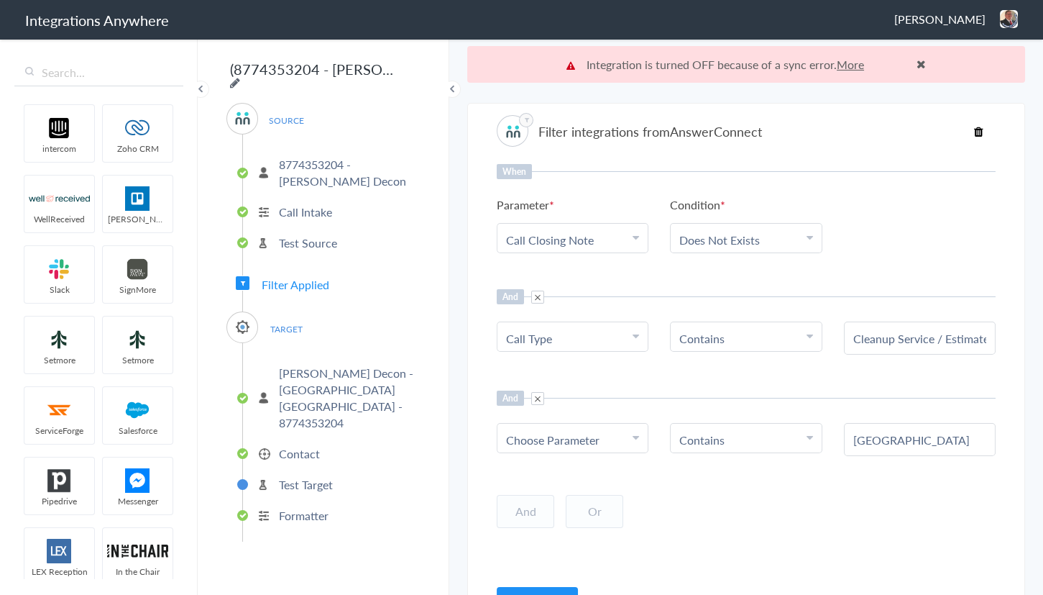
click at [240, 77] on icon at bounding box center [235, 83] width 10 height 12
drag, startPoint x: 294, startPoint y: 70, endPoint x: 446, endPoint y: 67, distance: 151.7
click at [446, 67] on div "(8774353204 - Spaulding Decon) CWA - Service Minder [Greenville - Create Contac…" at bounding box center [324, 315] width 252 height 557
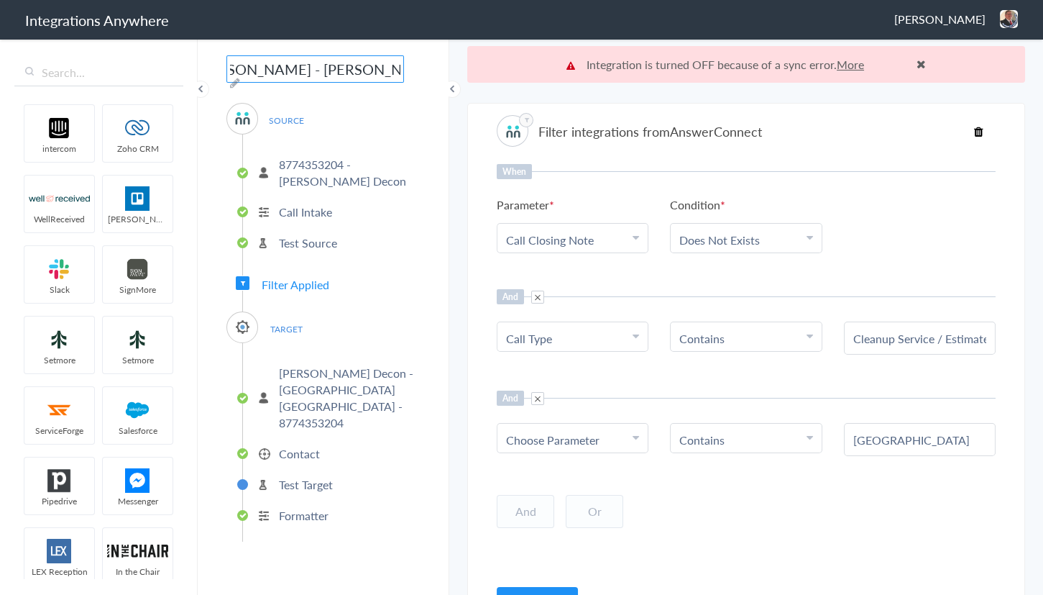
drag, startPoint x: 342, startPoint y: 78, endPoint x: 551, endPoint y: 79, distance: 209.2
click at [551, 0] on body "Integrations Anywhere Jason Marsteller Logout Dashboard intercom Zoho CRM WellR…" at bounding box center [521, 0] width 1043 height 0
type input "8774353204 - Spaulding - AC - SM (Greenville)"
click at [385, 222] on ul "8774353204 - Spaulding Decon Call Intake Test Source" at bounding box center [331, 201] width 178 height 134
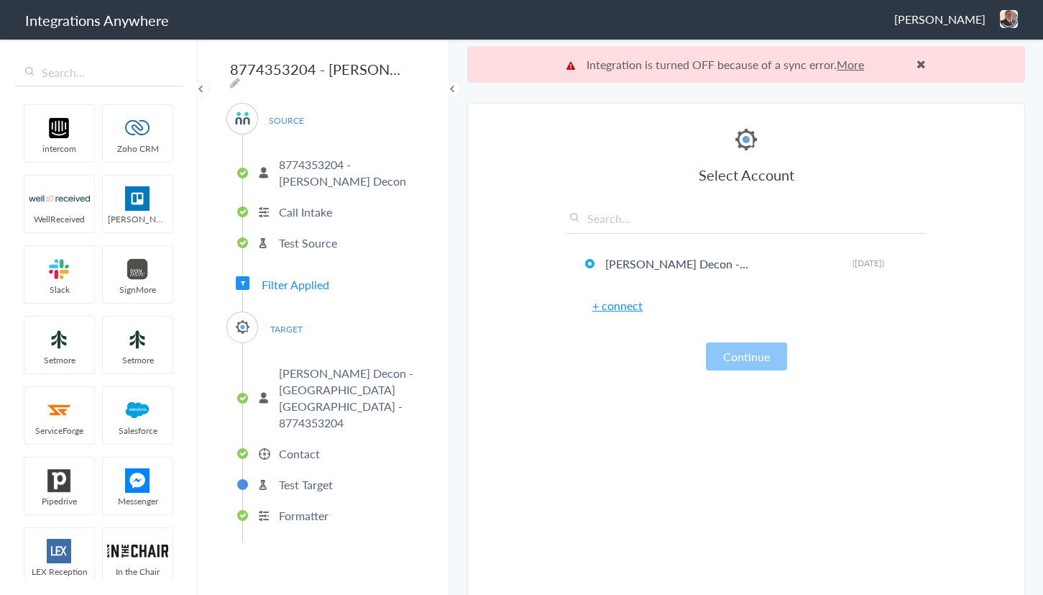
click at [283, 282] on span "Filter Applied" at bounding box center [296, 284] width 68 height 17
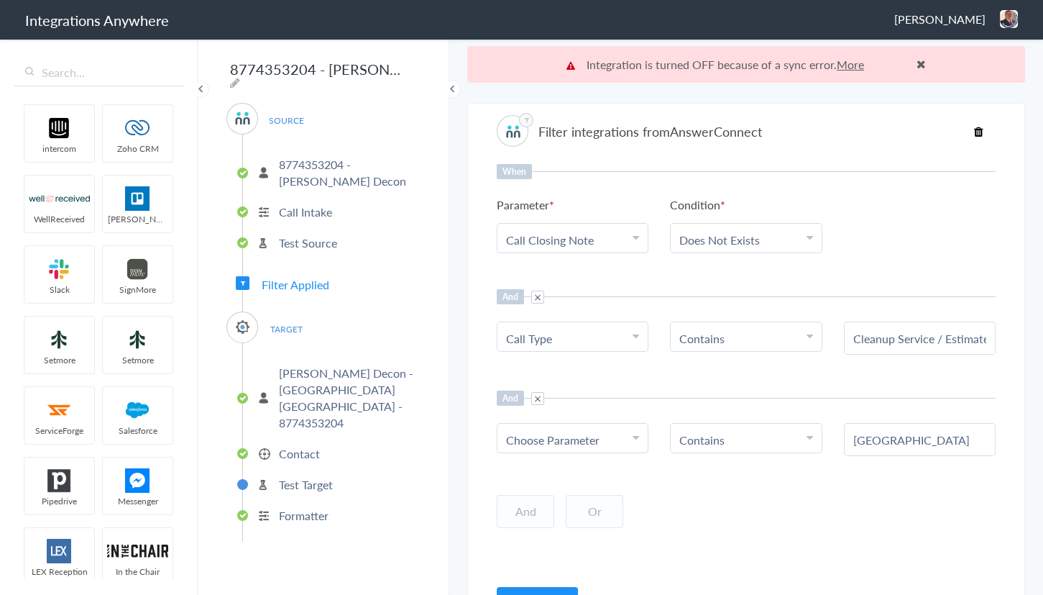
click at [1012, 14] on img at bounding box center [1009, 19] width 18 height 18
click at [971, 69] on li "Dashboard" at bounding box center [978, 74] width 99 height 22
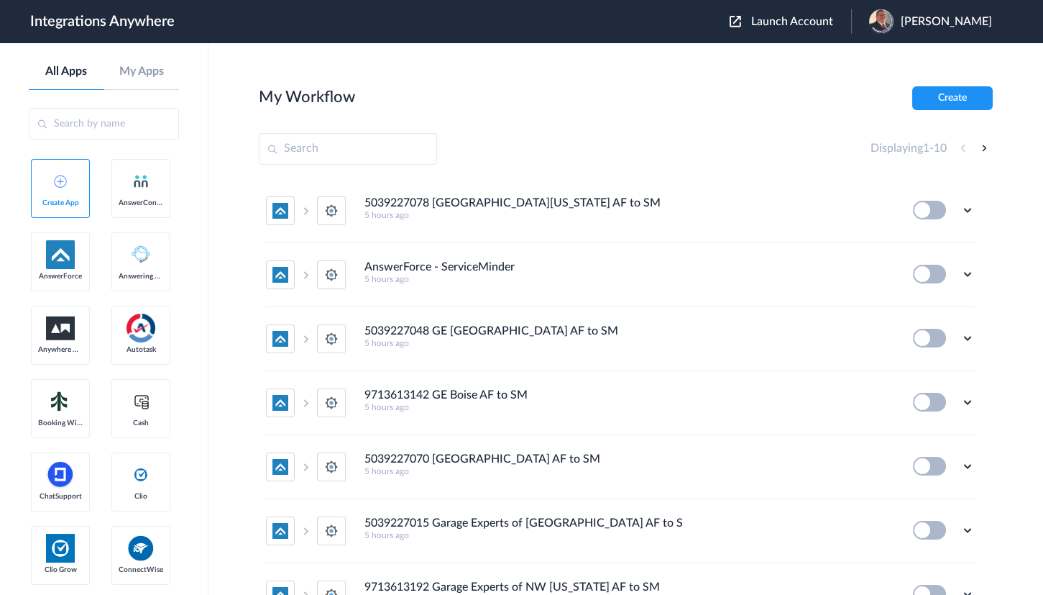
click at [788, 19] on span "Launch Account" at bounding box center [792, 22] width 82 height 12
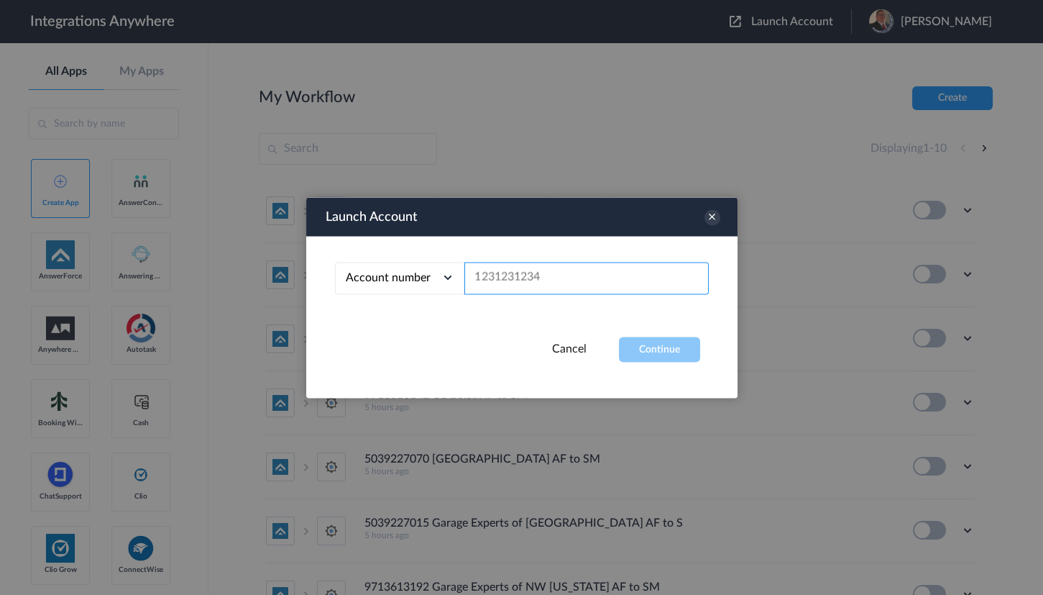
click at [544, 280] on input "text" at bounding box center [586, 278] width 244 height 32
paste input "8774353204"
type input "8774353204"
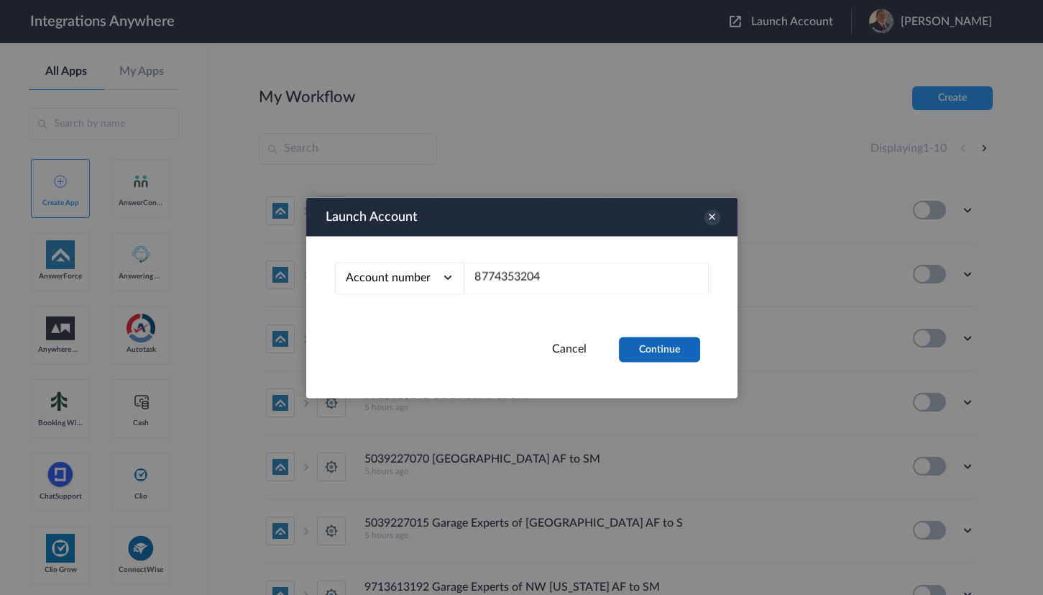
click at [653, 340] on button "Continue" at bounding box center [659, 348] width 81 height 25
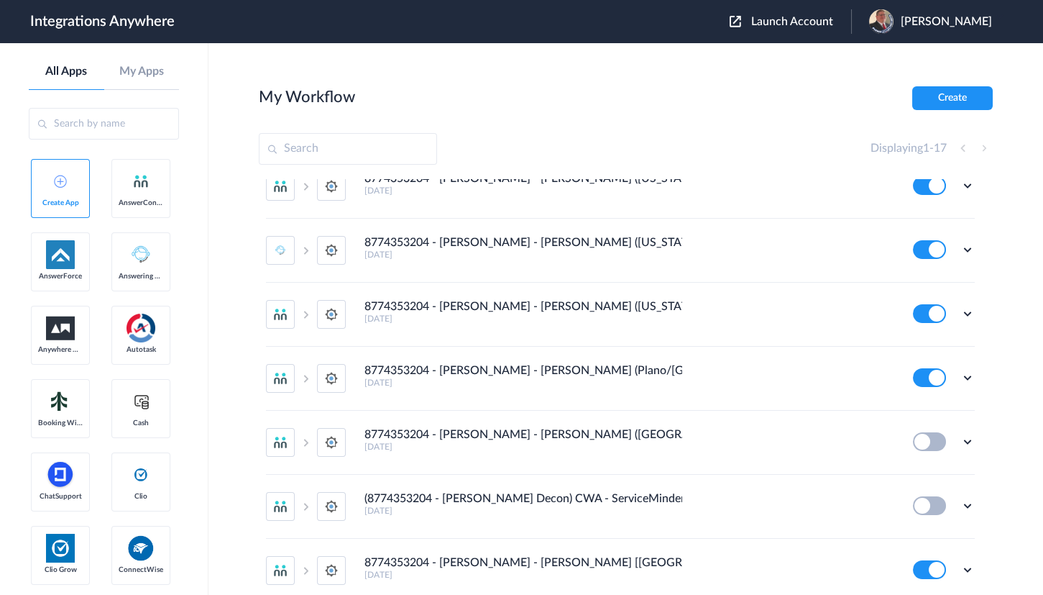
scroll to position [725, 0]
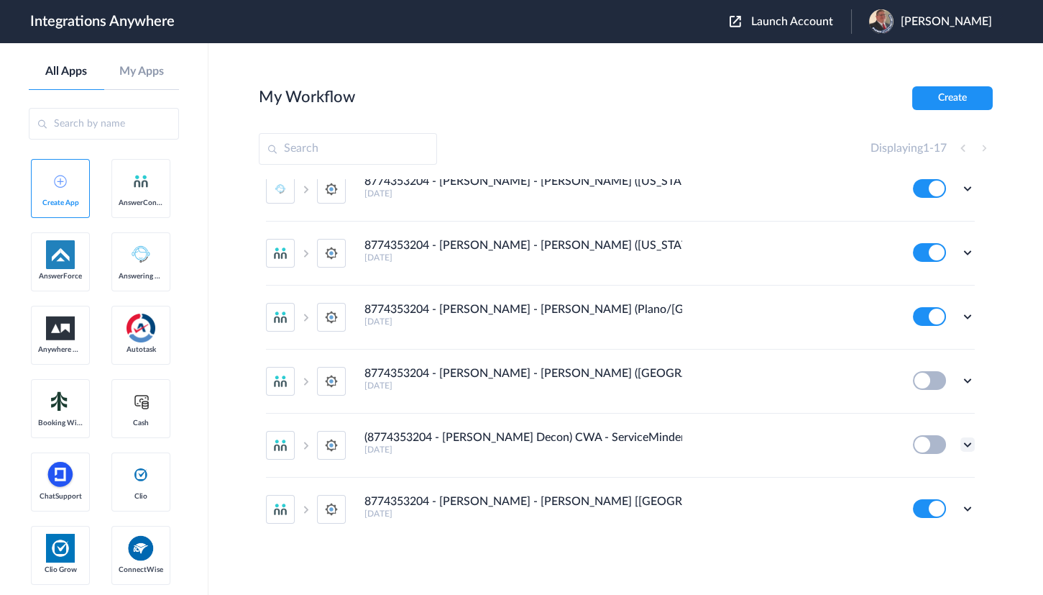
click at [961, 441] on icon at bounding box center [968, 444] width 14 height 14
click at [930, 471] on li "Edit" at bounding box center [927, 477] width 93 height 27
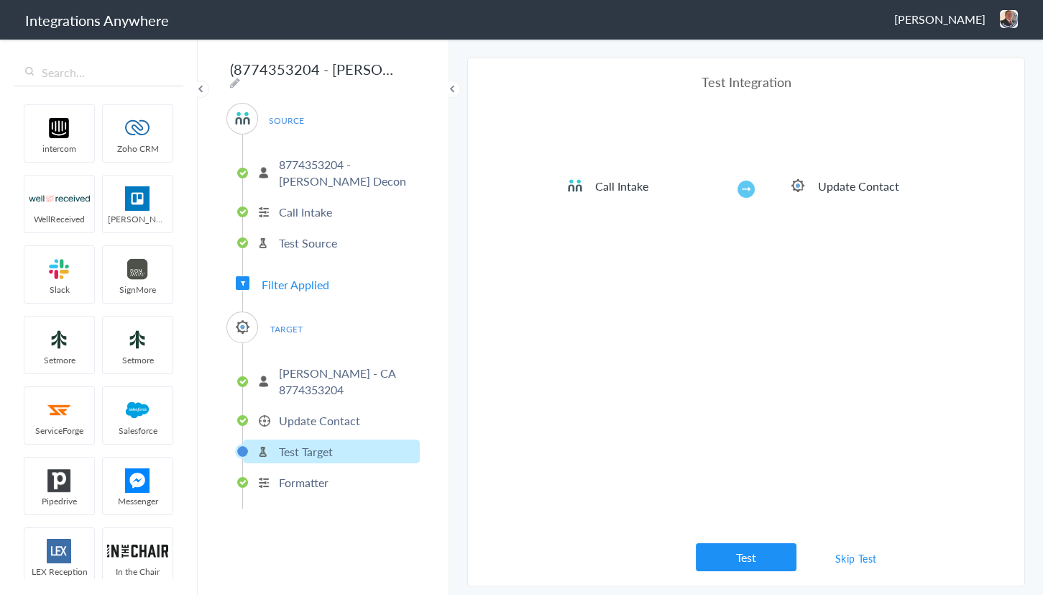
click at [311, 280] on span "Filter Applied" at bounding box center [296, 284] width 68 height 17
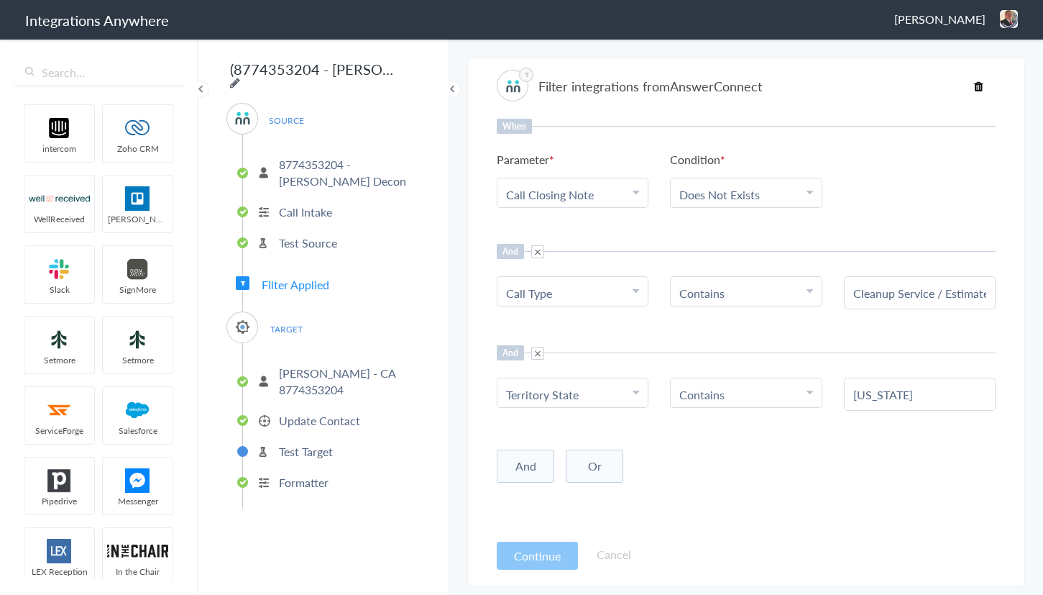
click at [240, 77] on icon at bounding box center [235, 83] width 10 height 12
drag, startPoint x: 391, startPoint y: 70, endPoint x: 295, endPoint y: 71, distance: 96.4
click at [295, 71] on input "(8774353204 - Spaulding Decon) CWA - ServiceMinder [California - Create Contact]" at bounding box center [315, 68] width 178 height 27
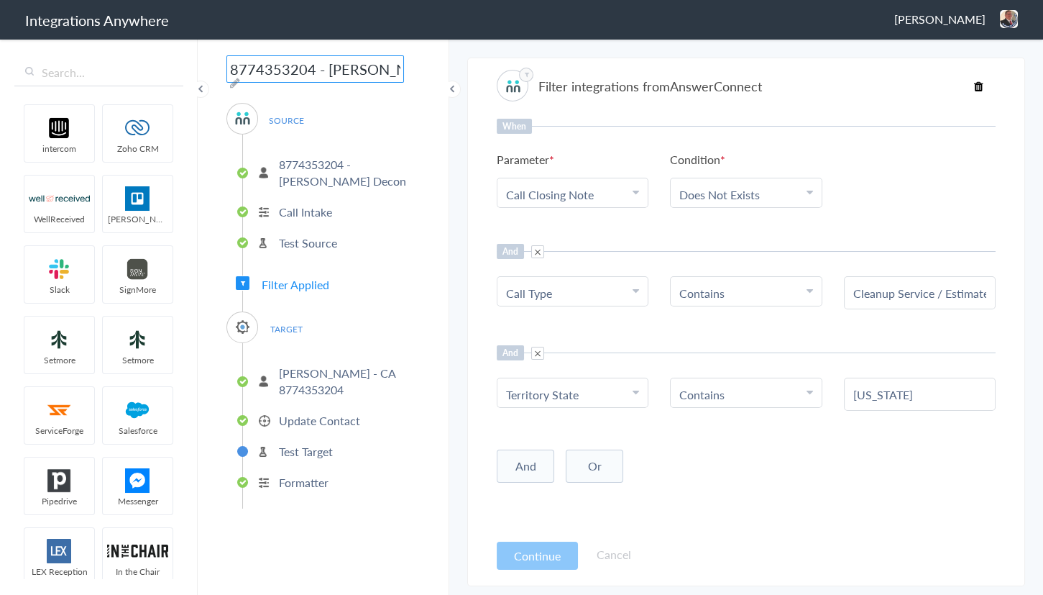
type input "8774353204 - Spaulding - AC - SM (California)"
click at [467, 189] on main "The system encountered four errors. Check More Trigger Connect Action Setup Tes…" at bounding box center [746, 315] width 594 height 557
click at [1007, 22] on img at bounding box center [1009, 19] width 18 height 18
click at [958, 74] on li "Dashboard" at bounding box center [978, 74] width 99 height 22
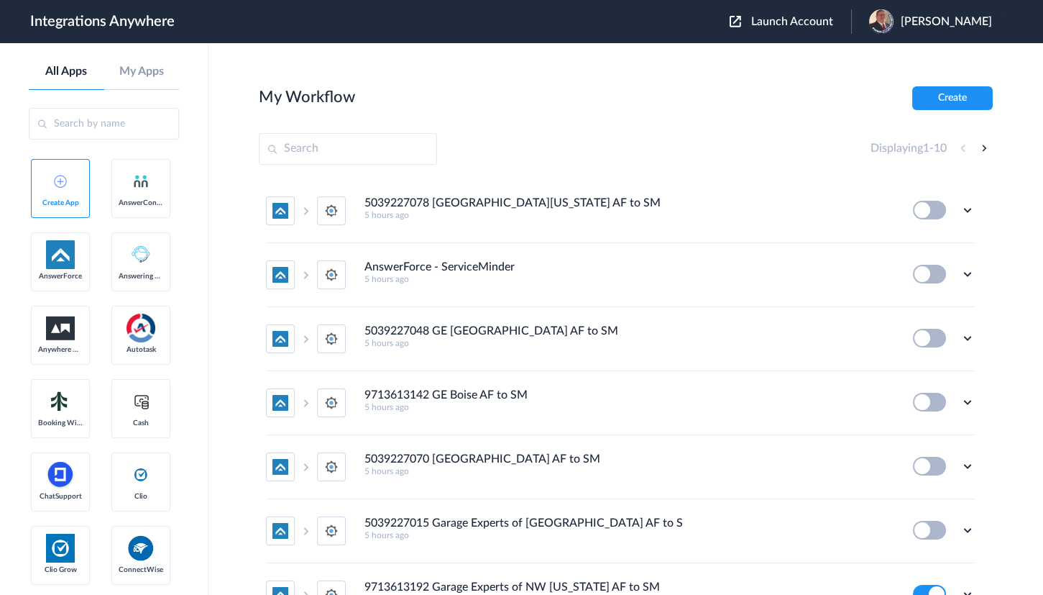
click at [776, 30] on div "Launch Account Jason Marsteller My Account Logout" at bounding box center [868, 21] width 277 height 24
click at [782, 16] on span "Launch Account" at bounding box center [792, 22] width 82 height 12
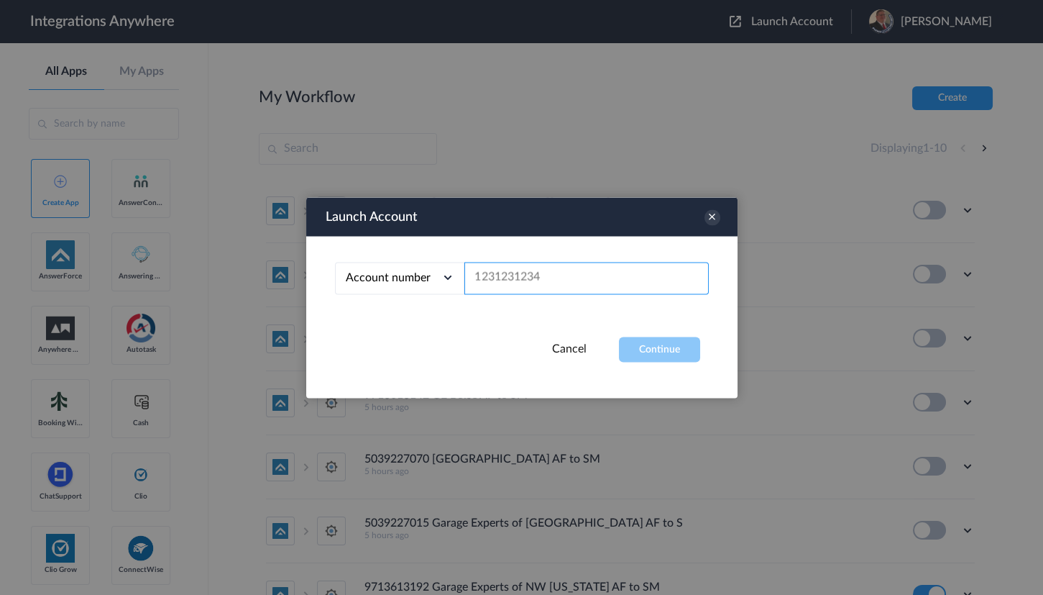
click at [519, 274] on input "text" at bounding box center [586, 278] width 244 height 32
paste input "8774353204"
type input "8774353204"
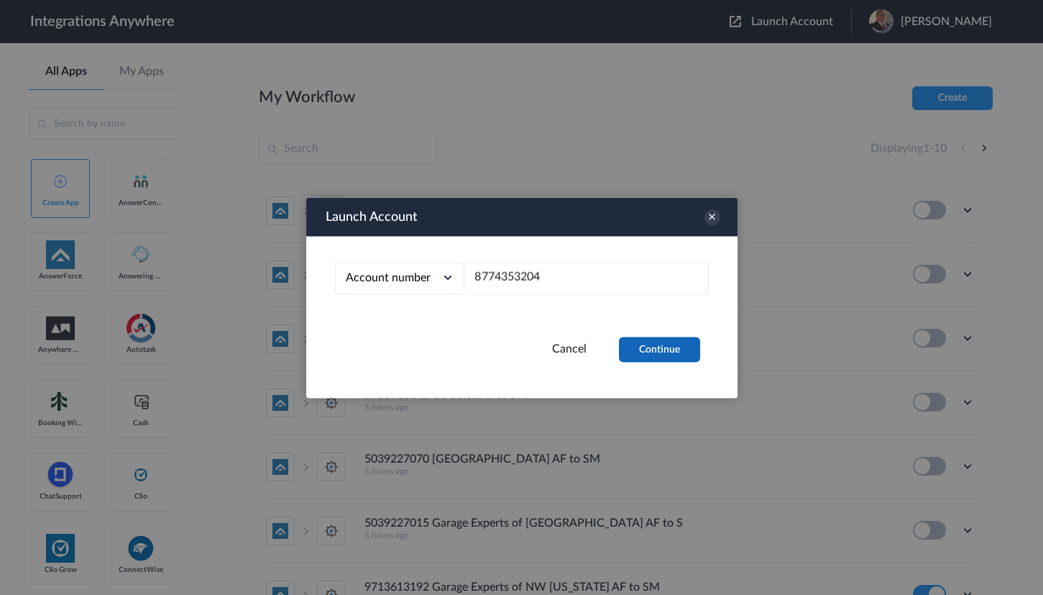
click at [651, 348] on button "Continue" at bounding box center [659, 348] width 81 height 25
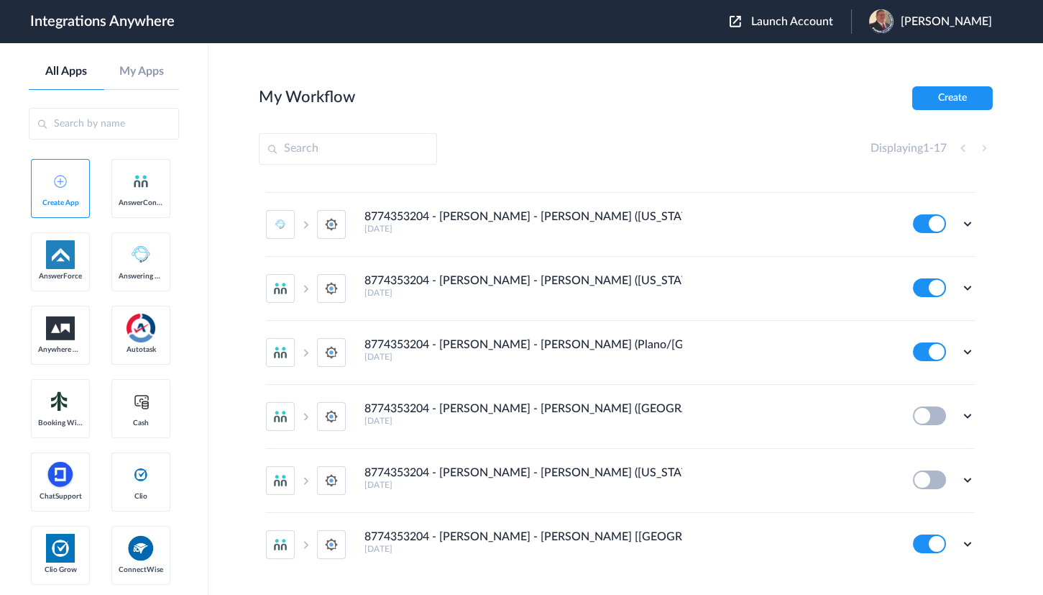
scroll to position [725, 0]
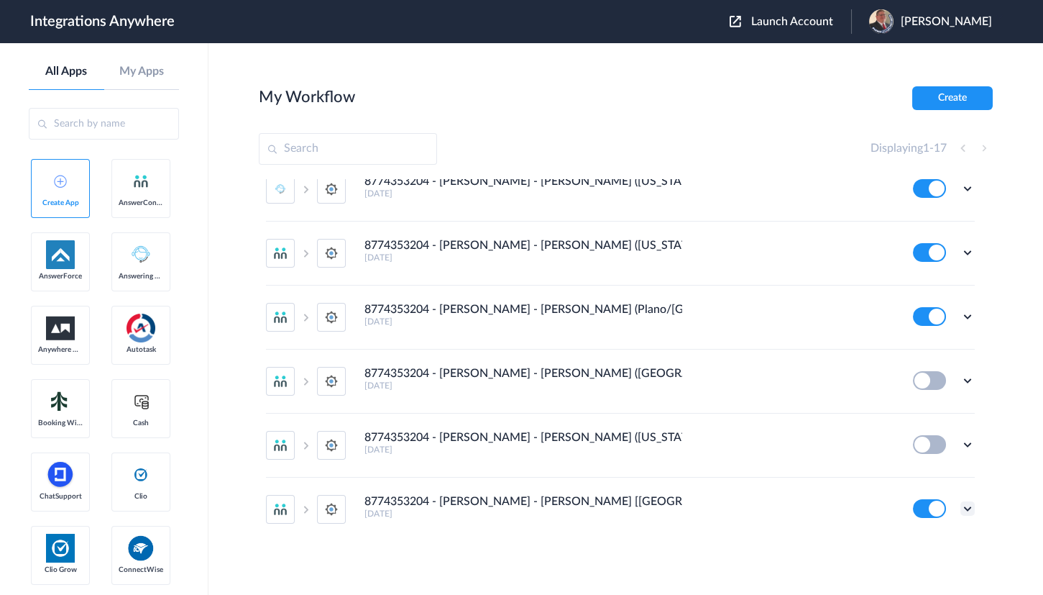
click at [961, 506] on icon at bounding box center [968, 508] width 14 height 14
click at [909, 417] on link "Edit" at bounding box center [909, 420] width 35 height 10
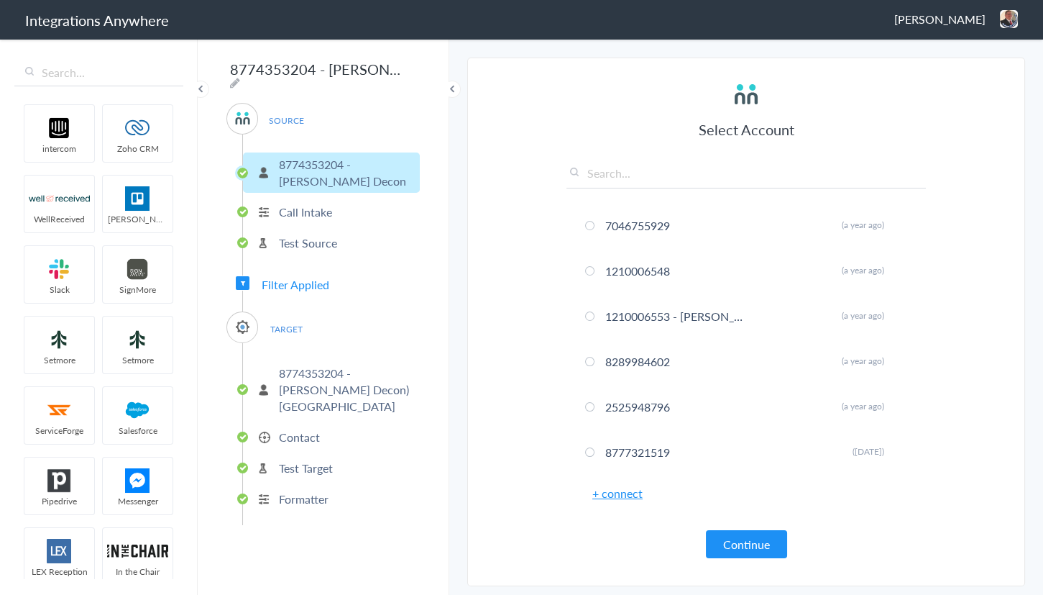
click at [1010, 27] on img at bounding box center [1009, 19] width 18 height 18
click at [403, 68] on div "8774353204 - [PERSON_NAME] - [PERSON_NAME] [[GEOGRAPHIC_DATA] - Create Contact]…" at bounding box center [324, 315] width 252 height 557
click at [240, 77] on icon at bounding box center [235, 83] width 10 height 12
drag, startPoint x: 282, startPoint y: 72, endPoint x: 395, endPoint y: 73, distance: 112.9
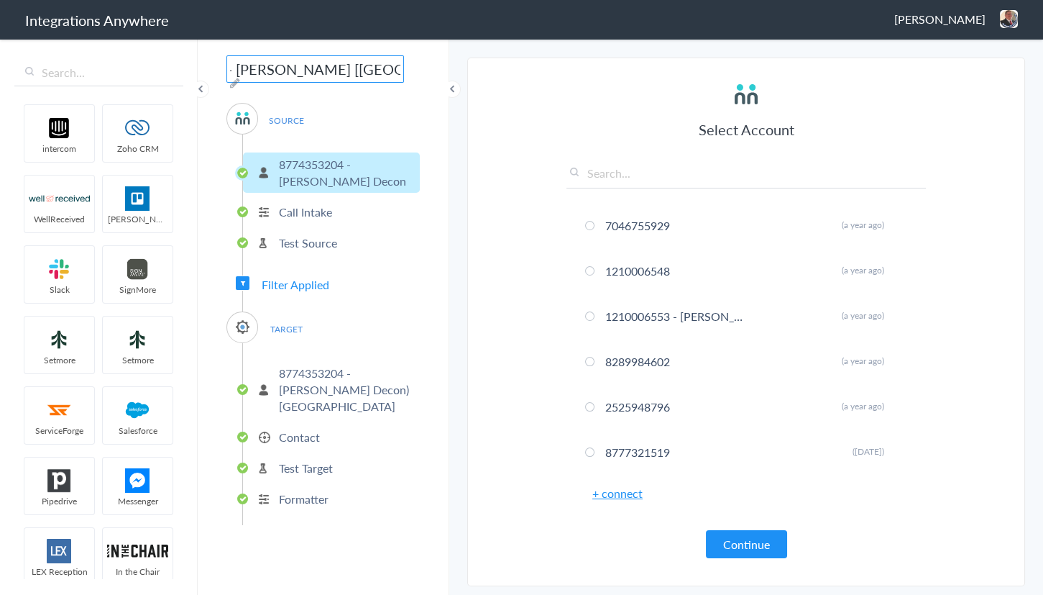
click at [395, 73] on input "8774353204 - Spaulding - AC - SM [Tampa - Create Contact]" at bounding box center [315, 68] width 178 height 27
type input "8774353204 - [PERSON_NAME] - [PERSON_NAME] ([GEOGRAPHIC_DATA])"
click at [413, 231] on li "Test Source" at bounding box center [331, 243] width 177 height 24
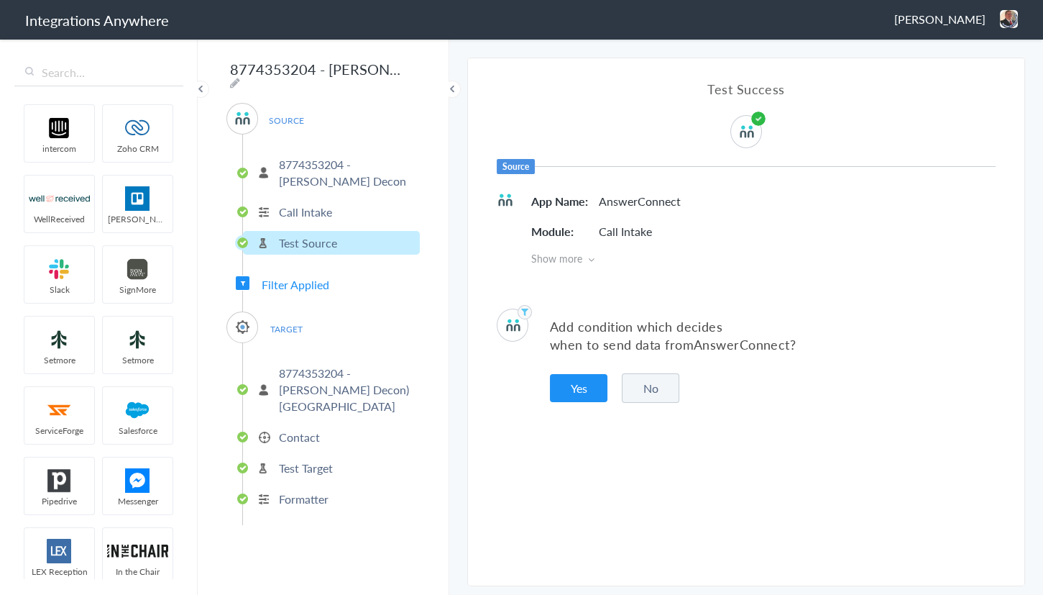
click at [311, 276] on span "Filter Applied" at bounding box center [296, 284] width 68 height 17
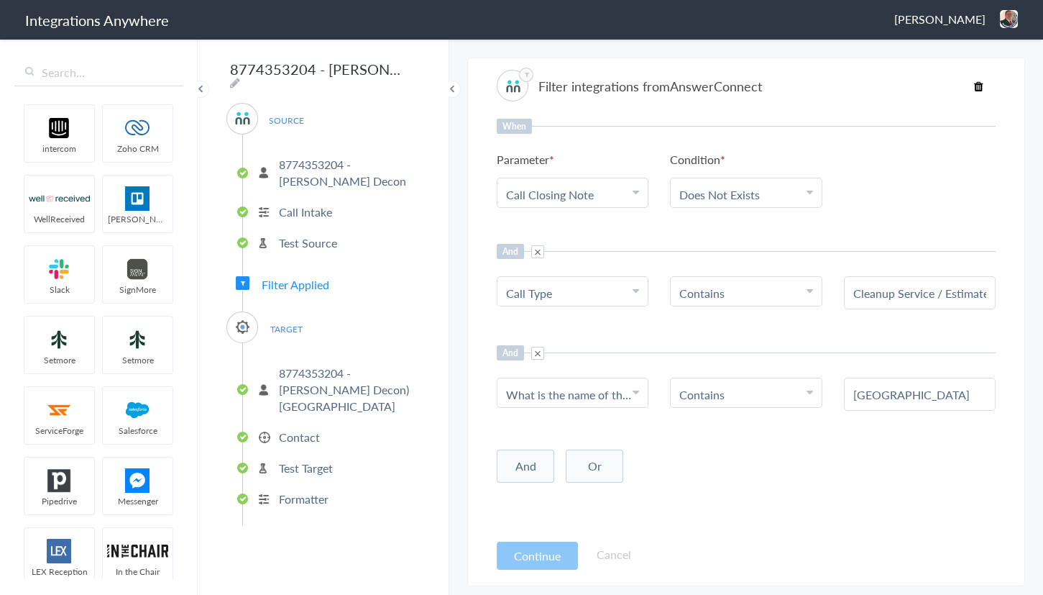
click at [299, 280] on span "Filter Applied" at bounding box center [296, 284] width 68 height 17
click at [1008, 18] on img at bounding box center [1009, 19] width 18 height 18
click at [974, 78] on li "Dashboard" at bounding box center [978, 74] width 99 height 22
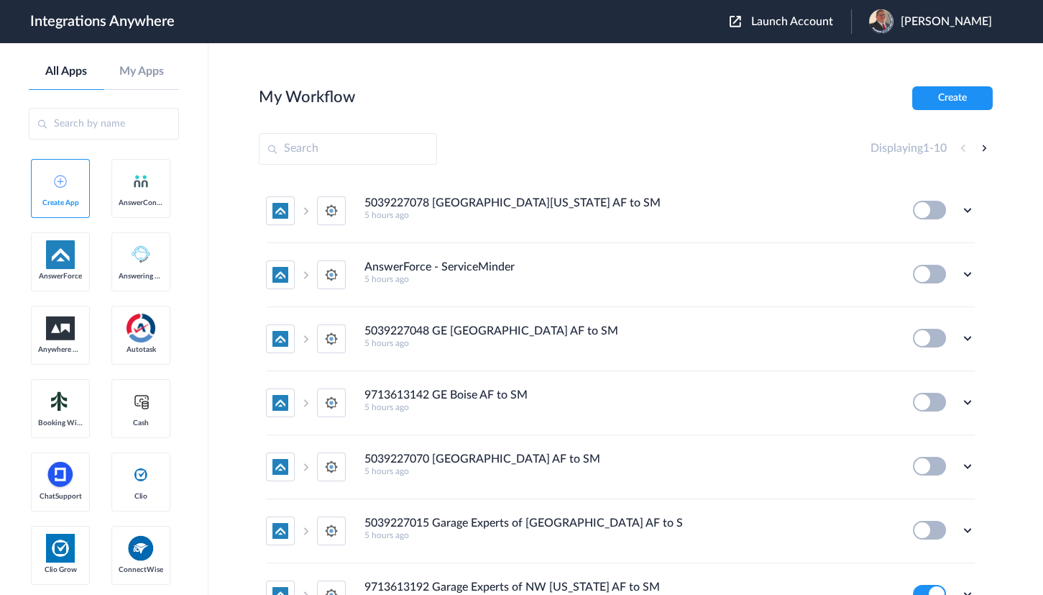
click at [762, 21] on span "Launch Account" at bounding box center [792, 22] width 82 height 12
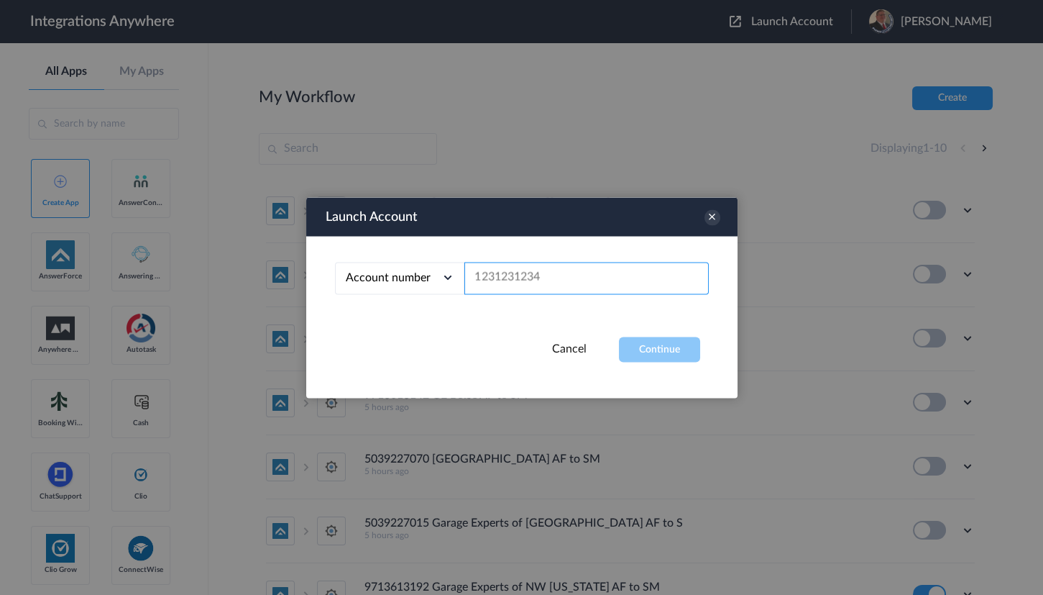
click at [516, 277] on input "text" at bounding box center [586, 278] width 244 height 32
paste input "8774353204"
type input "8774353204"
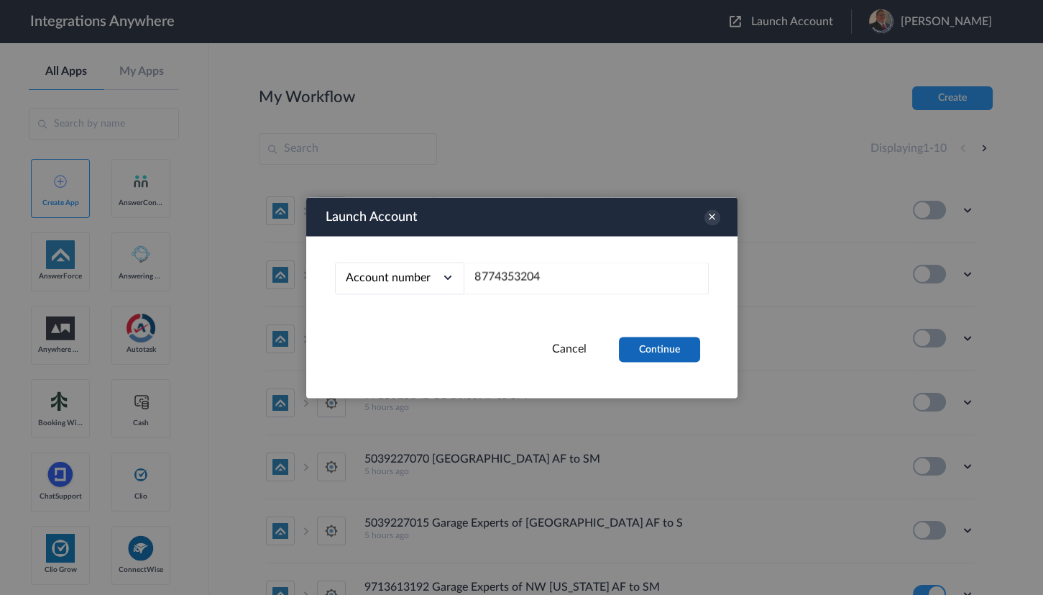
click at [656, 344] on button "Continue" at bounding box center [659, 348] width 81 height 25
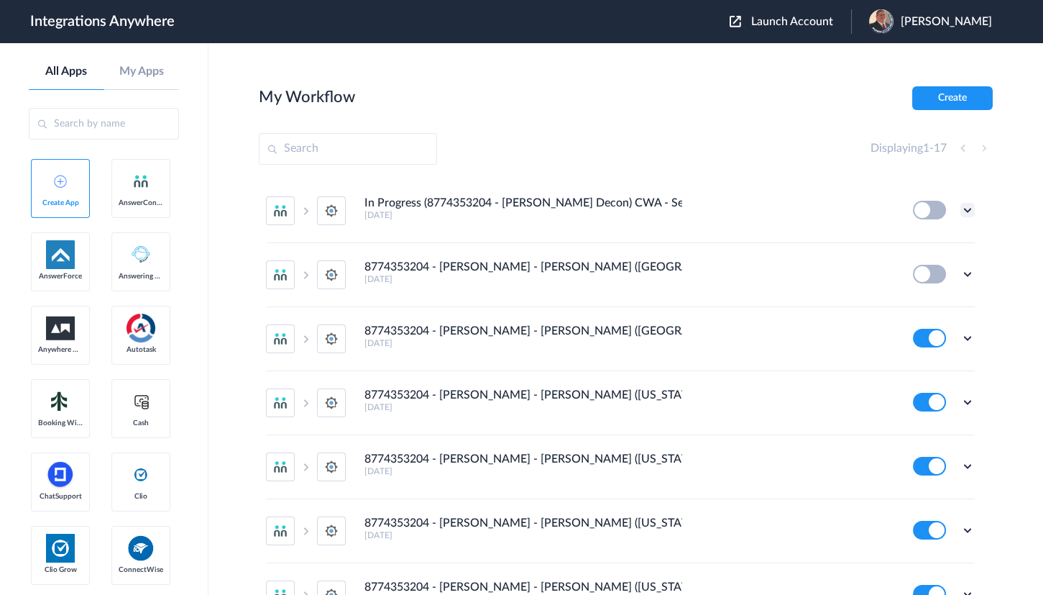
click at [961, 209] on icon at bounding box center [968, 210] width 14 height 14
click at [917, 237] on li "Edit" at bounding box center [927, 243] width 93 height 27
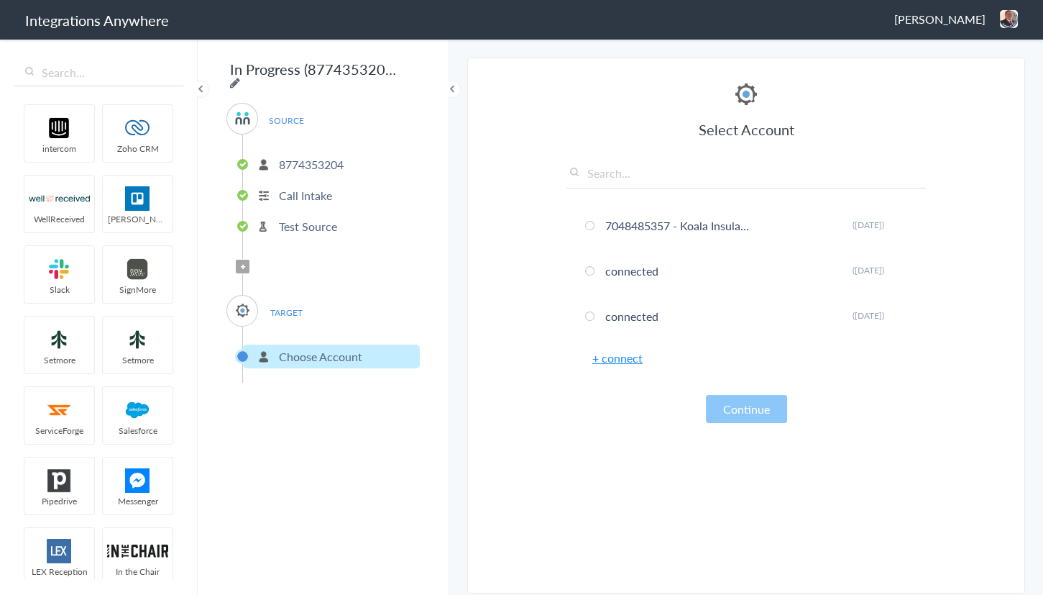
click at [240, 77] on icon at bounding box center [235, 83] width 10 height 12
drag, startPoint x: 257, startPoint y: 73, endPoint x: 162, endPoint y: 75, distance: 94.2
click at [162, 0] on body "Integrations Anywhere [PERSON_NAME] Logout Dashboard intercom Zoho CRM WellRece…" at bounding box center [521, 0] width 1043 height 0
click at [289, 78] on input "In Progress (8774353204 - [PERSON_NAME] Decon) CWA - ServiceMinder [[GEOGRAPHIC…" at bounding box center [315, 68] width 178 height 27
drag, startPoint x: 299, startPoint y: 66, endPoint x: 159, endPoint y: 67, distance: 140.2
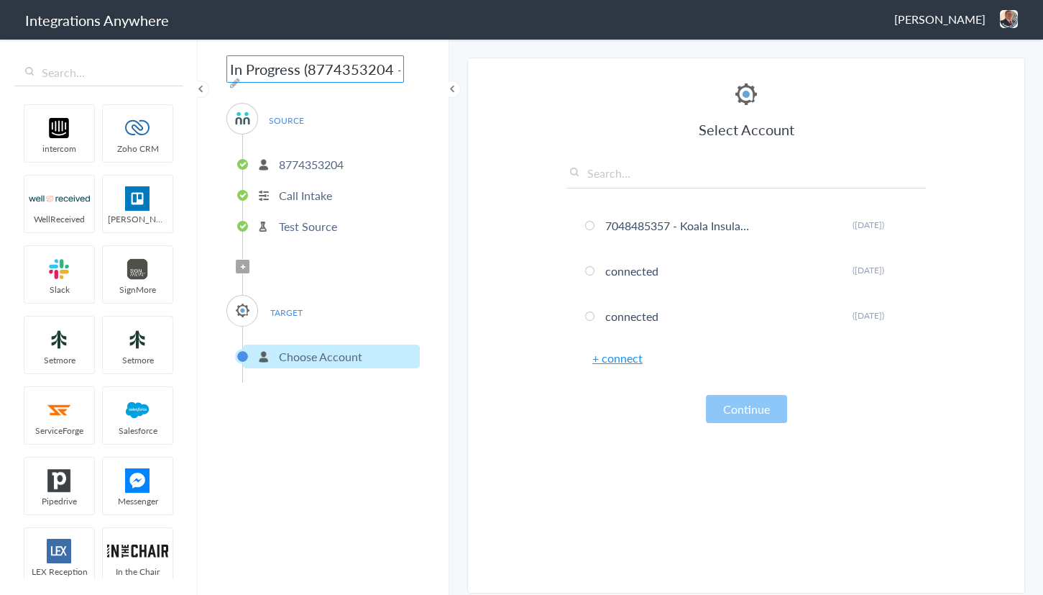
click at [159, 0] on body "Integrations Anywhere [PERSON_NAME] Logout Dashboard intercom Zoho CRM WellRece…" at bounding box center [521, 0] width 1043 height 0
drag, startPoint x: 323, startPoint y: 66, endPoint x: 554, endPoint y: 70, distance: 230.8
click at [554, 0] on body "Integrations Anywhere [PERSON_NAME] Logout Dashboard intercom Zoho CRM WellRece…" at bounding box center [521, 0] width 1043 height 0
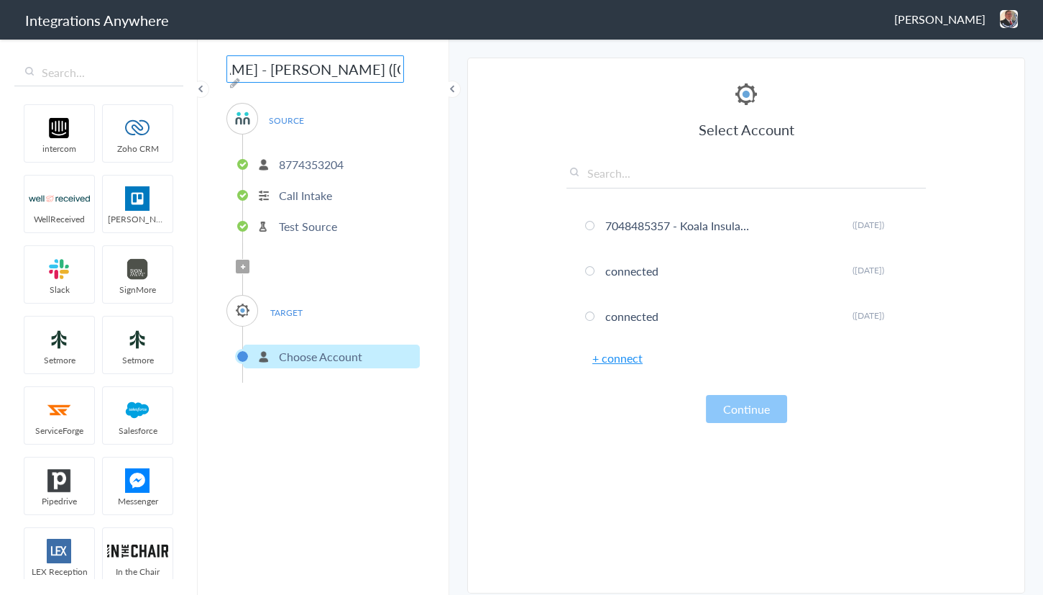
type input "WIP - 8774353204 - [PERSON_NAME] - [PERSON_NAME] ([GEOGRAPHIC_DATA] (All Others…"
drag, startPoint x: 505, startPoint y: 115, endPoint x: 575, endPoint y: 93, distance: 73.9
click at [509, 116] on section "Select Account 8774353204 Rename Delete ([DATE]) Testing 7043967894 Rename Dele…" at bounding box center [746, 326] width 558 height 536
click at [1009, 12] on img at bounding box center [1009, 19] width 18 height 18
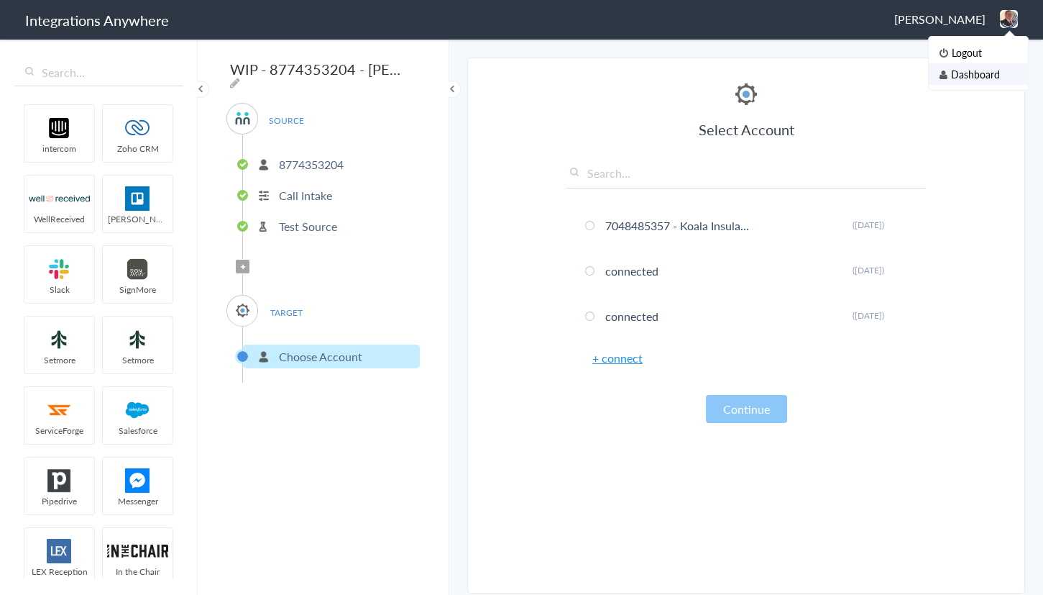
click at [969, 70] on li "Dashboard" at bounding box center [978, 74] width 99 height 22
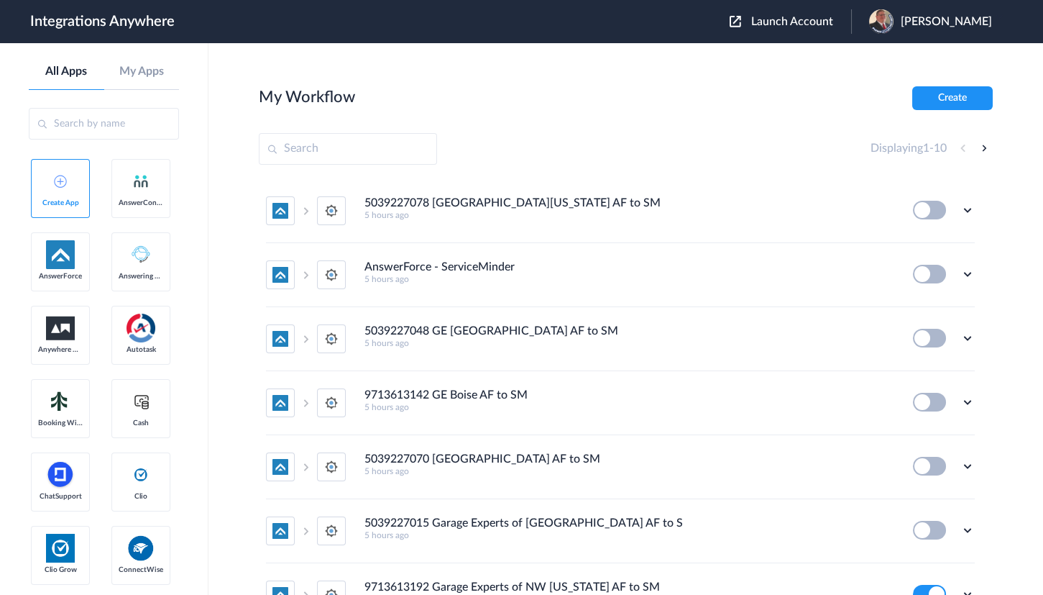
click at [791, 13] on div "Launch Account [PERSON_NAME] My Account Logout" at bounding box center [868, 21] width 277 height 24
click at [791, 15] on button "Launch Account" at bounding box center [791, 22] width 122 height 14
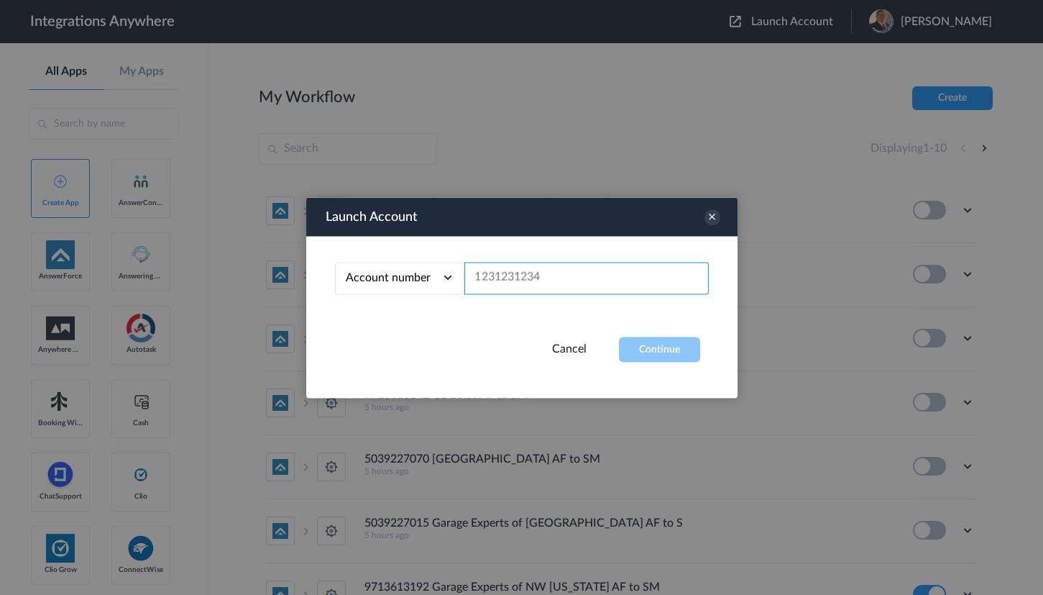
click at [508, 272] on input "text" at bounding box center [586, 278] width 244 height 32
paste input "8774353204"
type input "8774353204"
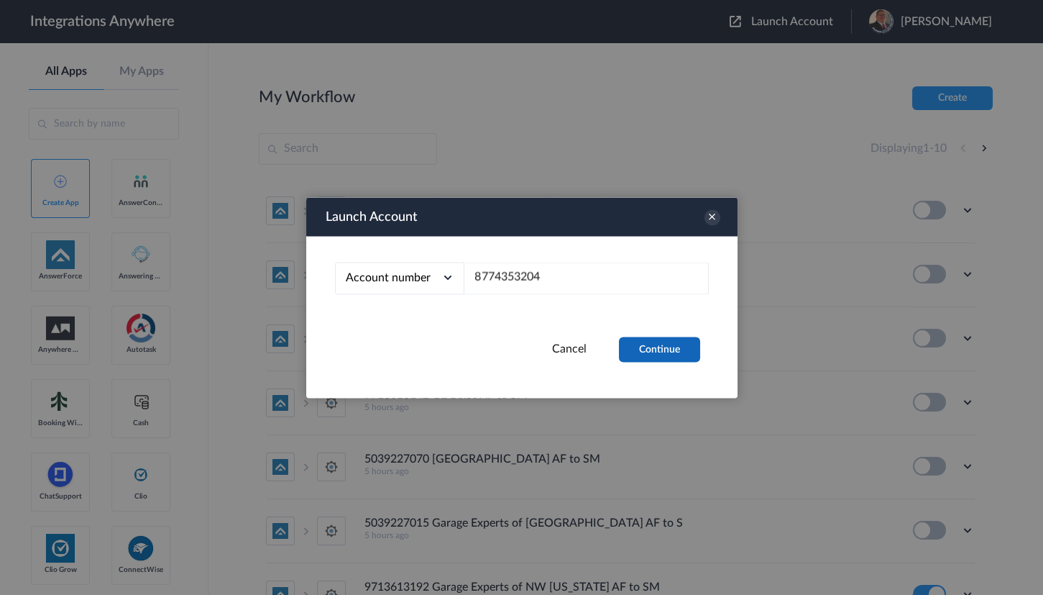
click at [668, 351] on button "Continue" at bounding box center [659, 348] width 81 height 25
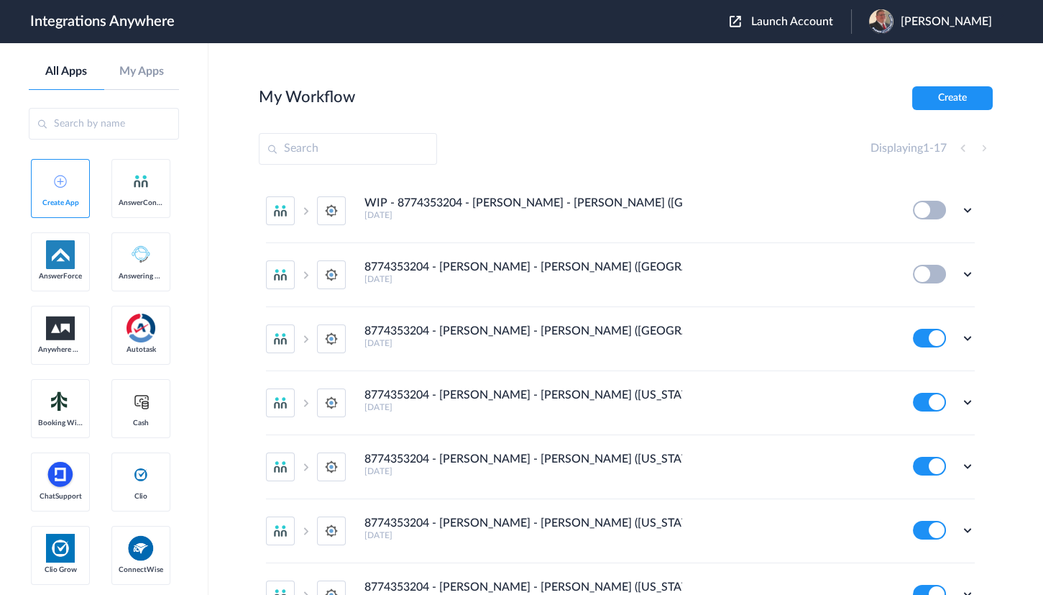
click at [641, 127] on section "My Workflow Create Displaying 1 - 17 WIP - 8774353204 - Spaulding - AC - SM (Ta…" at bounding box center [626, 361] width 734 height 551
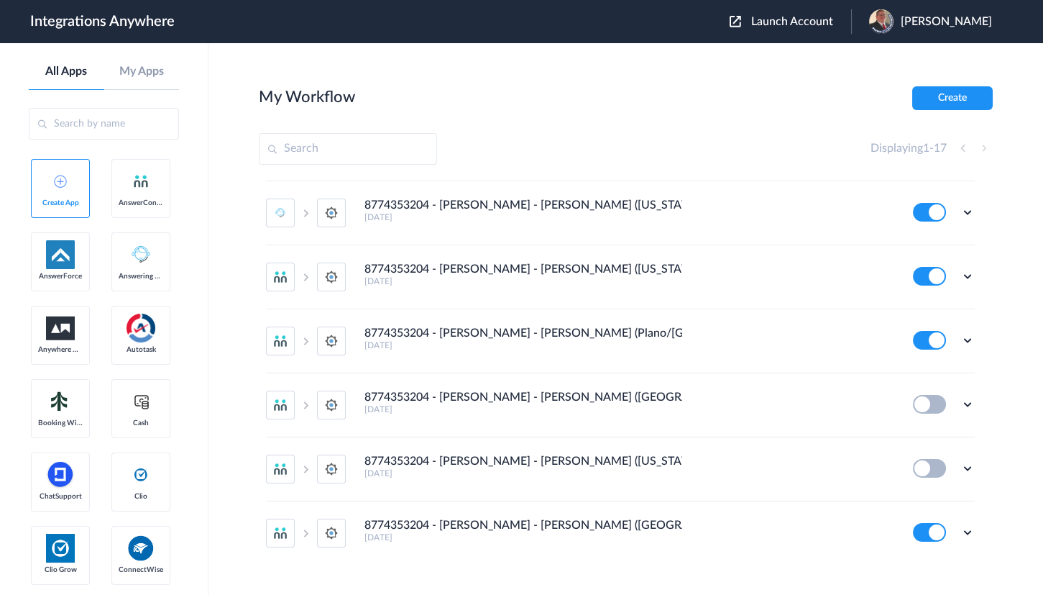
scroll to position [725, 0]
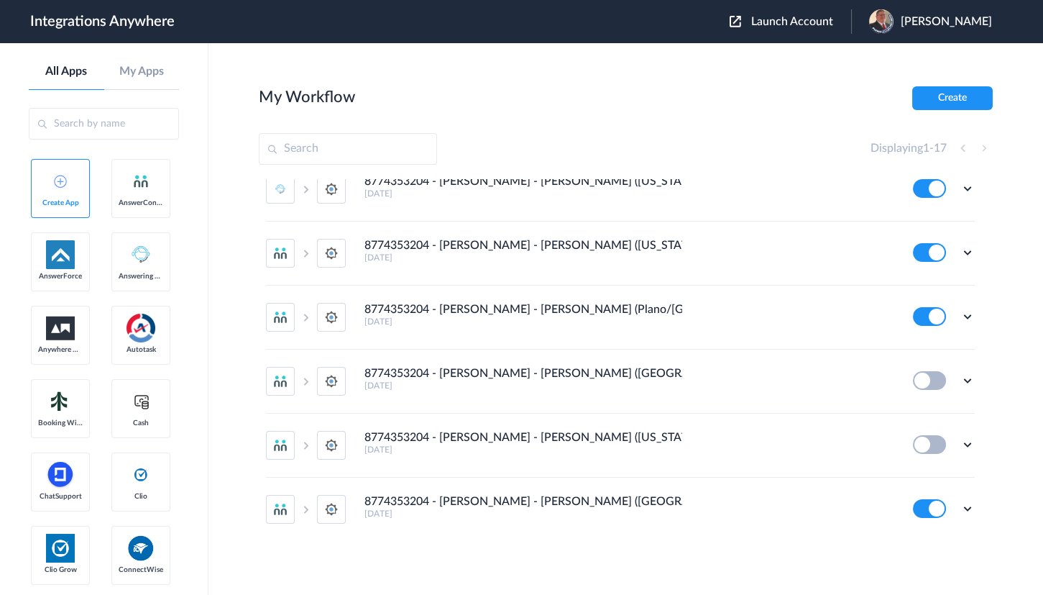
click at [536, 81] on main "My Workflow Create Displaying 1 - 17 WIP - 8774353204 - Spaulding - AC - SM (Ta…" at bounding box center [626, 318] width 835 height 551
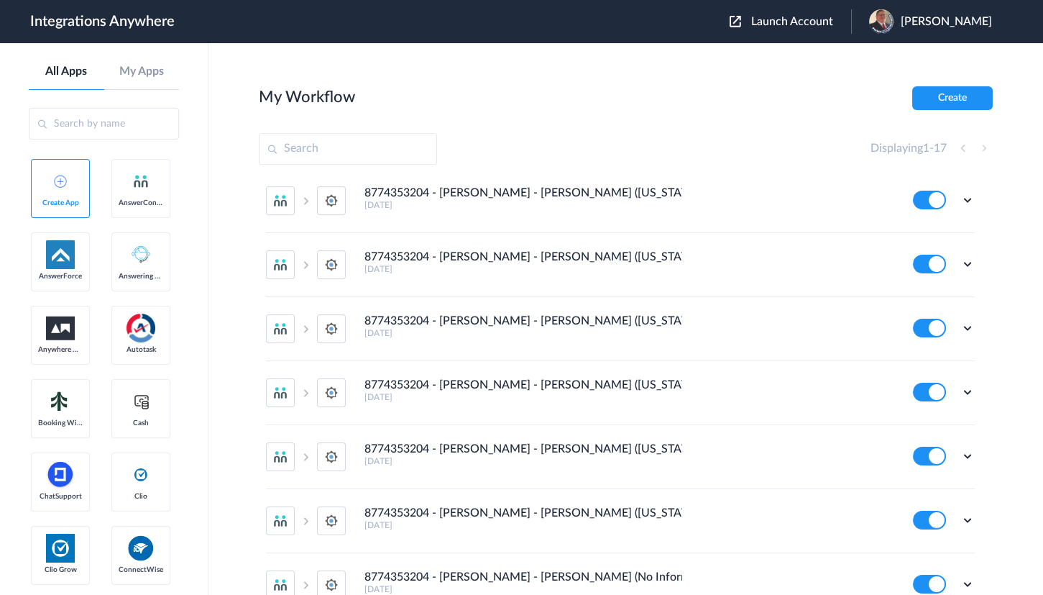
scroll to position [0, 0]
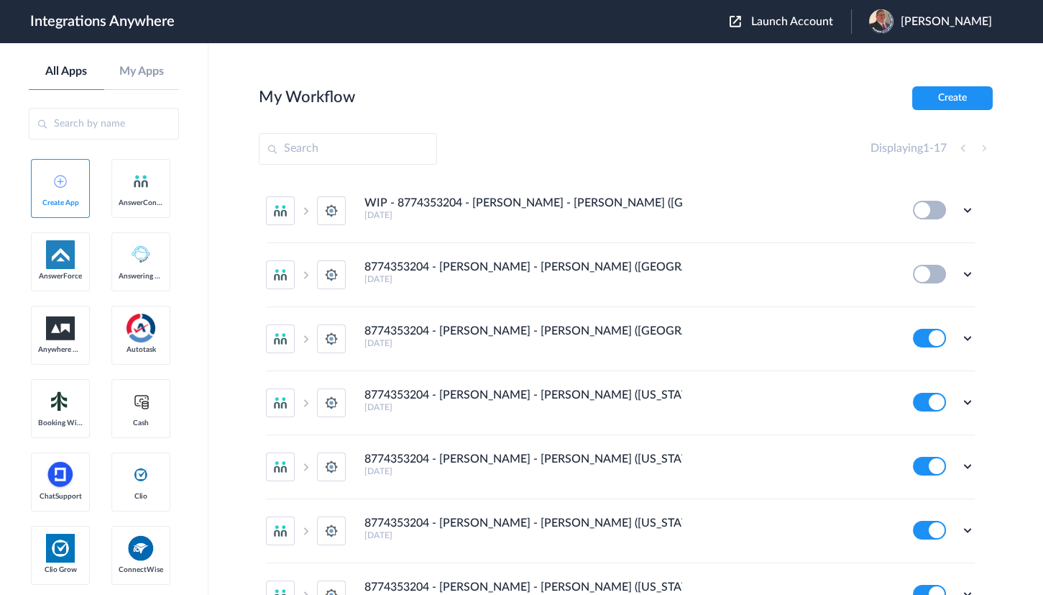
click at [650, 121] on section "My Workflow Create Displaying 1 - 17 WIP - 8774353204 - Spaulding - AC - SM (Ta…" at bounding box center [626, 361] width 734 height 551
drag, startPoint x: 466, startPoint y: 104, endPoint x: 444, endPoint y: 104, distance: 22.3
click at [459, 104] on div "My Workflow Create" at bounding box center [626, 98] width 734 height 24
drag, startPoint x: 575, startPoint y: 203, endPoint x: 769, endPoint y: 191, distance: 193.8
click at [769, 191] on li "WIP - 8774353204 - Spaulding - AC - SM (Tampa (All Others)) 8 days ago Edit Tas…" at bounding box center [620, 211] width 709 height 64
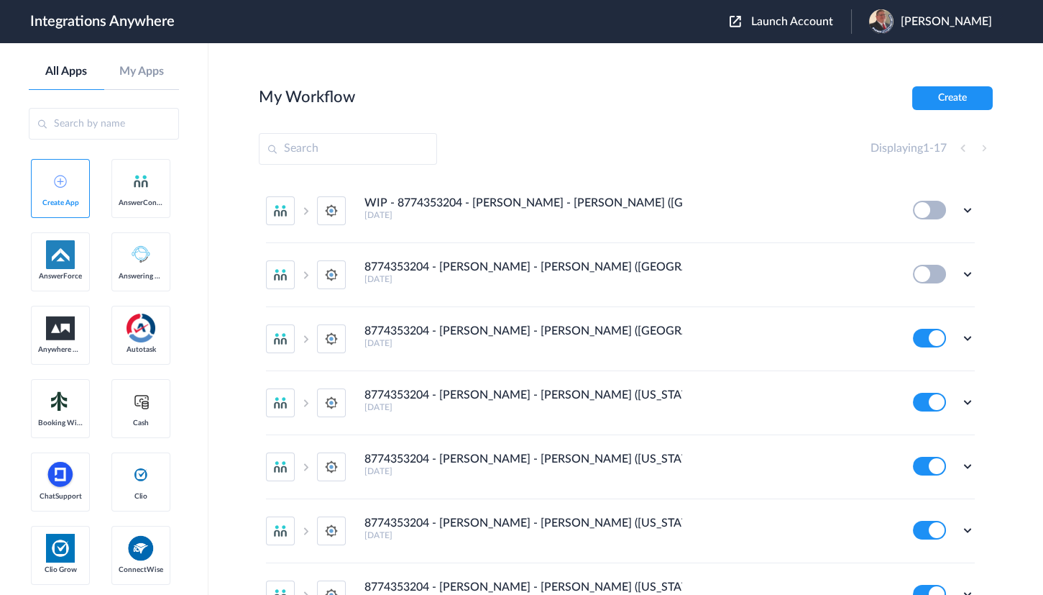
drag, startPoint x: 613, startPoint y: 161, endPoint x: 587, endPoint y: 201, distance: 47.9
click at [613, 162] on div "Displaying 1 - 17" at bounding box center [626, 149] width 734 height 32
drag, startPoint x: 573, startPoint y: 205, endPoint x: 730, endPoint y: 200, distance: 156.8
click at [731, 201] on div "WIP - 8774353204 - Spaulding - AC - SM (Tampa (All Others)) 8 days ago" at bounding box center [629, 208] width 529 height 24
click at [718, 119] on section "My Workflow Create Displaying 1 - 17 WIP - 8774353204 - Spaulding - AC - SM (Ta…" at bounding box center [626, 361] width 734 height 551
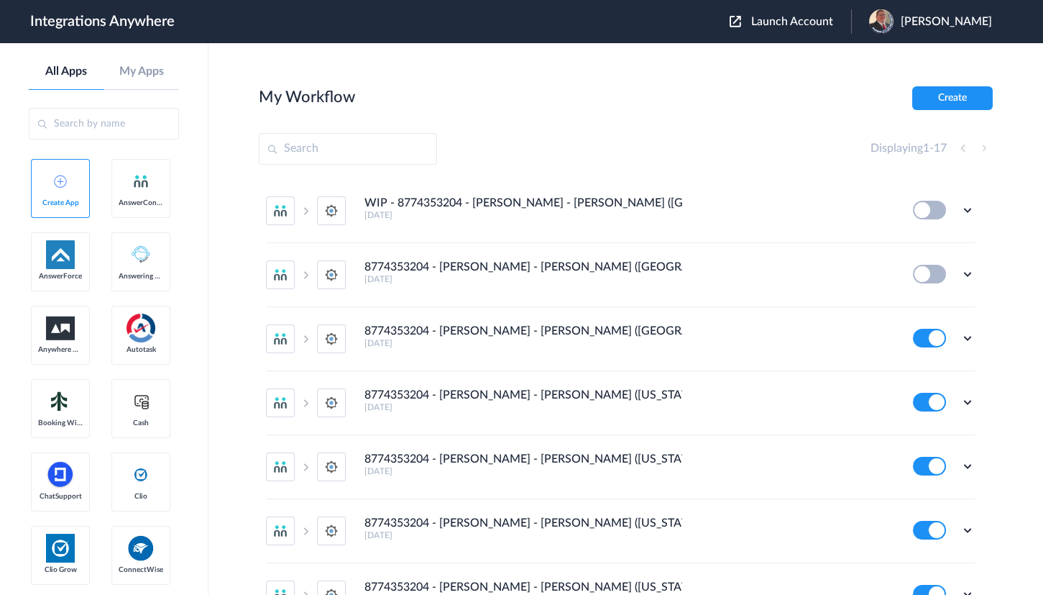
drag, startPoint x: 358, startPoint y: 215, endPoint x: 530, endPoint y: 215, distance: 171.8
click at [530, 215] on li "WIP - 8774353204 - Spaulding - AC - SM (Tampa (All Others)) 8 days ago Edit Tas…" at bounding box center [620, 211] width 709 height 64
click at [640, 87] on div "My Workflow Create" at bounding box center [626, 98] width 734 height 24
click at [546, 119] on section "My Workflow Create Displaying 1 - 17 WIP - 8774353204 - Spaulding - AC - SM (Ta…" at bounding box center [626, 361] width 734 height 551
click at [961, 271] on icon at bounding box center [968, 274] width 14 height 14
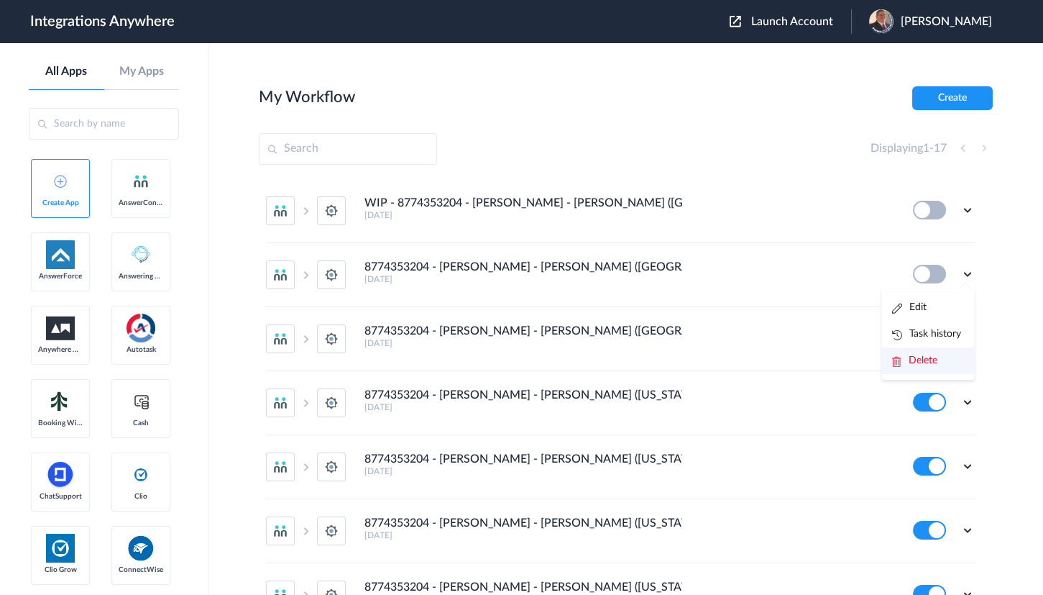
click at [925, 365] on li "Delete" at bounding box center [927, 360] width 93 height 27
click at [919, 362] on span "Are you sure?" at bounding box center [917, 366] width 51 height 22
click at [961, 271] on icon at bounding box center [968, 274] width 14 height 14
click at [916, 298] on li "Edit" at bounding box center [927, 307] width 93 height 27
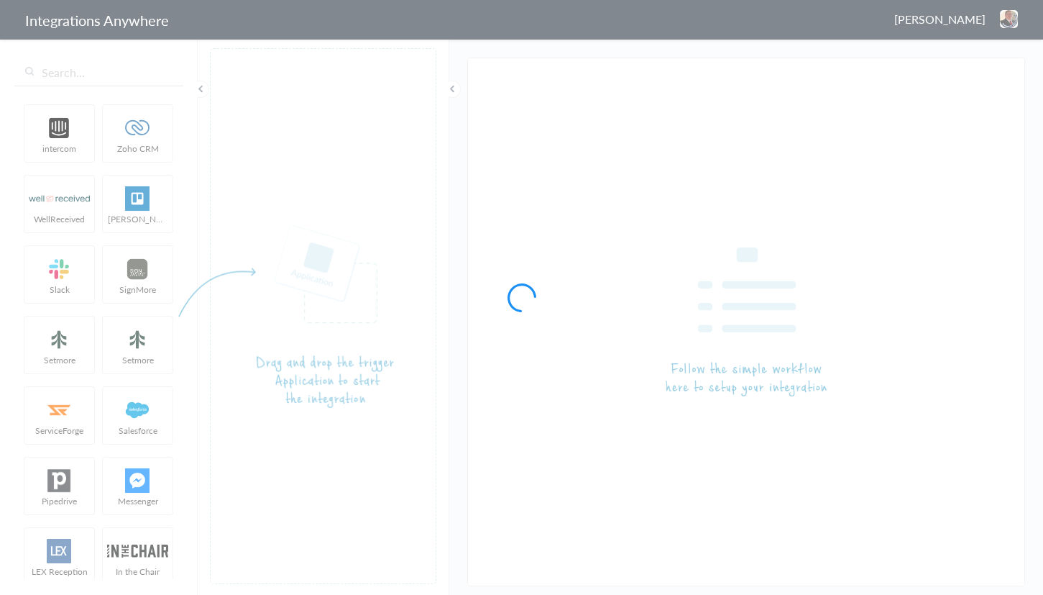
type input "8774353204 - [PERSON_NAME] - [PERSON_NAME] ([GEOGRAPHIC_DATA])"
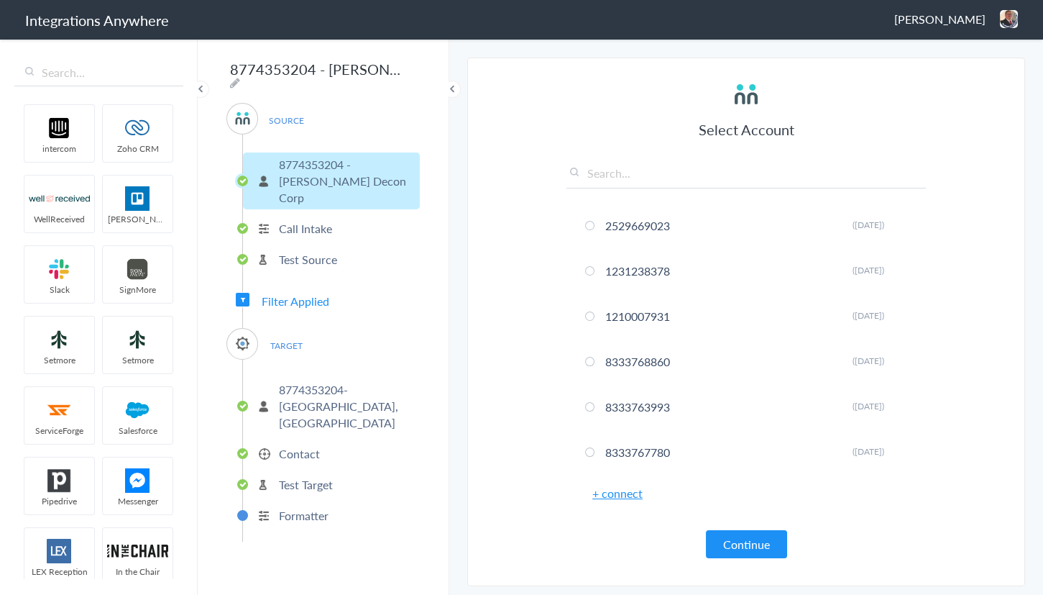
click at [295, 293] on span "Filter Applied" at bounding box center [296, 301] width 68 height 17
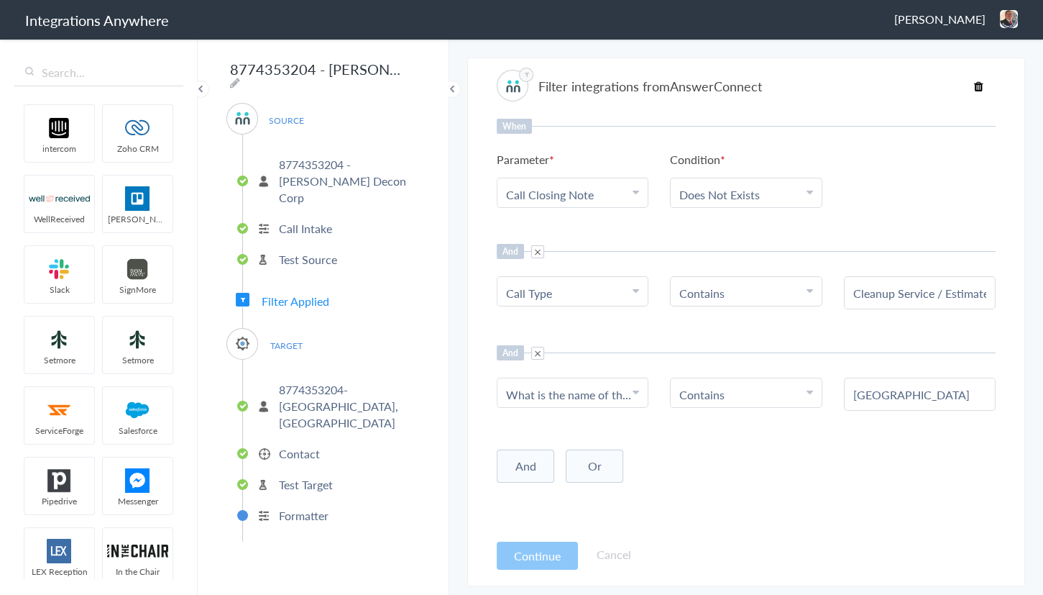
click at [999, 19] on div "[PERSON_NAME] Logout Dashboard" at bounding box center [956, 19] width 124 height 18
click at [955, 75] on li "Dashboard" at bounding box center [978, 74] width 99 height 22
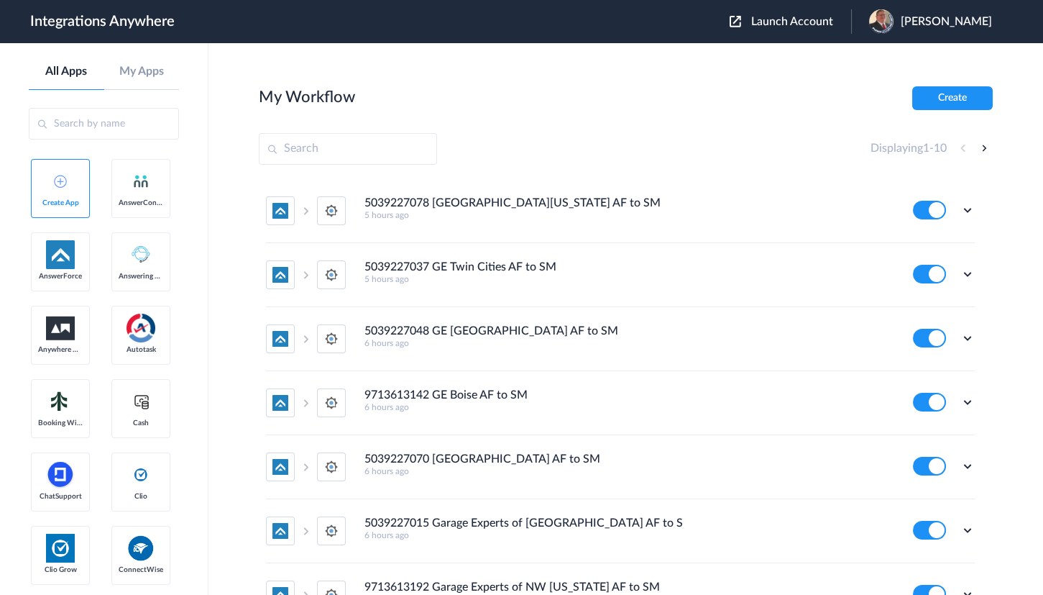
click at [799, 17] on span "Launch Account" at bounding box center [792, 22] width 82 height 12
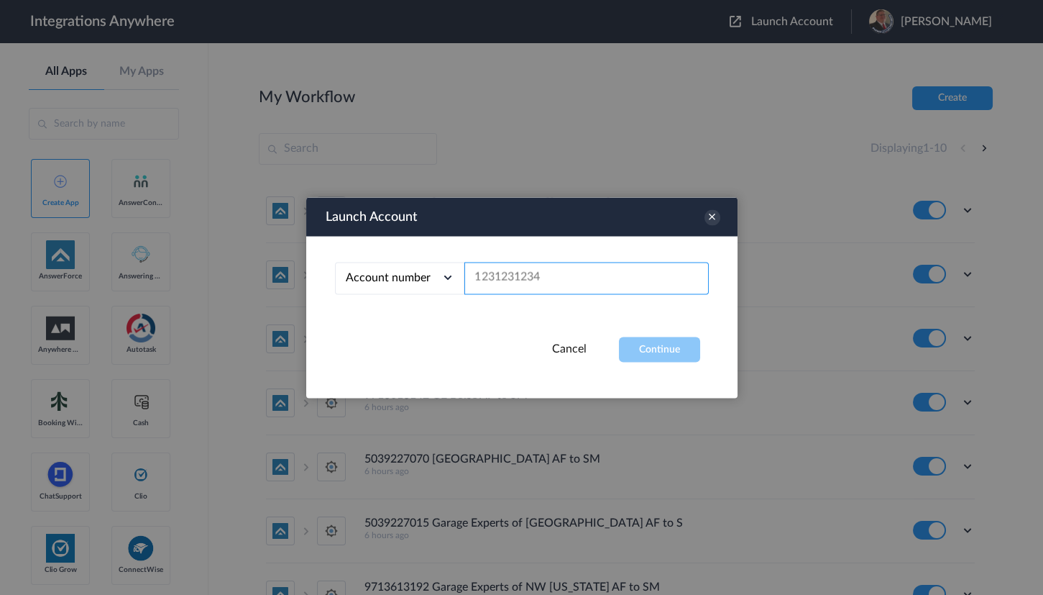
click at [537, 281] on input "text" at bounding box center [586, 278] width 244 height 32
paste input "8774353204"
type input "8774353204"
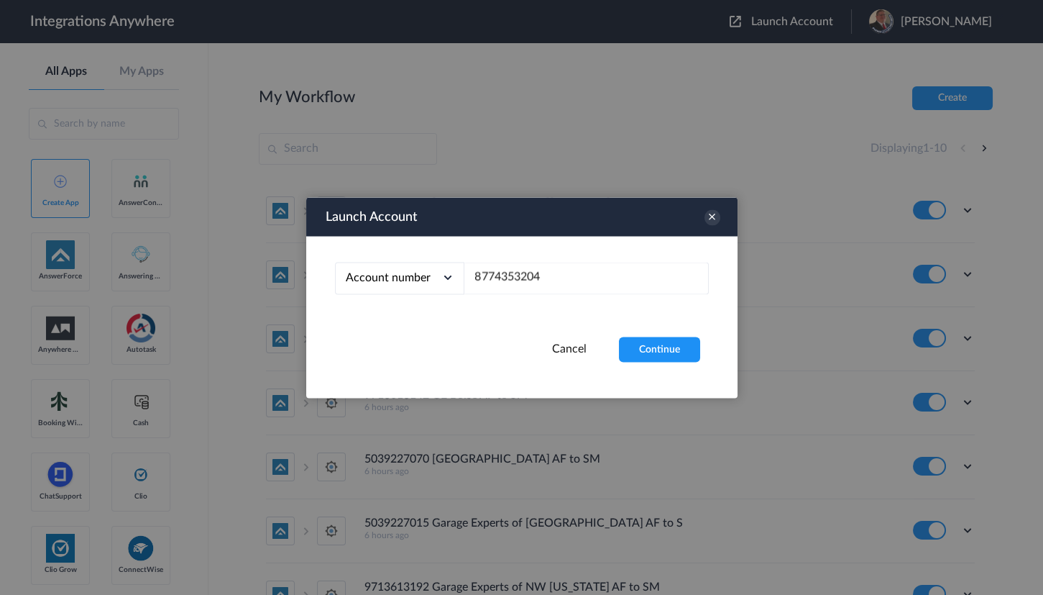
drag, startPoint x: 657, startPoint y: 324, endPoint x: 662, endPoint y: 342, distance: 19.4
click at [657, 326] on div "Account number Account number Email address 8774353204" at bounding box center [521, 286] width 431 height 101
click at [662, 343] on button "Continue" at bounding box center [659, 348] width 81 height 25
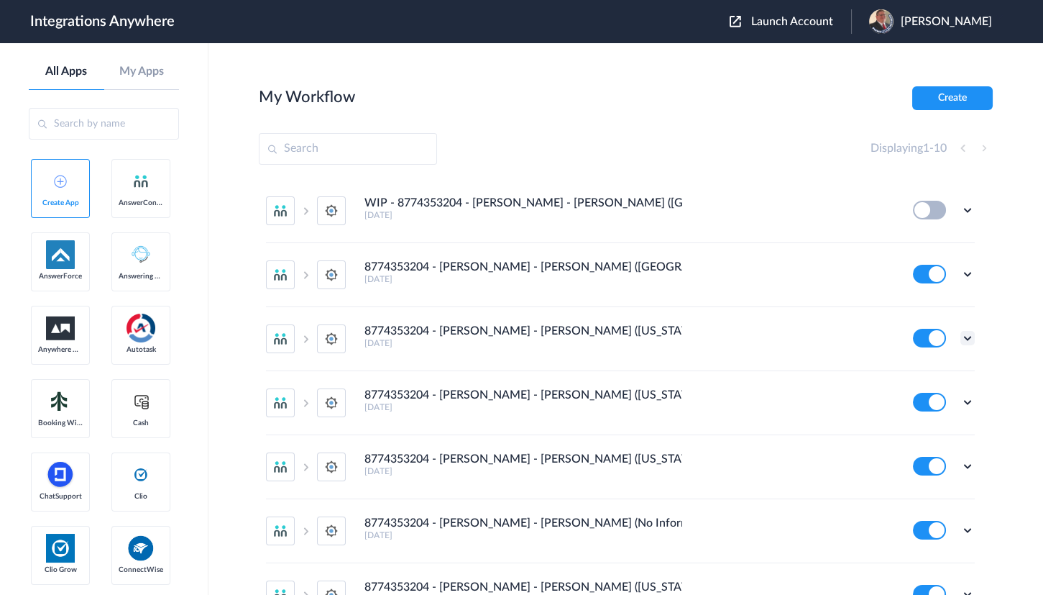
click at [961, 336] on icon at bounding box center [968, 338] width 14 height 14
click at [915, 365] on li "Edit" at bounding box center [927, 371] width 93 height 27
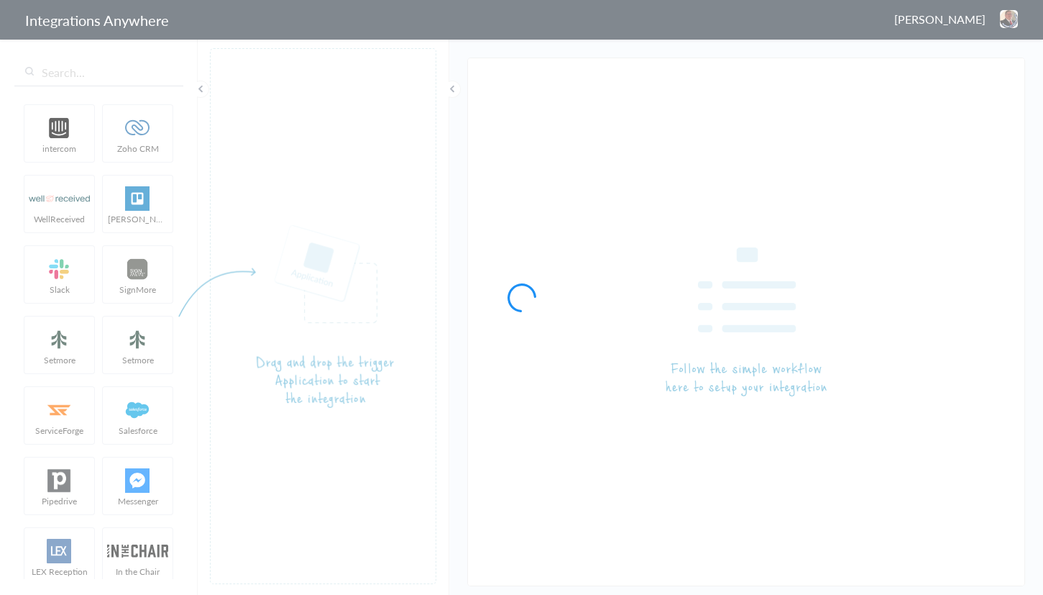
type input "8774353204 - [PERSON_NAME] - [PERSON_NAME] ([US_STATE][GEOGRAPHIC_DATA] / [GEOG…"
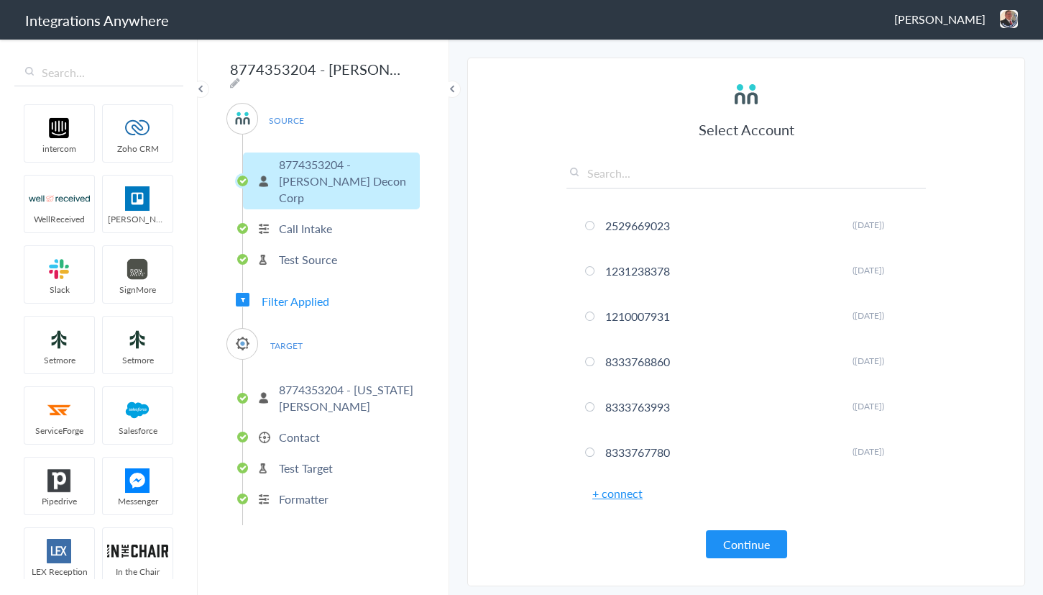
click at [301, 293] on span "Filter Applied" at bounding box center [296, 301] width 68 height 17
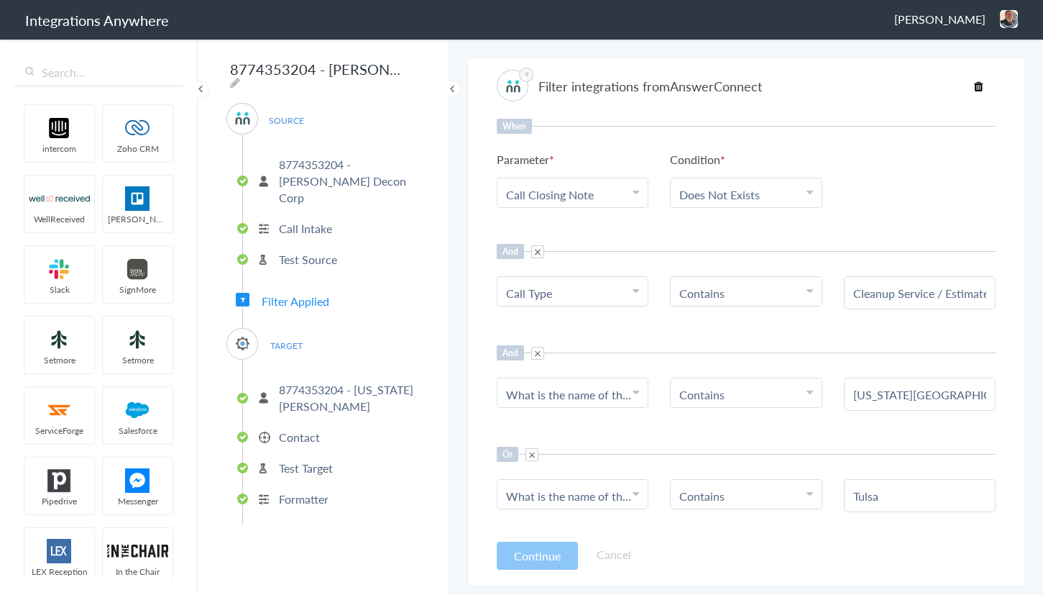
click at [706, 386] on link "Contains" at bounding box center [701, 394] width 45 height 17
click at [733, 487] on link "Does Not Contains" at bounding box center [746, 495] width 150 height 31
click at [932, 390] on input "text" at bounding box center [919, 394] width 133 height 17
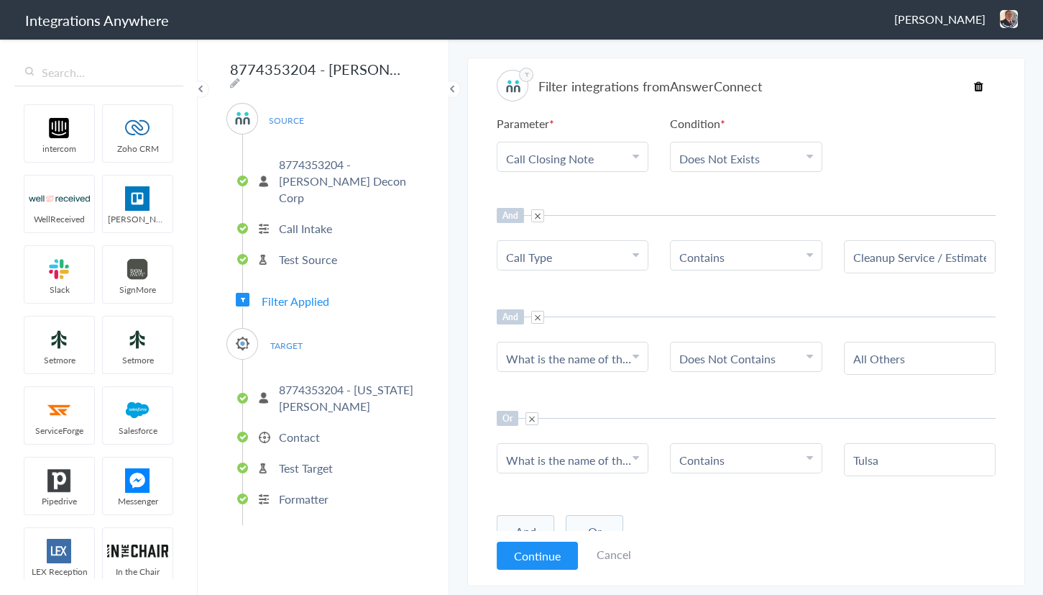
scroll to position [51, 0]
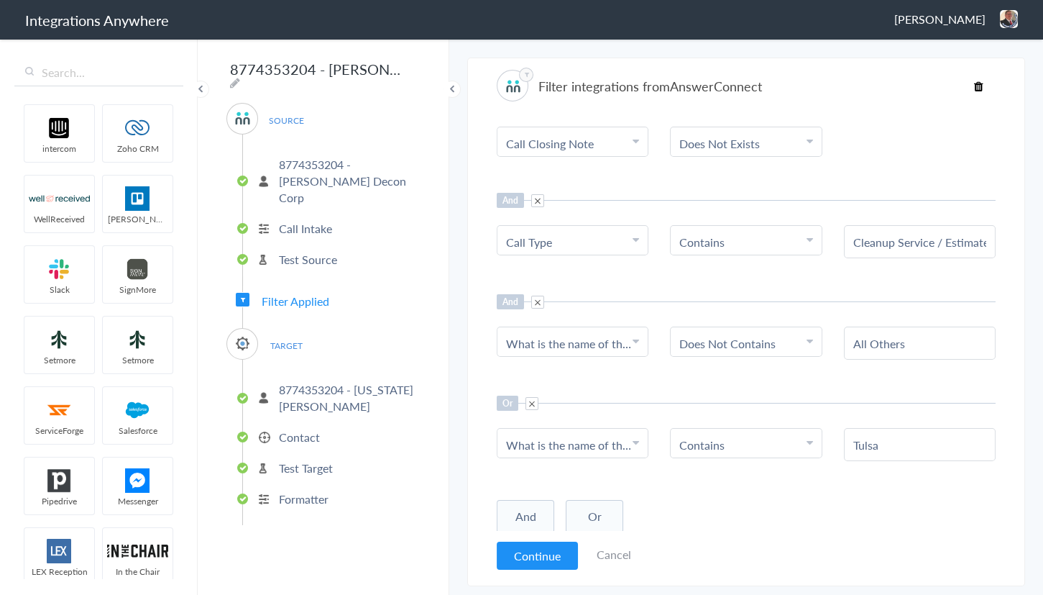
type input "All Others"
click at [528, 405] on span at bounding box center [532, 403] width 13 height 13
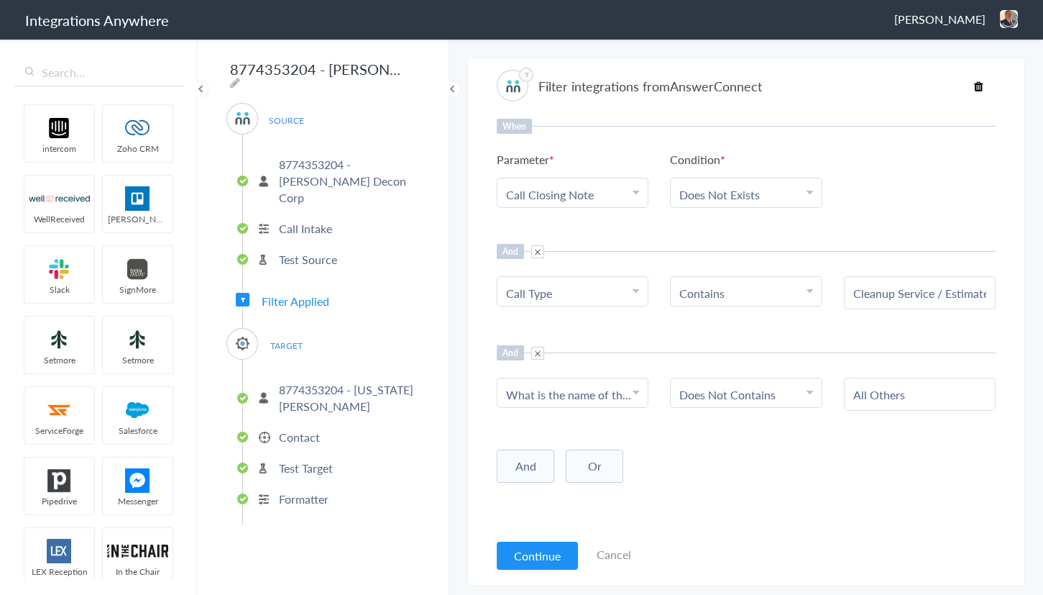
scroll to position [0, 0]
click at [529, 546] on button "Continue" at bounding box center [537, 555] width 81 height 28
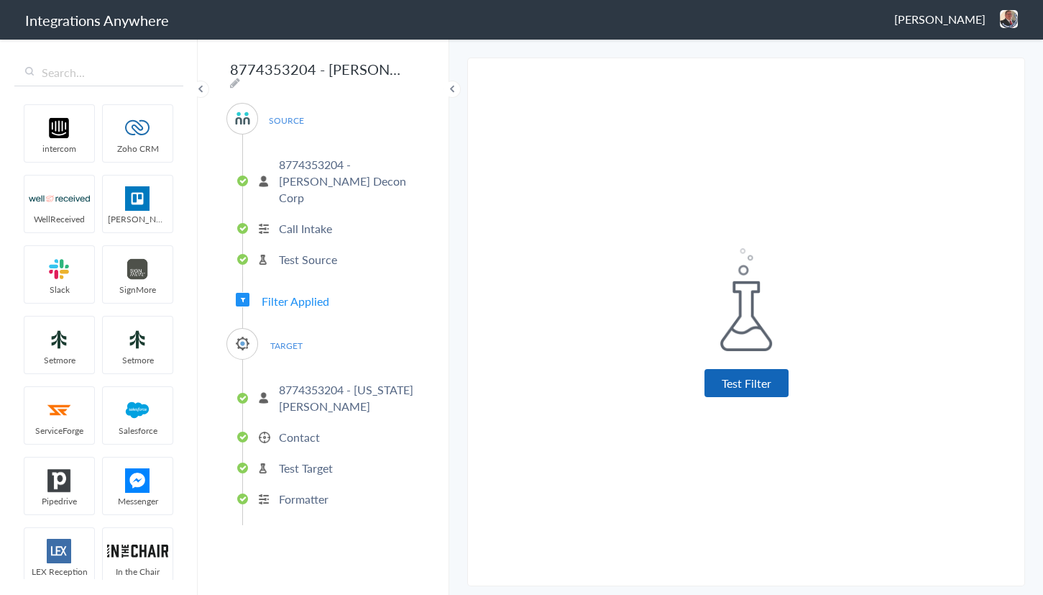
click at [734, 376] on button "Test Filter" at bounding box center [747, 383] width 84 height 28
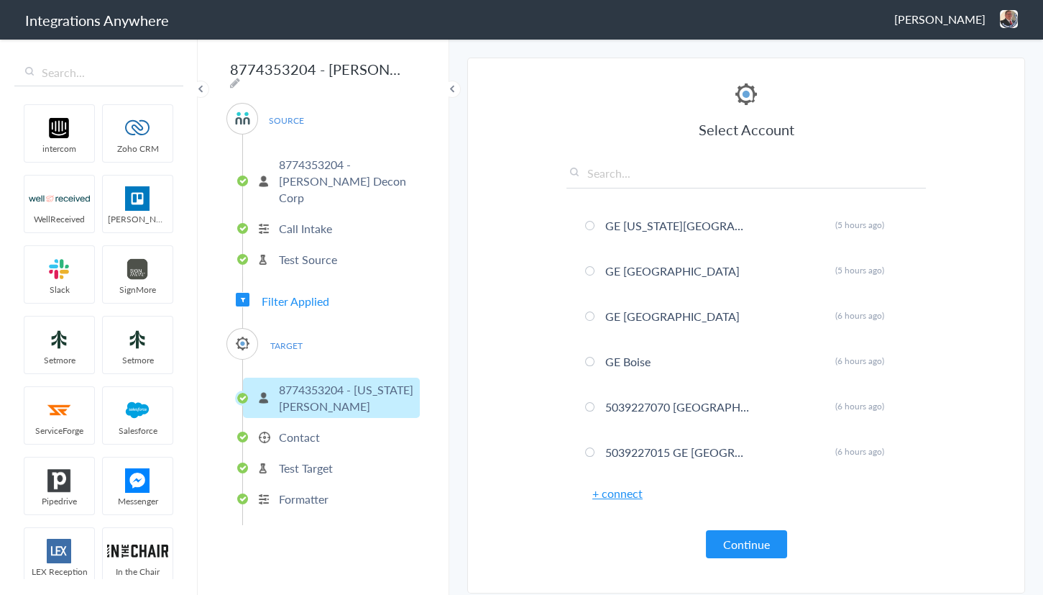
click at [301, 247] on li "Test Source" at bounding box center [331, 259] width 177 height 24
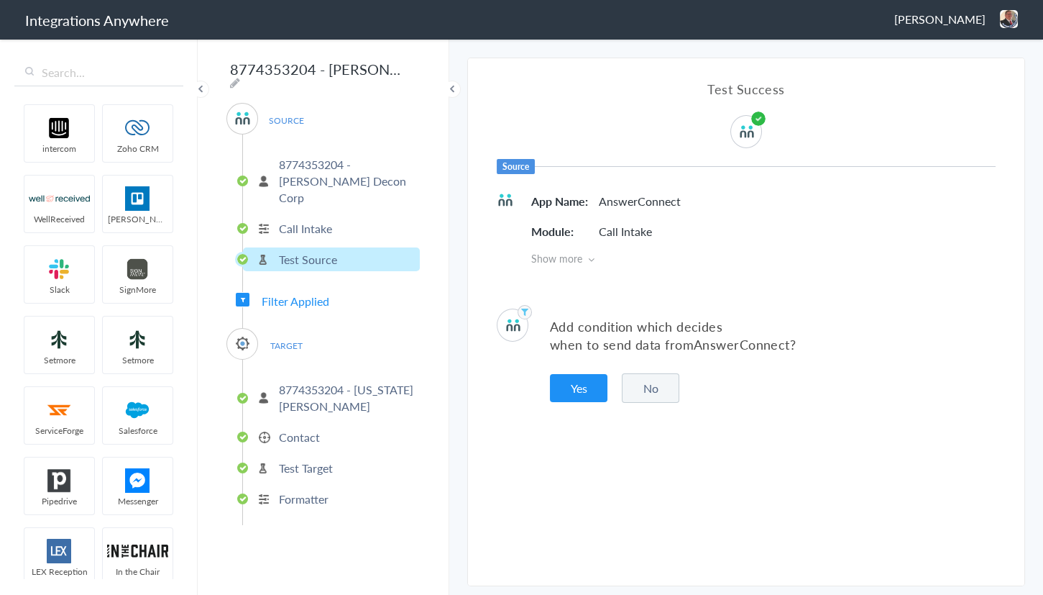
click at [290, 265] on div "SOURCE 8774353204 - Spaulding Decon Corp Call Intake Test Source Filter Applied…" at bounding box center [322, 314] width 193 height 422
click at [295, 293] on span "Filter Applied" at bounding box center [296, 301] width 68 height 17
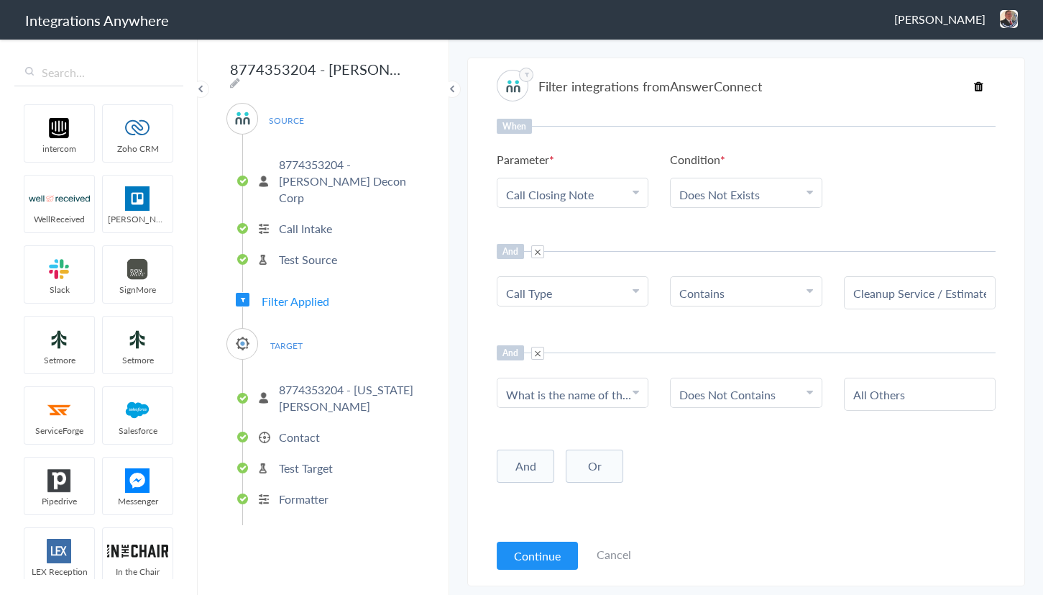
click at [661, 65] on article "Filter integrations from AnswerConnect When Parameter Choose Parameter Call Clo…" at bounding box center [746, 322] width 499 height 514
click at [1014, 22] on img at bounding box center [1009, 19] width 18 height 18
click at [957, 66] on li "Dashboard" at bounding box center [978, 74] width 99 height 22
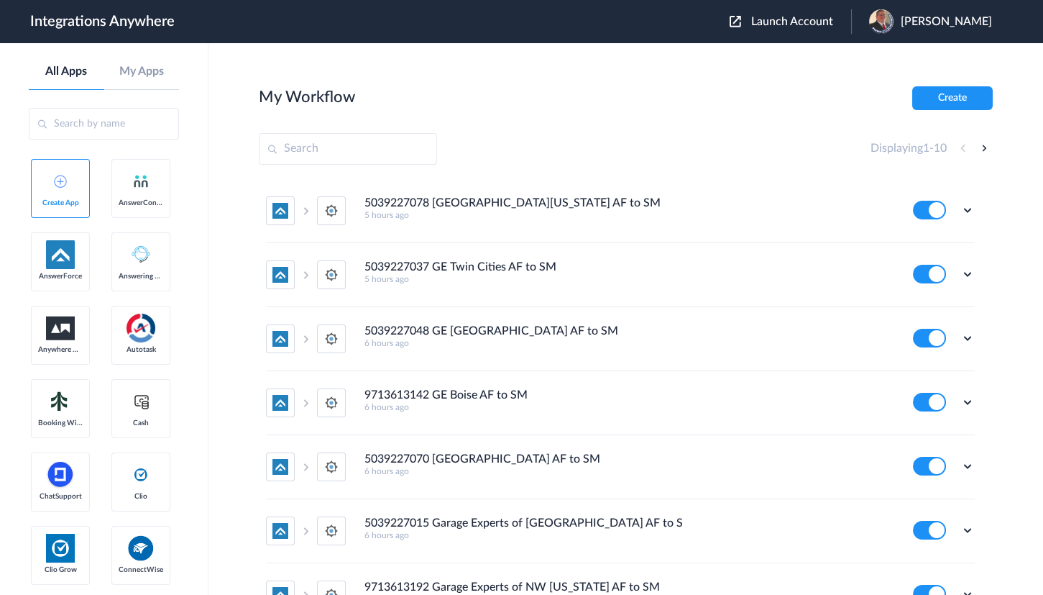
click at [786, 23] on span "Launch Account" at bounding box center [792, 22] width 82 height 12
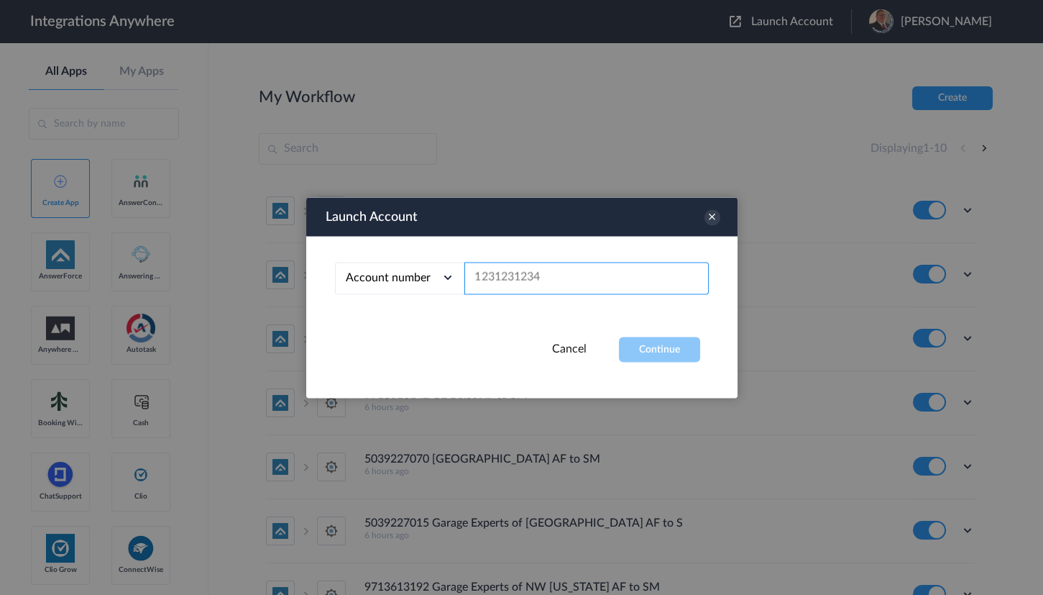
click at [539, 283] on input "text" at bounding box center [586, 278] width 244 height 32
paste input "8774353204"
type input "8774353204"
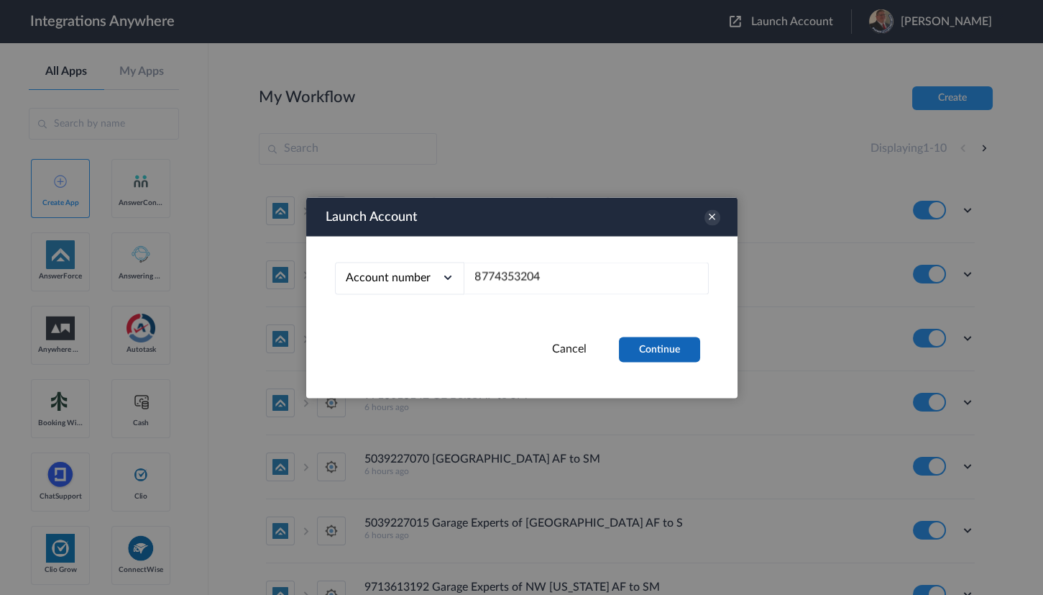
click at [661, 348] on button "Continue" at bounding box center [659, 348] width 81 height 25
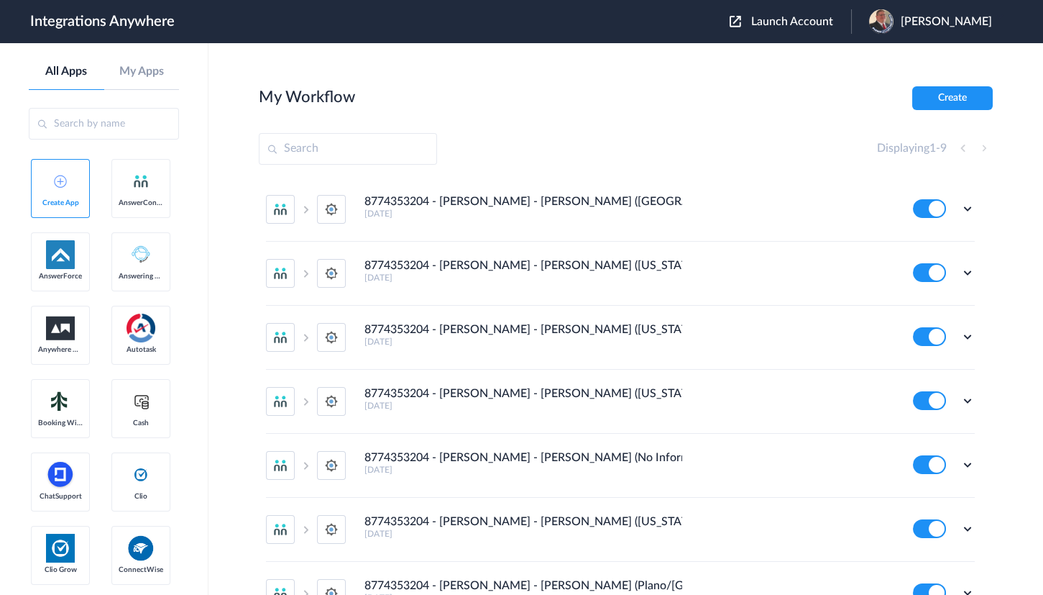
scroll to position [65, 0]
click at [961, 338] on icon at bounding box center [968, 337] width 14 height 14
click at [904, 359] on li "Edit" at bounding box center [927, 370] width 93 height 27
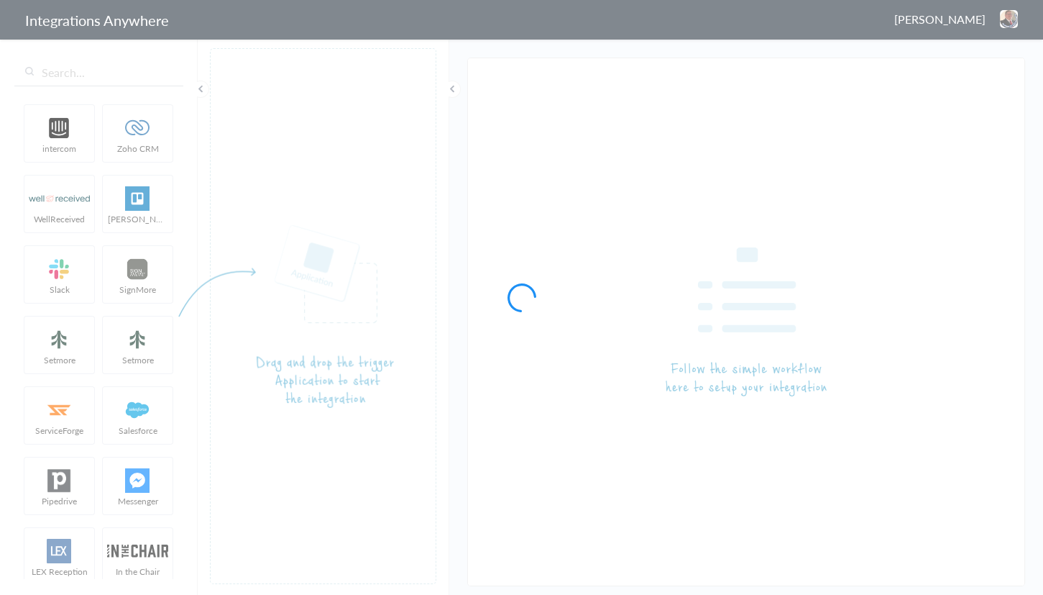
type input "8774353204 - [PERSON_NAME] - [PERSON_NAME] ([US_STATE])"
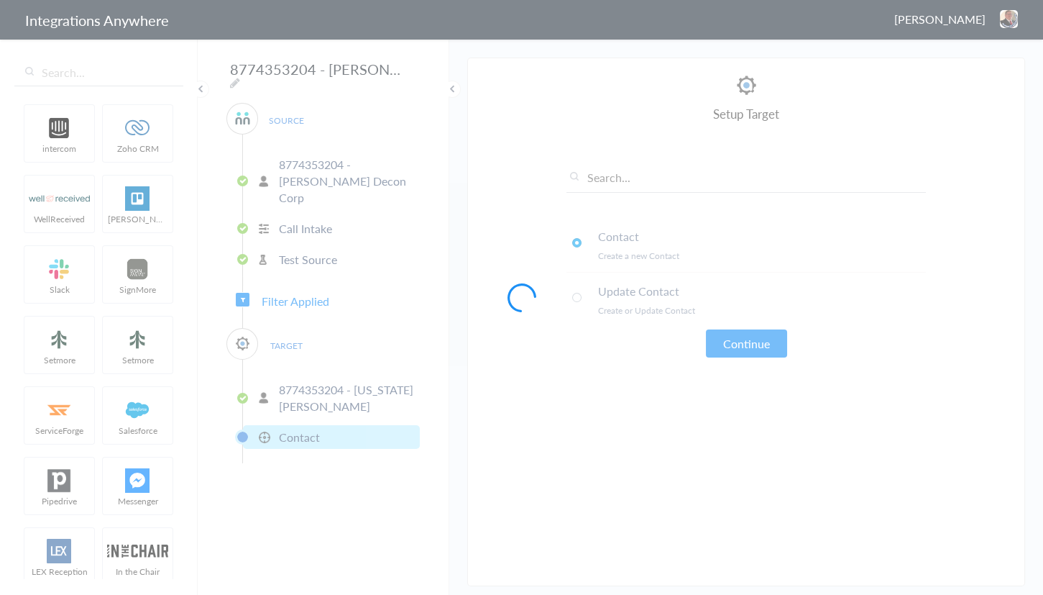
click at [290, 275] on div at bounding box center [521, 297] width 1043 height 595
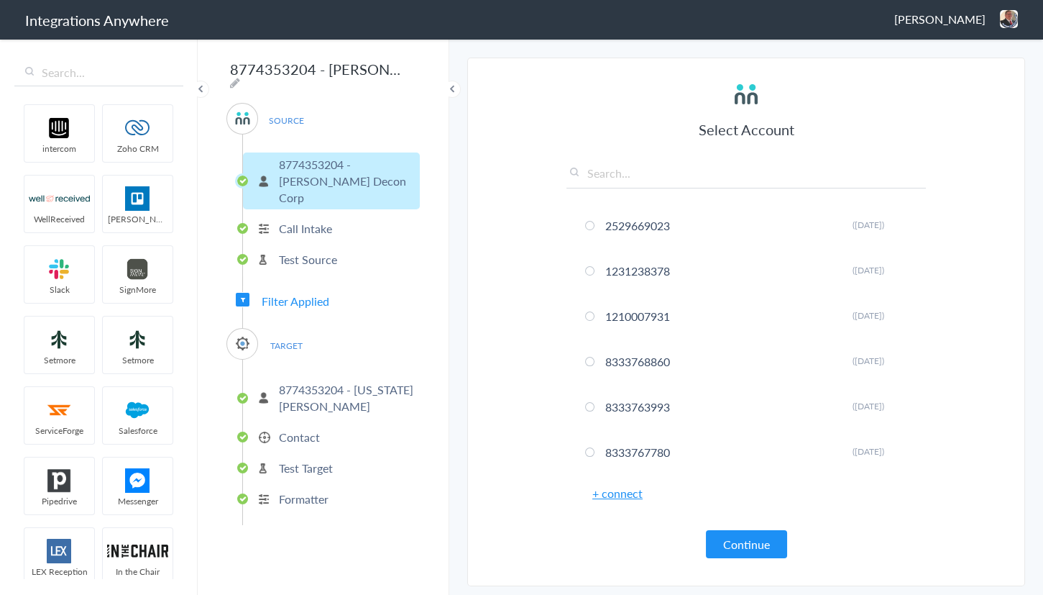
click at [290, 293] on span "Filter Applied" at bounding box center [296, 301] width 68 height 17
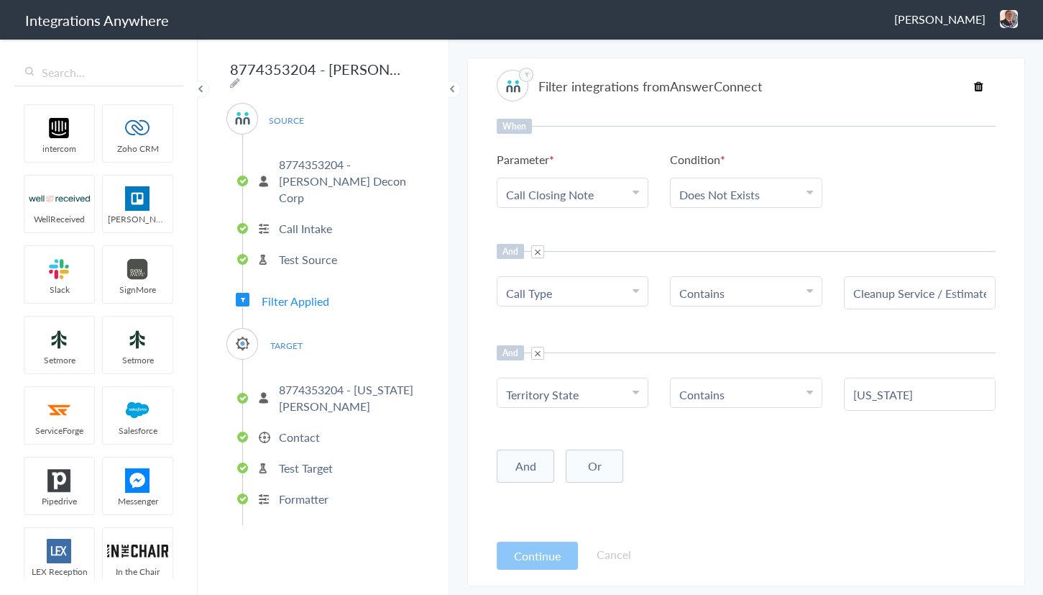
click at [1022, 14] on header "Integrations Anywhere [PERSON_NAME] Logout Dashboard" at bounding box center [521, 20] width 1043 height 40
click at [1007, 21] on img at bounding box center [1009, 19] width 18 height 18
click at [968, 71] on li "Dashboard" at bounding box center [978, 74] width 99 height 22
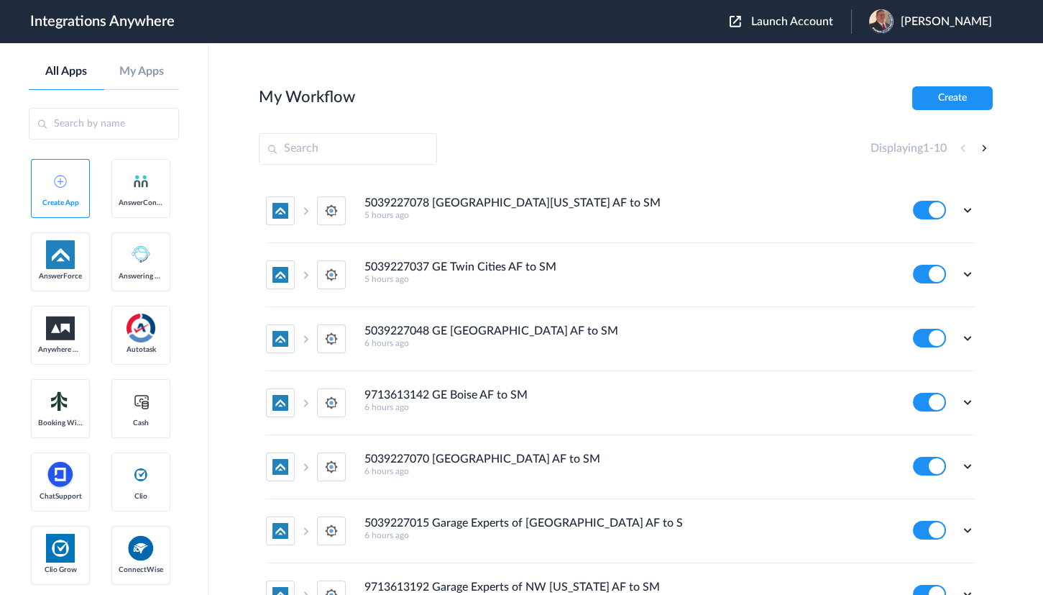
click at [833, 16] on span "Launch Account" at bounding box center [792, 22] width 82 height 12
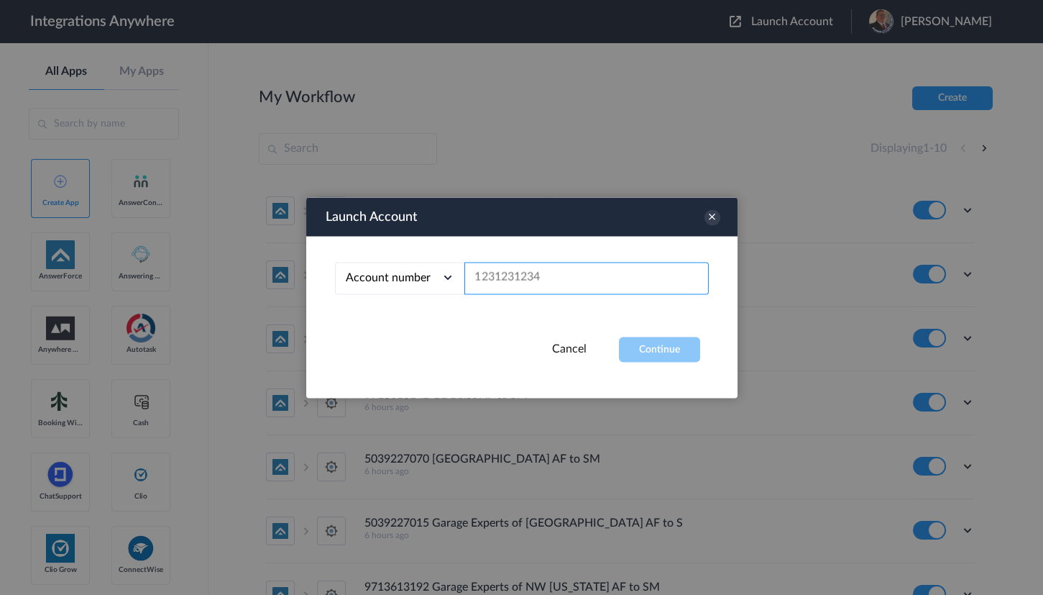
click at [518, 283] on input "text" at bounding box center [586, 278] width 244 height 32
paste input "8774353204"
type input "8774353204"
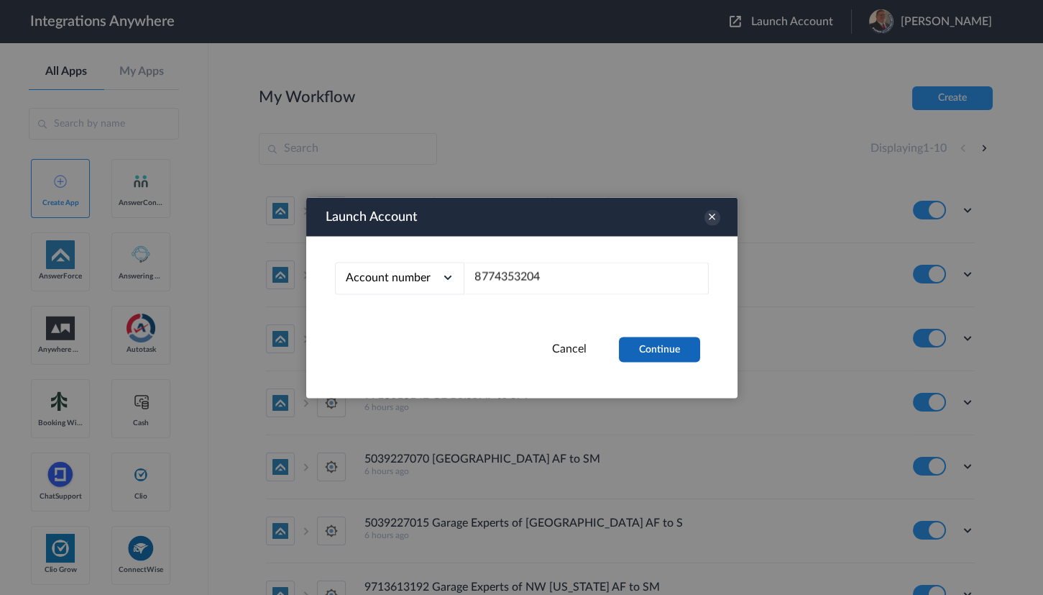
click at [639, 349] on button "Continue" at bounding box center [659, 348] width 81 height 25
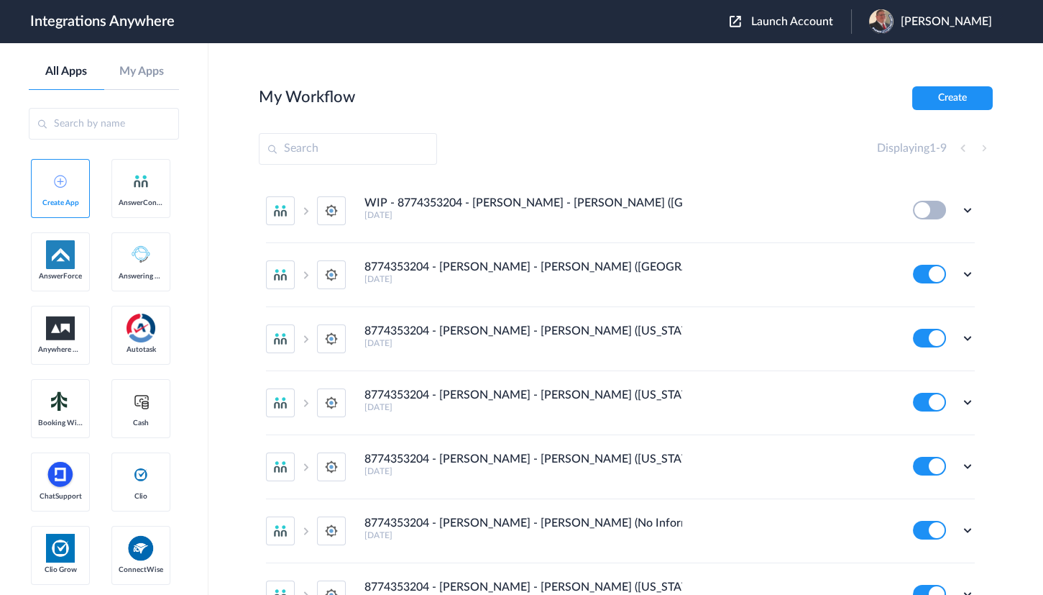
click at [559, 127] on section "My Workflow Create Displaying 1 - 9 WIP - 8774353204 - [PERSON_NAME] - [PERSON_…" at bounding box center [626, 361] width 734 height 551
click at [565, 137] on div "Displaying 1 - 9" at bounding box center [626, 149] width 734 height 32
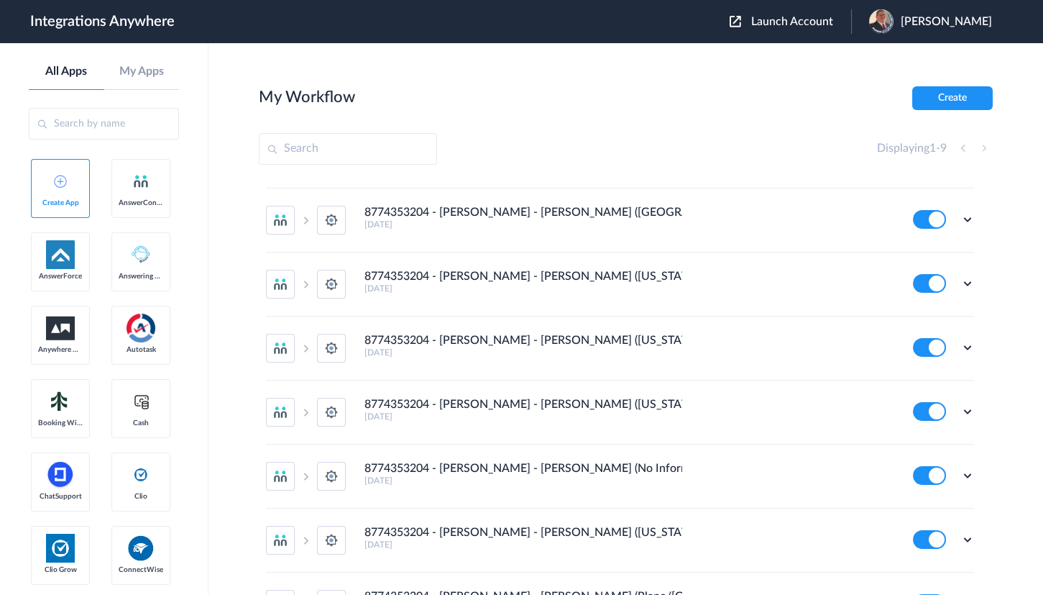
scroll to position [130, 0]
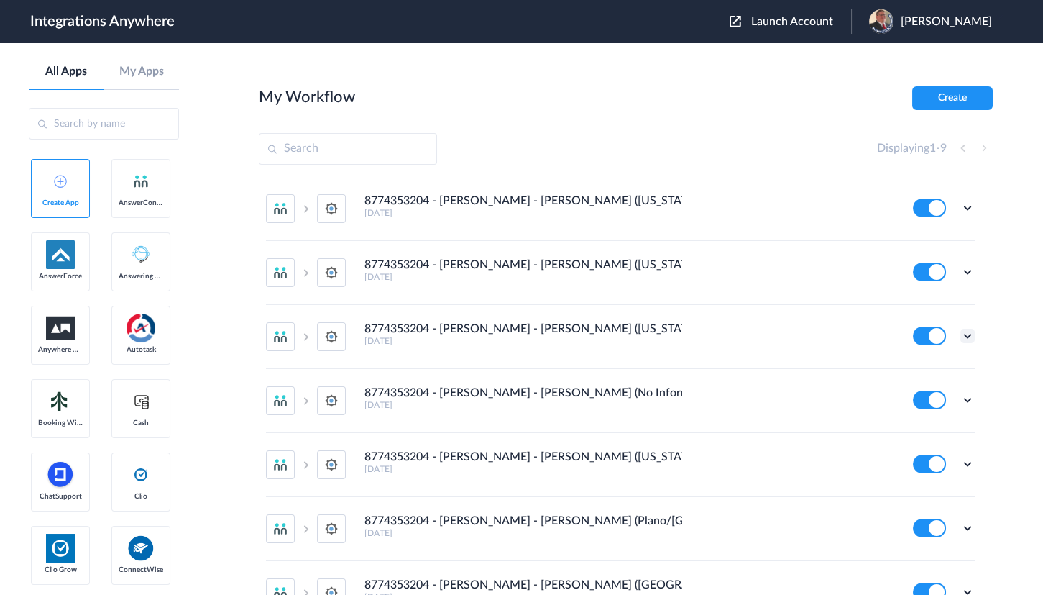
click at [963, 335] on icon at bounding box center [968, 336] width 14 height 14
click at [922, 367] on li "Edit" at bounding box center [927, 369] width 93 height 27
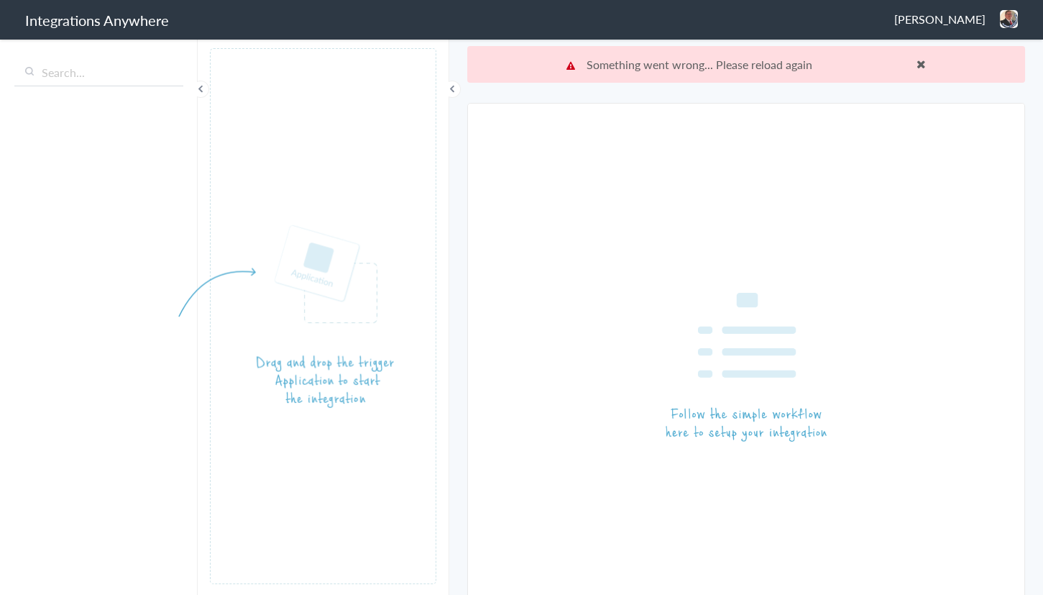
click at [996, 19] on div "[PERSON_NAME] Logout Dashboard" at bounding box center [956, 19] width 124 height 18
click at [949, 81] on li "Dashboard" at bounding box center [978, 74] width 99 height 22
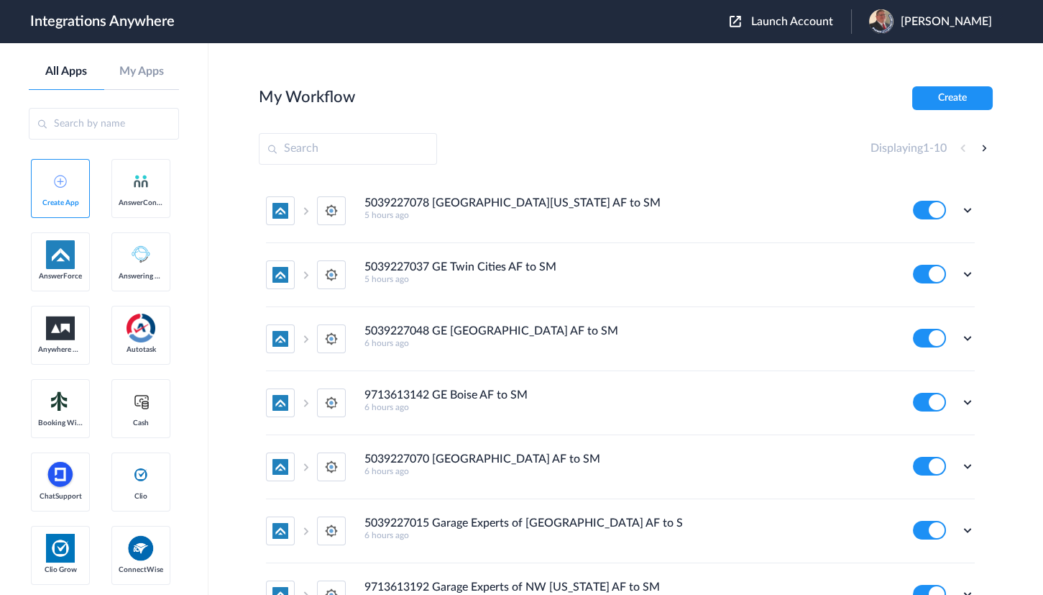
click at [798, 17] on span "Launch Account" at bounding box center [792, 22] width 82 height 12
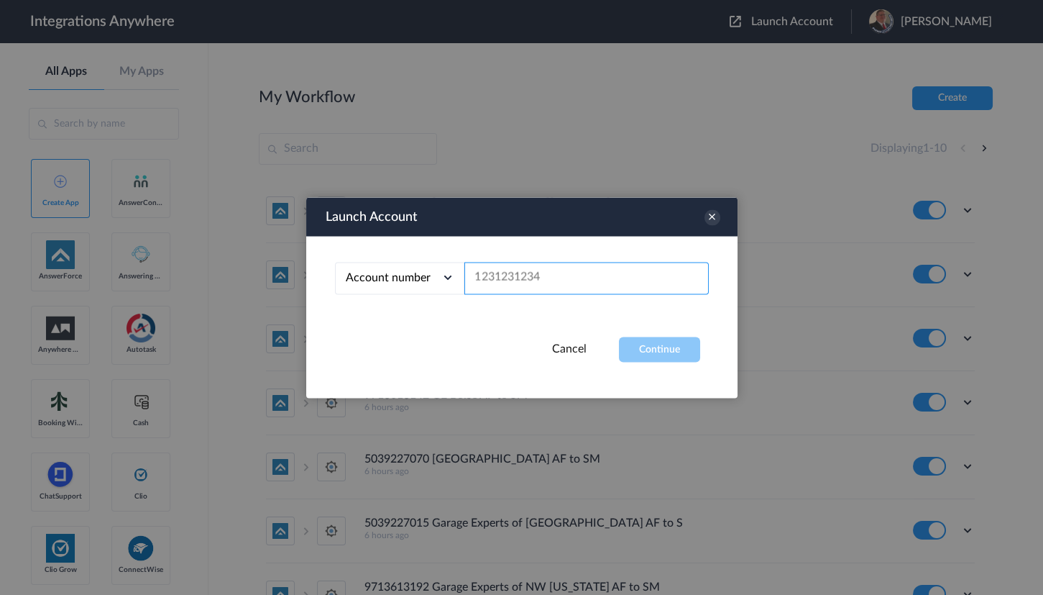
click at [539, 272] on input "text" at bounding box center [586, 278] width 244 height 32
paste input "8774353204"
type input "8774353204"
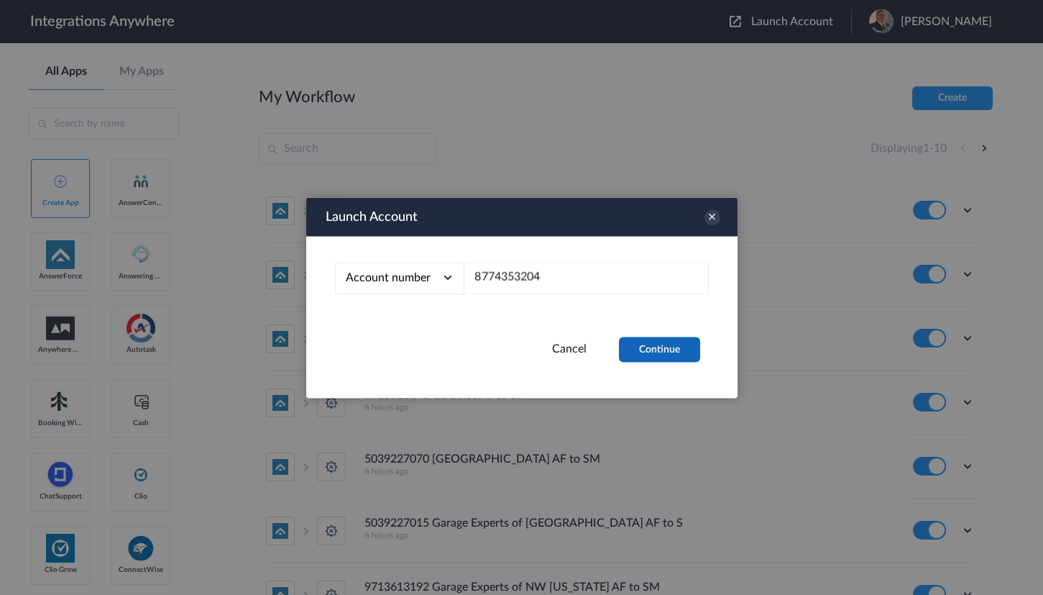
click at [661, 352] on button "Continue" at bounding box center [659, 348] width 81 height 25
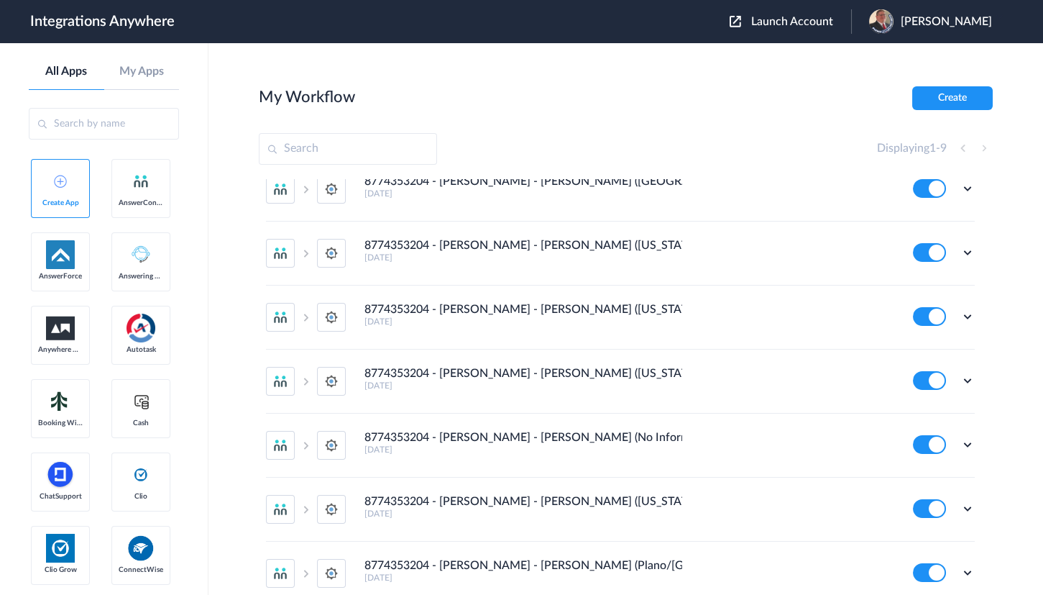
scroll to position [196, 0]
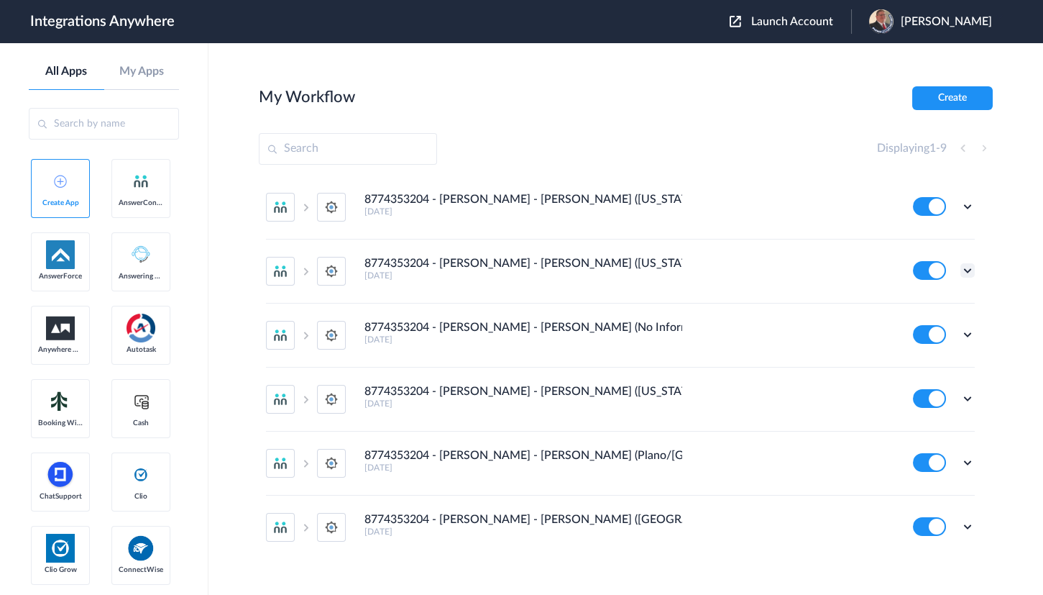
click at [961, 272] on icon at bounding box center [968, 270] width 14 height 14
click at [918, 299] on li "Edit" at bounding box center [927, 303] width 93 height 27
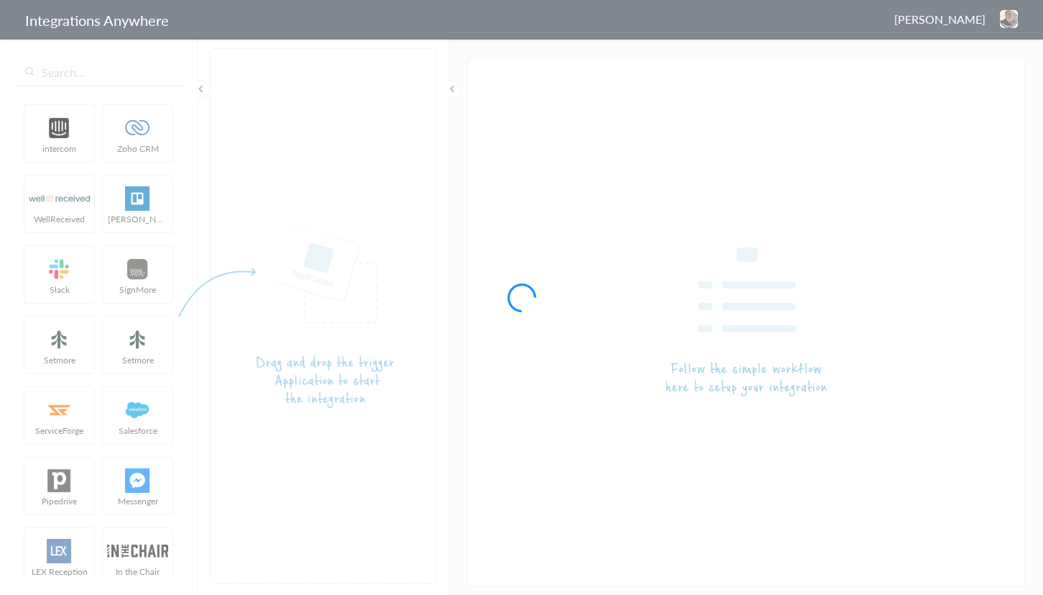
type input "8774353204 - [PERSON_NAME] - [PERSON_NAME] ([US_STATE])"
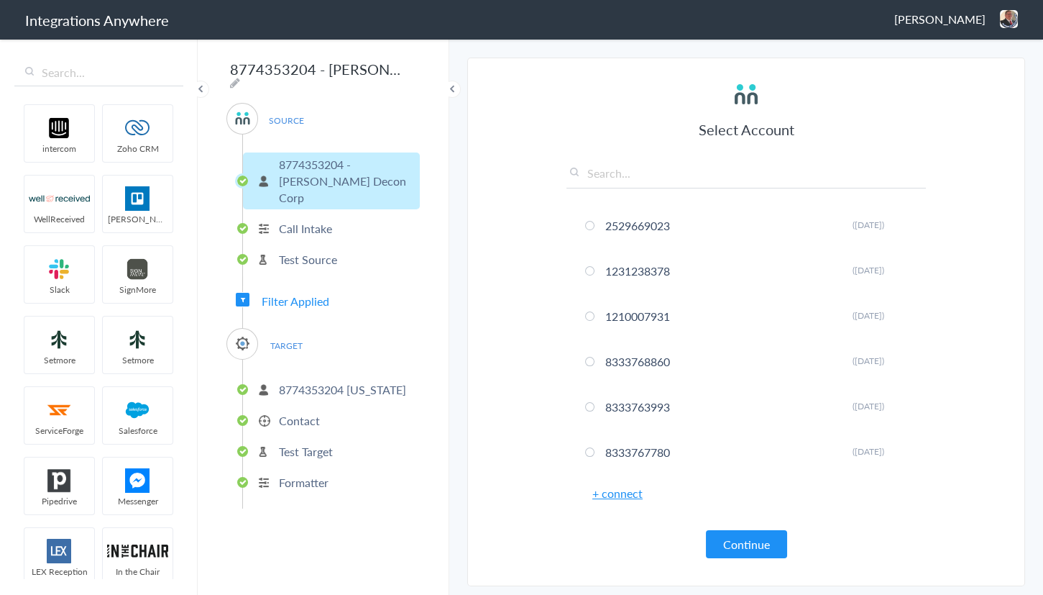
click at [285, 293] on span "Filter Applied" at bounding box center [296, 301] width 68 height 17
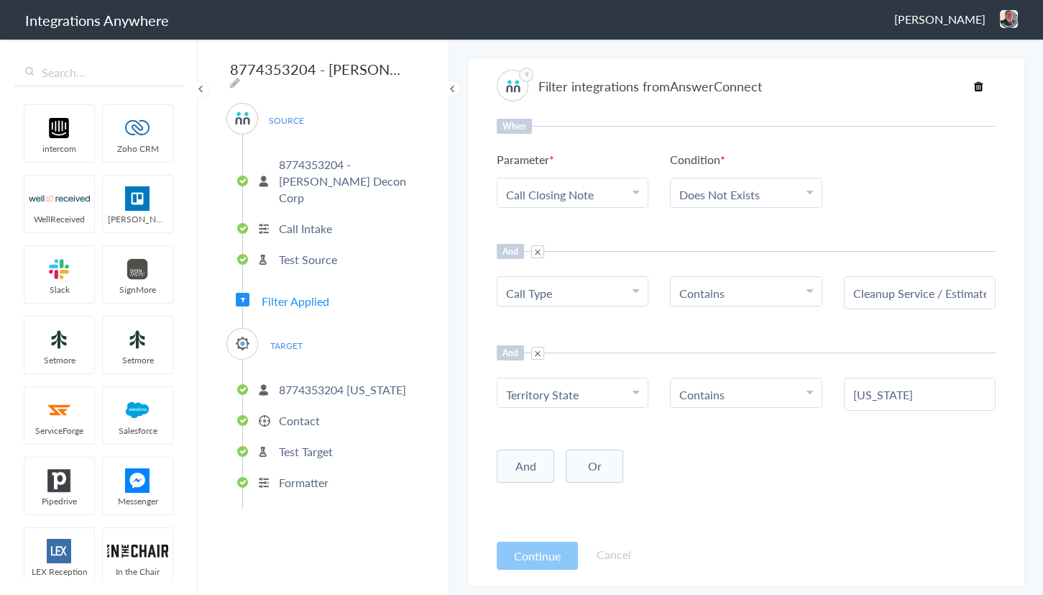
click at [1007, 17] on img at bounding box center [1009, 19] width 18 height 18
click at [965, 65] on li "Dashboard" at bounding box center [978, 74] width 99 height 22
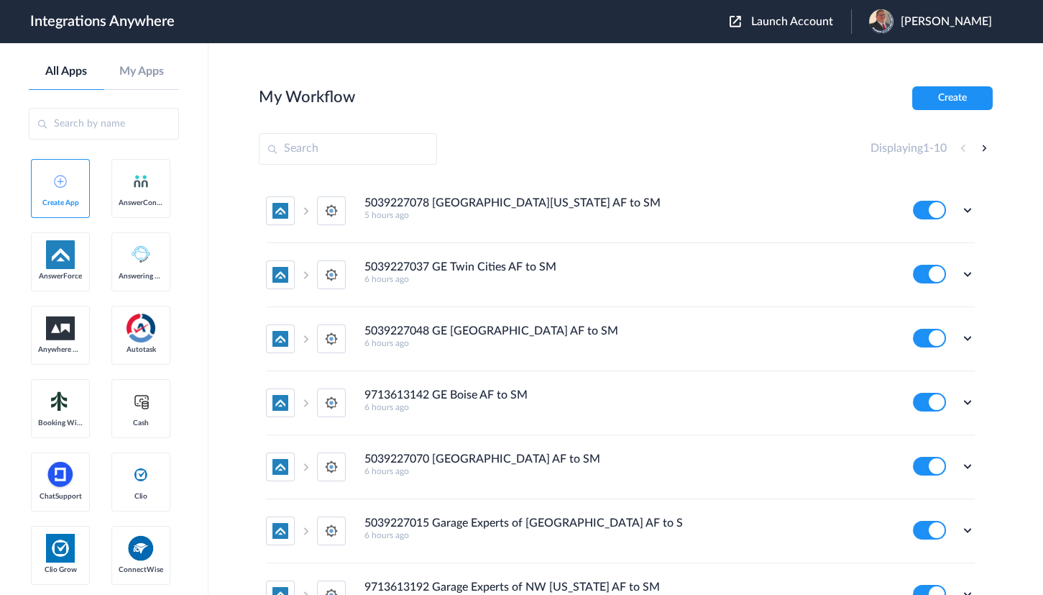
click at [812, 26] on span "Launch Account" at bounding box center [792, 22] width 82 height 12
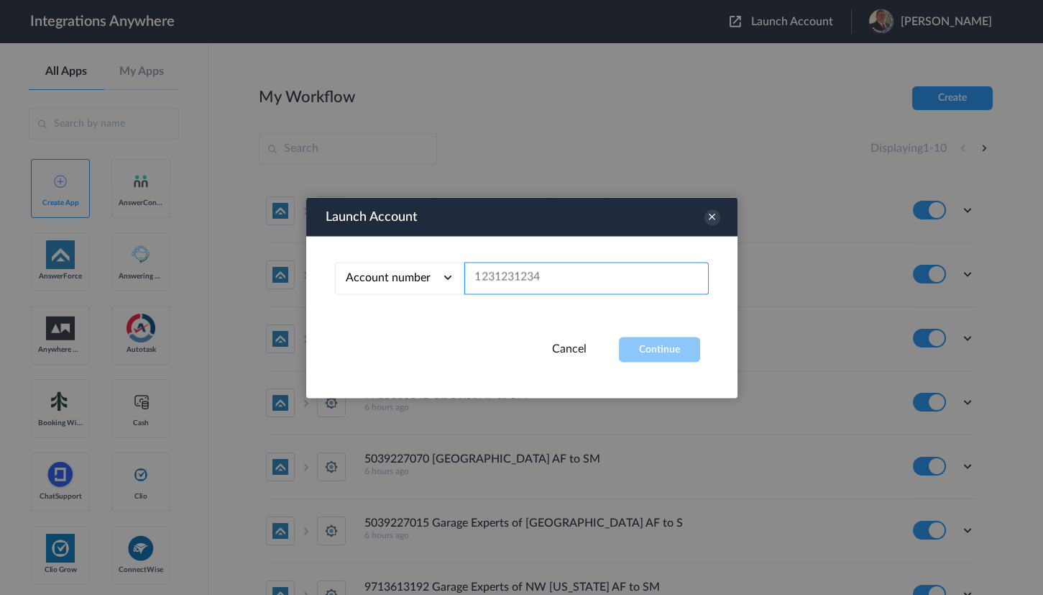
click at [546, 269] on input "text" at bounding box center [586, 278] width 244 height 32
paste input "8774353204"
type input "8774353204"
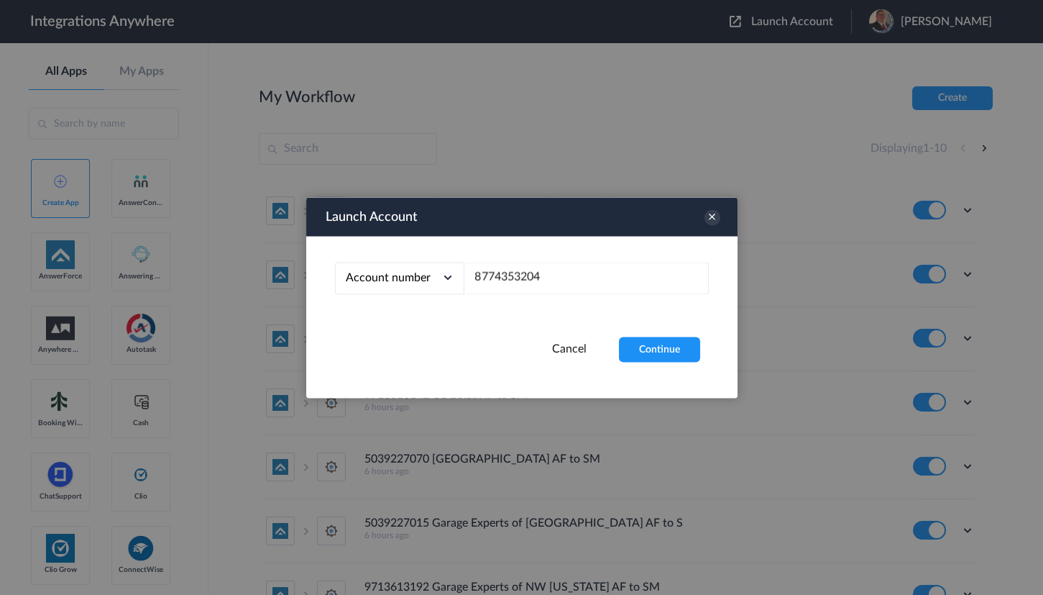
click at [669, 332] on div "Account number Account number Email address 8774353204" at bounding box center [521, 286] width 431 height 101
click at [666, 339] on button "Continue" at bounding box center [659, 348] width 81 height 25
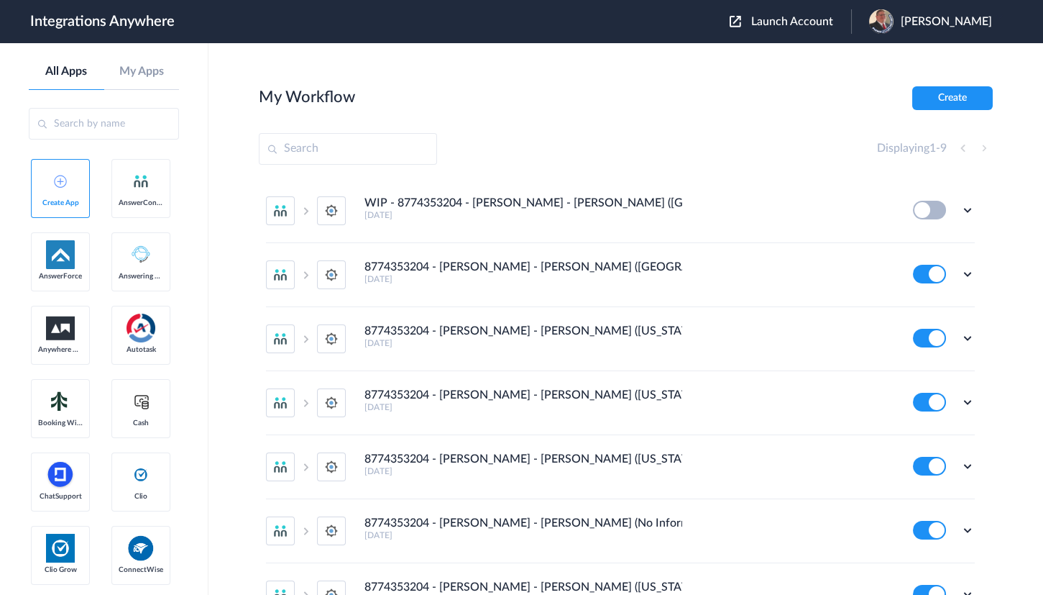
scroll to position [196, 0]
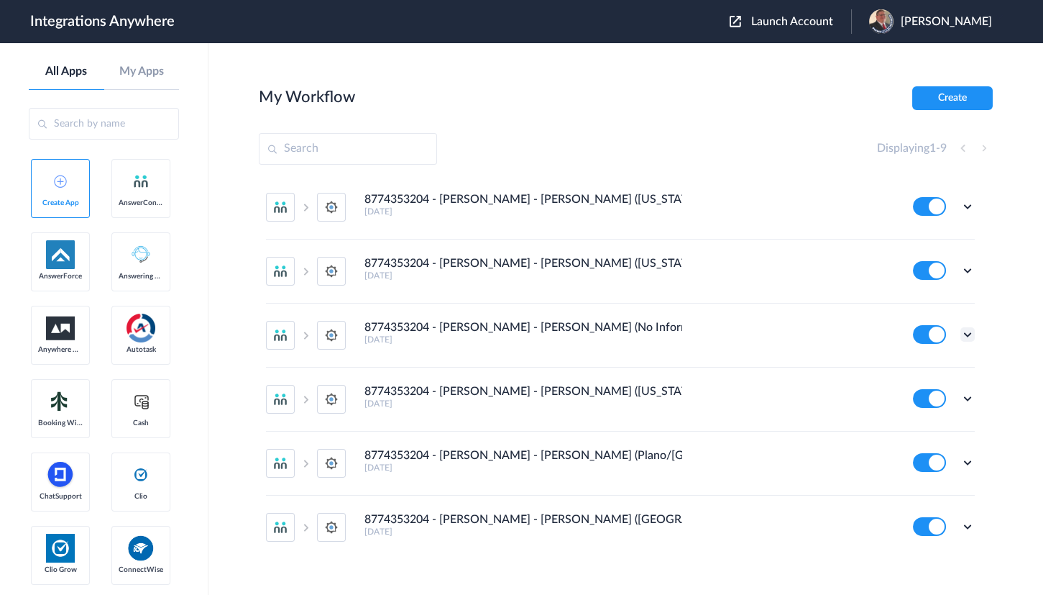
click at [961, 336] on icon at bounding box center [968, 334] width 14 height 14
click at [913, 362] on link "Edit" at bounding box center [909, 367] width 35 height 10
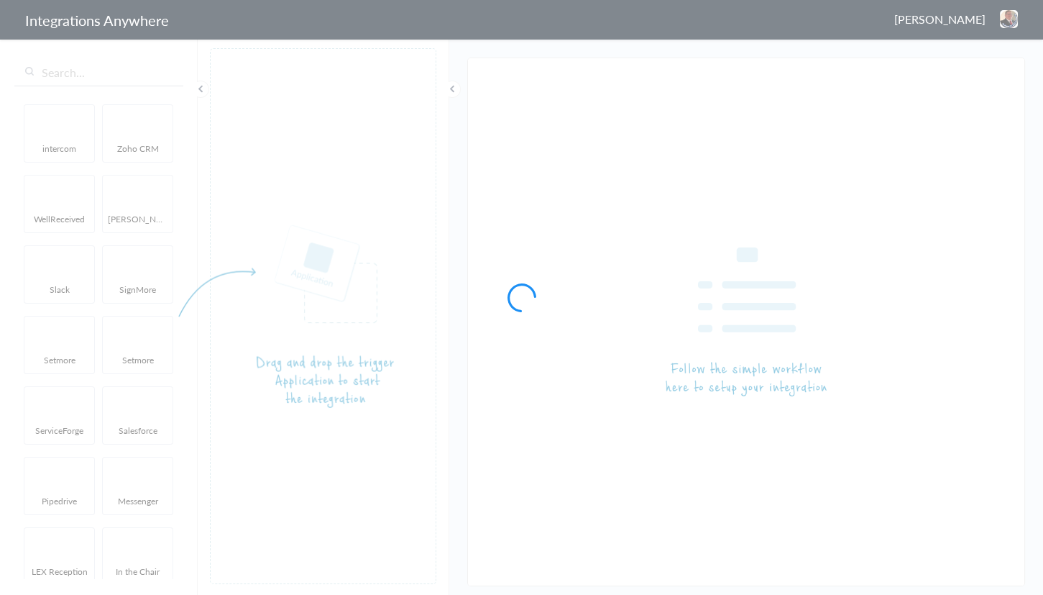
type input "8774353204 - [PERSON_NAME] - [PERSON_NAME] (No Information Found)"
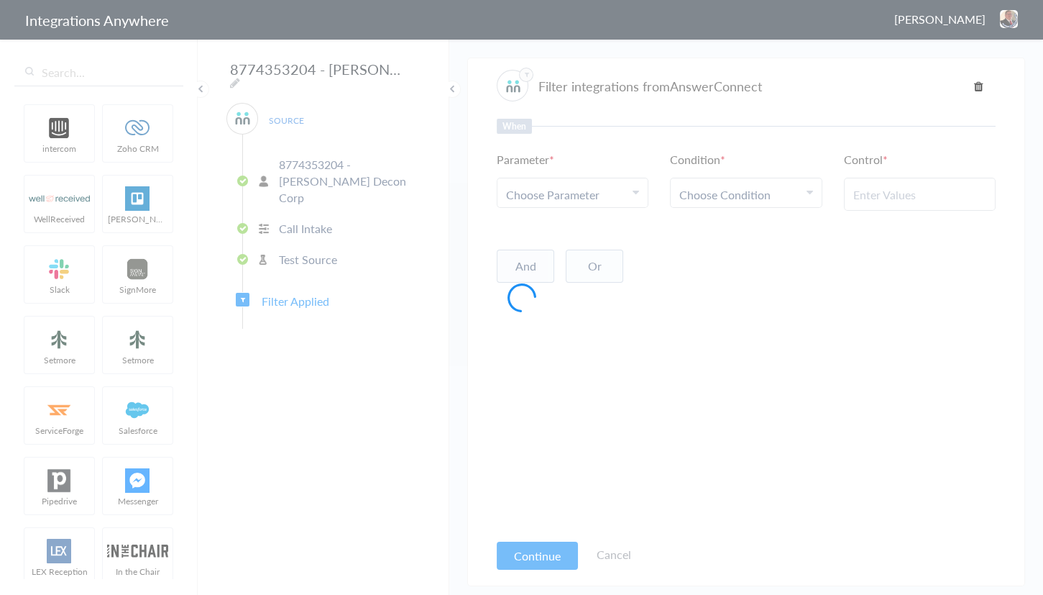
type input "Cleanup Service / Estimate (Schedule / Cancel Appointment)"
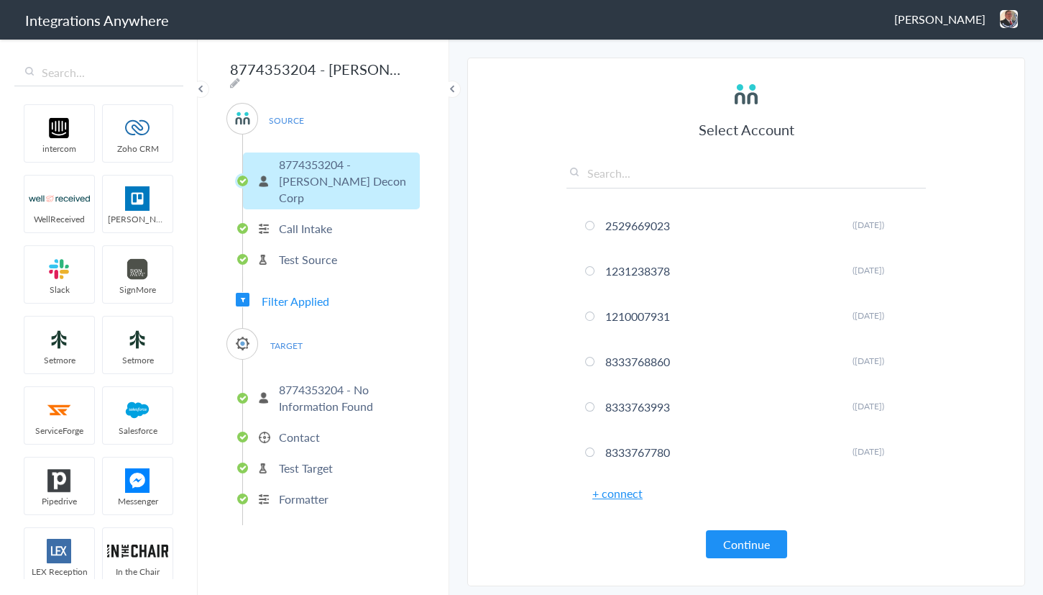
click at [290, 293] on span "Filter Applied" at bounding box center [296, 301] width 68 height 17
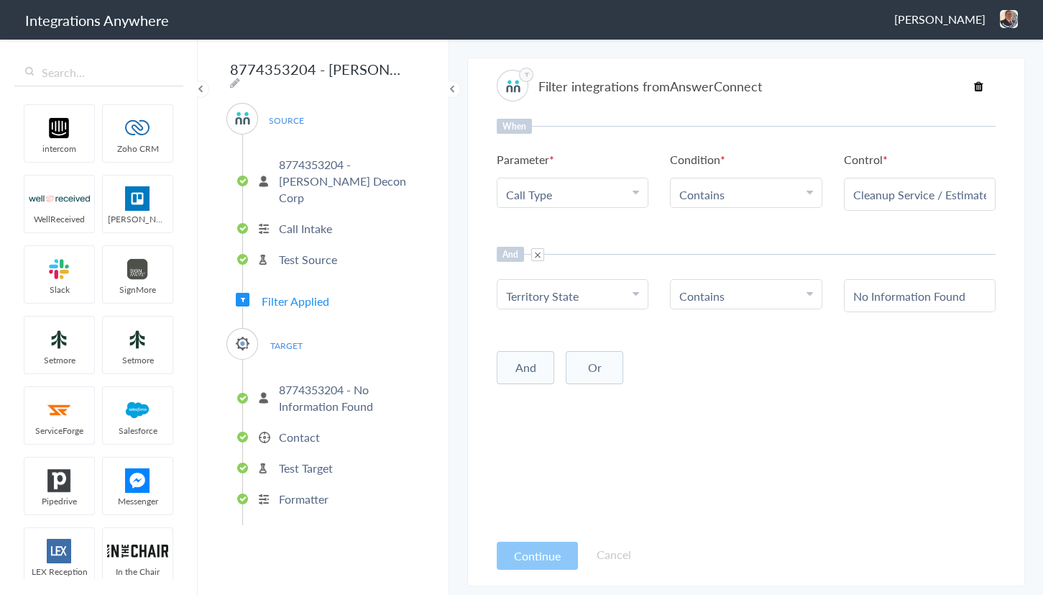
click at [1002, 22] on img at bounding box center [1009, 19] width 18 height 18
click at [951, 77] on li "Dashboard" at bounding box center [978, 74] width 99 height 22
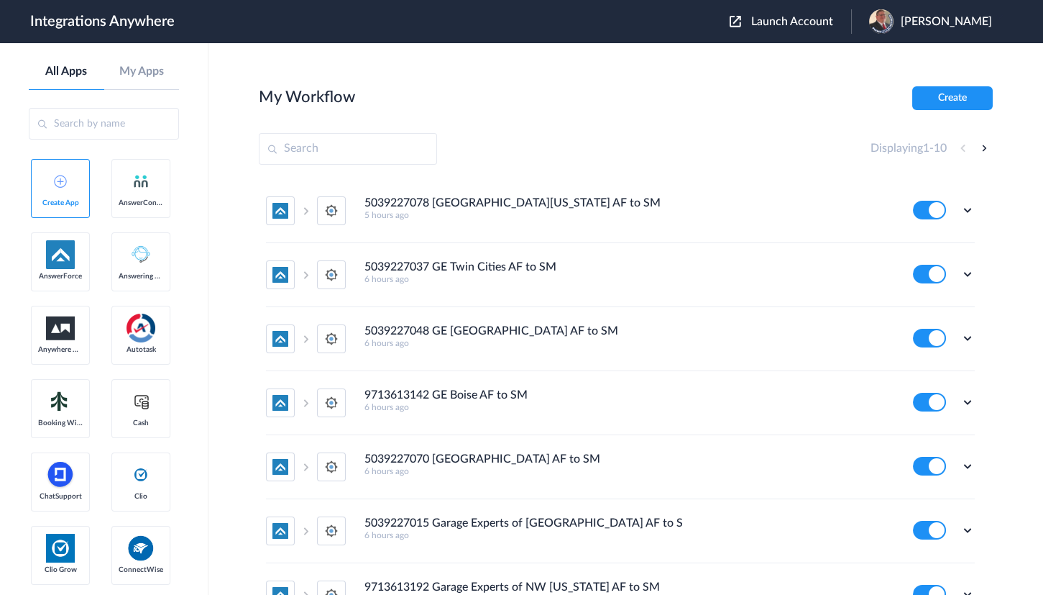
click at [803, 19] on span "Launch Account" at bounding box center [792, 22] width 82 height 12
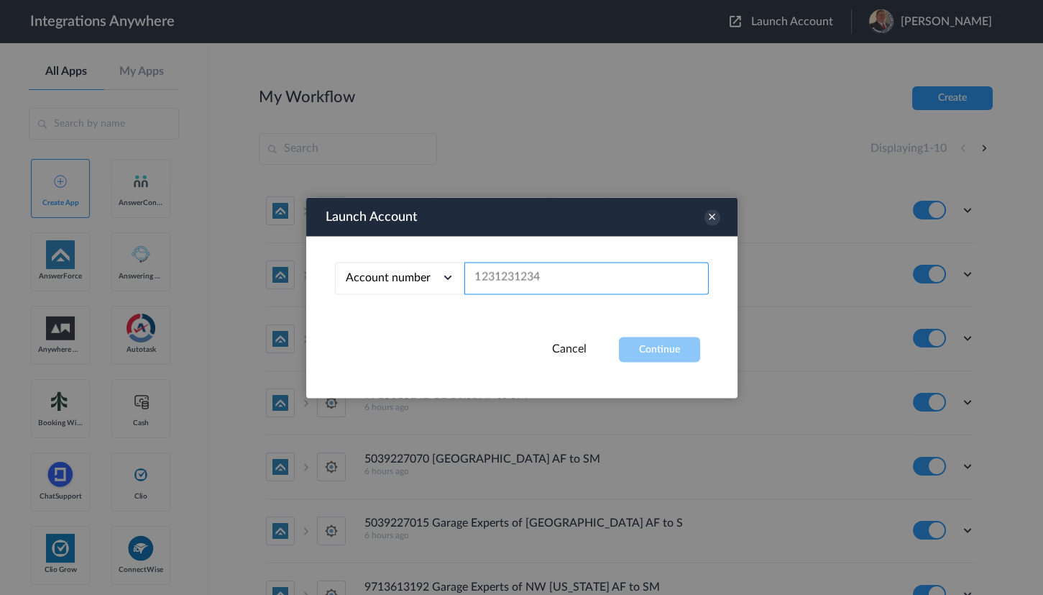
click at [574, 280] on input "text" at bounding box center [586, 278] width 244 height 32
paste input "8774353204"
type input "8774353204"
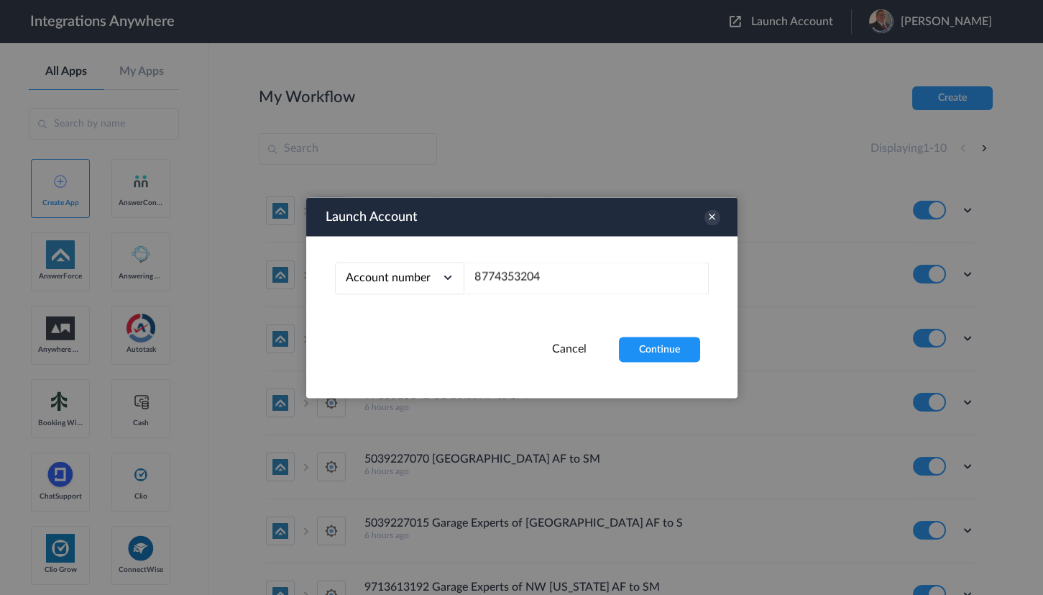
drag, startPoint x: 650, startPoint y: 347, endPoint x: 639, endPoint y: 347, distance: 10.8
click at [646, 351] on button "Continue" at bounding box center [659, 348] width 81 height 25
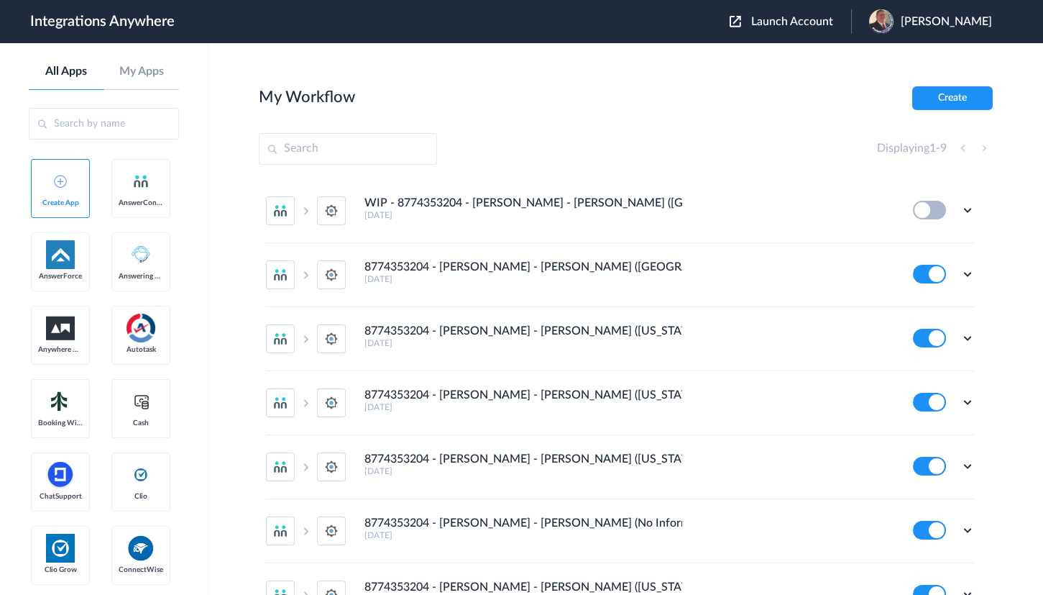
click at [771, 165] on section "My Workflow Create Displaying 1 - 9 WIP - 8774353204 - [PERSON_NAME] - [PERSON_…" at bounding box center [626, 361] width 734 height 551
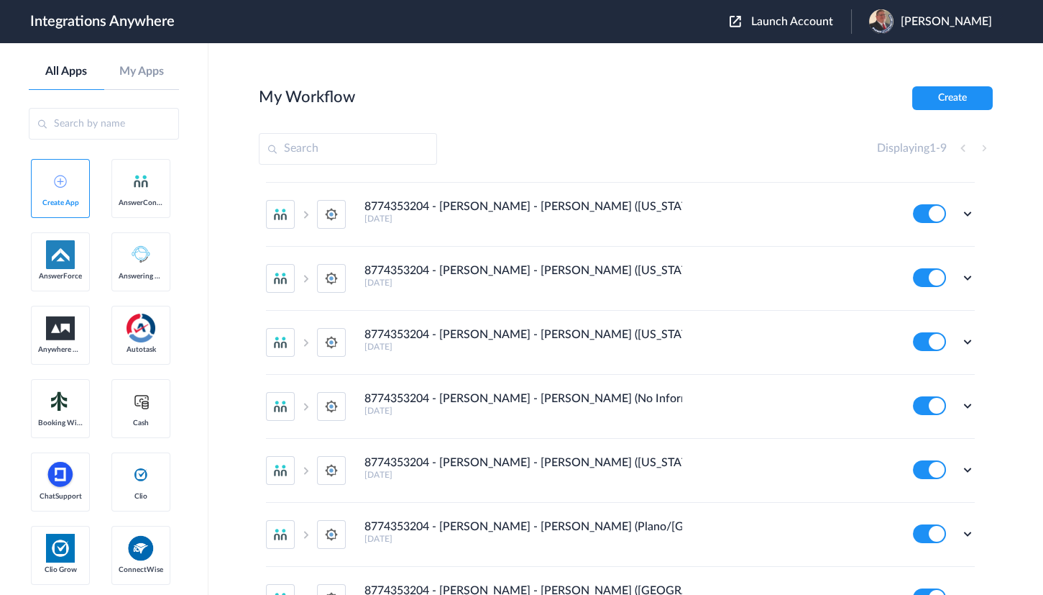
scroll to position [214, 0]
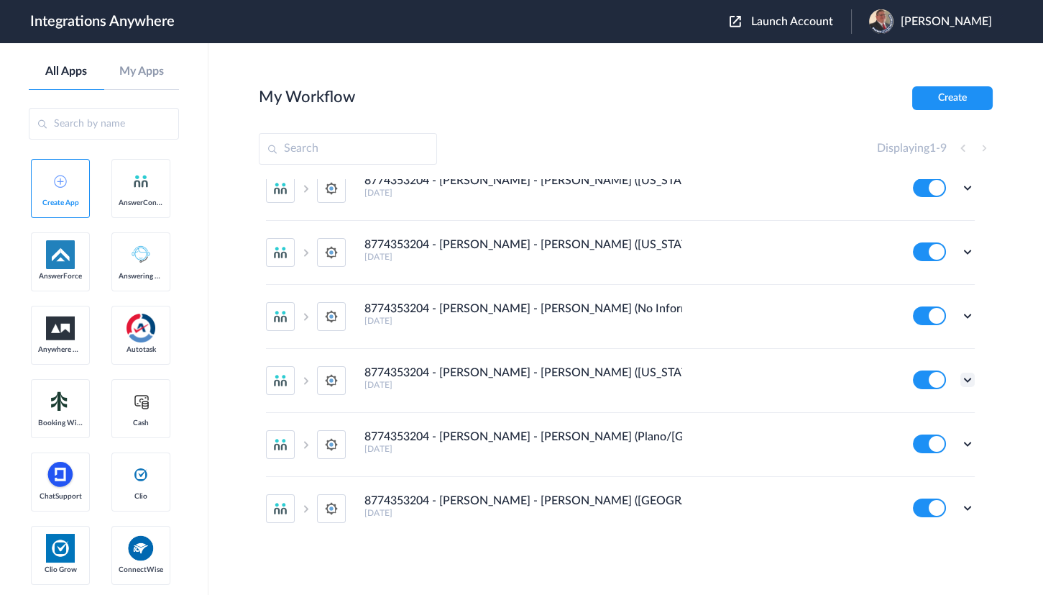
click at [961, 380] on icon at bounding box center [968, 379] width 14 height 14
click at [918, 412] on li "Edit" at bounding box center [927, 413] width 93 height 27
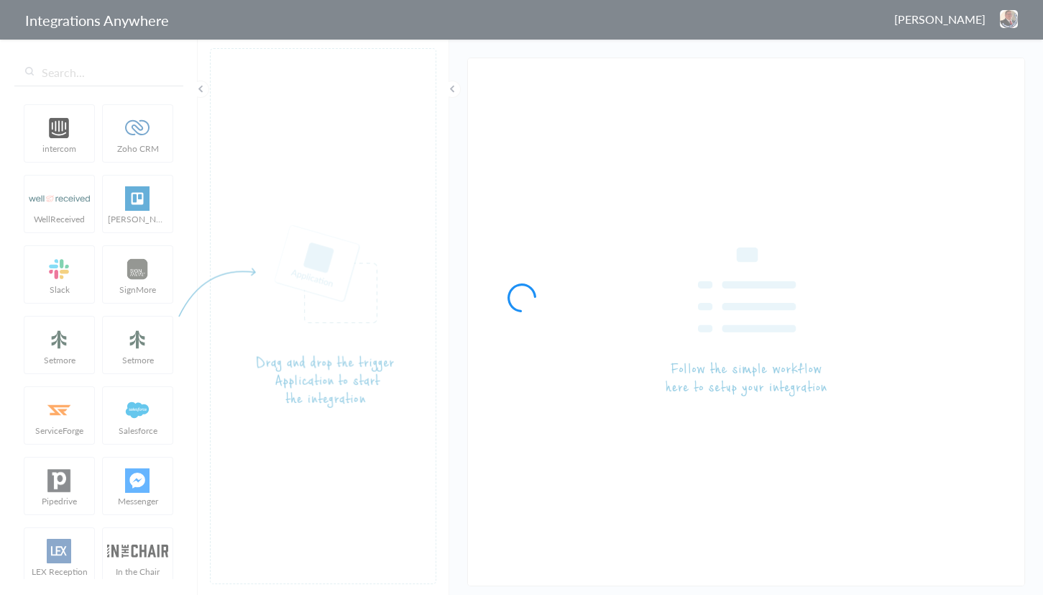
type input "8774353204 - [PERSON_NAME] - [PERSON_NAME] ([US_STATE])"
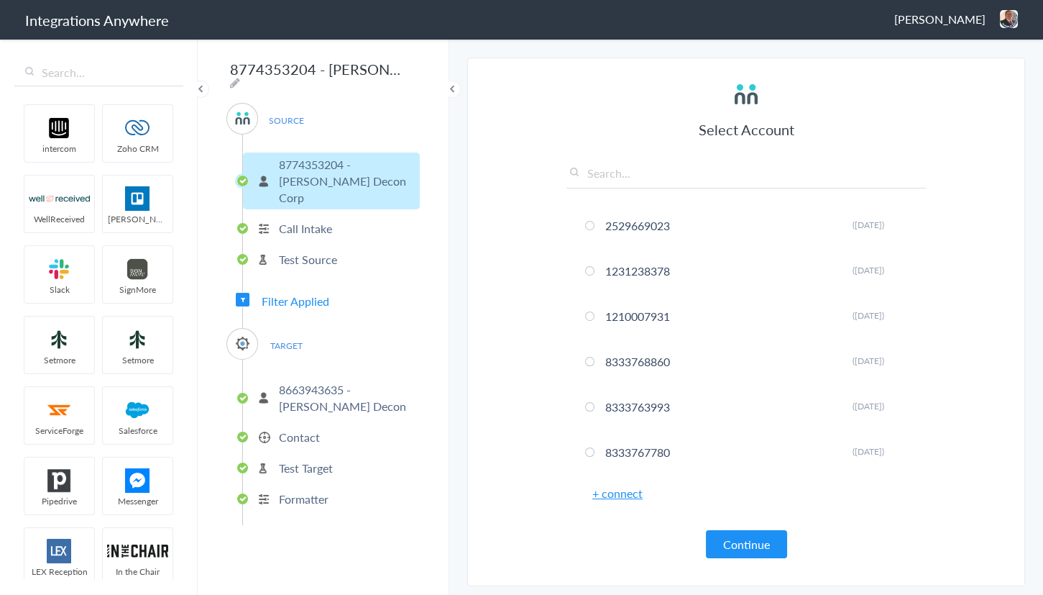
click at [315, 293] on span "Filter Applied" at bounding box center [296, 301] width 68 height 17
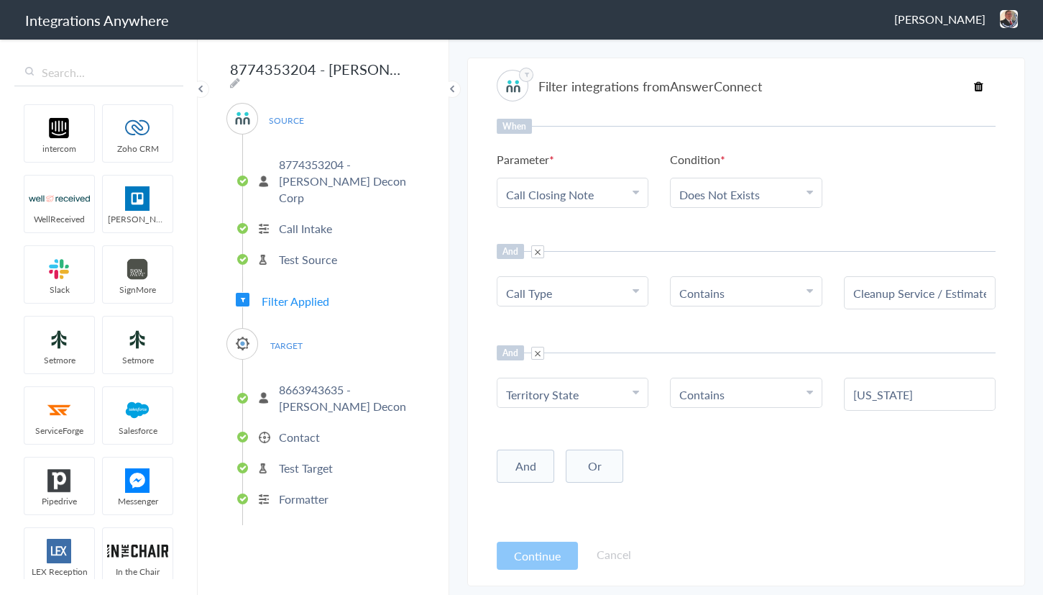
drag, startPoint x: 1005, startPoint y: 16, endPoint x: 977, endPoint y: 32, distance: 32.2
click at [1004, 16] on img at bounding box center [1009, 19] width 18 height 18
click at [958, 73] on li "Dashboard" at bounding box center [978, 74] width 99 height 22
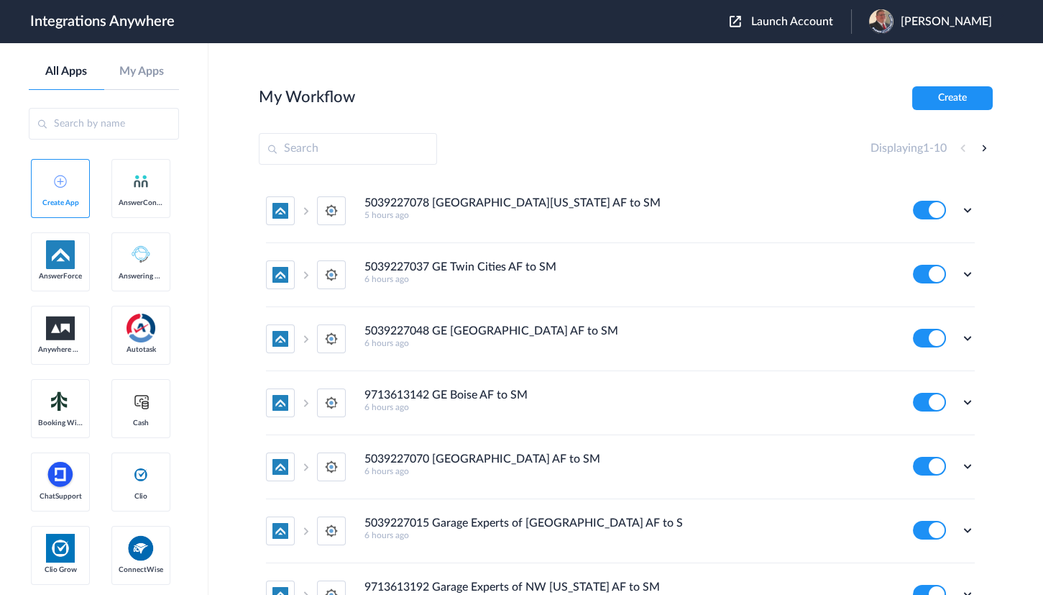
click at [791, 24] on span "Launch Account" at bounding box center [792, 22] width 82 height 12
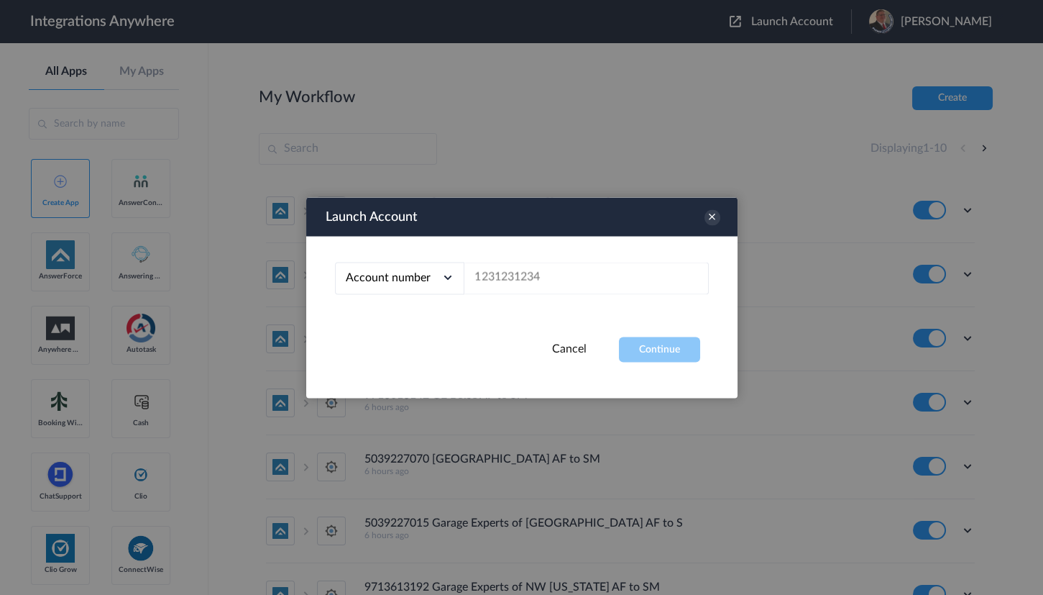
click at [541, 257] on div "Account number Account number Email address" at bounding box center [521, 286] width 431 height 101
click at [536, 281] on input "text" at bounding box center [586, 278] width 244 height 32
paste input "8774353204"
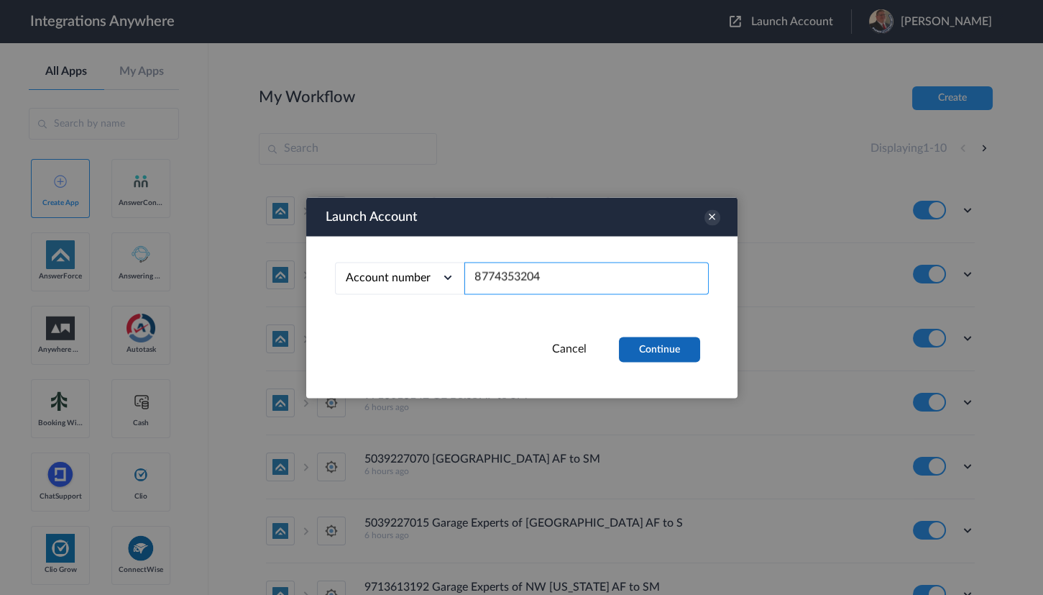
type input "8774353204"
click at [648, 341] on button "Continue" at bounding box center [659, 348] width 81 height 25
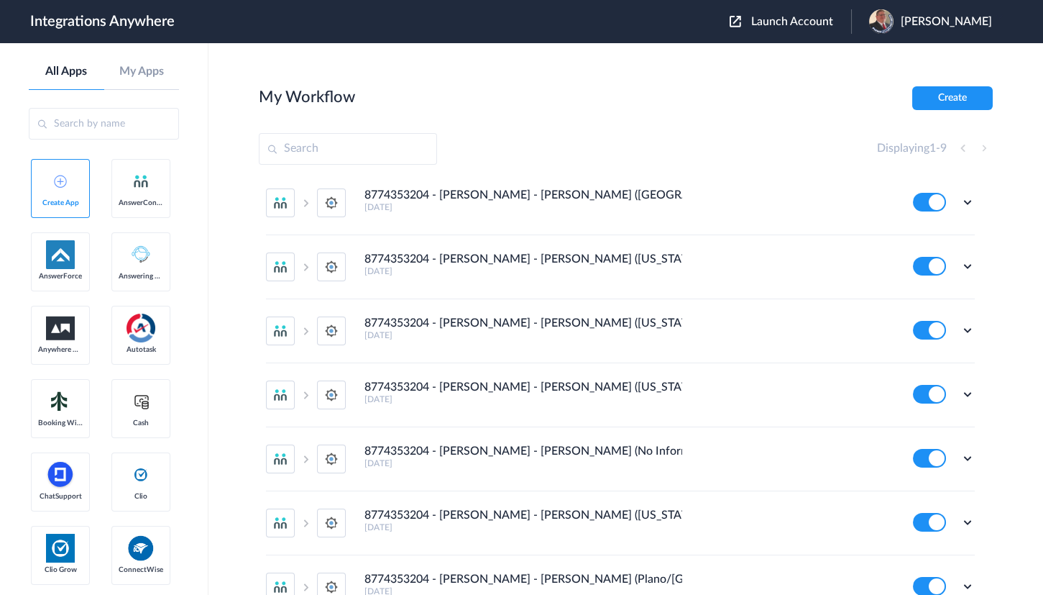
scroll to position [214, 0]
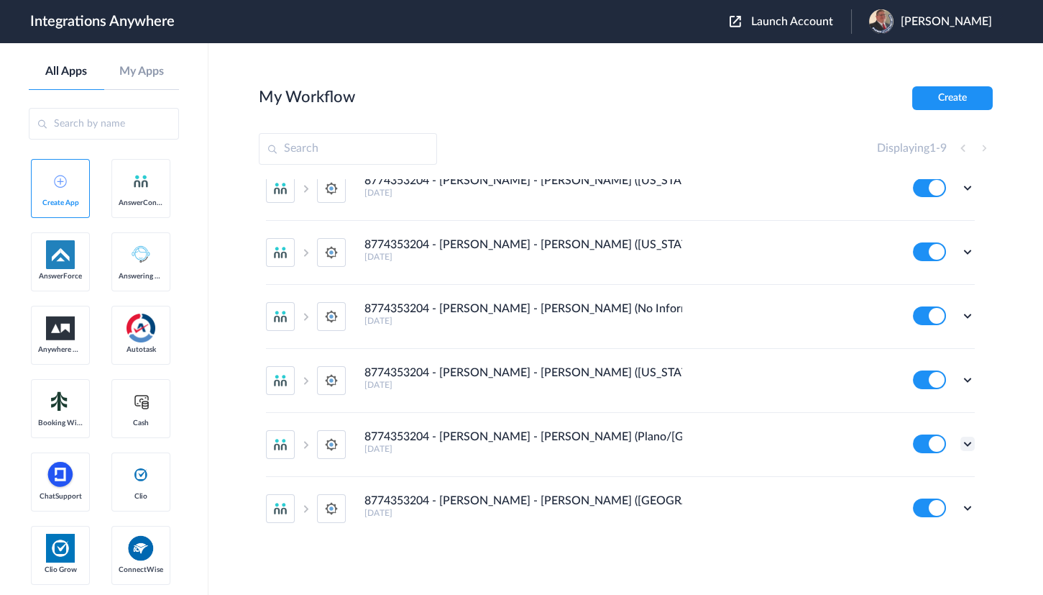
click at [961, 445] on icon at bounding box center [968, 443] width 14 height 14
click at [919, 482] on li "Edit" at bounding box center [927, 477] width 93 height 27
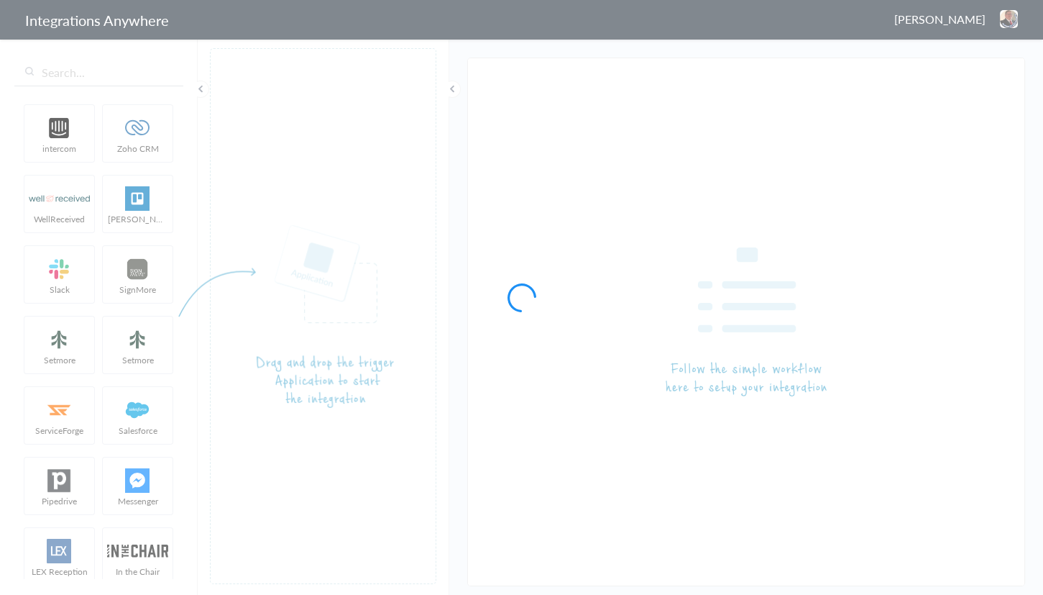
type input "8774353204 - [PERSON_NAME] - [PERSON_NAME] (Plano/[GEOGRAPHIC_DATA])"
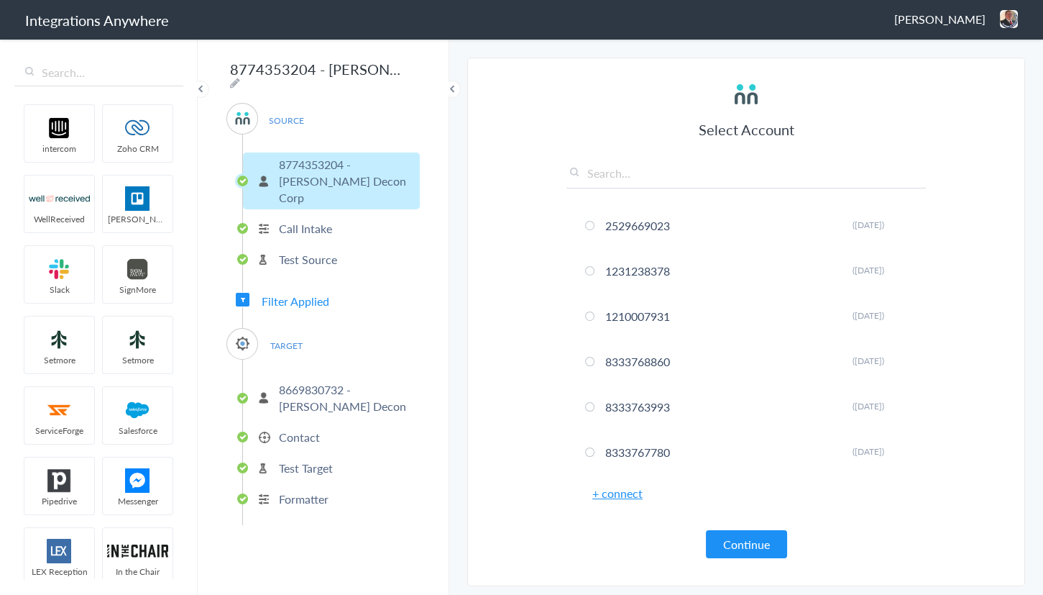
click at [301, 293] on div "SOURCE 8774353204 - [PERSON_NAME] Decon Corp Call Intake Test Source Filter App…" at bounding box center [322, 314] width 193 height 422
click at [308, 293] on span "Filter Applied" at bounding box center [296, 301] width 68 height 17
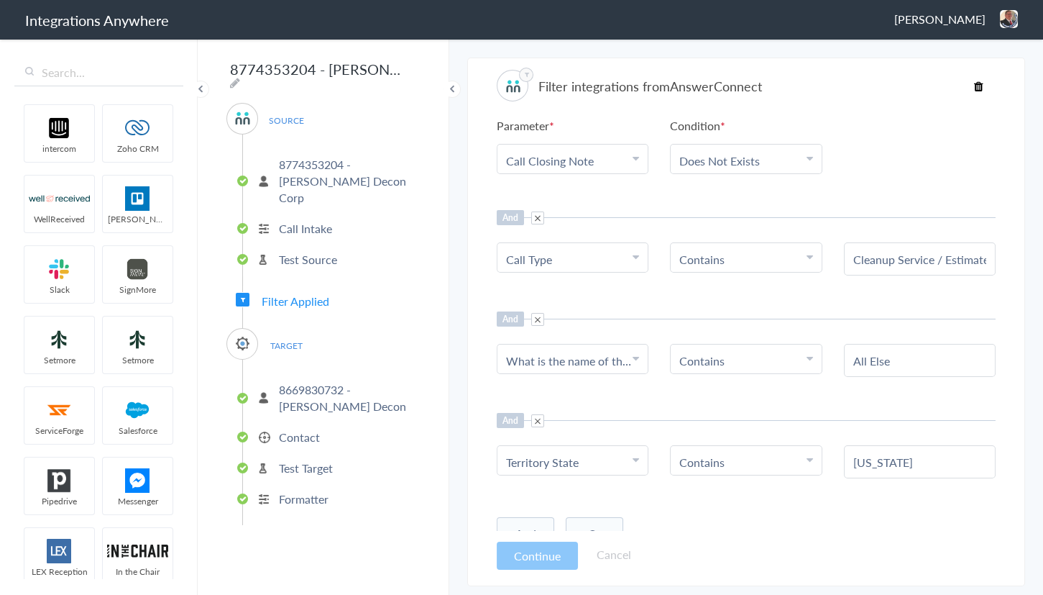
scroll to position [51, 0]
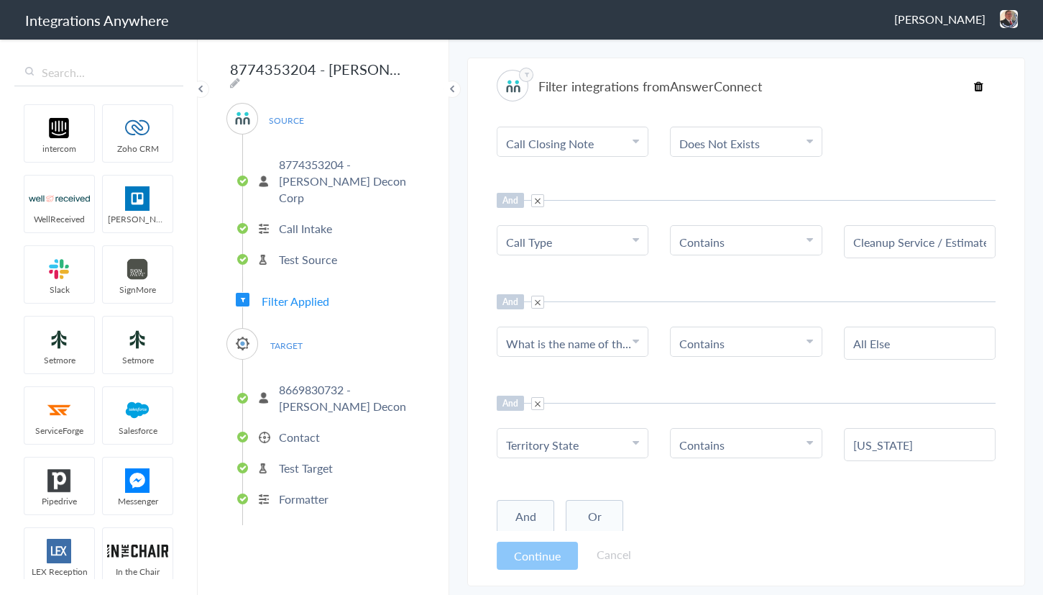
drag, startPoint x: 906, startPoint y: 341, endPoint x: 798, endPoint y: 331, distance: 108.3
click at [798, 331] on ul "Choose Parameter What is the name of the City? Name Email Phone Was the call tr…" at bounding box center [746, 342] width 499 height 33
type input "All Others"
click at [715, 285] on div "When Parameter Choose Parameter Call Closing Note Name Email Phone Was the call…" at bounding box center [746, 325] width 499 height 412
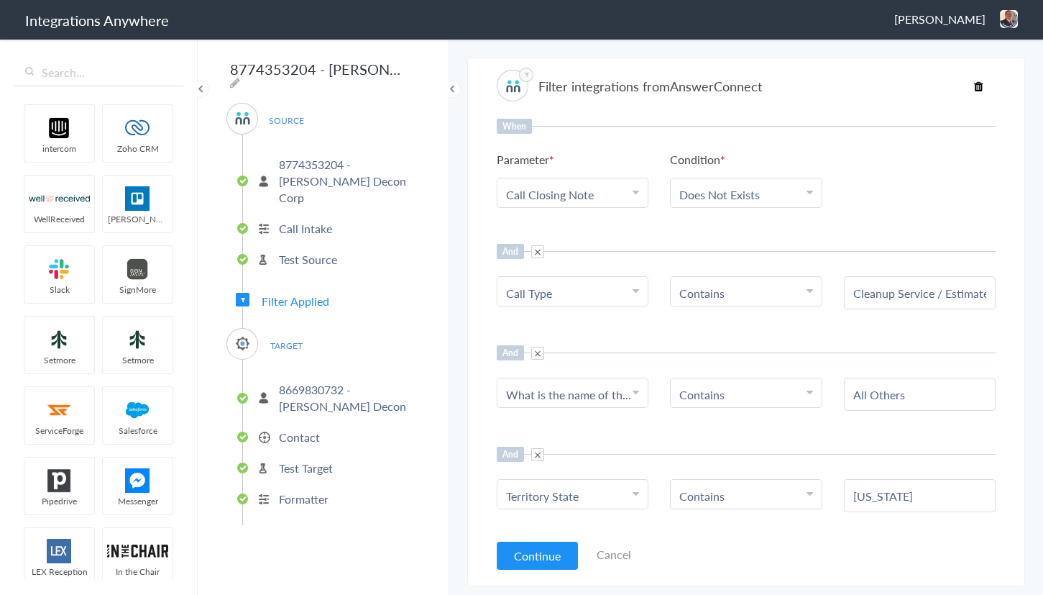
scroll to position [0, 0]
click at [240, 77] on icon at bounding box center [235, 83] width 10 height 12
drag, startPoint x: 296, startPoint y: 70, endPoint x: 257, endPoint y: 70, distance: 38.8
click at [257, 70] on input "8774353204 - Spaulding - AC - SM (Plano/Flower Mound)" at bounding box center [315, 68] width 178 height 27
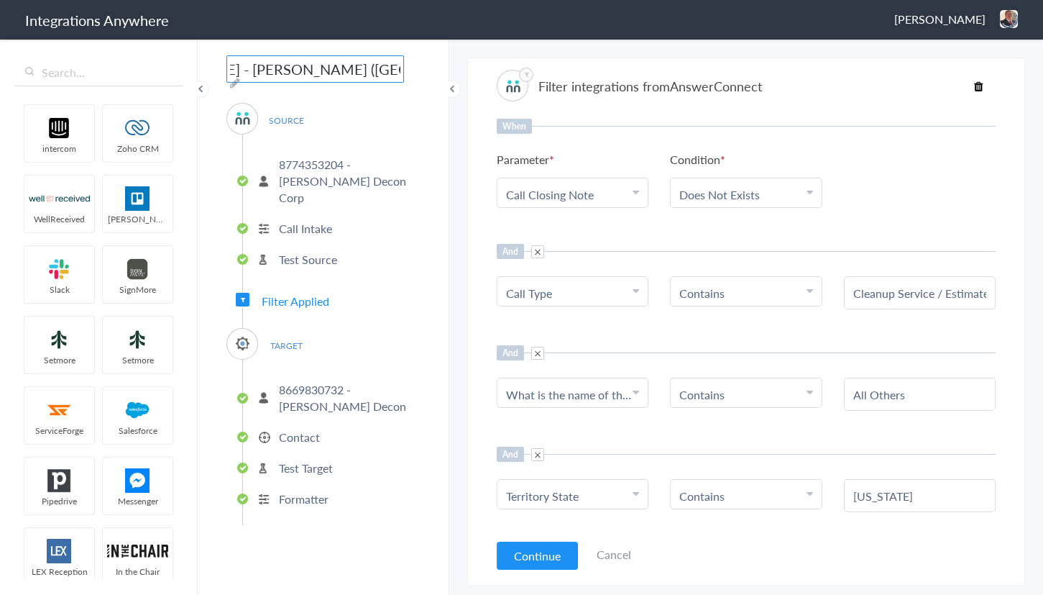
scroll to position [0, 162]
type input "8774353204 - [PERSON_NAME] - [PERSON_NAME] ([GEOGRAPHIC_DATA])"
drag, startPoint x: 907, startPoint y: 396, endPoint x: 812, endPoint y: 398, distance: 94.9
click at [812, 398] on ul "Choose Parameter What is the name of the City? Name Email Phone Was the call tr…" at bounding box center [746, 393] width 499 height 33
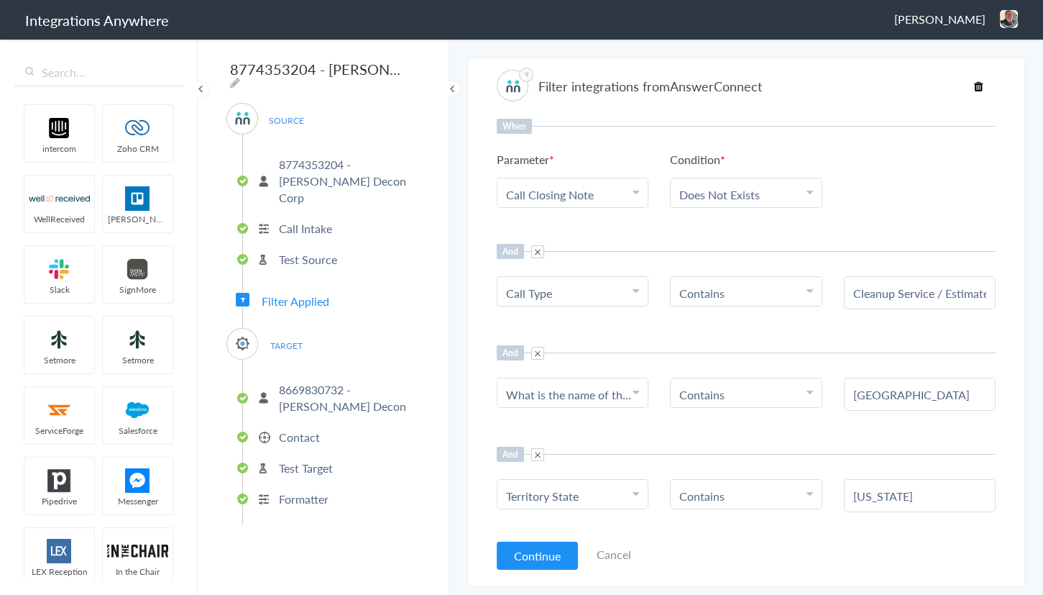
type input "Flower Mound"
drag, startPoint x: 467, startPoint y: 321, endPoint x: 478, endPoint y: 316, distance: 11.6
click at [471, 319] on section "Filter integrations from AnswerConnect When Parameter Choose Parameter Call Clo…" at bounding box center [746, 322] width 558 height 528
click at [539, 451] on span at bounding box center [537, 454] width 13 height 13
click at [539, 552] on button "Continue" at bounding box center [537, 555] width 81 height 28
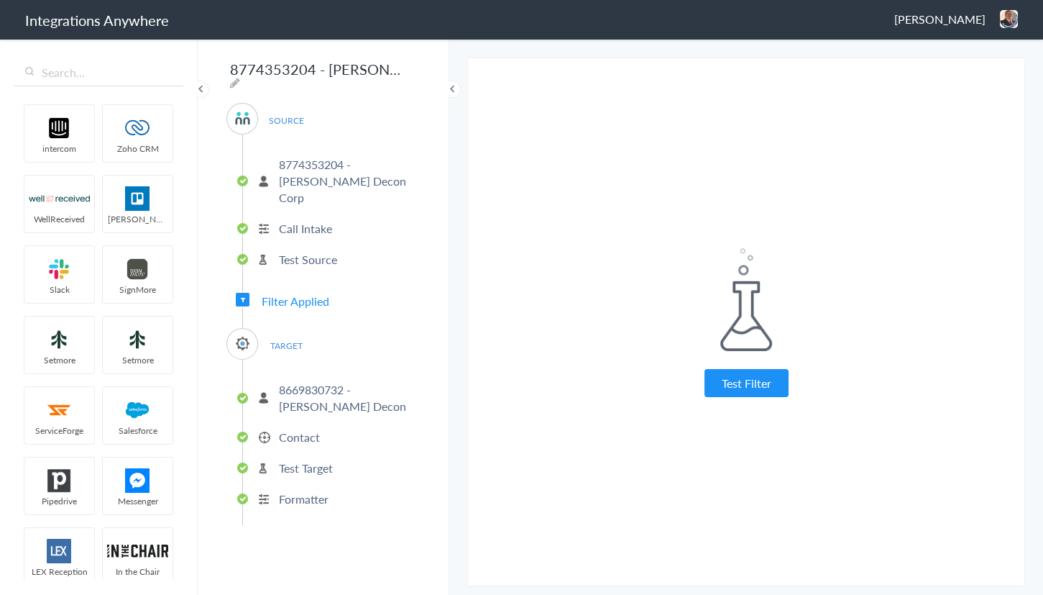
drag, startPoint x: 736, startPoint y: 371, endPoint x: 725, endPoint y: 306, distance: 66.2
click at [730, 369] on button "Test Filter" at bounding box center [747, 383] width 84 height 28
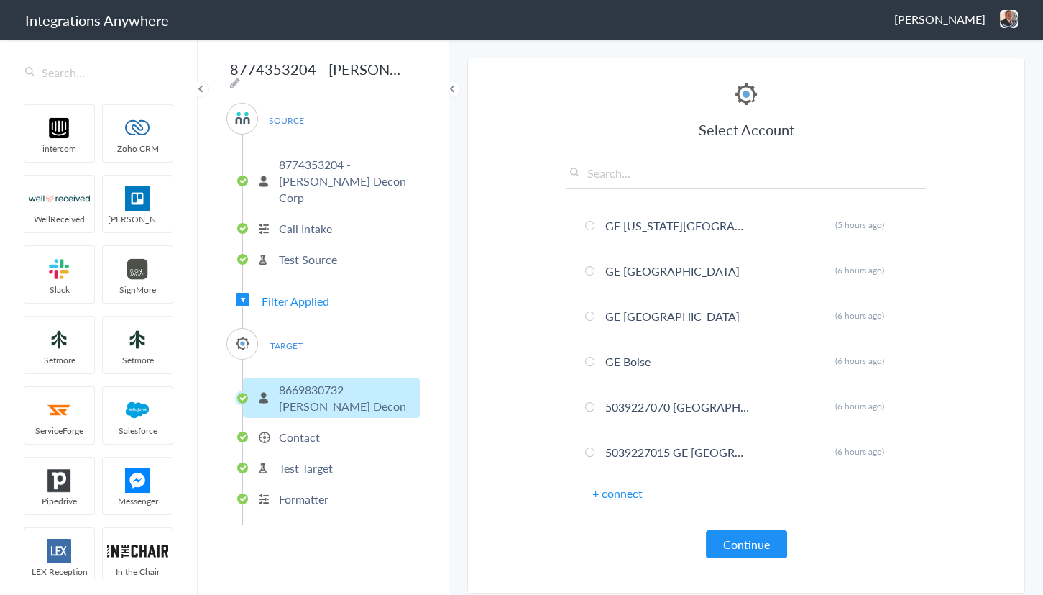
click at [1007, 22] on img at bounding box center [1009, 19] width 18 height 18
click at [963, 79] on li "Dashboard" at bounding box center [978, 74] width 99 height 22
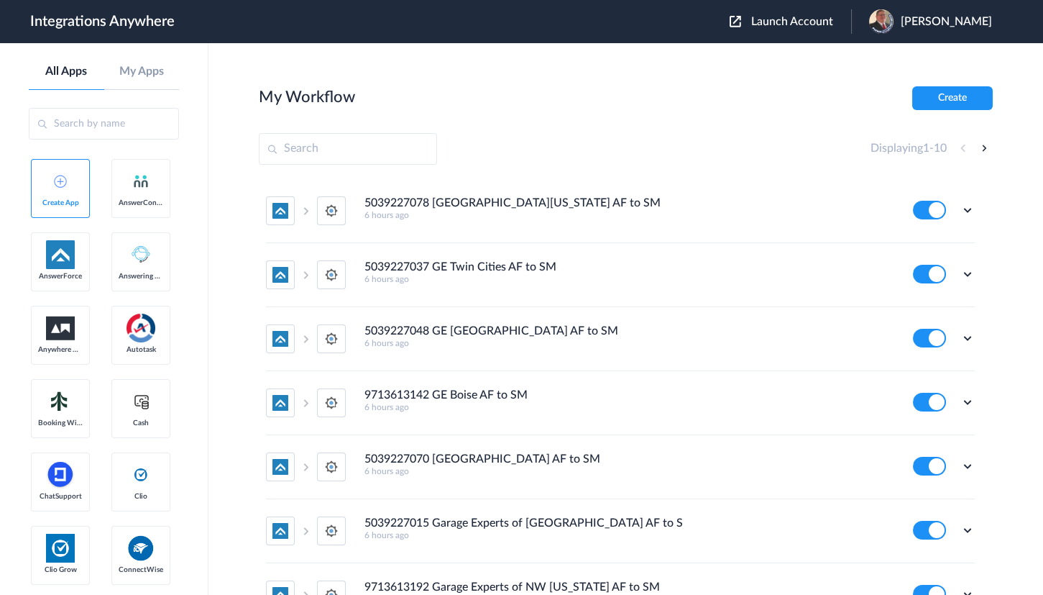
click at [779, 21] on span "Launch Account" at bounding box center [792, 22] width 82 height 12
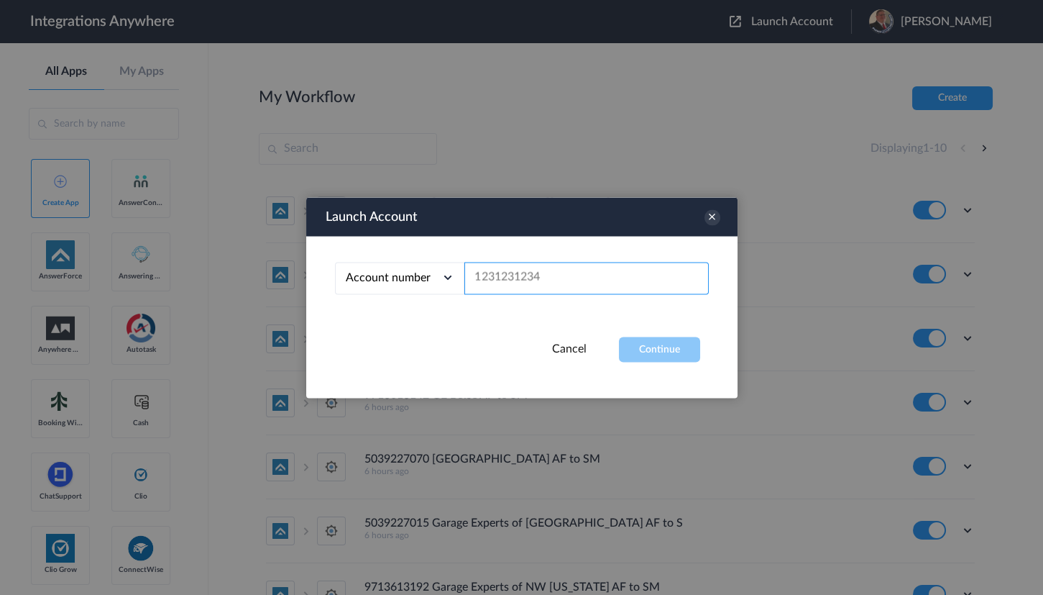
click at [547, 278] on input "text" at bounding box center [586, 278] width 244 height 32
paste input "8774353204"
type input "8774353204"
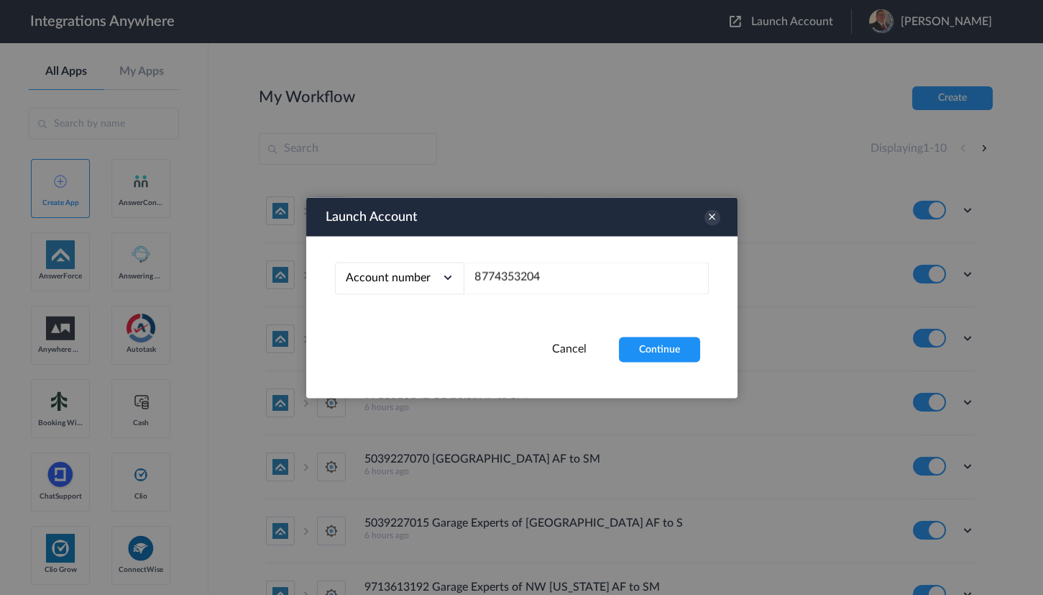
drag, startPoint x: 647, startPoint y: 344, endPoint x: 667, endPoint y: 252, distance: 94.2
click at [648, 344] on button "Continue" at bounding box center [659, 348] width 81 height 25
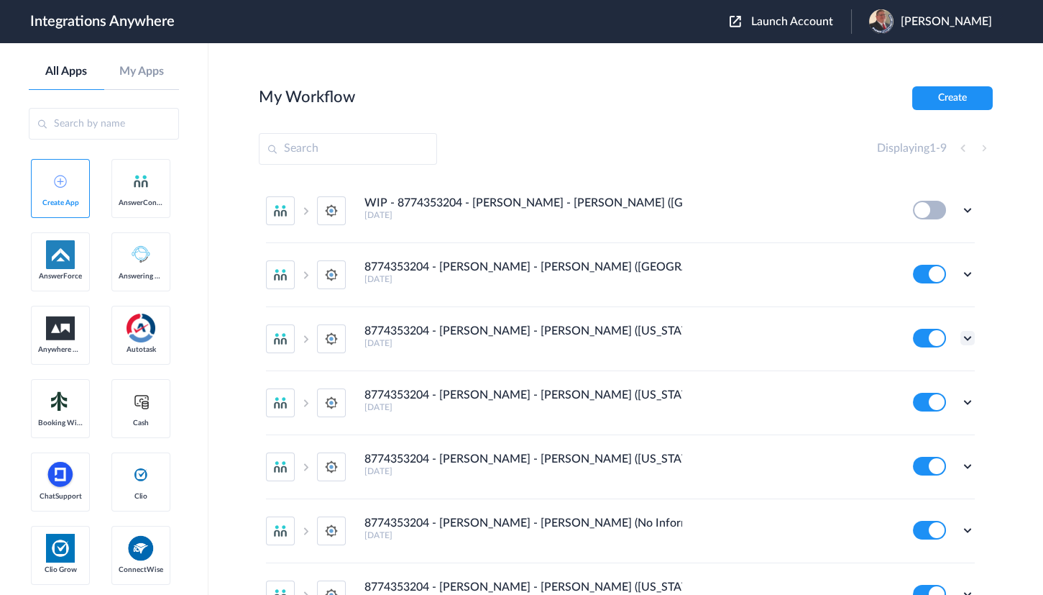
click at [961, 340] on icon at bounding box center [968, 338] width 14 height 14
click at [917, 372] on li "Edit" at bounding box center [927, 371] width 93 height 27
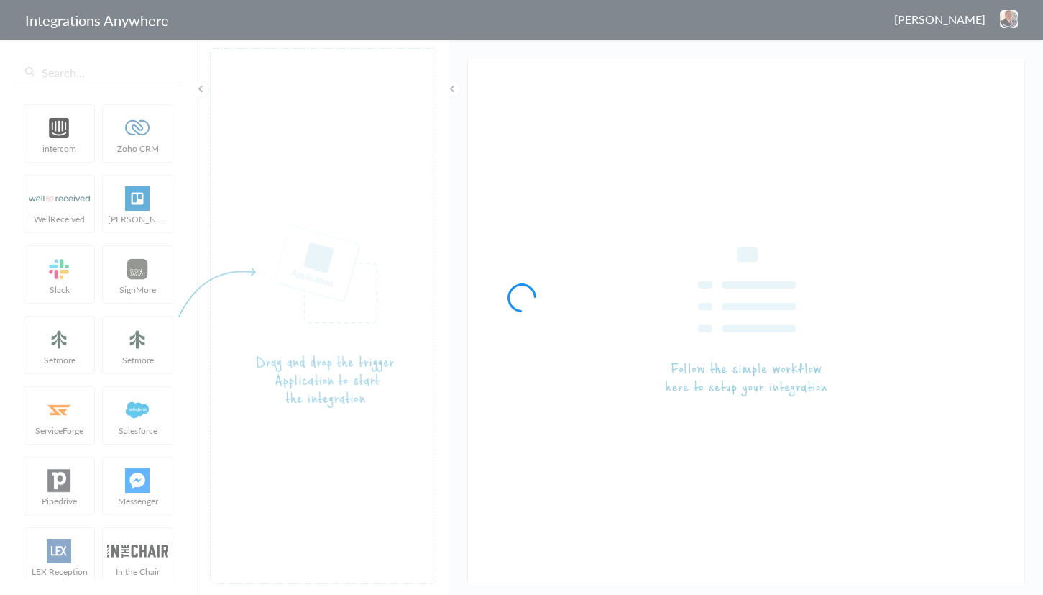
type input "8774353204 - Spaulding - AC - SM (Oklahoma City / Tulsa)"
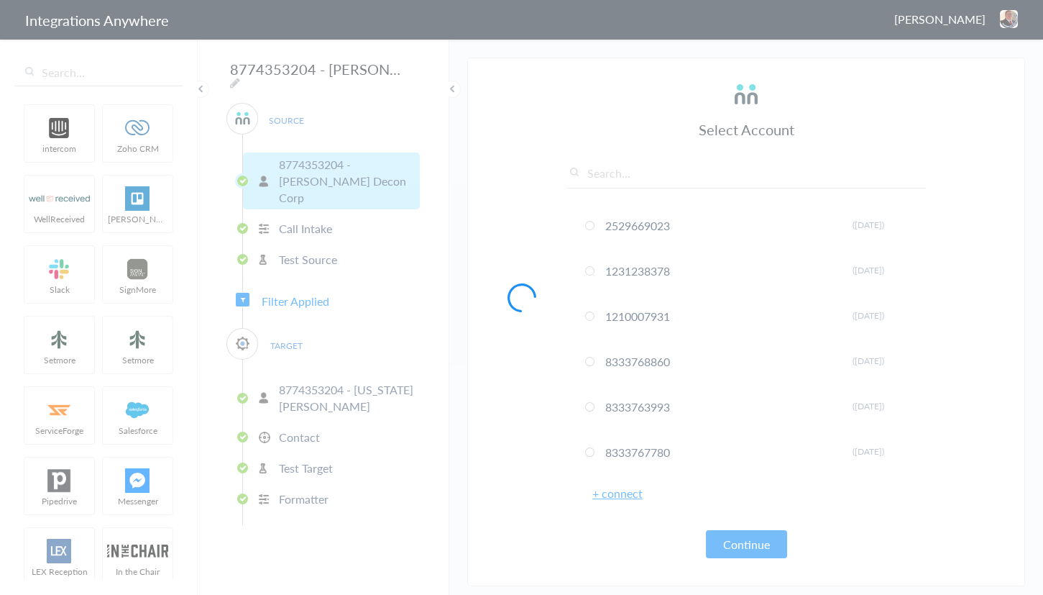
click at [407, 70] on div at bounding box center [521, 297] width 1043 height 595
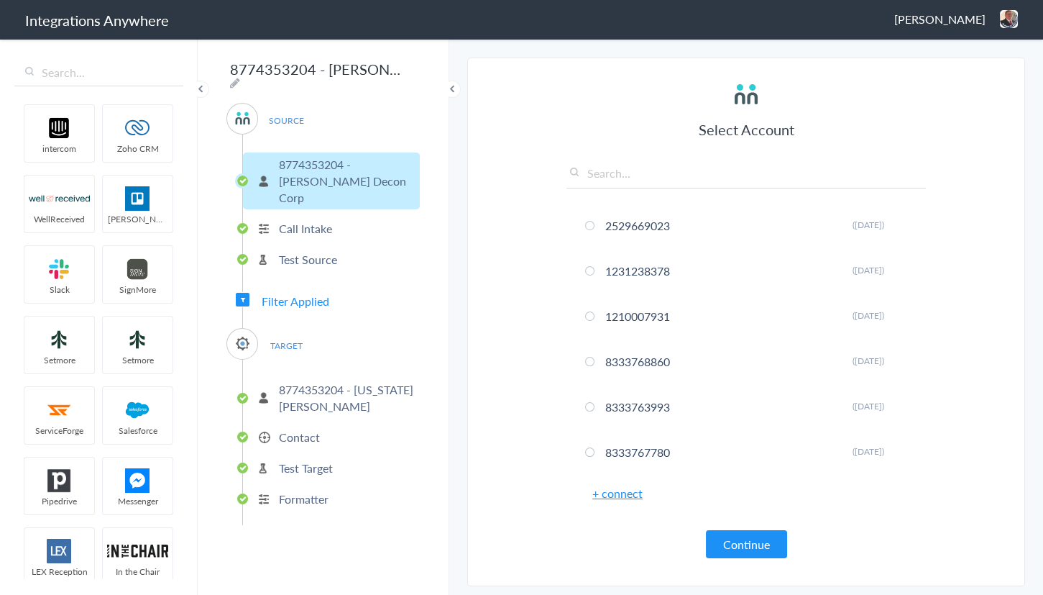
click at [289, 293] on span "Filter Applied" at bounding box center [296, 301] width 68 height 17
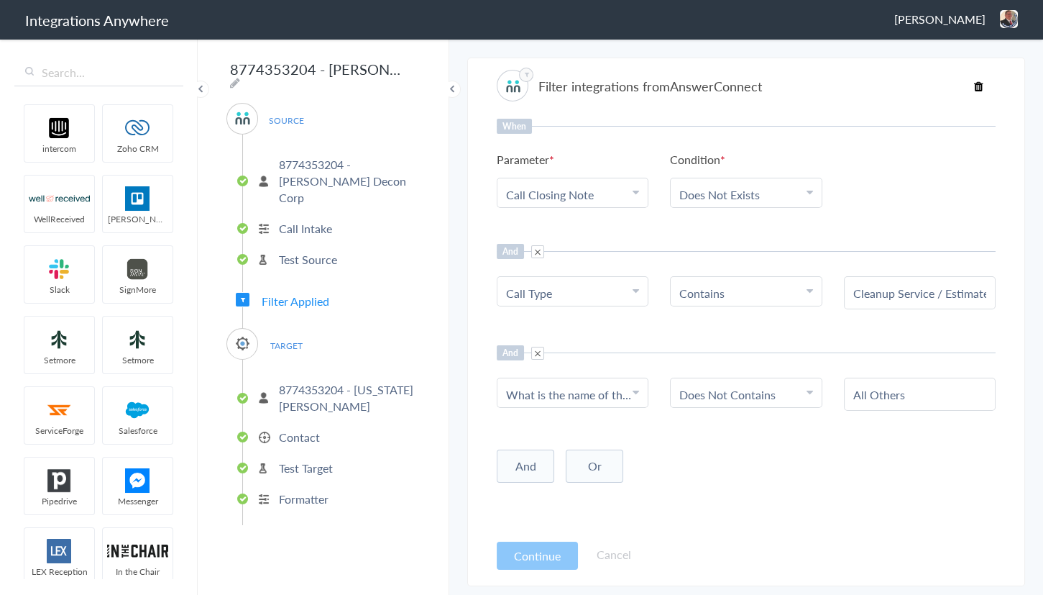
click at [705, 393] on link "Does Not Contains" at bounding box center [727, 394] width 96 height 17
drag, startPoint x: 713, startPoint y: 468, endPoint x: 726, endPoint y: 460, distance: 15.2
click at [713, 468] on link "Contains" at bounding box center [746, 464] width 150 height 31
click at [921, 395] on input "text" at bounding box center [919, 394] width 133 height 17
type input "Oklahoma City"
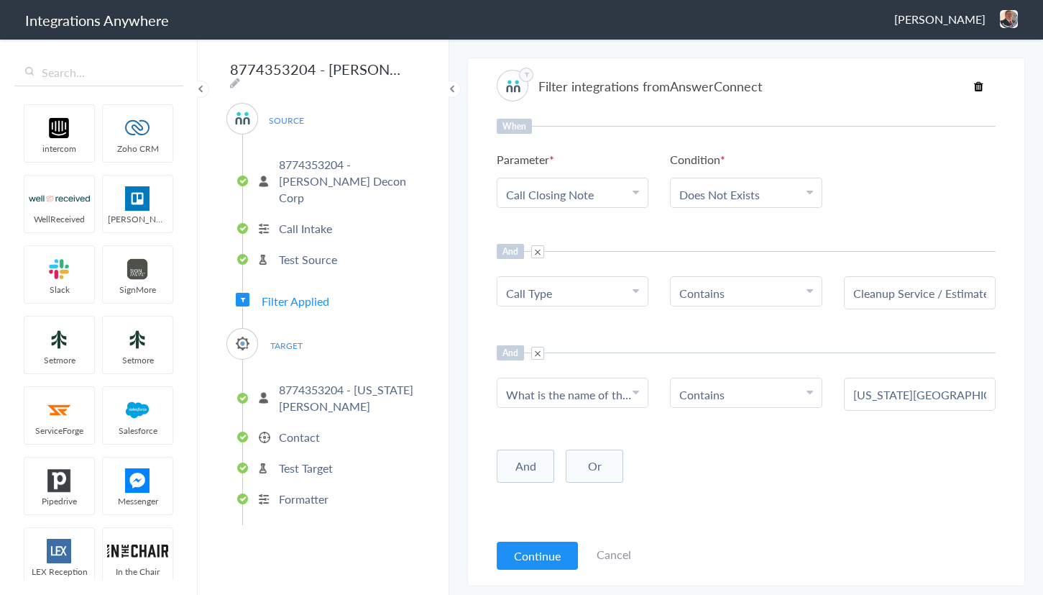
click at [606, 330] on div "When Parameter Choose Parameter Call Closing Note Name Email Phone Was the call…" at bounding box center [746, 325] width 499 height 412
click at [539, 546] on button "Continue" at bounding box center [537, 555] width 81 height 28
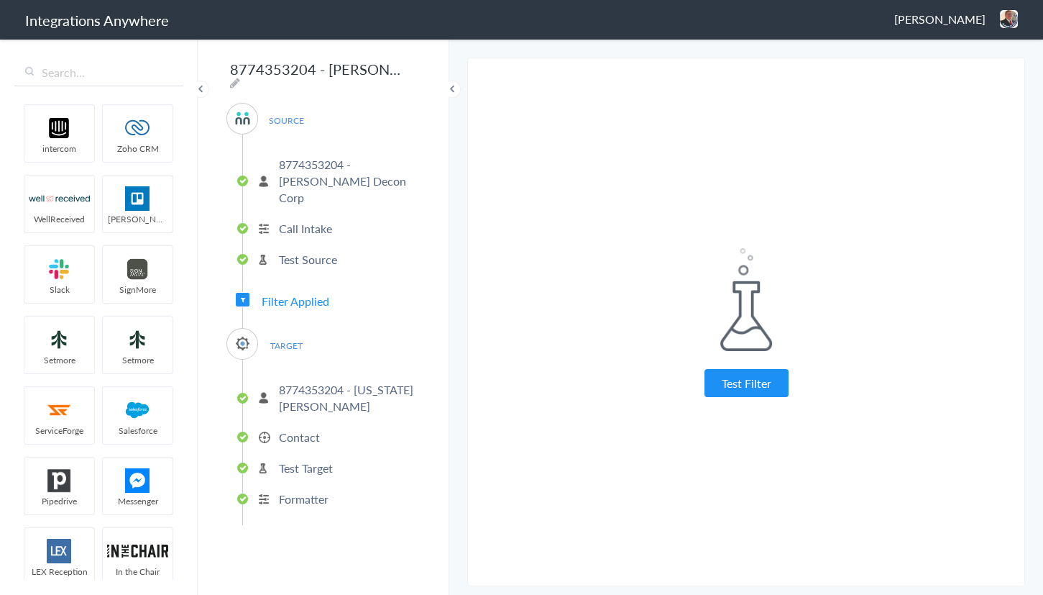
drag, startPoint x: 741, startPoint y: 385, endPoint x: 503, endPoint y: 157, distance: 330.0
click at [740, 385] on button "Test Filter" at bounding box center [747, 383] width 84 height 28
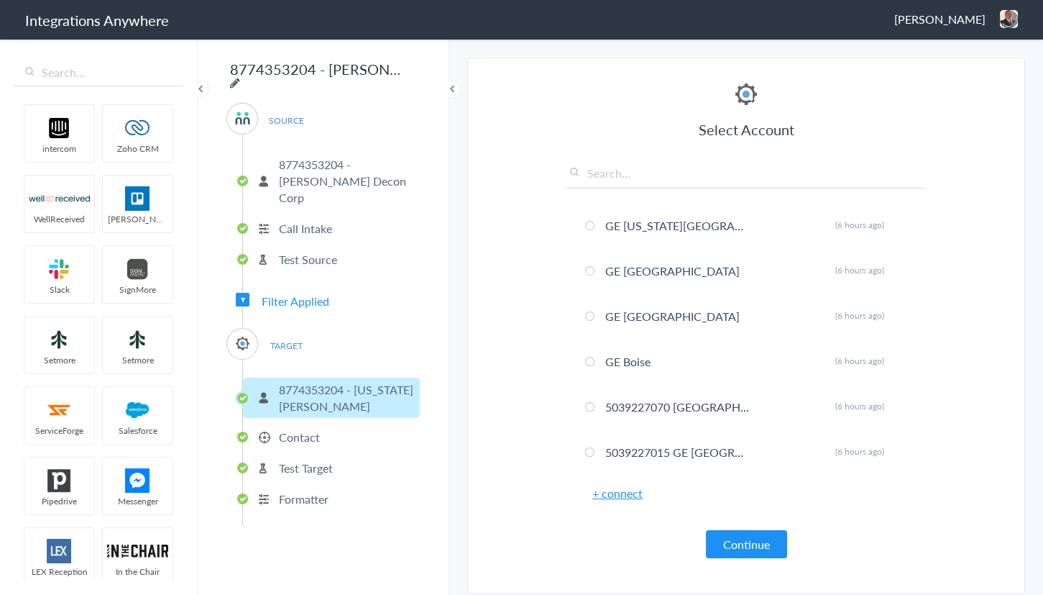
click at [240, 77] on icon at bounding box center [235, 83] width 10 height 12
drag, startPoint x: 349, startPoint y: 70, endPoint x: 387, endPoint y: 72, distance: 38.1
click at [387, 72] on input "8774353204 - Spaulding - AC - SM (Oklahoma City / Tulsa)" at bounding box center [315, 68] width 178 height 27
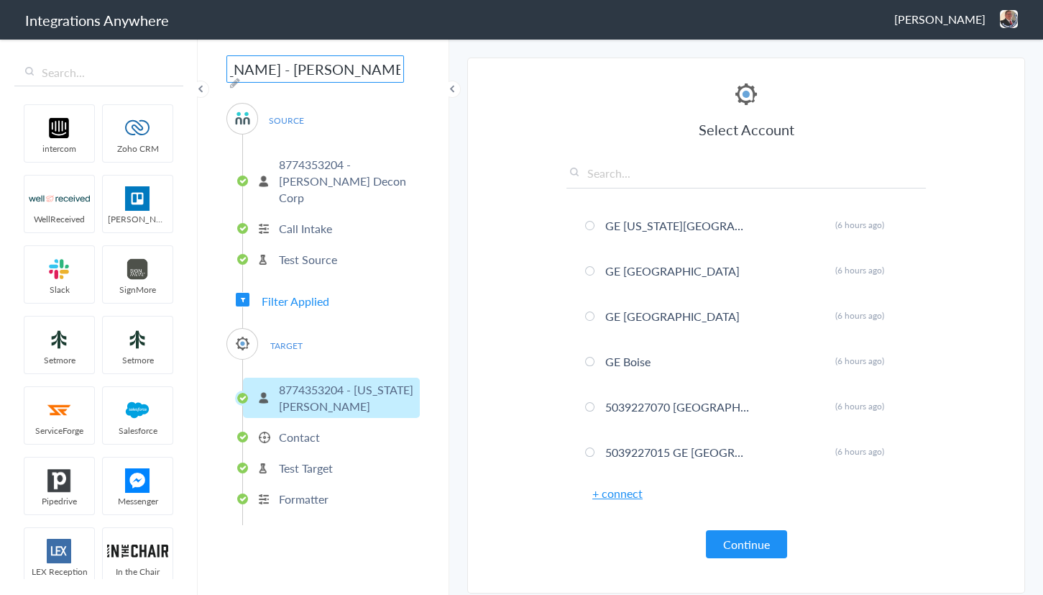
type input "8774353204 - [PERSON_NAME] - [PERSON_NAME] ([US_STATE][GEOGRAPHIC_DATA])"
click at [421, 187] on div "8774353204 - Spaulding - AC - SM (Oklahoma City) SOURCE 8774353204 - Spaulding …" at bounding box center [324, 315] width 252 height 557
click at [1007, 18] on img at bounding box center [1009, 19] width 18 height 18
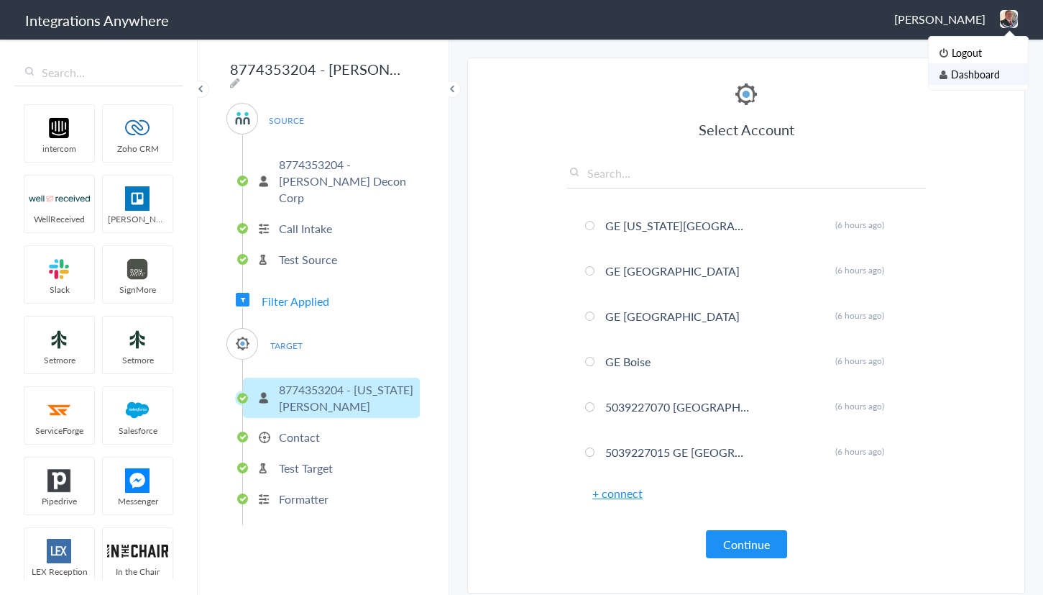
click at [974, 65] on li "Dashboard" at bounding box center [978, 74] width 99 height 22
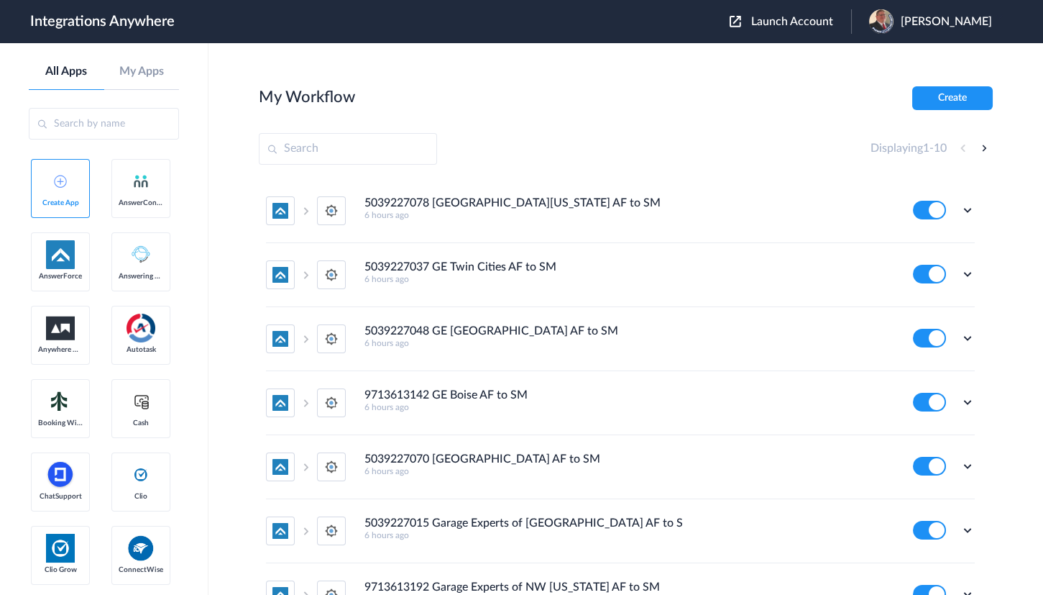
click at [805, 22] on span "Launch Account" at bounding box center [792, 22] width 82 height 12
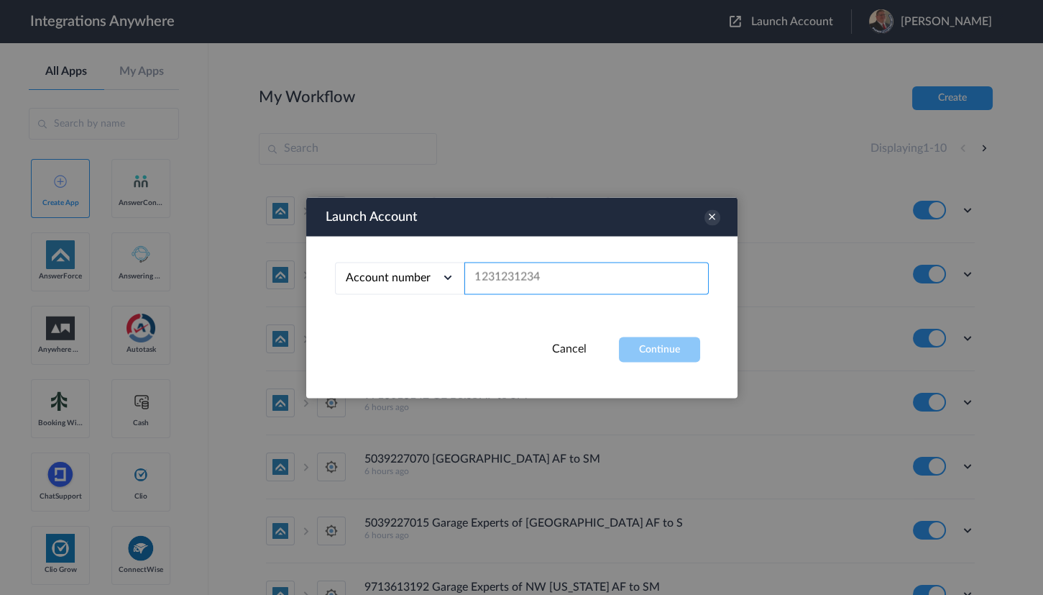
click at [533, 274] on input "text" at bounding box center [586, 278] width 244 height 32
paste input "8774353204"
type input "8774353204"
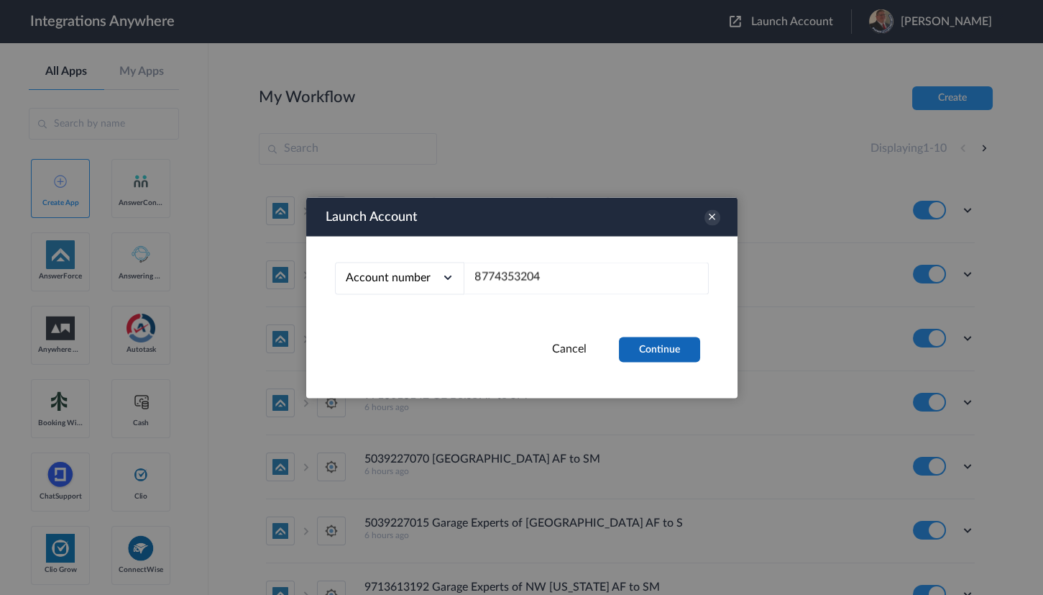
click at [667, 347] on button "Continue" at bounding box center [659, 348] width 81 height 25
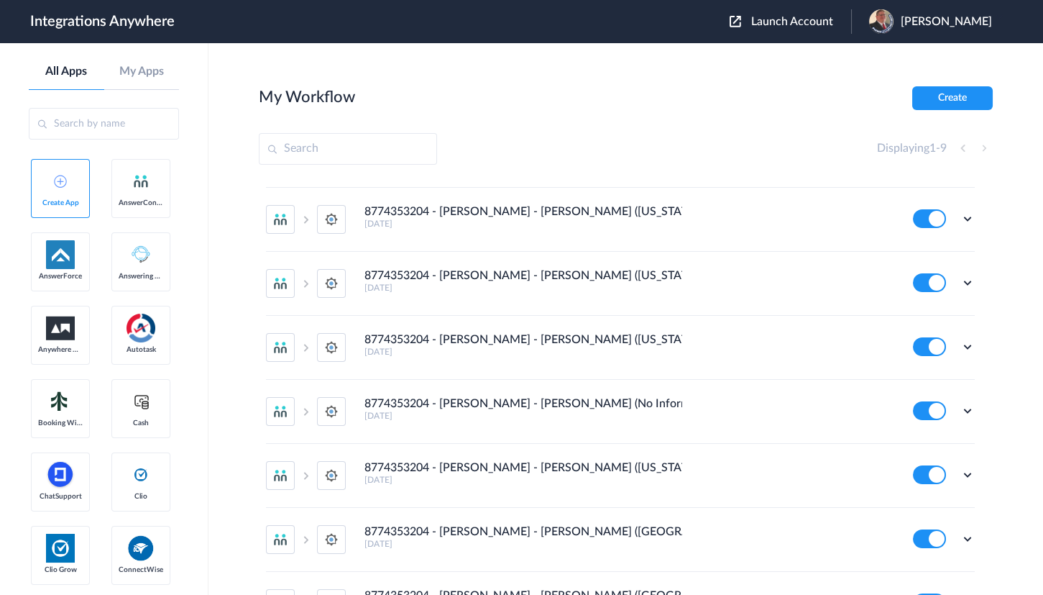
scroll to position [214, 0]
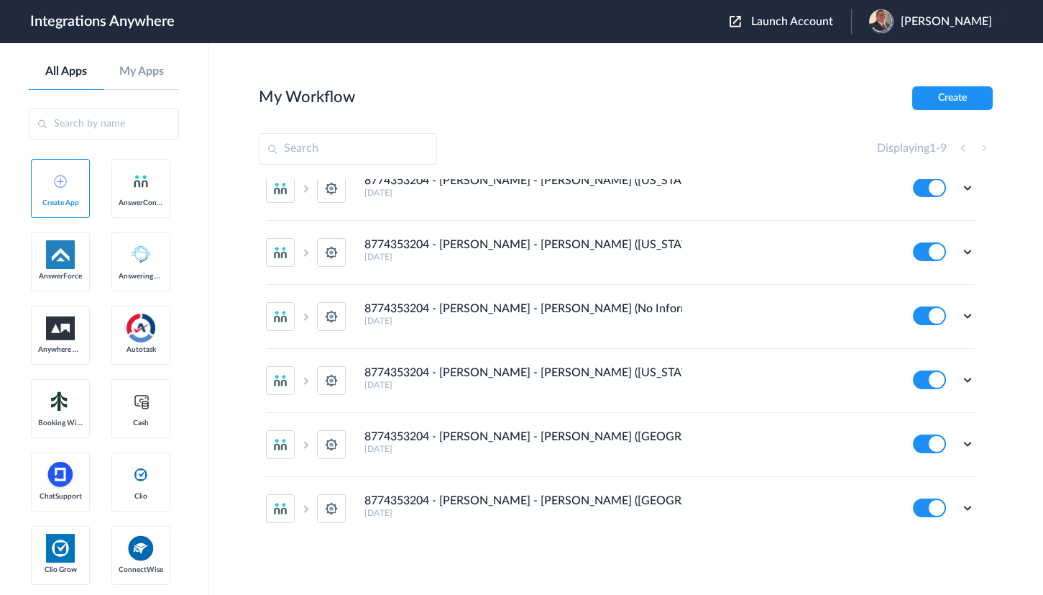
click at [481, 124] on section "My Workflow Create Displaying 1 - 9 WIP - 8774353204 - [PERSON_NAME] - [PERSON_…" at bounding box center [626, 361] width 734 height 551
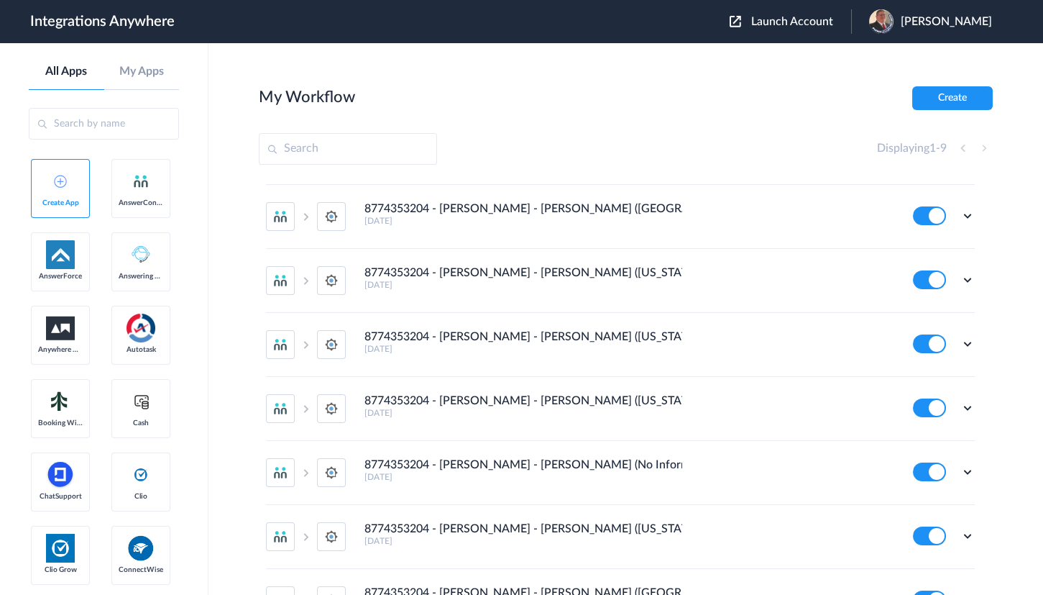
scroll to position [0, 0]
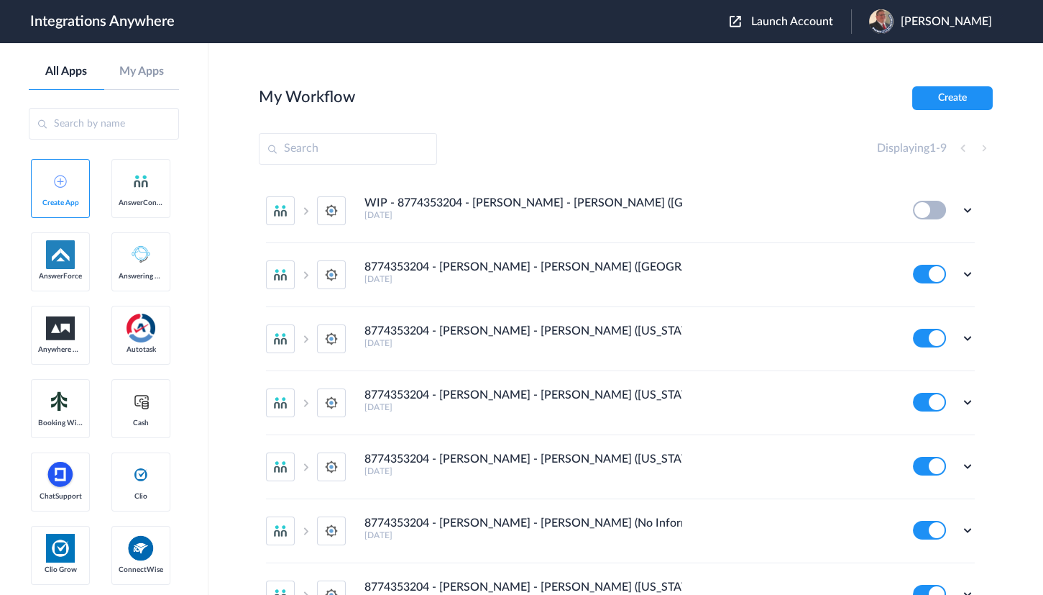
click at [595, 79] on main "My Workflow Create Displaying 1 - 9 WIP - 8774353204 - [PERSON_NAME] - [PERSON_…" at bounding box center [626, 318] width 835 height 551
click at [533, 88] on div "My Workflow Create" at bounding box center [626, 98] width 734 height 24
click at [691, 92] on div "My Workflow Create" at bounding box center [626, 98] width 734 height 24
click at [575, 123] on section "My Workflow Create Displaying 1 - 9 WIP - 8774353204 - [PERSON_NAME] - [PERSON_…" at bounding box center [626, 361] width 734 height 551
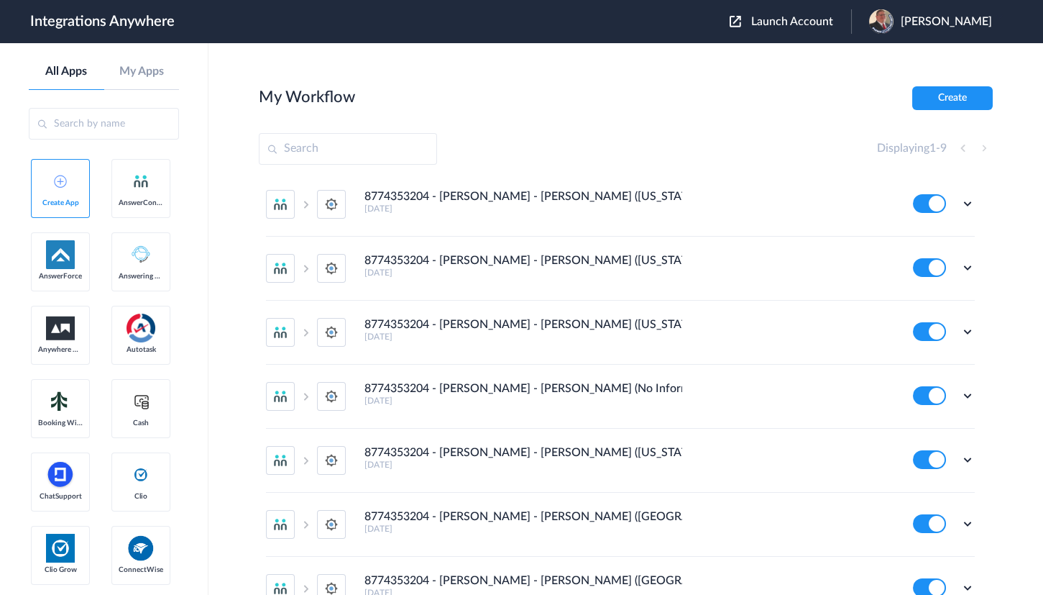
scroll to position [214, 0]
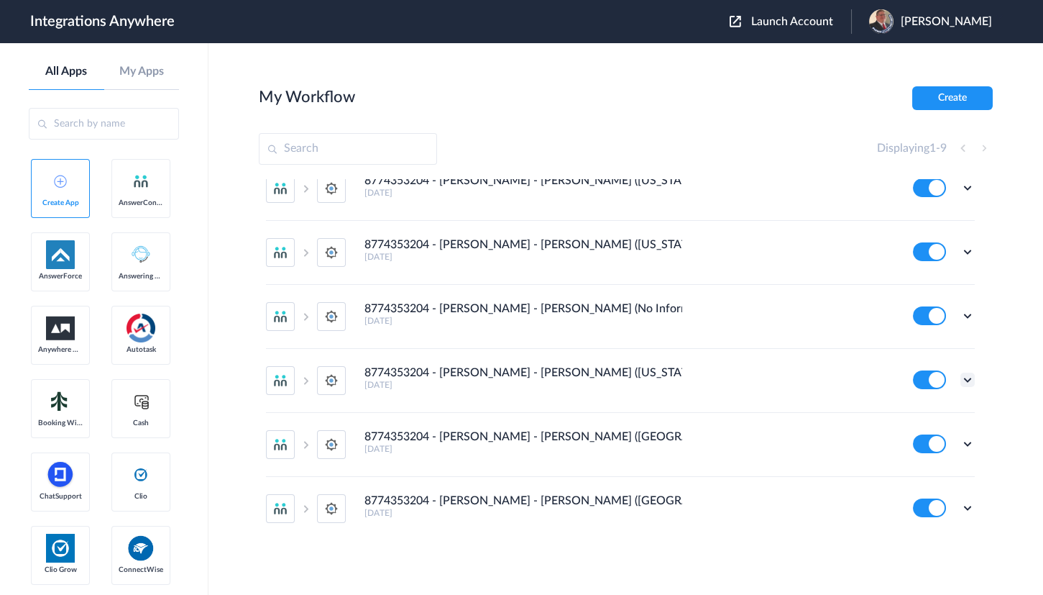
click at [961, 378] on icon at bounding box center [968, 379] width 14 height 14
click at [909, 464] on span "Delete" at bounding box center [923, 466] width 29 height 10
click at [904, 462] on span "Are you sure?" at bounding box center [917, 472] width 51 height 22
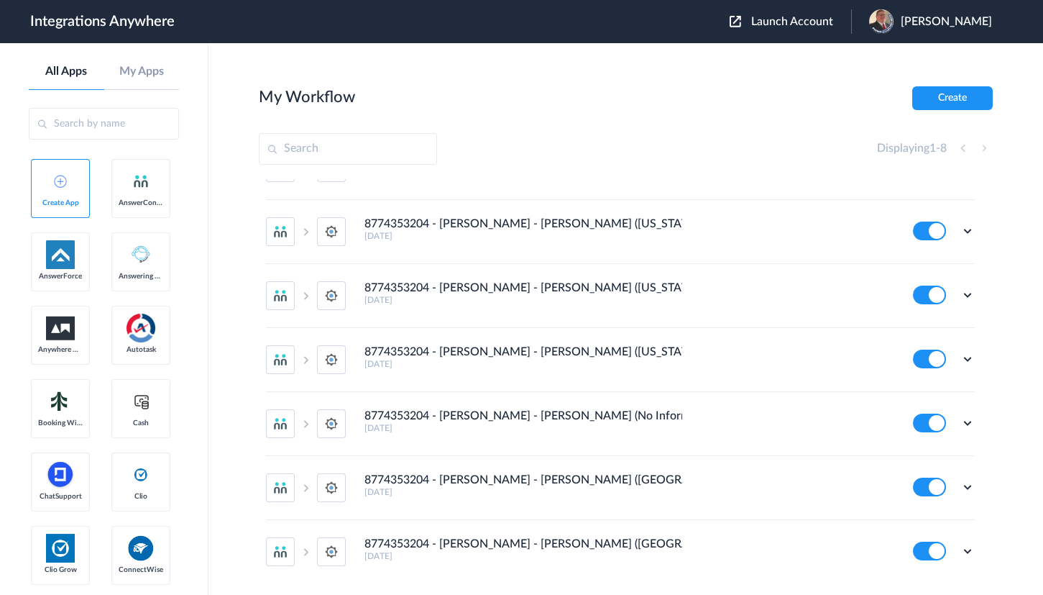
scroll to position [0, 0]
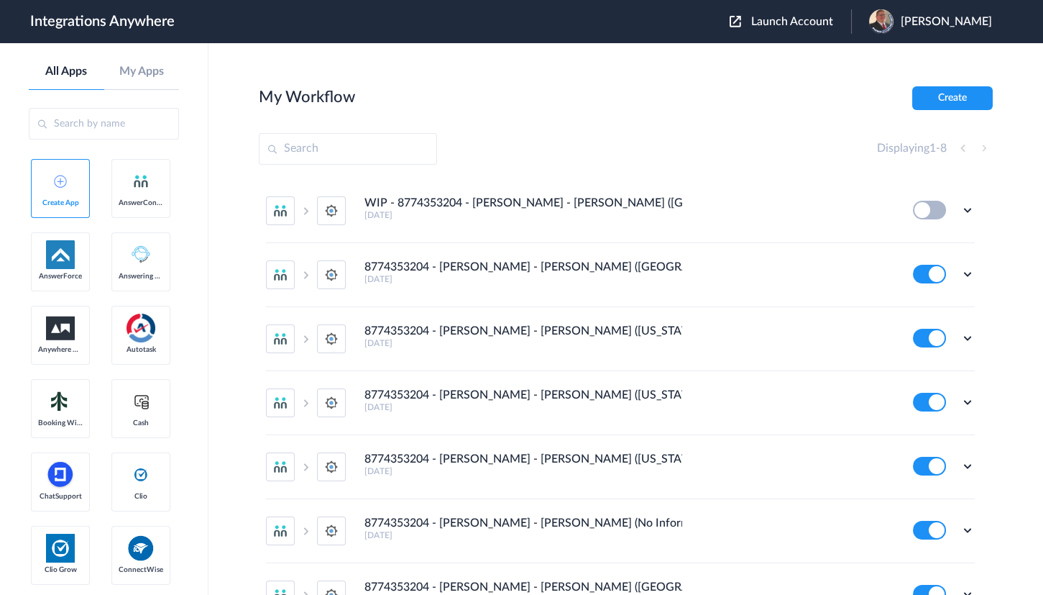
click at [570, 120] on section "My Workflow Create Displaying 1 - 8 WIP - 8774353204 - [PERSON_NAME] - [PERSON_…" at bounding box center [626, 361] width 734 height 551
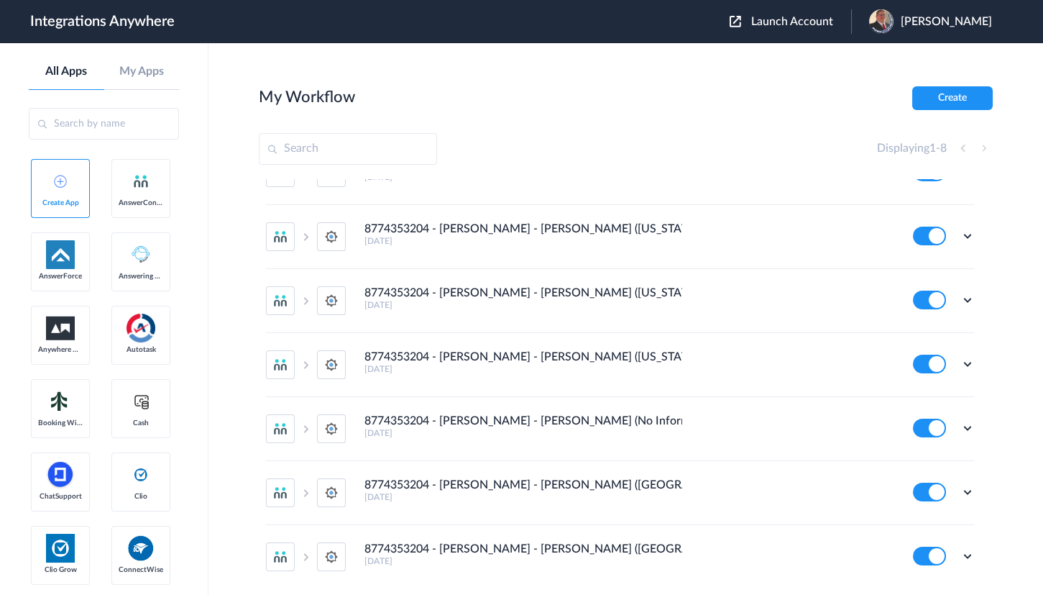
scroll to position [150, 0]
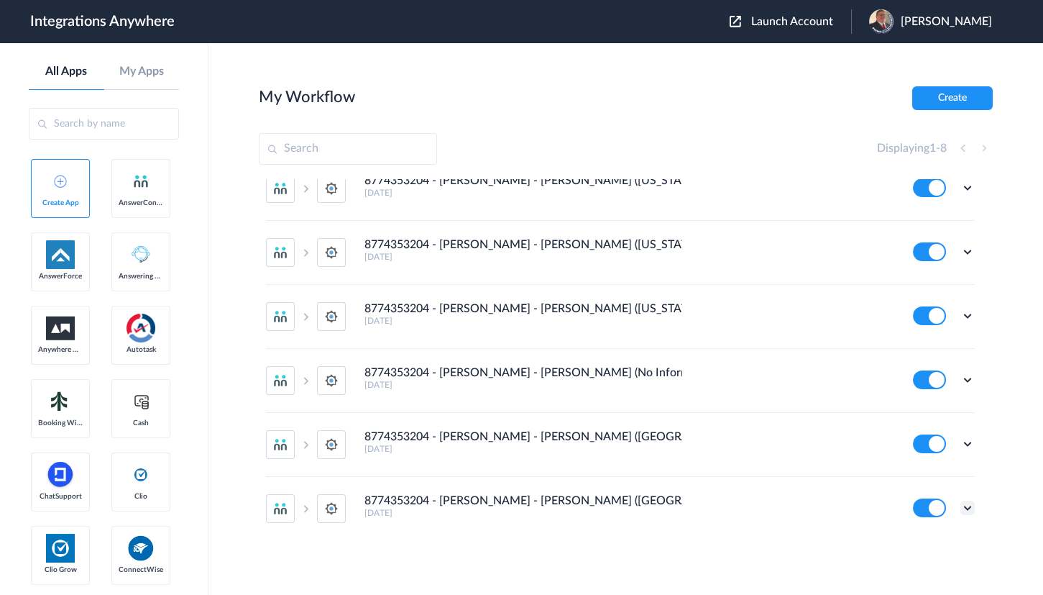
click at [961, 508] on icon at bounding box center [968, 507] width 14 height 14
click at [575, 117] on section "My Workflow Create Displaying 1 - 8 WIP - 8774353204 - [PERSON_NAME] - [PERSON_…" at bounding box center [626, 361] width 734 height 551
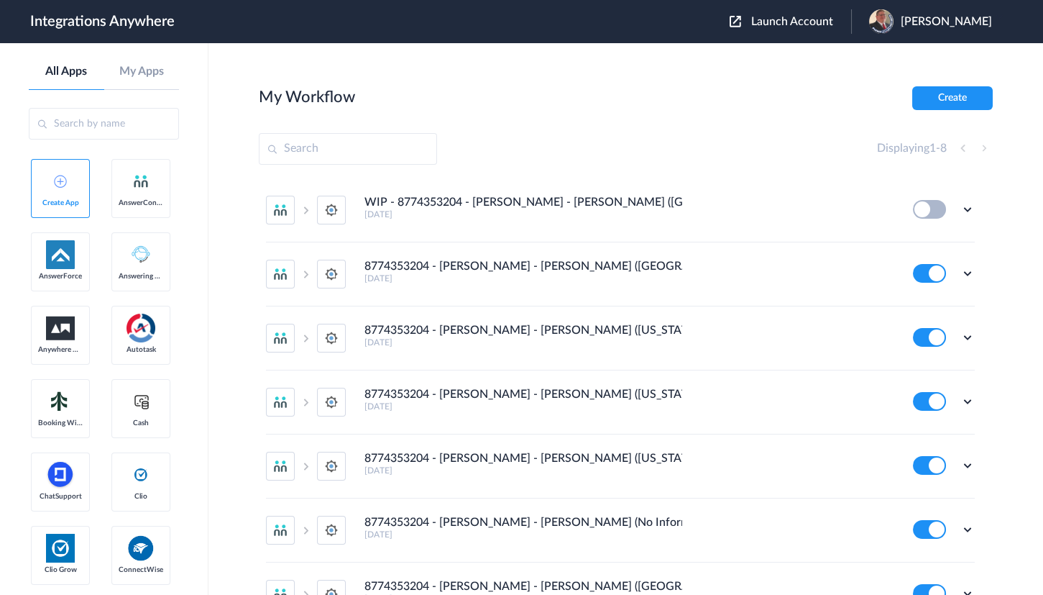
scroll to position [0, 0]
click at [961, 274] on icon at bounding box center [968, 274] width 14 height 14
click at [892, 308] on icon at bounding box center [897, 308] width 10 height 11
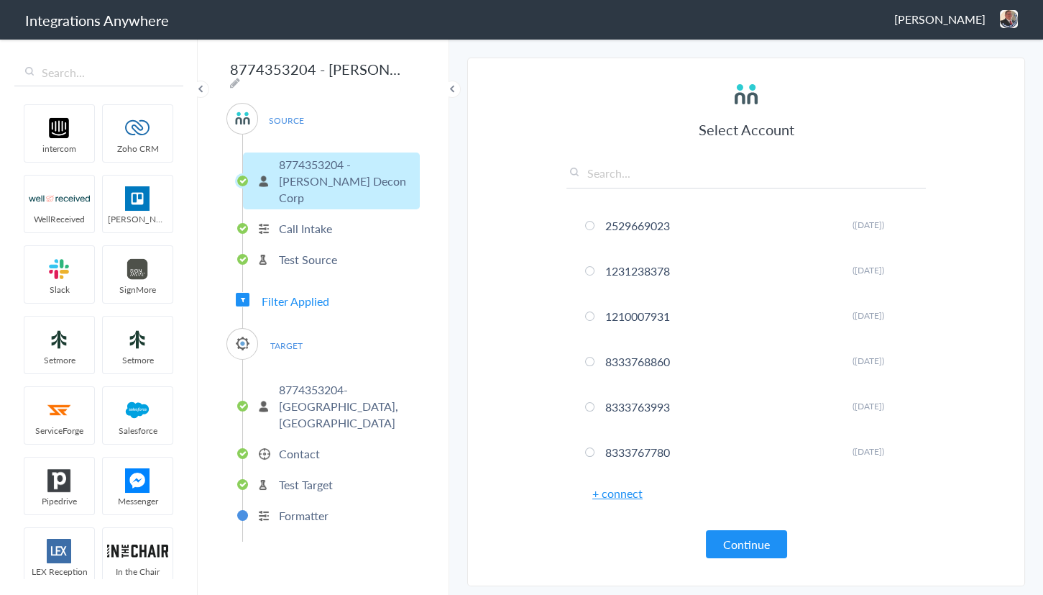
click at [284, 293] on span "Filter Applied" at bounding box center [296, 301] width 68 height 17
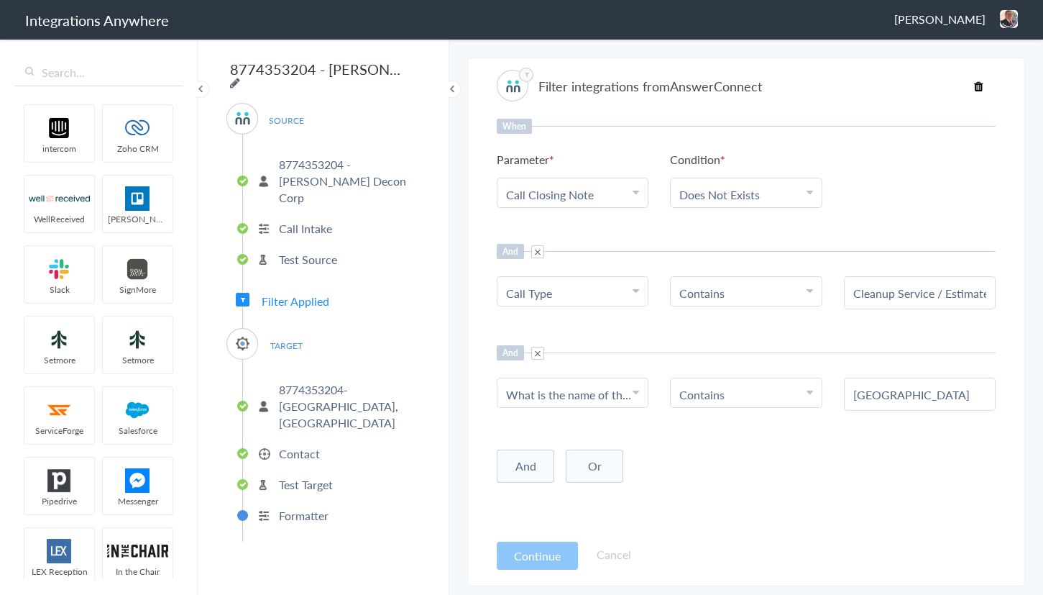
click at [240, 77] on icon at bounding box center [235, 83] width 10 height 12
click at [310, 74] on input "8774353204 - [PERSON_NAME] - [PERSON_NAME] ([GEOGRAPHIC_DATA])" at bounding box center [315, 68] width 178 height 27
type input "8774353204 - [PERSON_NAME] - [PERSON_NAME] ([GEOGRAPHIC_DATA] - [GEOGRAPHIC_DAT…"
click at [460, 194] on main "The system encountered four errors. Check More Trigger Connect Action Setup Tes…" at bounding box center [746, 315] width 594 height 557
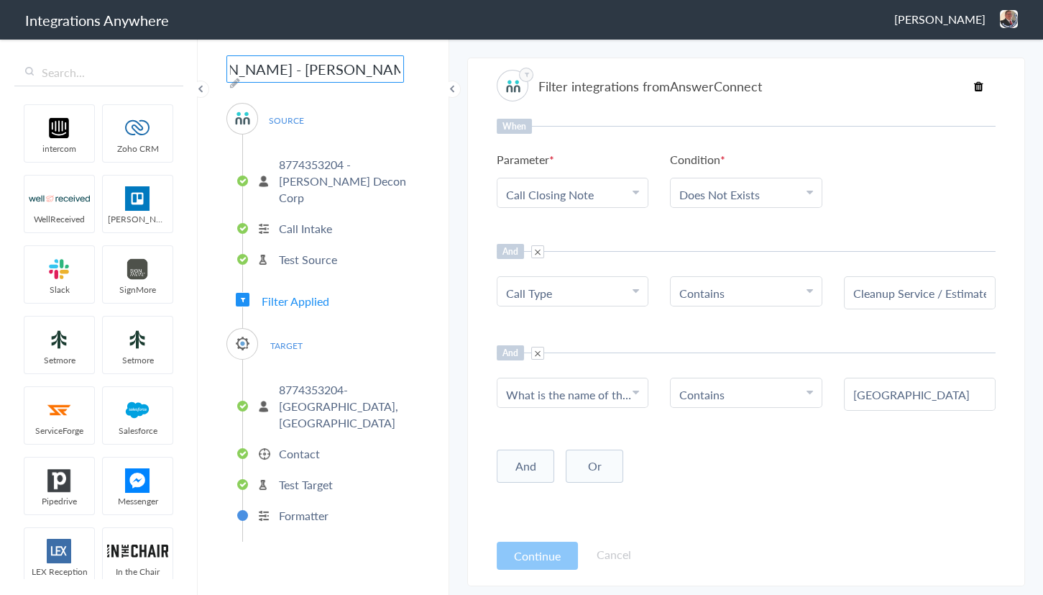
scroll to position [0, 0]
click at [1009, 22] on img at bounding box center [1009, 19] width 18 height 18
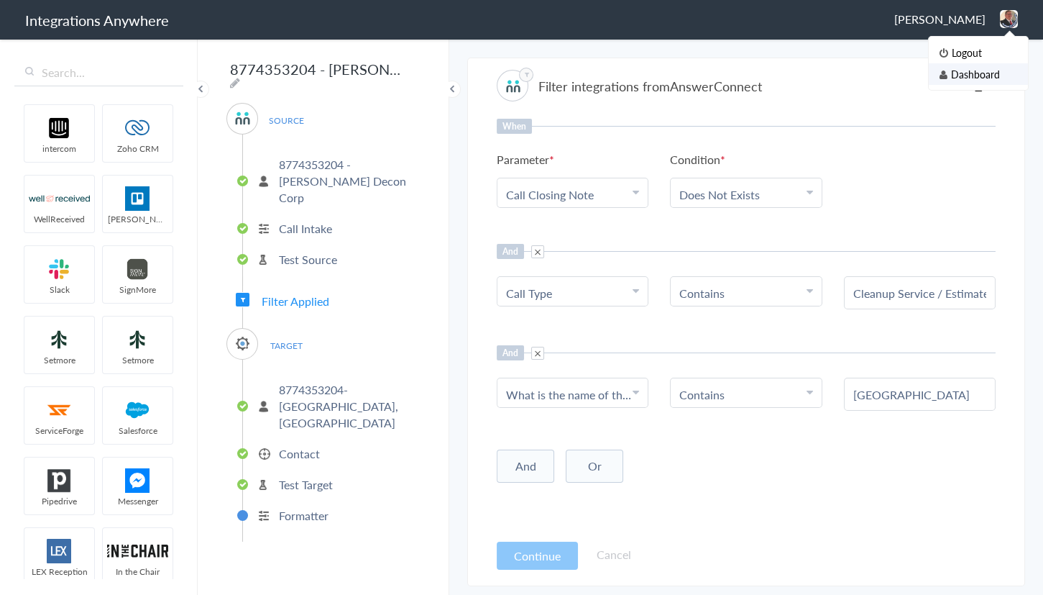
click at [960, 73] on li "Dashboard" at bounding box center [978, 74] width 99 height 22
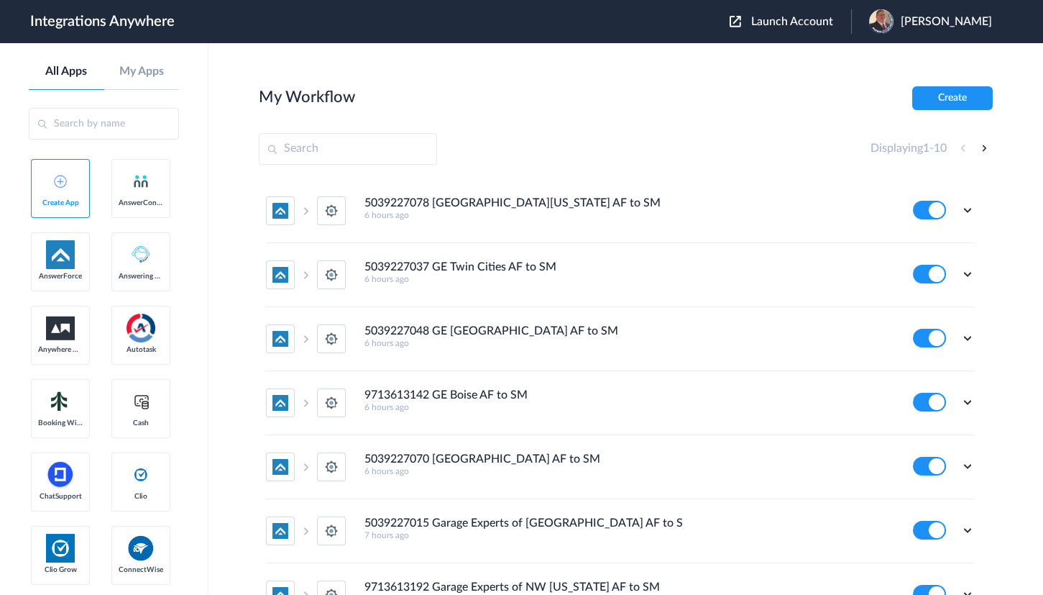
click at [805, 14] on div "Launch Account [PERSON_NAME] My Account Logout" at bounding box center [868, 21] width 277 height 24
click at [799, 19] on span "Launch Account" at bounding box center [792, 22] width 82 height 12
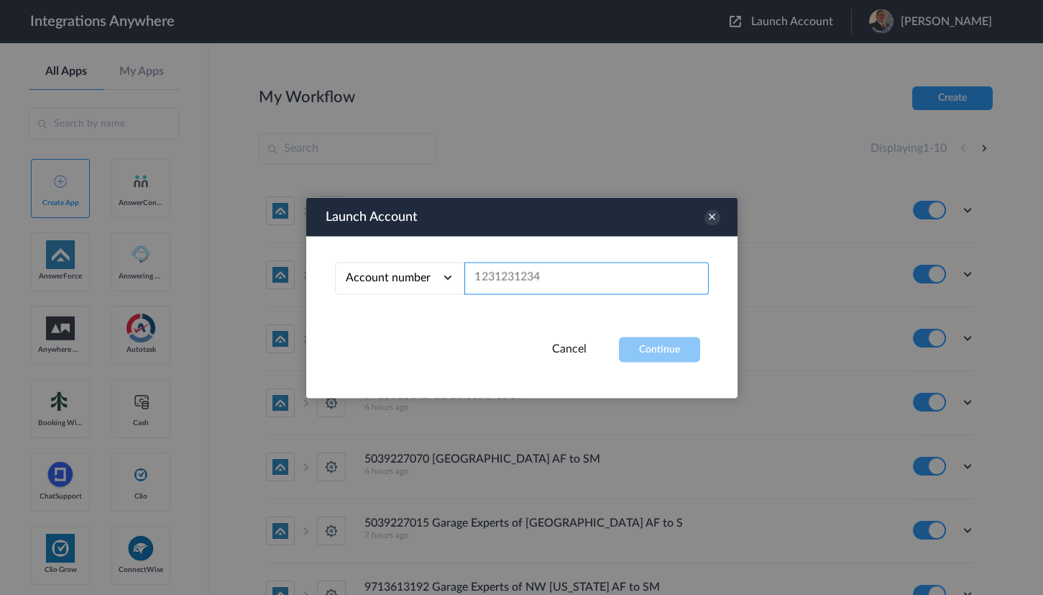
click at [523, 282] on input "text" at bounding box center [586, 278] width 244 height 32
paste input "8774353204"
type input "8774353204"
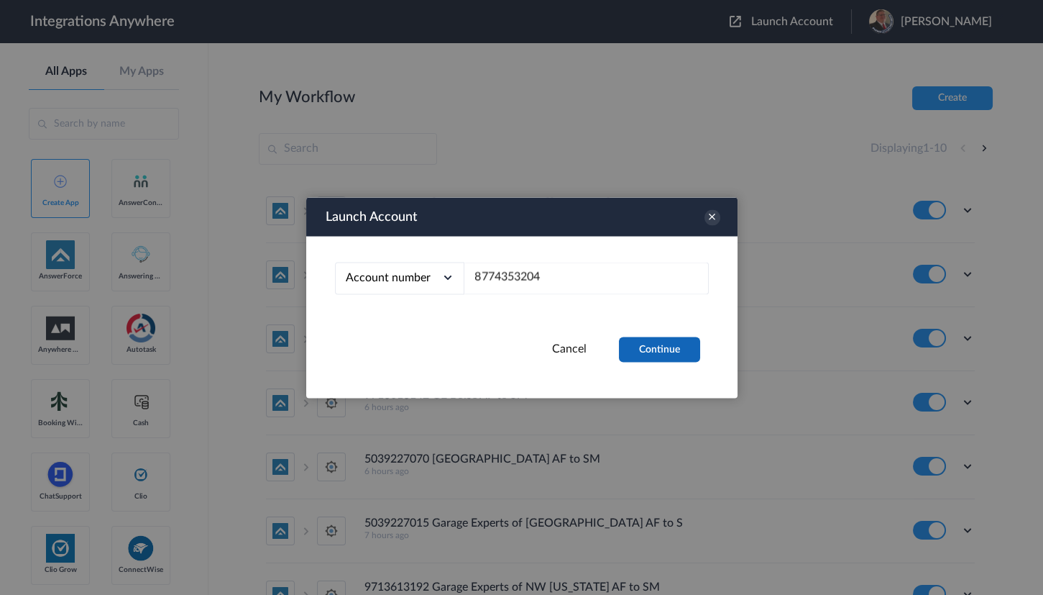
click at [646, 339] on button "Continue" at bounding box center [659, 348] width 81 height 25
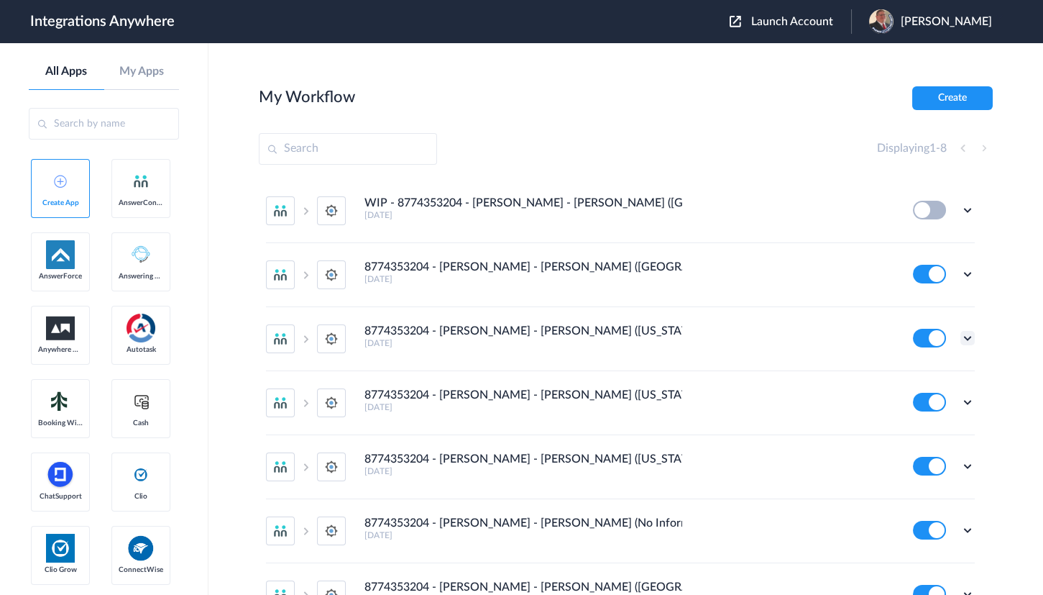
click at [961, 336] on icon at bounding box center [968, 338] width 14 height 14
click at [897, 370] on link "Edit" at bounding box center [909, 371] width 35 height 10
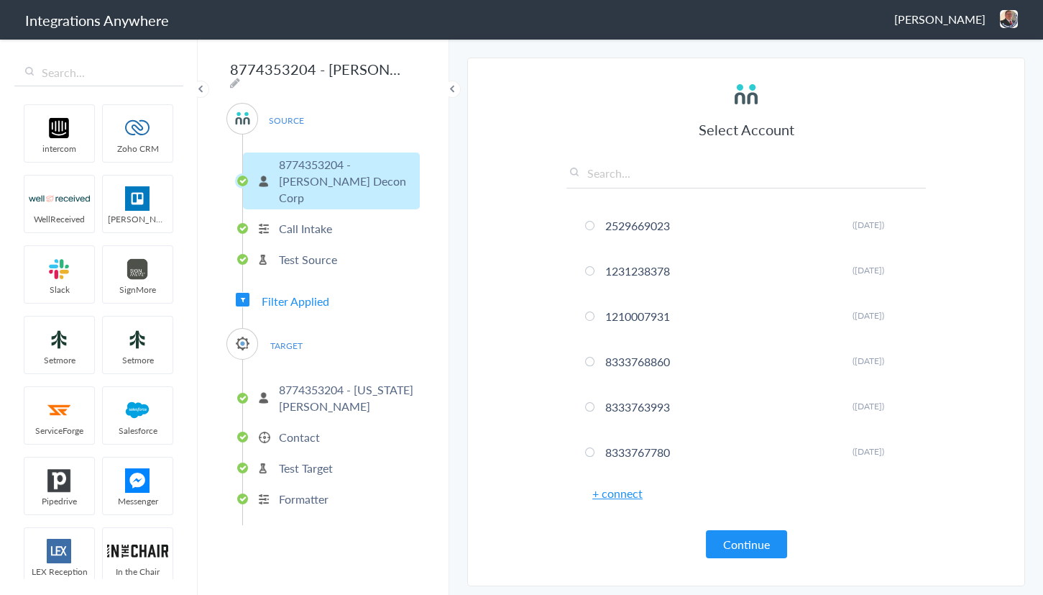
click at [313, 293] on span "Filter Applied" at bounding box center [296, 301] width 68 height 17
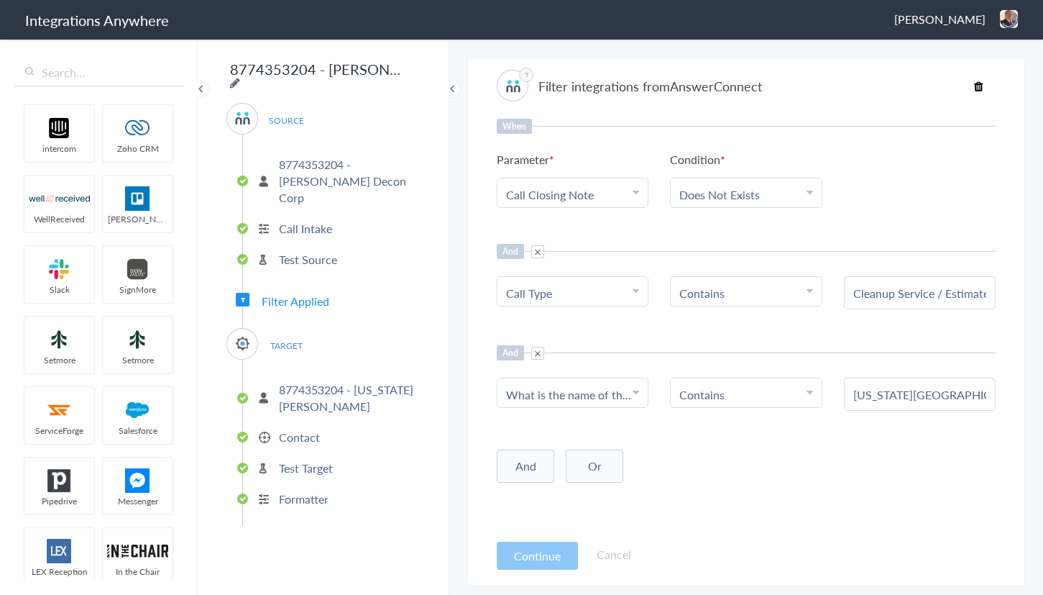
click at [240, 77] on icon at bounding box center [235, 83] width 10 height 12
click at [295, 70] on input "8774353204 - Spaulding - AC - SM (Oklahoma City)" at bounding box center [315, 68] width 178 height 27
type input "8774353204 - Spaulding - AC - SM (OK - Oklahoma City)"
click at [759, 40] on header "Integrations Anywhere Jason Marsteller Logout Dashboard" at bounding box center [521, 20] width 1043 height 40
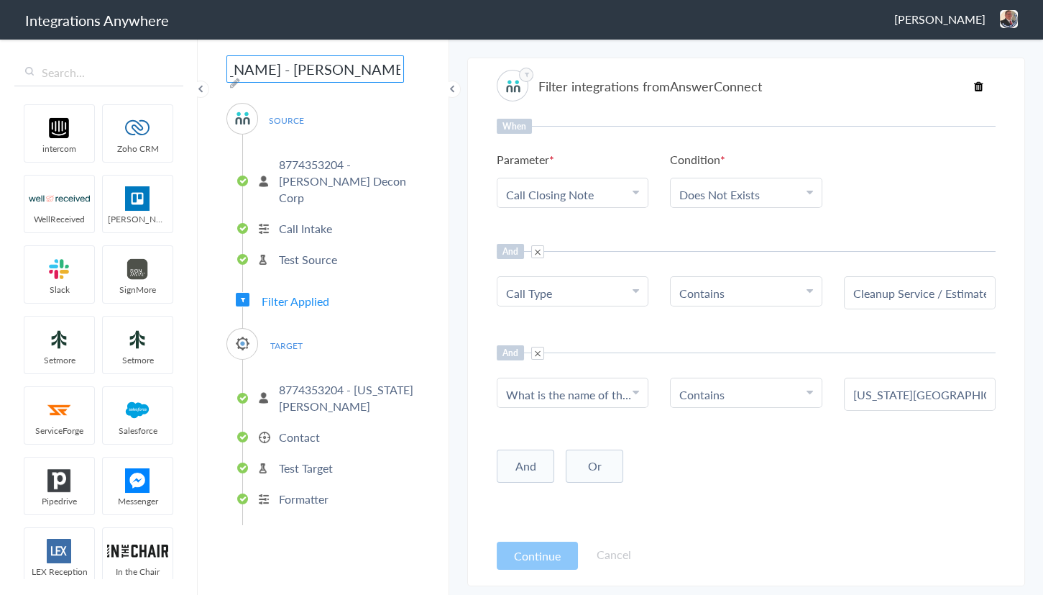
scroll to position [0, 0]
click at [1006, 19] on img at bounding box center [1009, 19] width 18 height 18
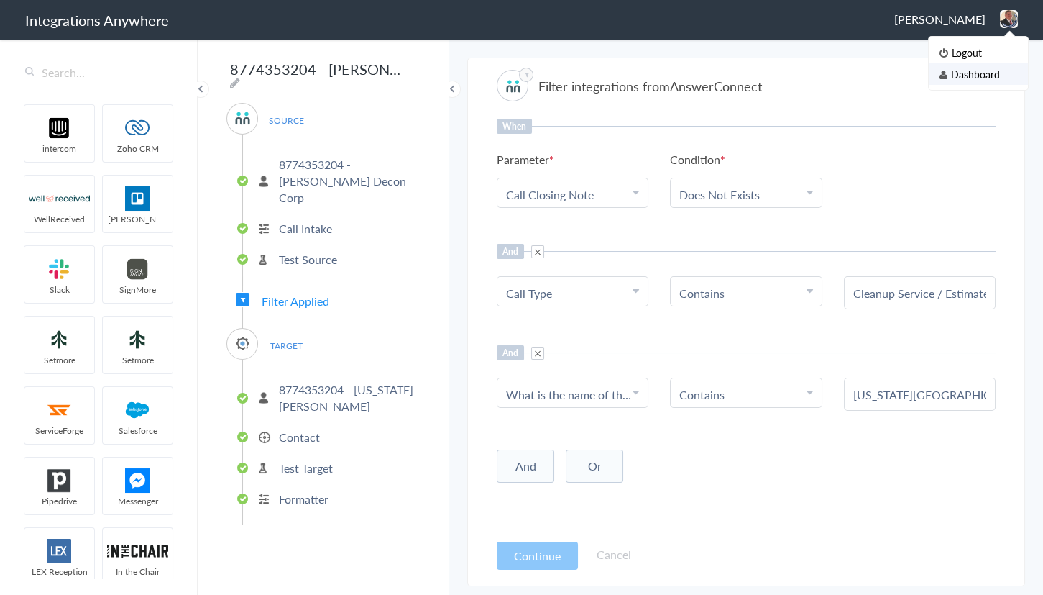
click at [969, 66] on li "Dashboard" at bounding box center [978, 74] width 99 height 22
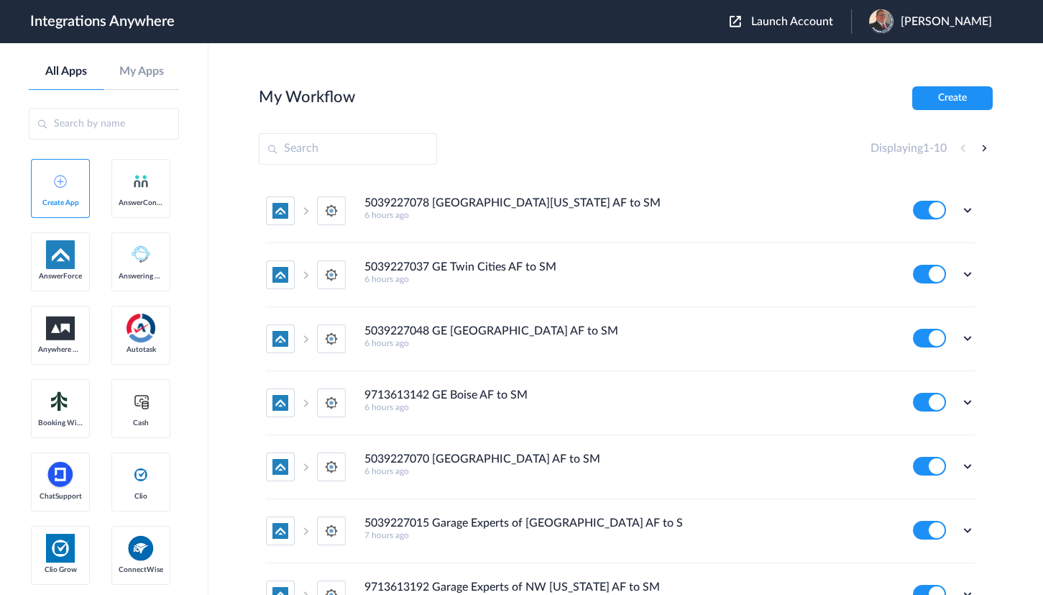
click at [784, 23] on span "Launch Account" at bounding box center [792, 22] width 82 height 12
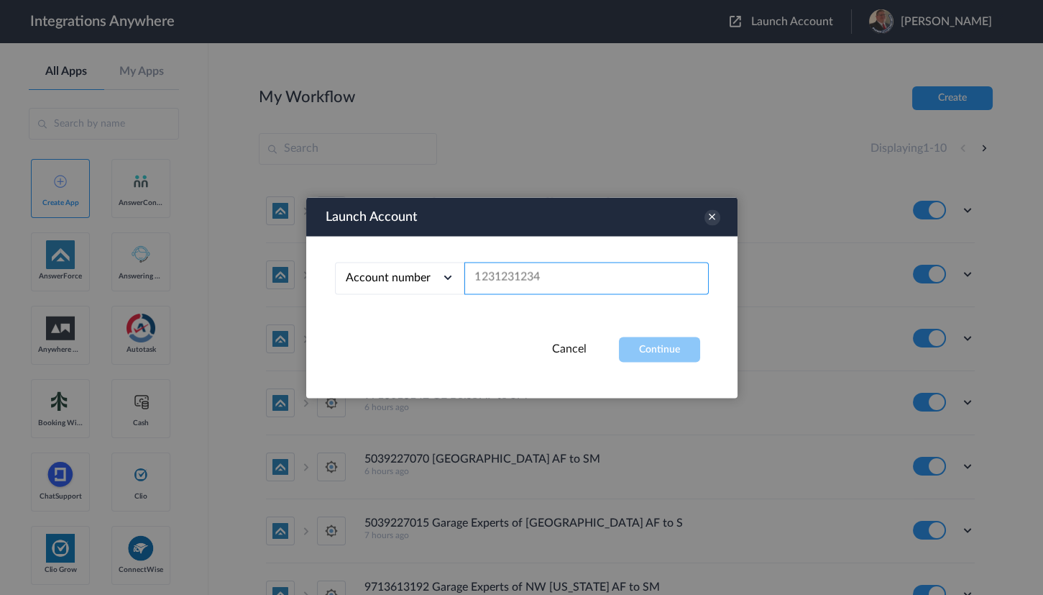
click at [548, 275] on input "text" at bounding box center [586, 278] width 244 height 32
paste input "8774353204"
type input "8774353204"
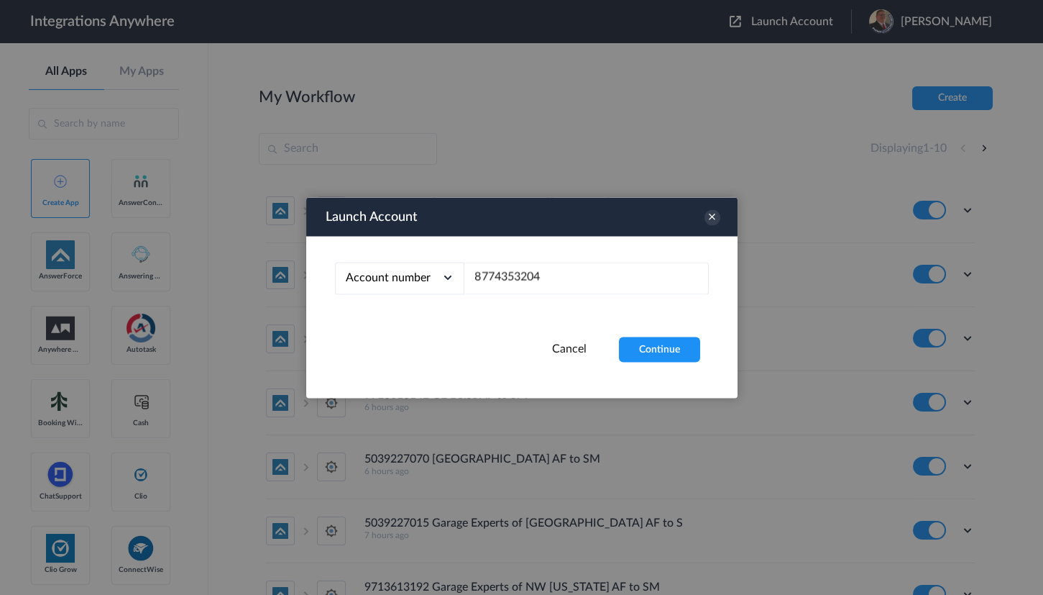
click at [700, 342] on div "Cancel Continue" at bounding box center [521, 348] width 431 height 25
click at [675, 337] on button "Continue" at bounding box center [659, 348] width 81 height 25
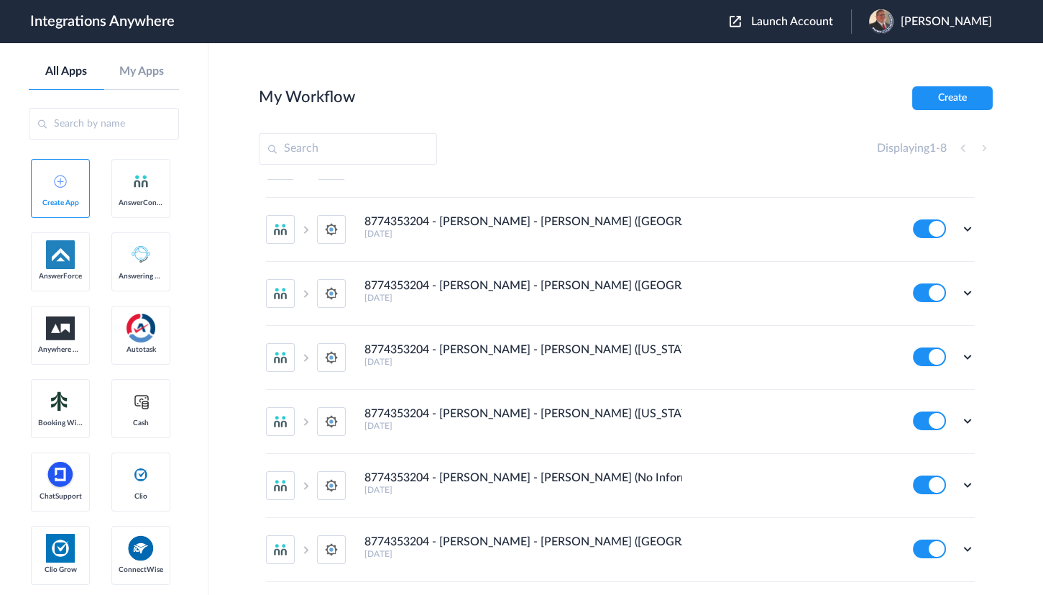
scroll to position [150, 0]
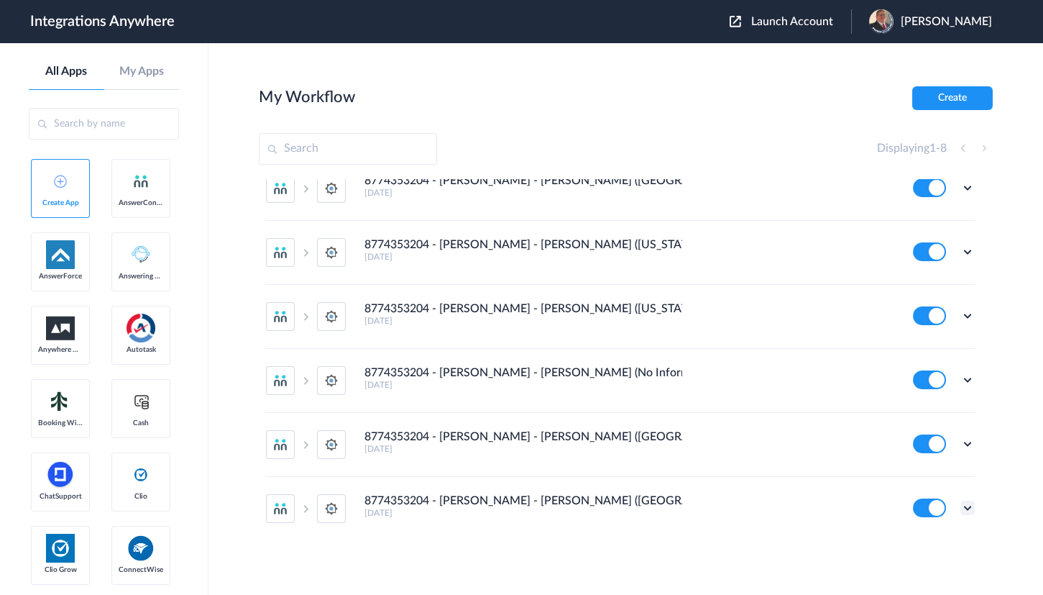
click at [961, 508] on icon at bounding box center [968, 507] width 14 height 14
click at [907, 411] on li "Edit" at bounding box center [927, 419] width 93 height 27
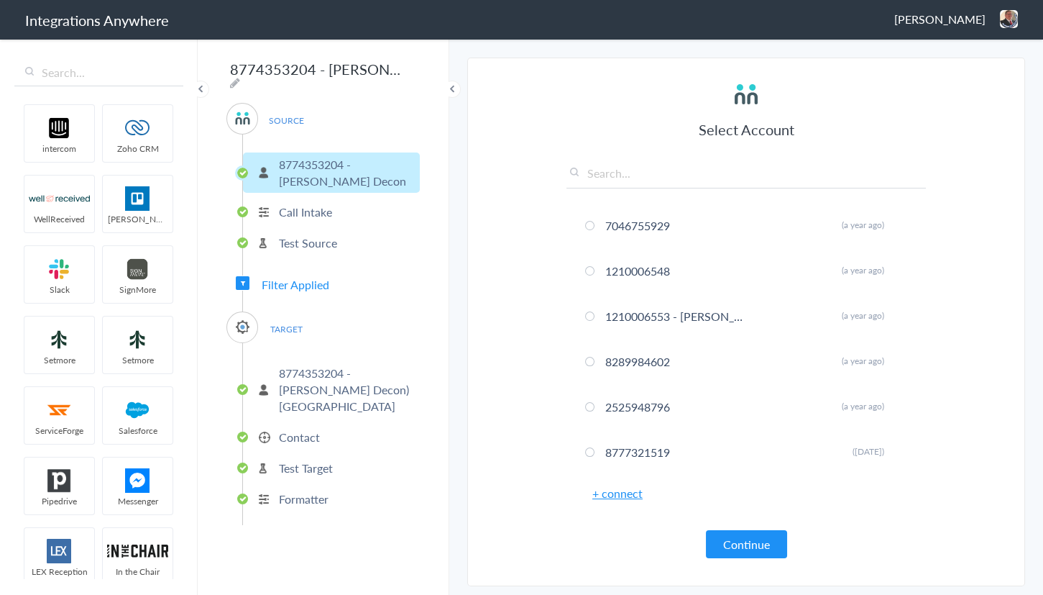
click at [310, 286] on span "Filter Applied" at bounding box center [296, 284] width 68 height 17
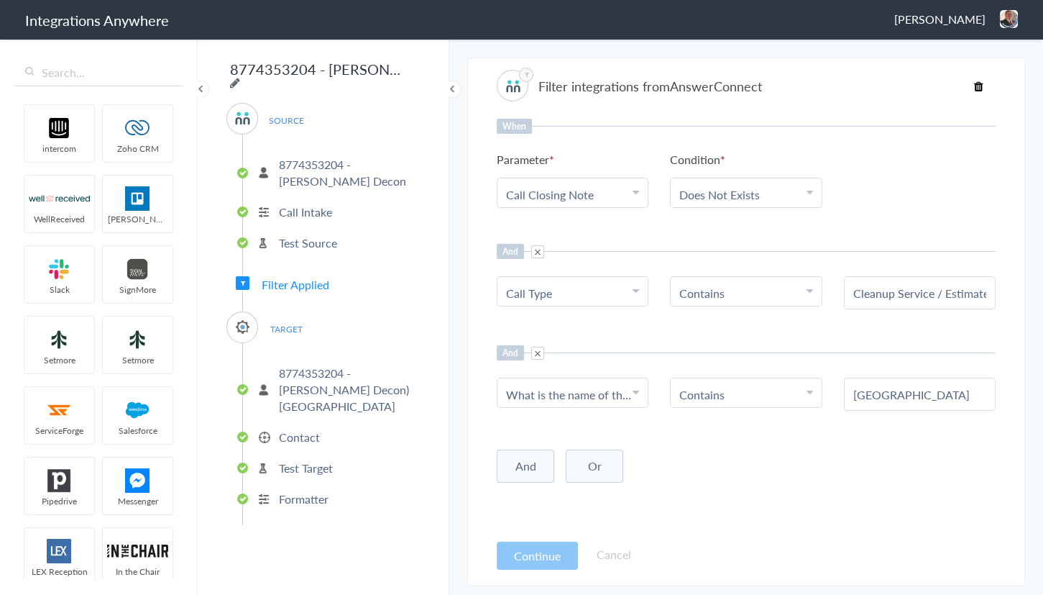
click at [240, 77] on icon at bounding box center [235, 83] width 10 height 12
click at [353, 70] on input "8774353204 - Spaulding - AC - SM (Tampa)" at bounding box center [315, 68] width 178 height 27
type input "8774353204 - [PERSON_NAME] - [PERSON_NAME] ([GEOGRAPHIC_DATA] - [GEOGRAPHIC_DAT…"
click at [536, 42] on main "The system encountered four errors. Check More Trigger Connect Action Setup Tes…" at bounding box center [746, 315] width 594 height 557
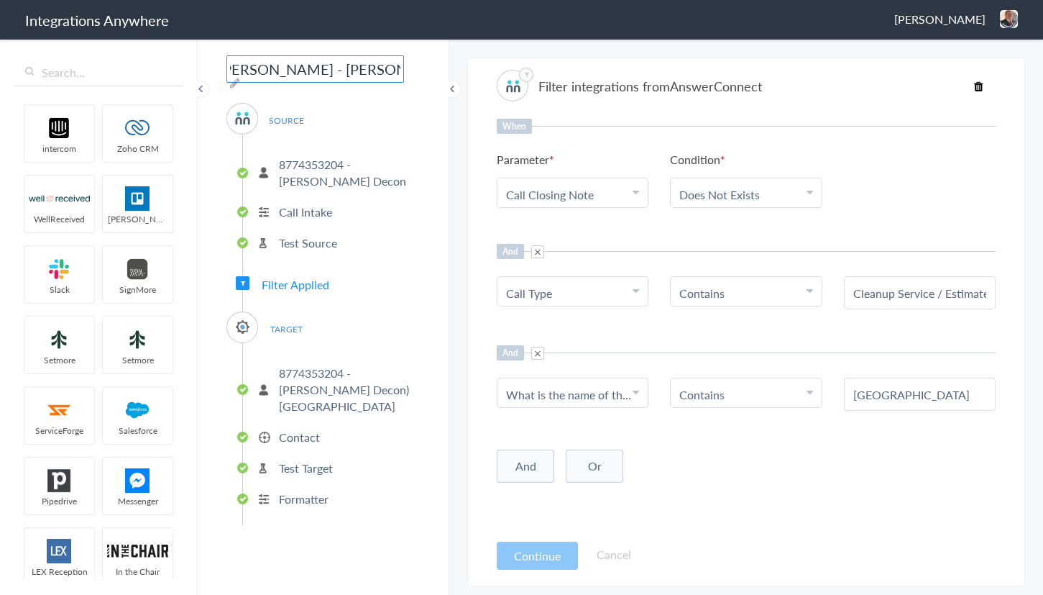
scroll to position [0, 0]
click at [1013, 14] on img at bounding box center [1009, 19] width 18 height 18
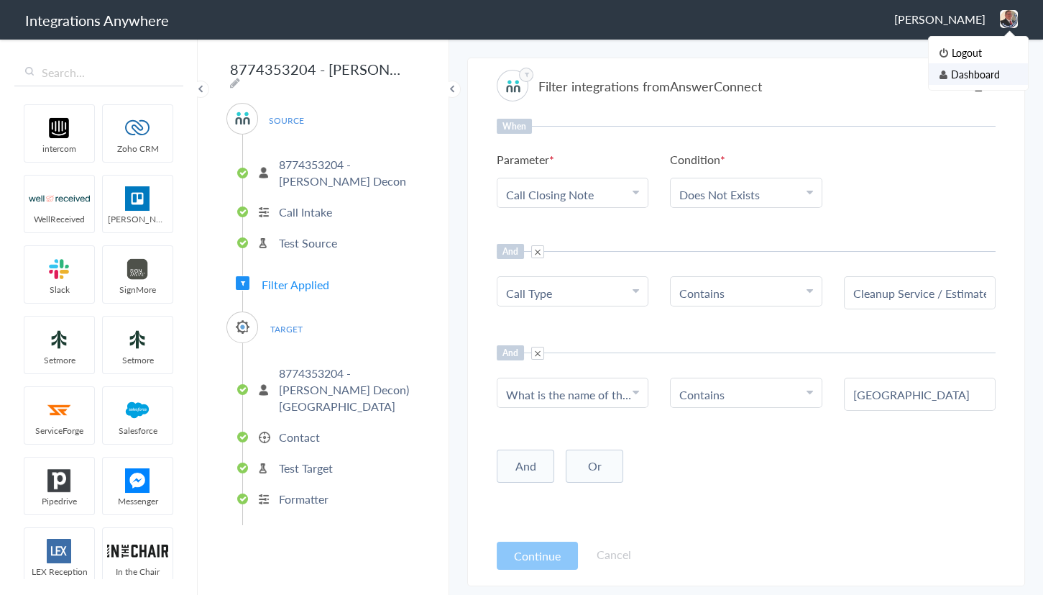
click at [961, 73] on li "Dashboard" at bounding box center [978, 74] width 99 height 22
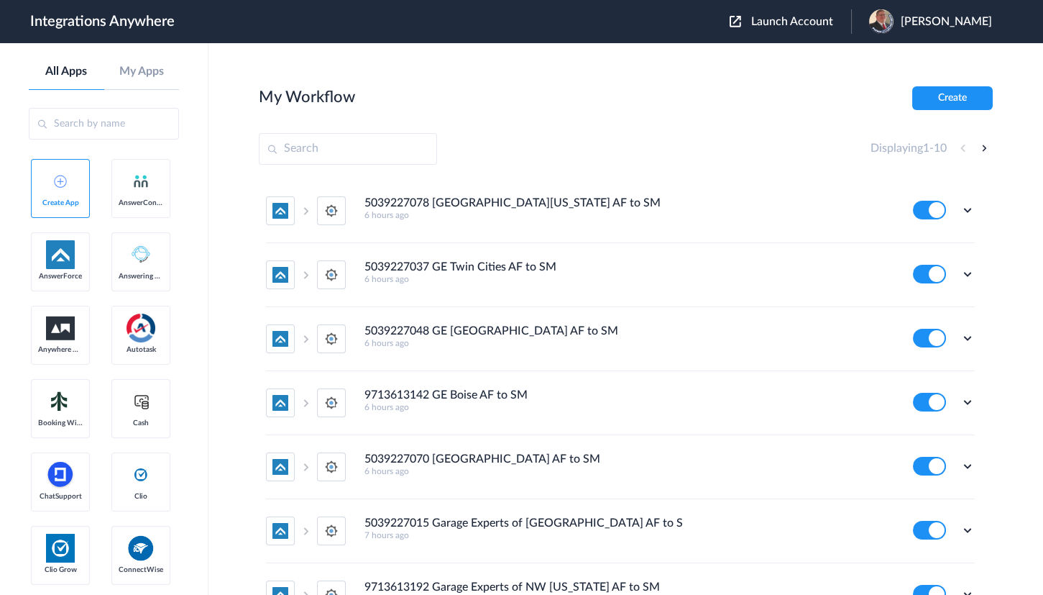
click at [791, 25] on button "Launch Account" at bounding box center [791, 22] width 122 height 14
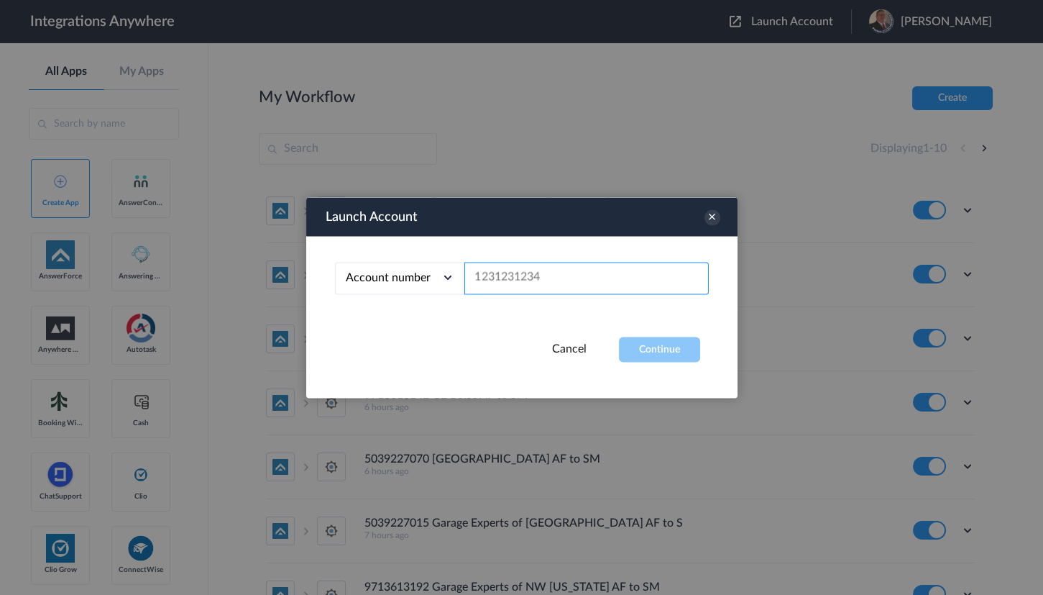
click at [575, 271] on input "text" at bounding box center [586, 278] width 244 height 32
paste input "8774353204"
type input "8774353204"
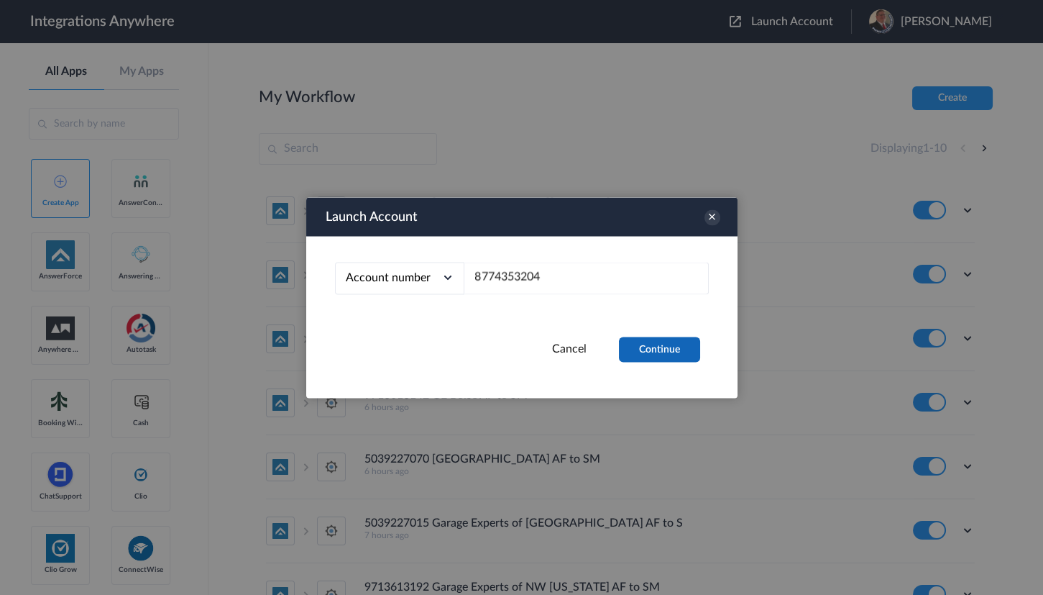
drag, startPoint x: 666, startPoint y: 349, endPoint x: 651, endPoint y: 277, distance: 73.6
click at [666, 349] on button "Continue" at bounding box center [659, 348] width 81 height 25
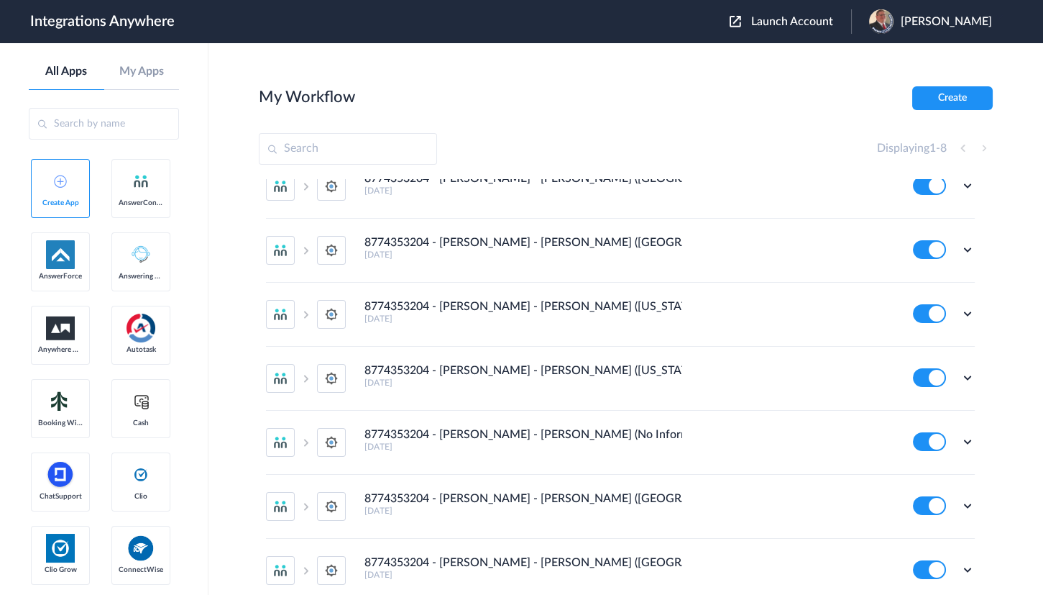
scroll to position [150, 0]
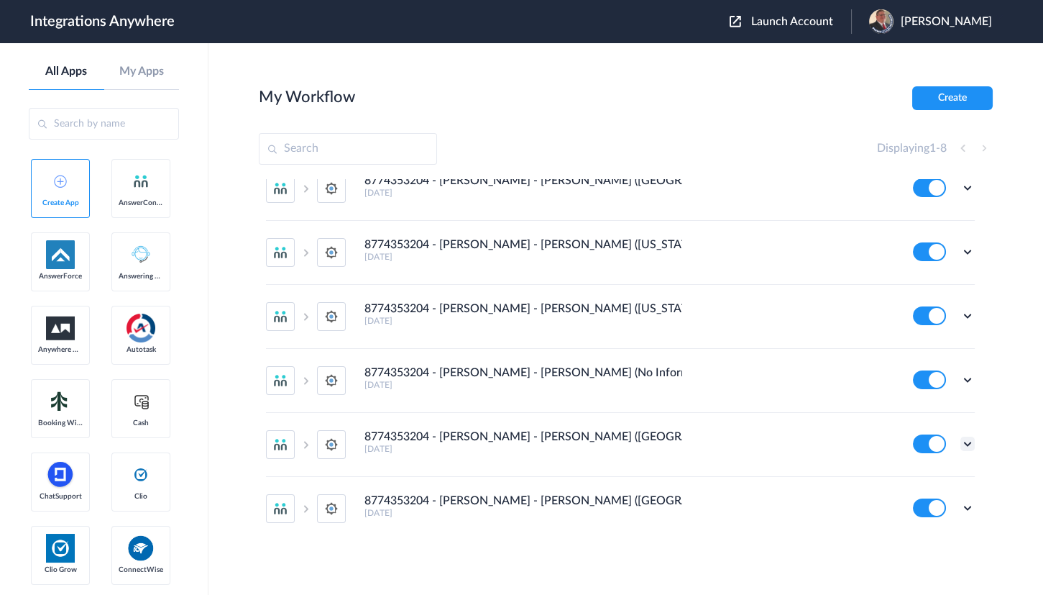
click at [961, 445] on icon at bounding box center [968, 443] width 14 height 14
click at [905, 475] on link "Edit" at bounding box center [909, 477] width 35 height 10
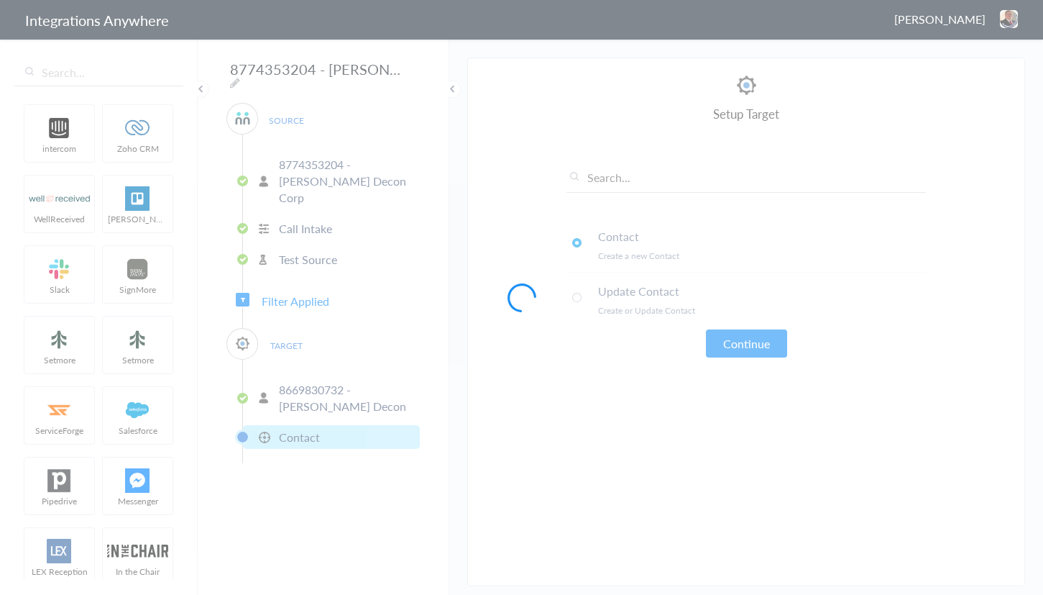
click at [293, 280] on div at bounding box center [521, 297] width 1043 height 595
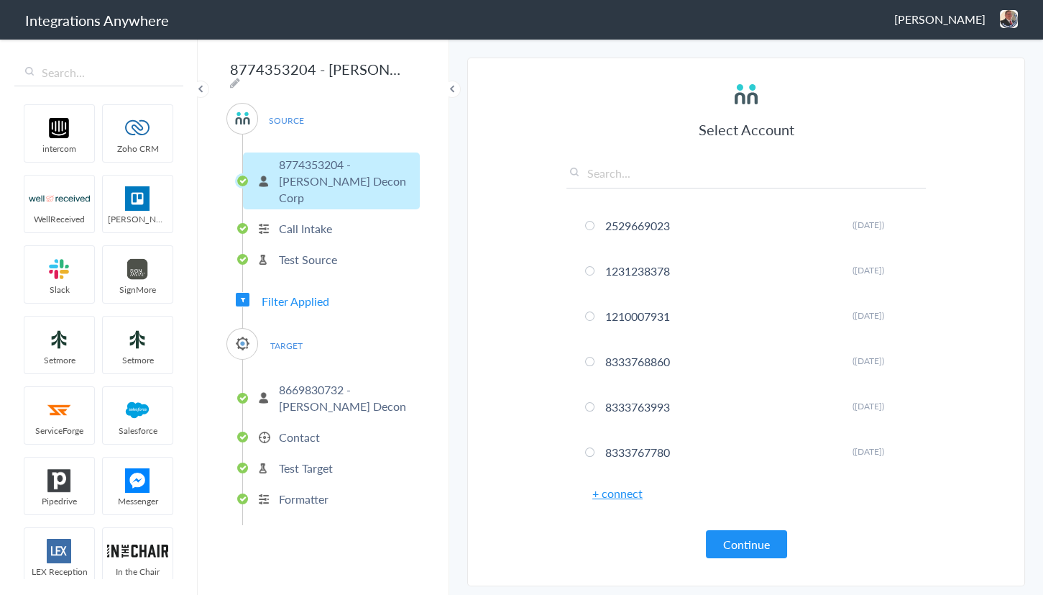
click at [295, 293] on span "Filter Applied" at bounding box center [296, 301] width 68 height 17
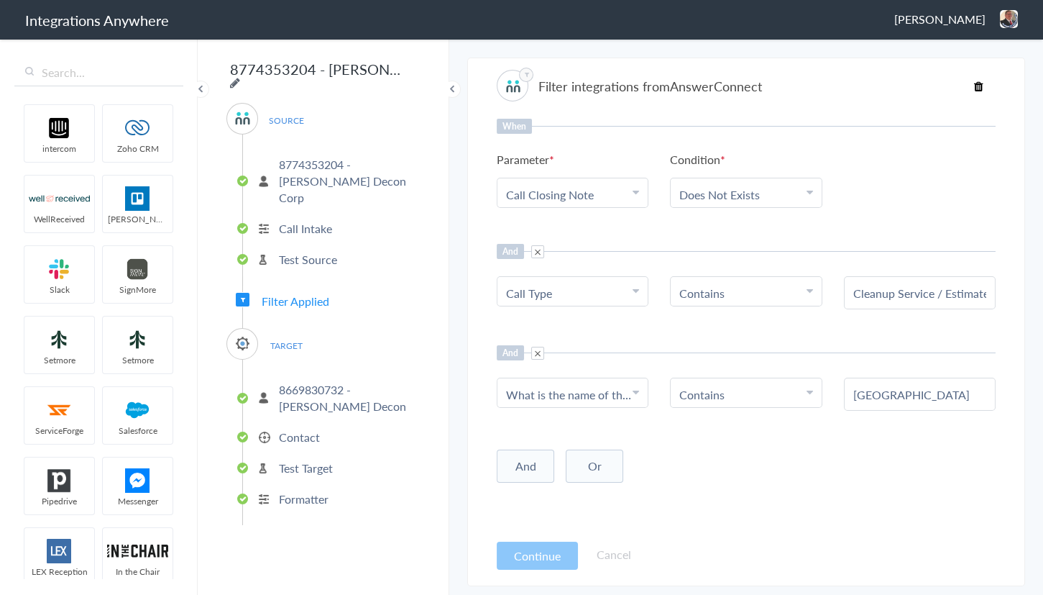
click at [240, 77] on icon at bounding box center [235, 83] width 10 height 12
click at [298, 68] on input "8774353204 - [PERSON_NAME] - [PERSON_NAME] ([GEOGRAPHIC_DATA])" at bounding box center [315, 68] width 178 height 27
type input "8774353204 - [PERSON_NAME] - [PERSON_NAME] ([GEOGRAPHIC_DATA] - [GEOGRAPHIC_DAT…"
drag, startPoint x: 823, startPoint y: 70, endPoint x: 860, endPoint y: 55, distance: 39.4
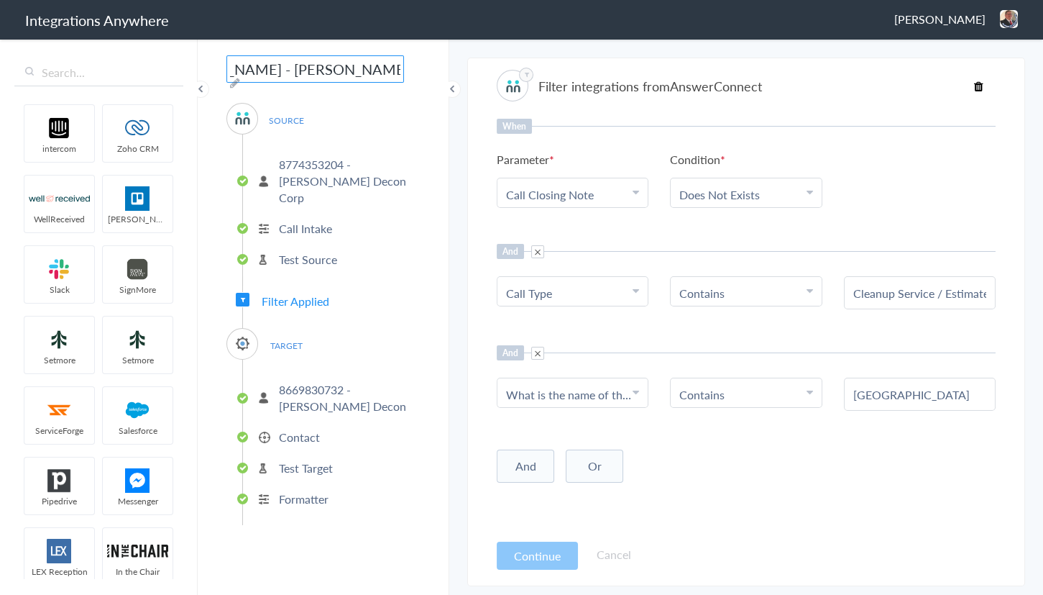
click at [824, 70] on div "Filter integrations from AnswerConnect" at bounding box center [746, 86] width 499 height 32
click at [1014, 22] on img at bounding box center [1009, 19] width 18 height 18
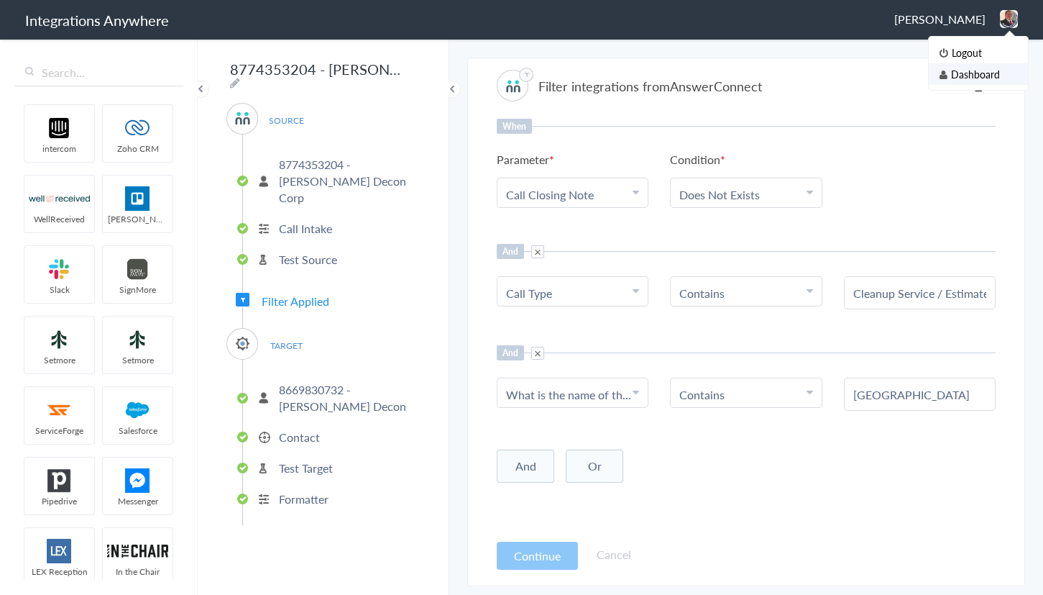
click at [976, 75] on li "Dashboard" at bounding box center [978, 74] width 99 height 22
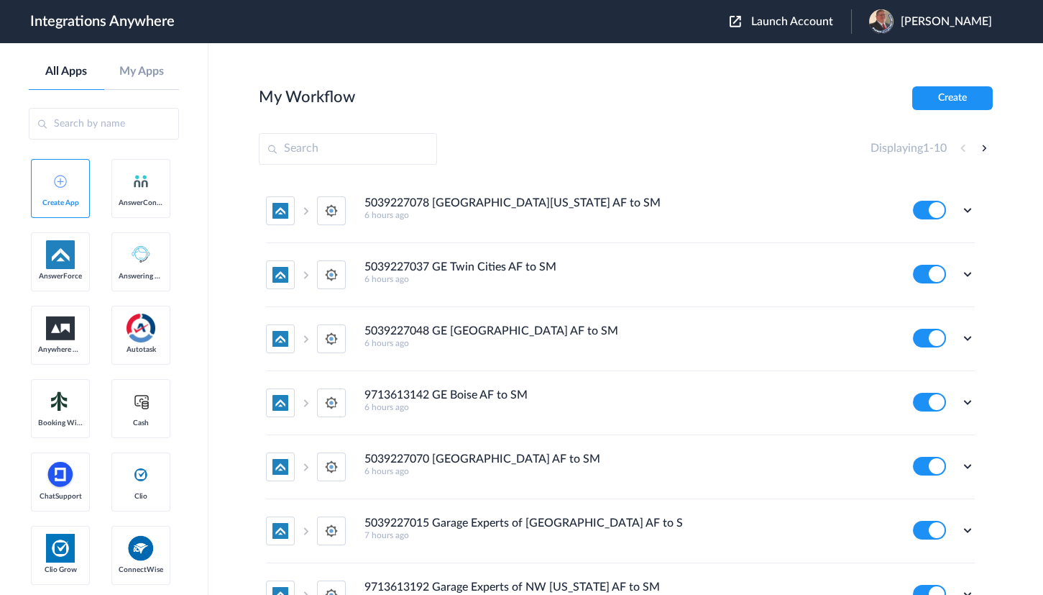
click at [817, 17] on span "Launch Account" at bounding box center [792, 22] width 82 height 12
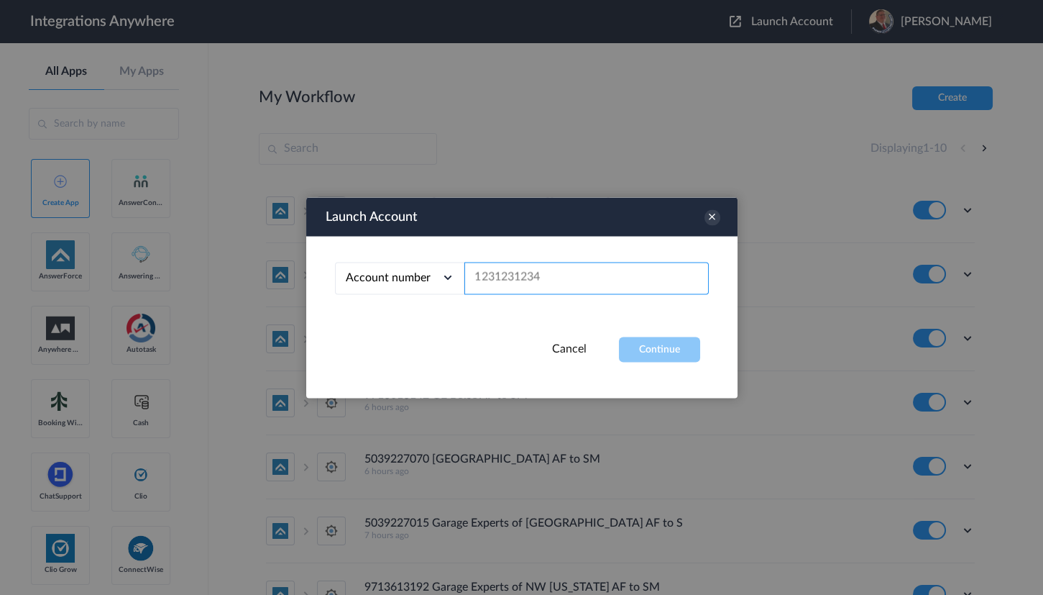
click at [530, 288] on input "text" at bounding box center [586, 278] width 244 height 32
paste input "8774353204"
type input "8774353204"
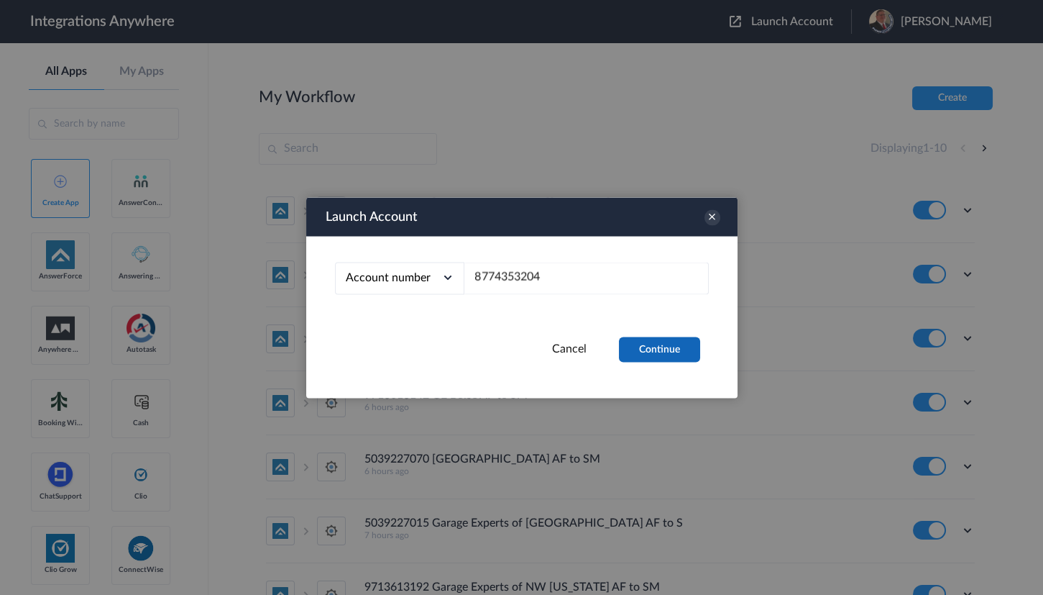
click at [656, 347] on button "Continue" at bounding box center [659, 348] width 81 height 25
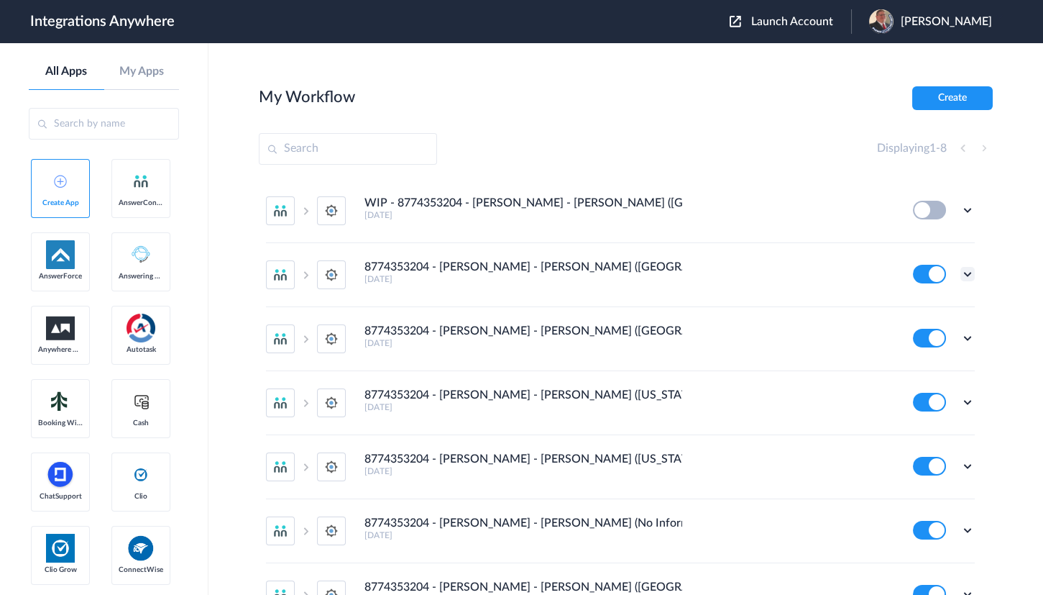
click at [961, 274] on icon at bounding box center [968, 274] width 14 height 14
click at [924, 298] on li "Edit" at bounding box center [927, 307] width 93 height 27
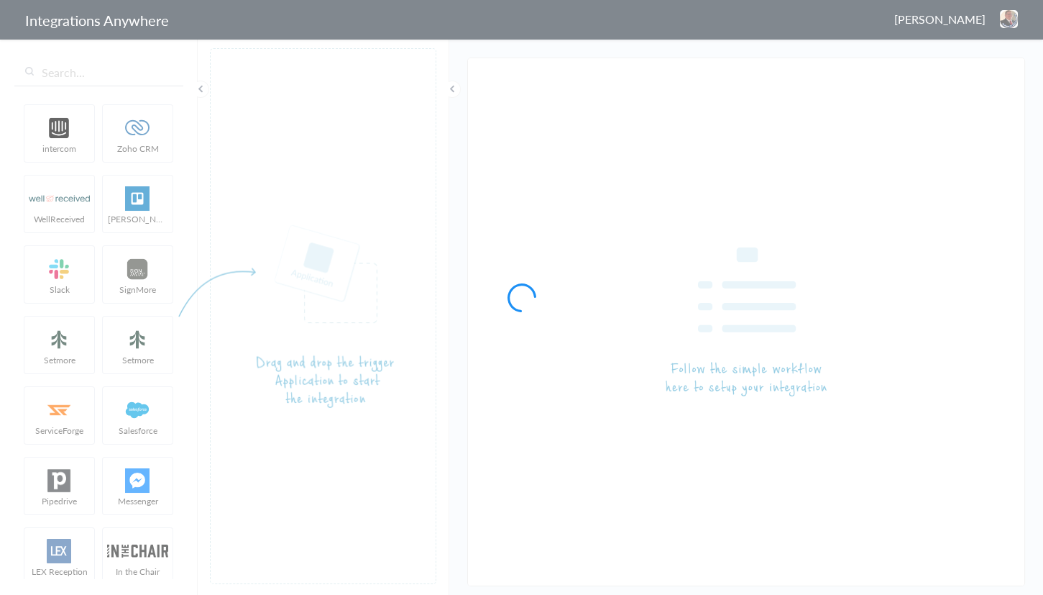
type input "8774353204 - [PERSON_NAME] - [PERSON_NAME] ([GEOGRAPHIC_DATA] - [GEOGRAPHIC_DAT…"
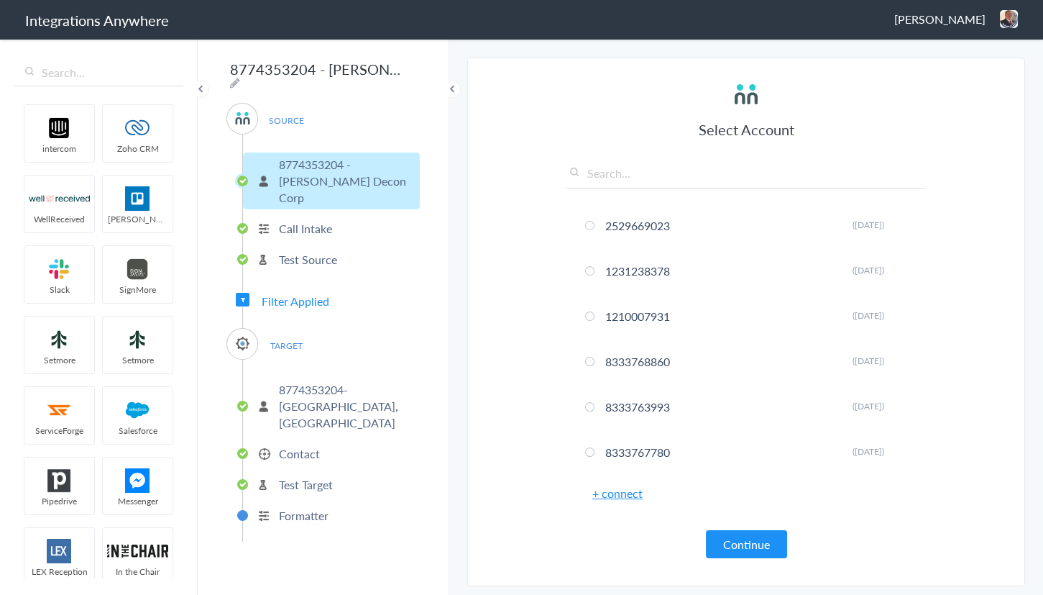
click at [1001, 24] on img at bounding box center [1009, 19] width 18 height 18
click at [963, 71] on li "Dashboard" at bounding box center [978, 74] width 99 height 22
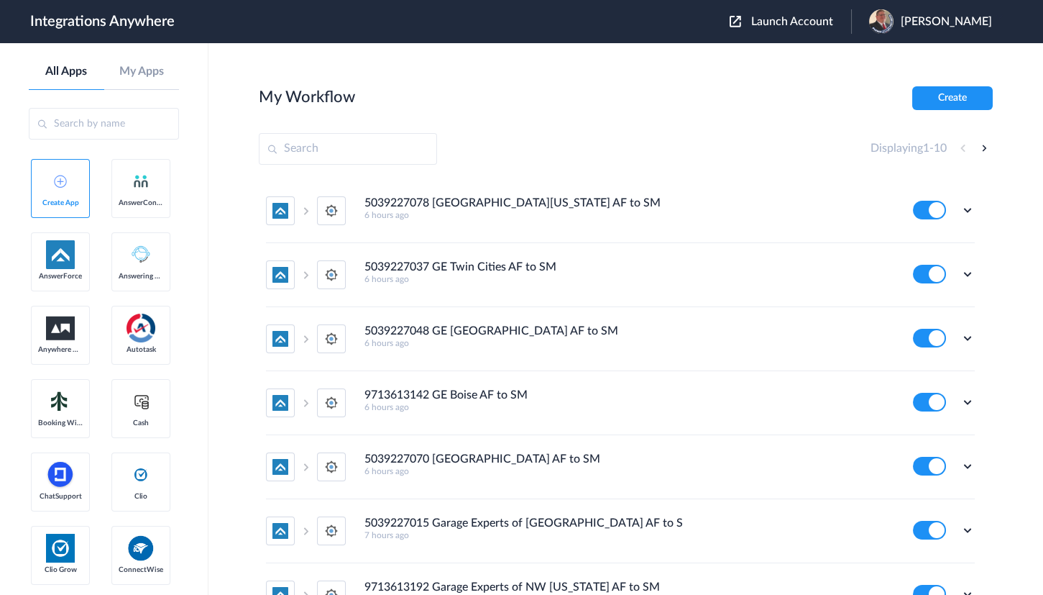
drag, startPoint x: 797, startPoint y: 22, endPoint x: 779, endPoint y: 36, distance: 22.0
click at [797, 22] on span "Launch Account" at bounding box center [792, 22] width 82 height 12
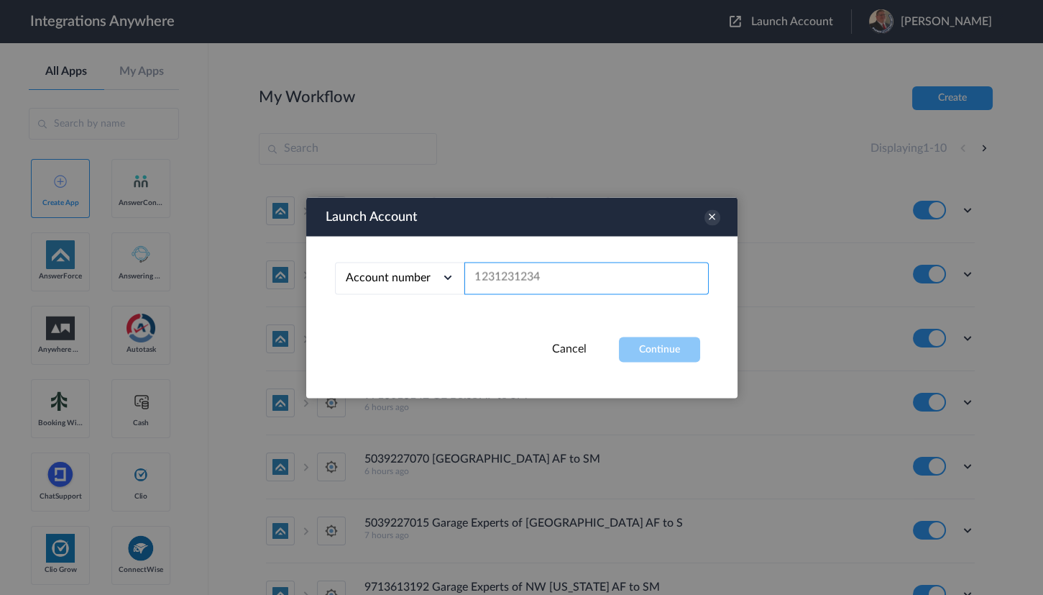
click at [556, 284] on input "text" at bounding box center [586, 278] width 244 height 32
paste input "8774353204"
type input "8774353204"
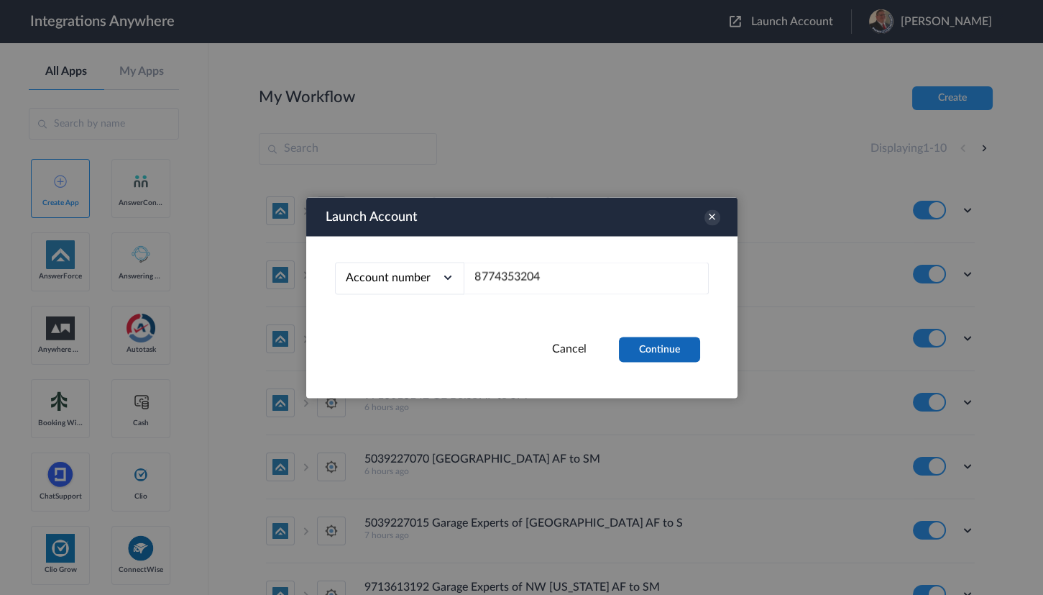
click at [663, 346] on button "Continue" at bounding box center [659, 348] width 81 height 25
